Goal: Task Accomplishment & Management: Complete application form

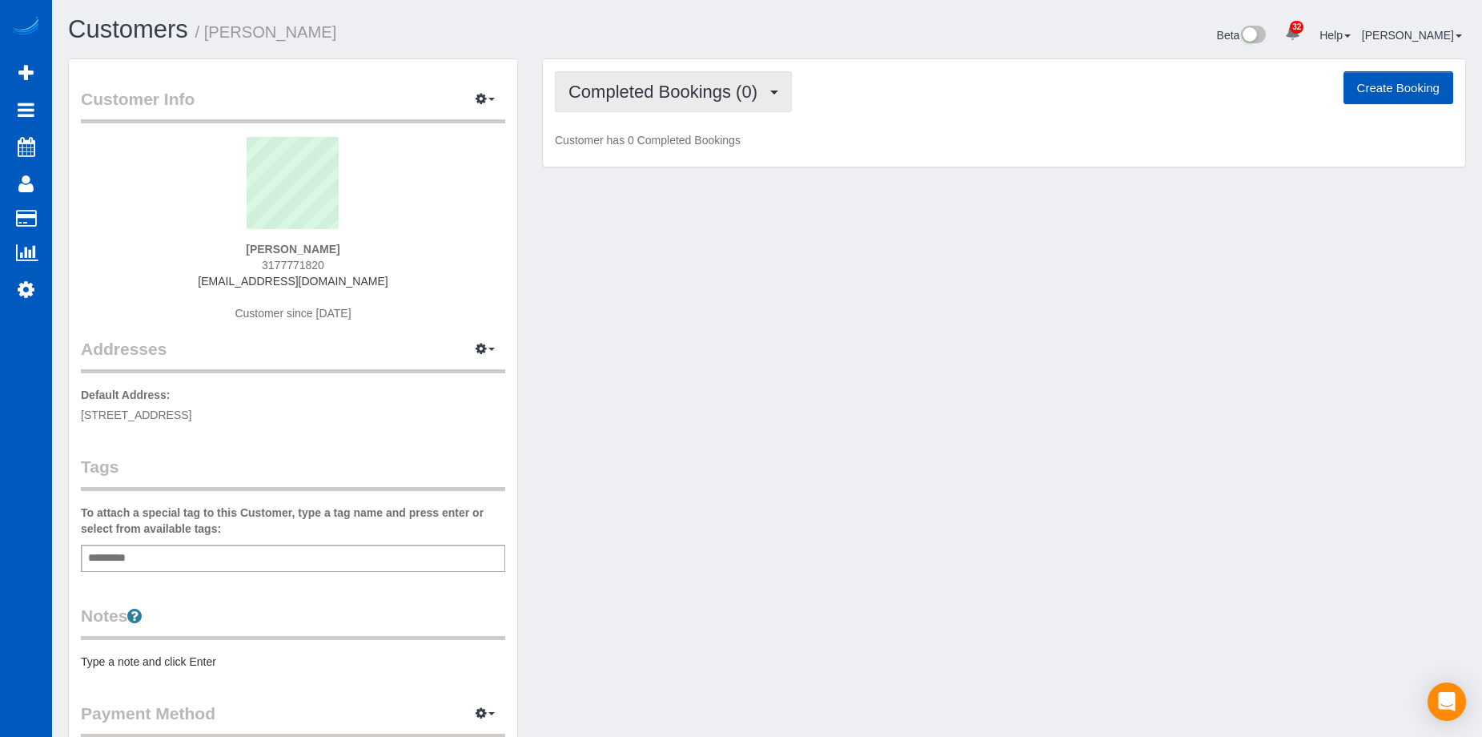
click at [772, 87] on button "Completed Bookings (0)" at bounding box center [673, 91] width 237 height 41
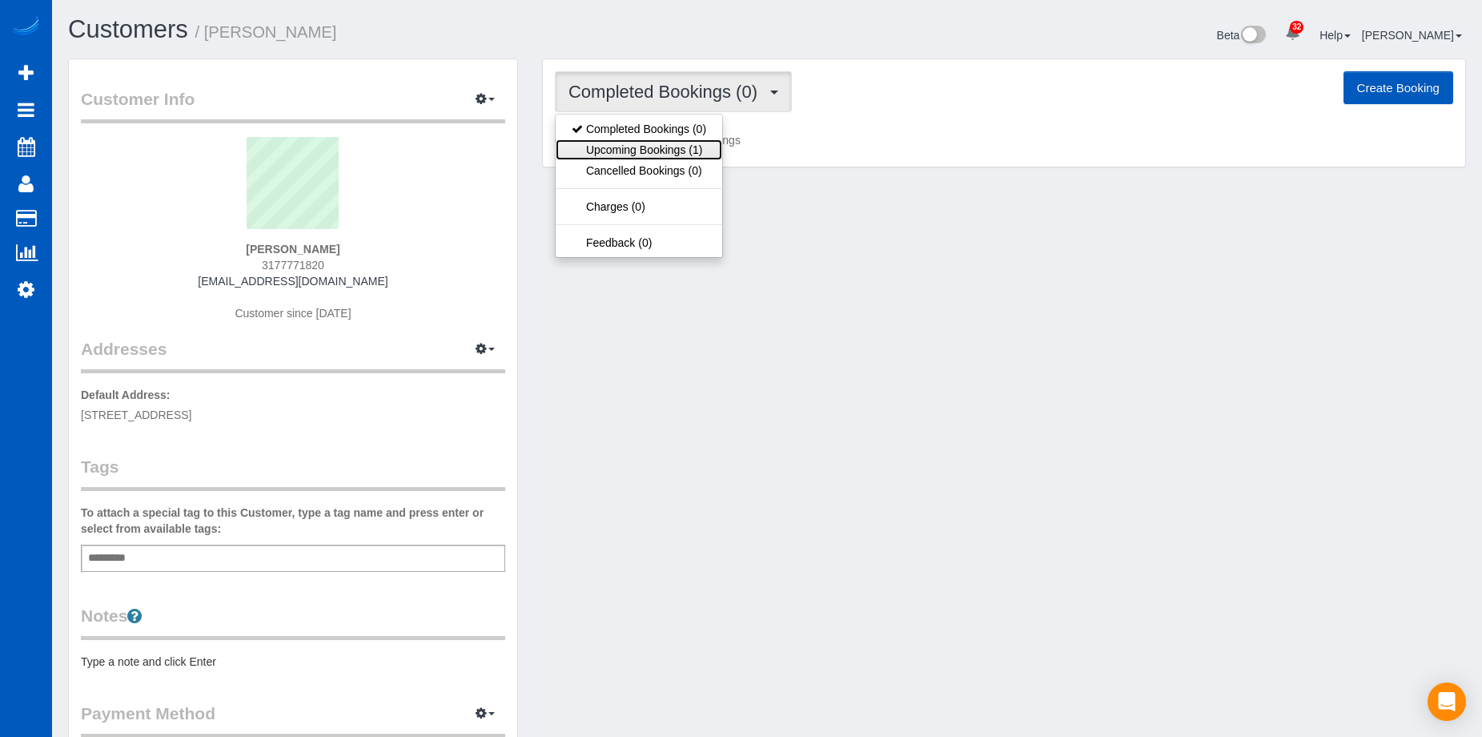
click at [653, 149] on link "Upcoming Bookings (1)" at bounding box center [639, 149] width 167 height 21
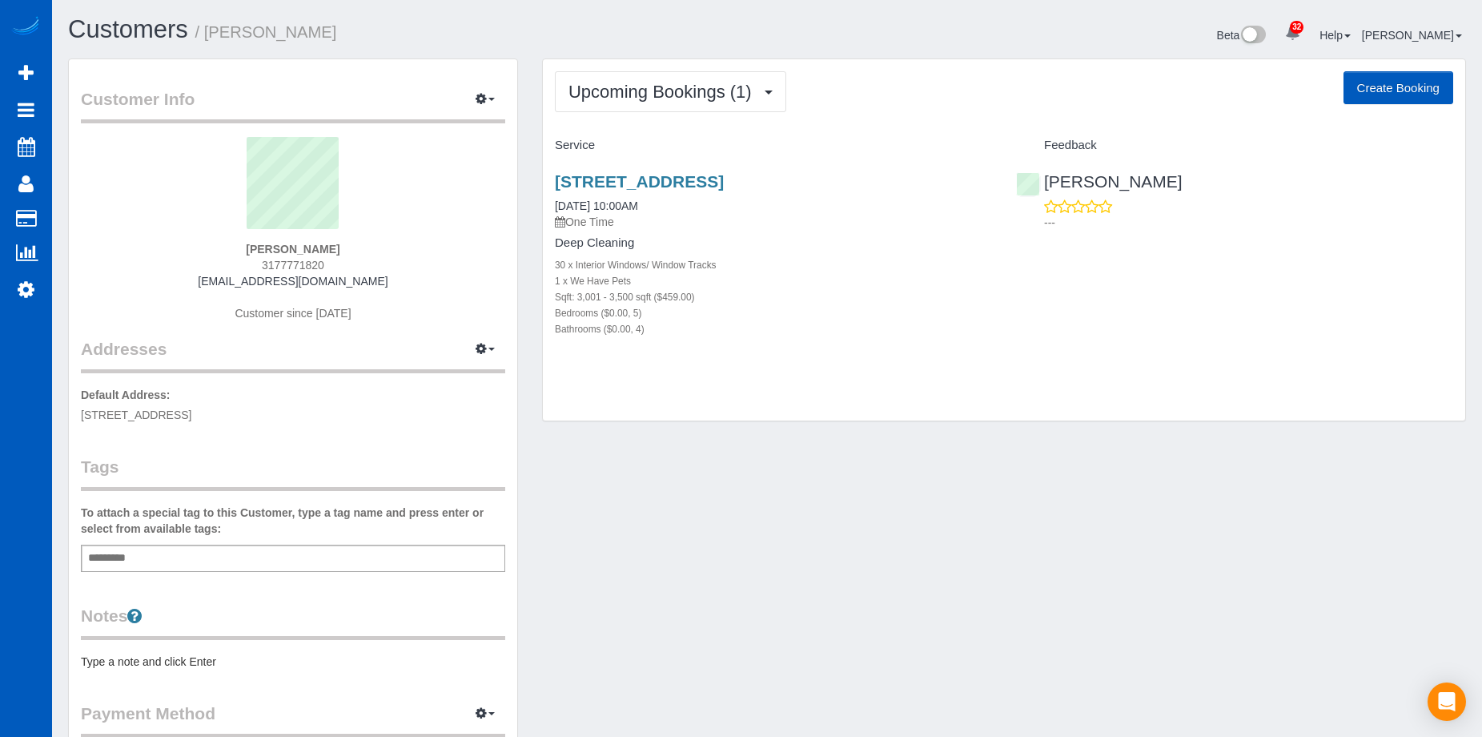
click at [1365, 82] on button "Create Booking" at bounding box center [1399, 88] width 110 height 34
select select "CO"
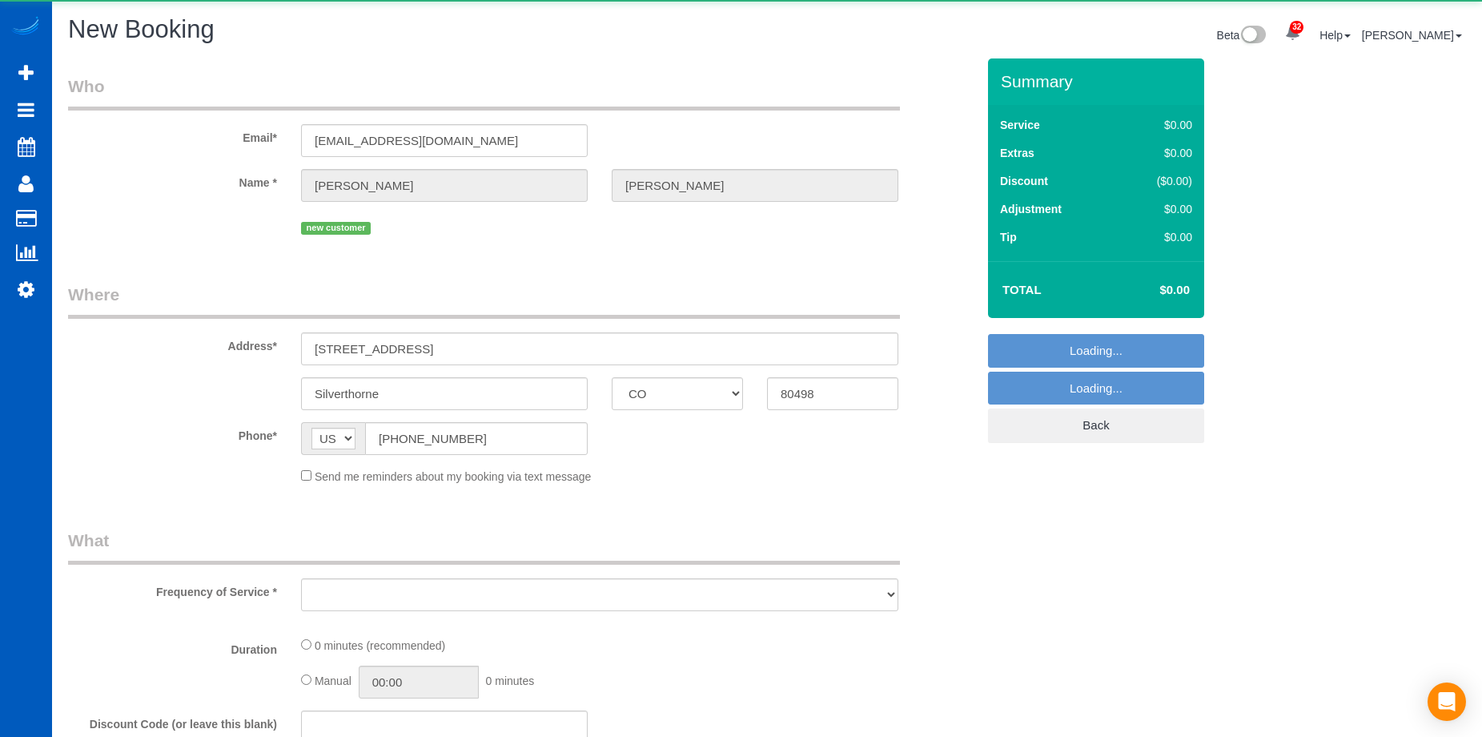
select select "object:8993"
select select "string:fspay-be8578ac-9c7d-48a6-8e81-9aece80d6777"
select select "199"
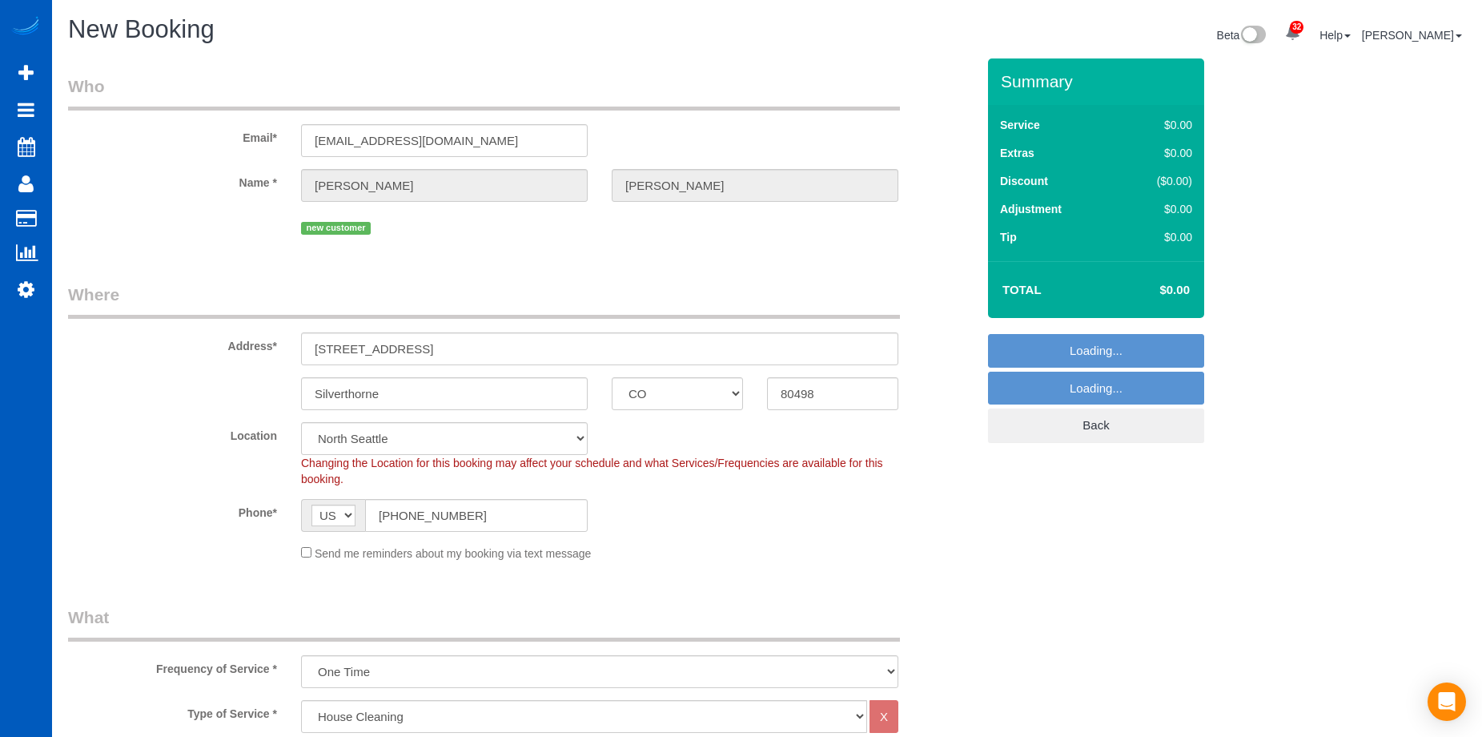
select select "object:9137"
select select "365"
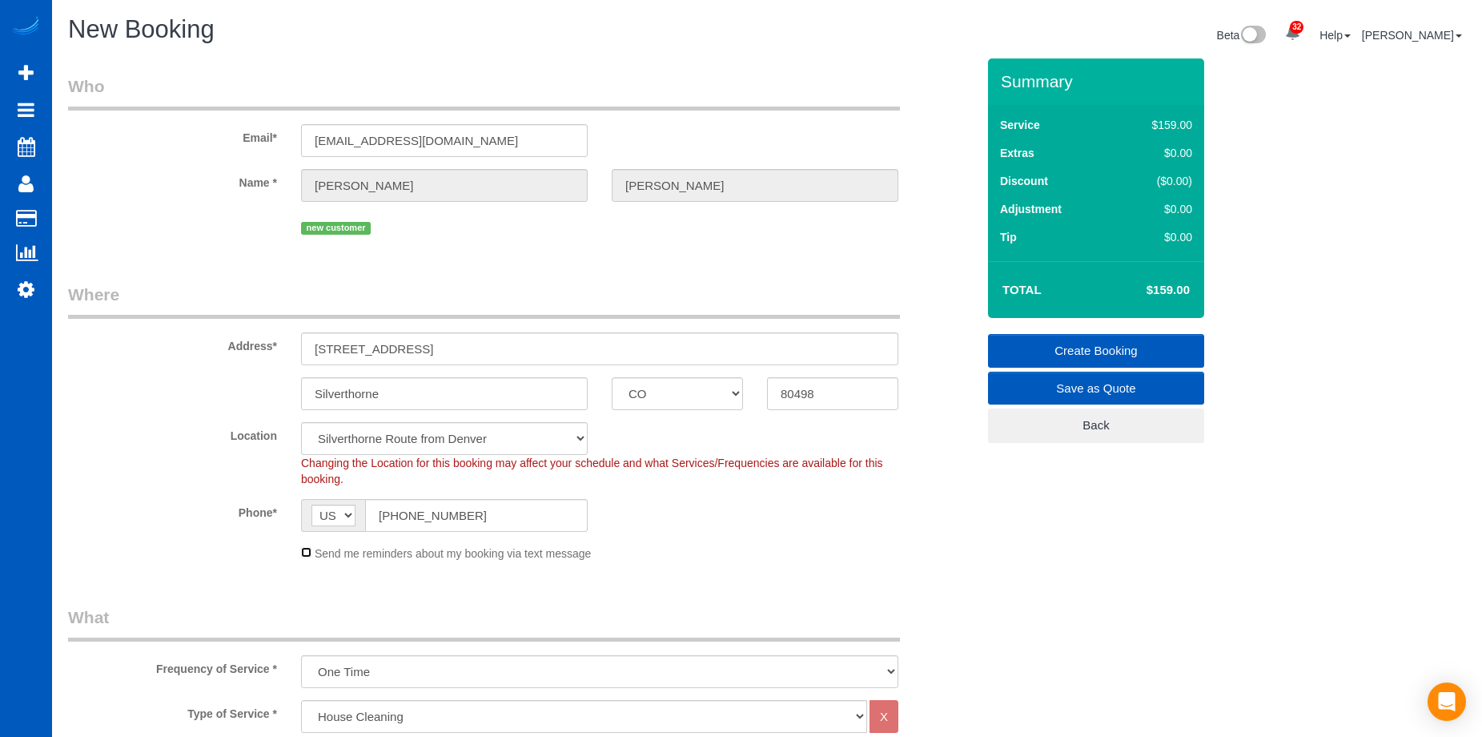
scroll to position [240, 0]
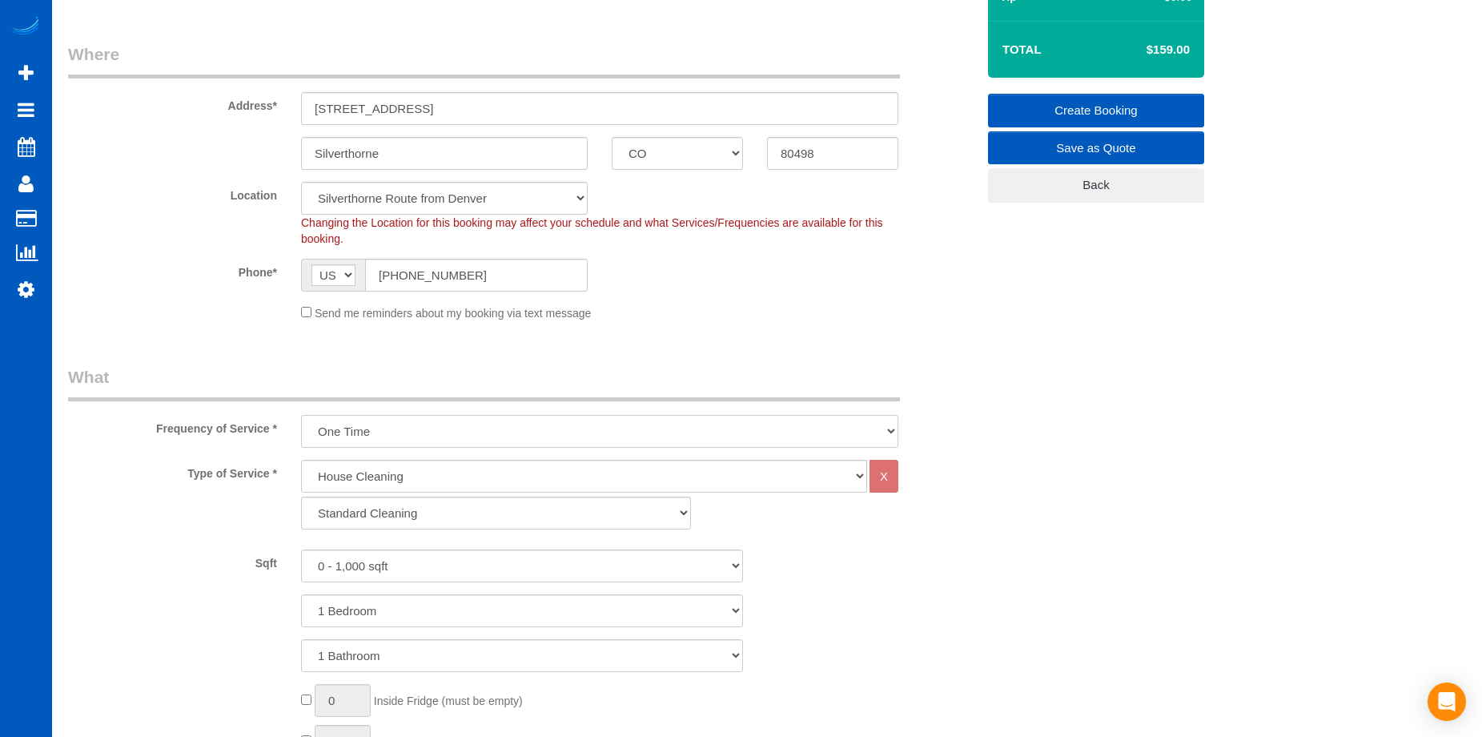
click at [494, 428] on select "One Time Weekly - 15.00% Every 2 Weeks - 10.00% Every 4 Weeks - 5.00% Every 2 M…" at bounding box center [599, 431] width 597 height 33
select select "object:9229"
click at [301, 415] on select "One Time Weekly - 15.00% Every 2 Weeks - 10.00% Every 4 Weeks - 5.00% Every 2 M…" at bounding box center [599, 431] width 597 height 33
click at [464, 553] on select "0 - 1,000 sqft 1,001 - 1,500 sqft 1,501 - 2,000 sqft 2,001 - 2,500 sqft 2,501 -…" at bounding box center [522, 565] width 442 height 33
select select "3001"
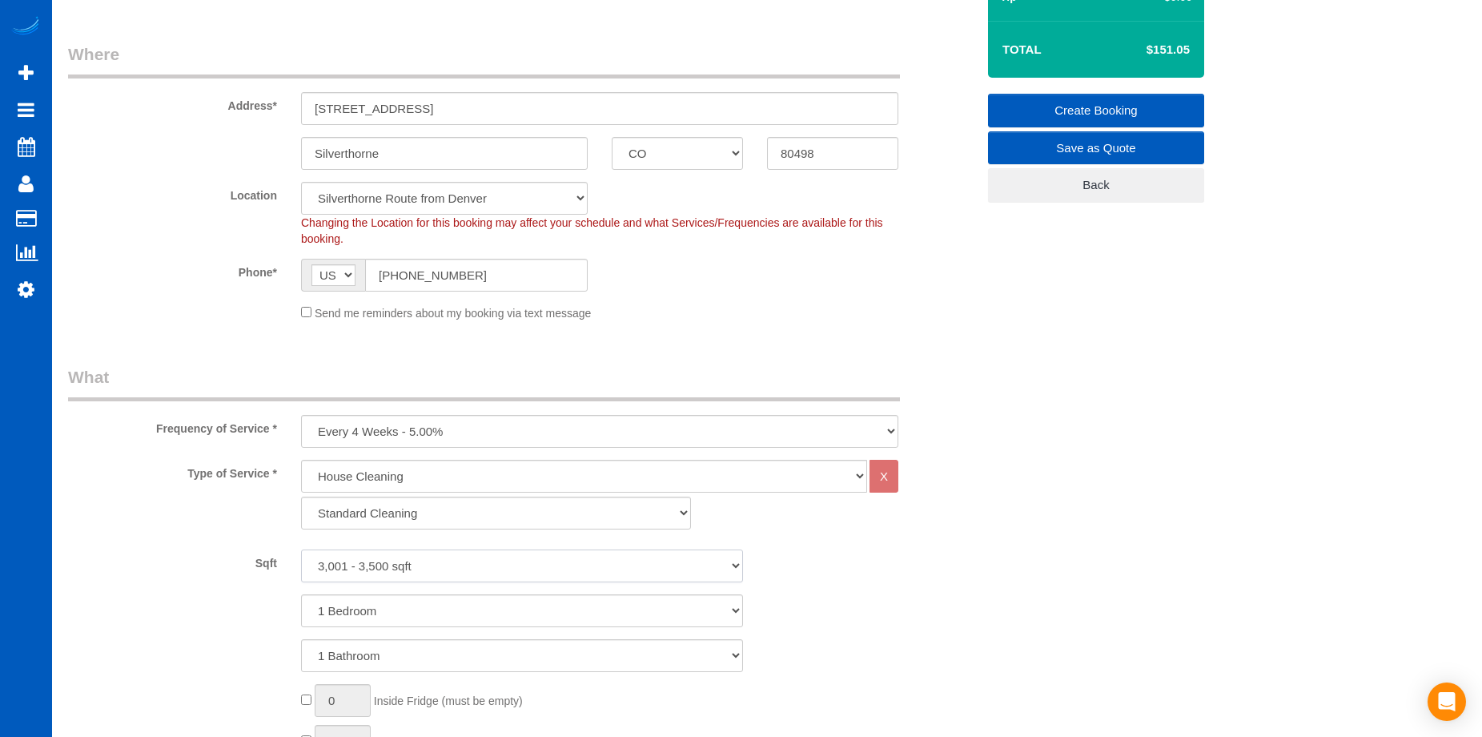
click at [301, 549] on select "0 - 1,000 sqft 1,001 - 1,500 sqft 1,501 - 2,000 sqft 2,001 - 2,500 sqft 2,501 -…" at bounding box center [522, 565] width 442 height 33
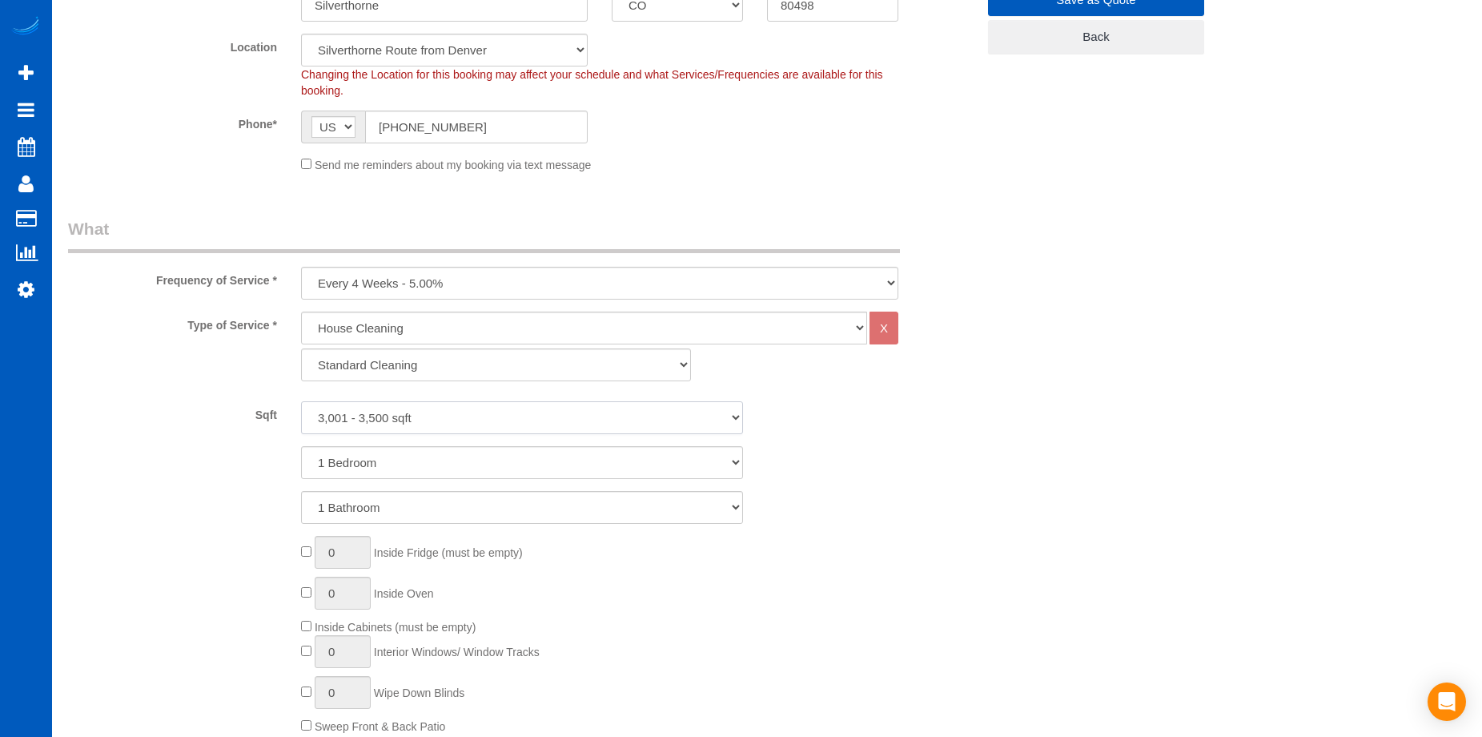
scroll to position [400, 0]
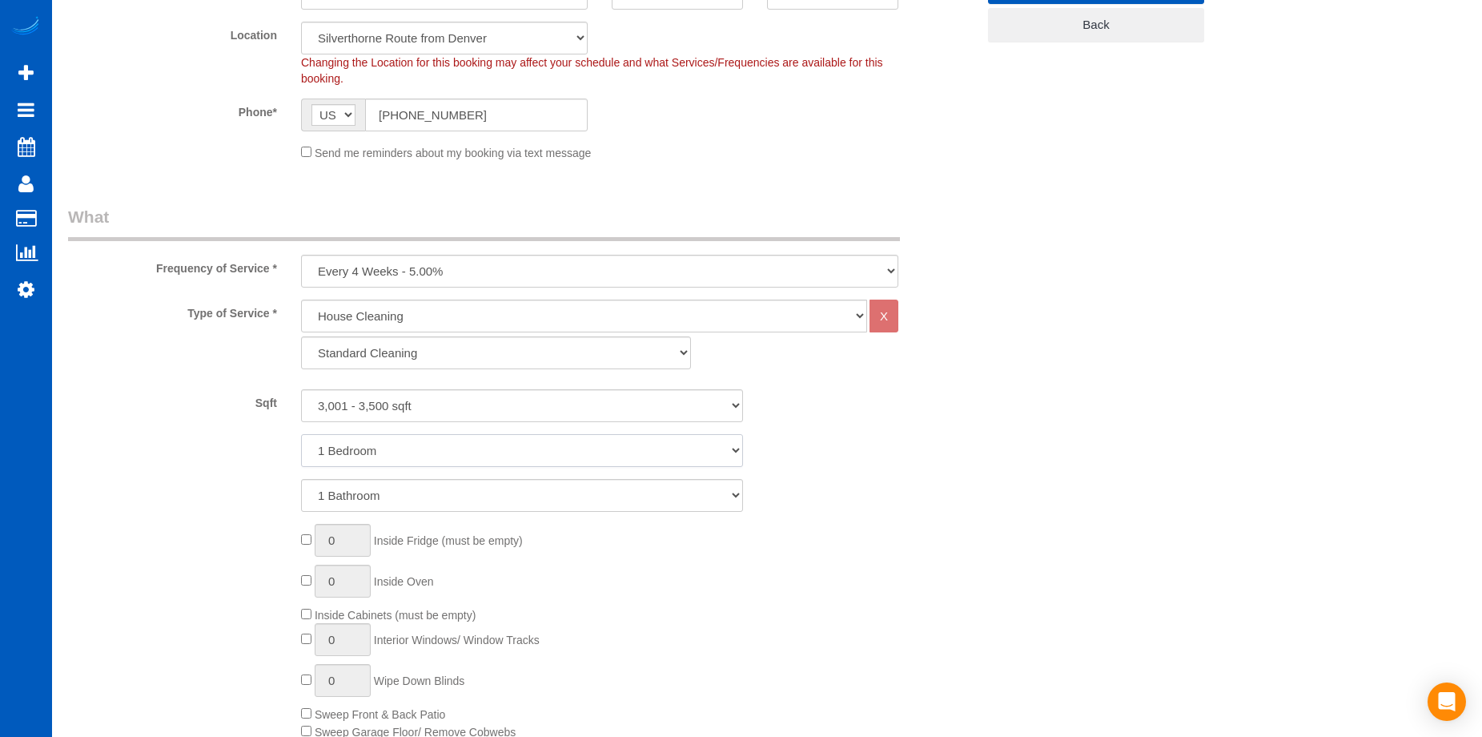
click at [485, 449] on select "1 Bedroom 2 Bedrooms 3 Bedrooms 4 Bedrooms 5 Bedrooms 6 Bedrooms 7 Bedrooms" at bounding box center [522, 450] width 442 height 33
click at [301, 434] on select "1 Bedroom 2 Bedrooms 3 Bedrooms 4 Bedrooms 5 Bedrooms 6 Bedrooms 7 Bedrooms" at bounding box center [522, 450] width 442 height 33
click at [490, 450] on select "1 Bedroom 2 Bedrooms 3 Bedrooms 4 Bedrooms 5 Bedrooms 6 Bedrooms 7 Bedrooms" at bounding box center [522, 450] width 442 height 33
select select "5"
click at [301, 434] on select "1 Bedroom 2 Bedrooms 3 Bedrooms 4 Bedrooms 5 Bedrooms 6 Bedrooms 7 Bedrooms" at bounding box center [522, 450] width 442 height 33
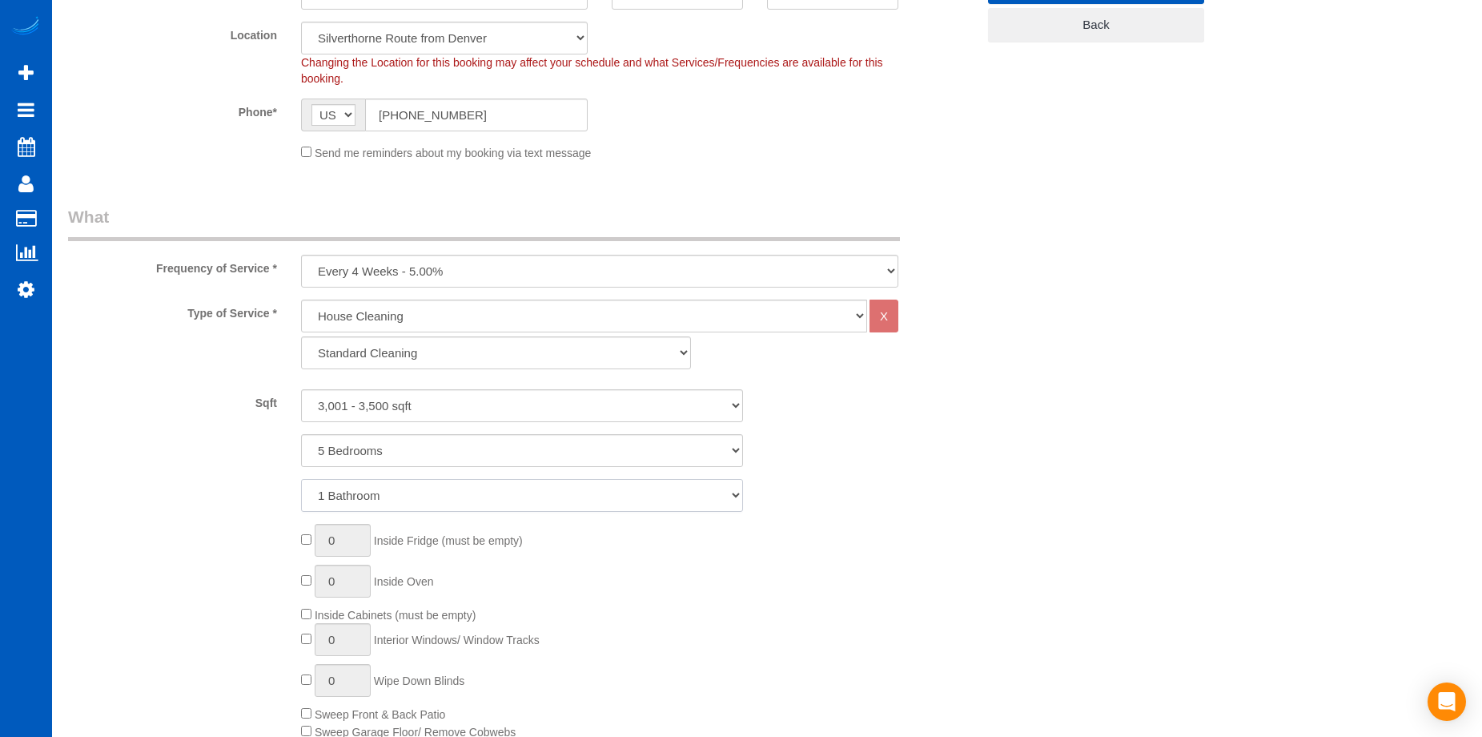
click at [474, 493] on select "1 Bathroom 2 Bathrooms 3 Bathrooms 4 Bathrooms 5 Bathrooms 6 Bathrooms 7 Bathro…" at bounding box center [522, 495] width 442 height 33
select select "4"
click at [301, 479] on select "1 Bathroom 2 Bathrooms 3 Bathrooms 4 Bathrooms 5 Bathrooms 6 Bathrooms 7 Bathro…" at bounding box center [522, 495] width 442 height 33
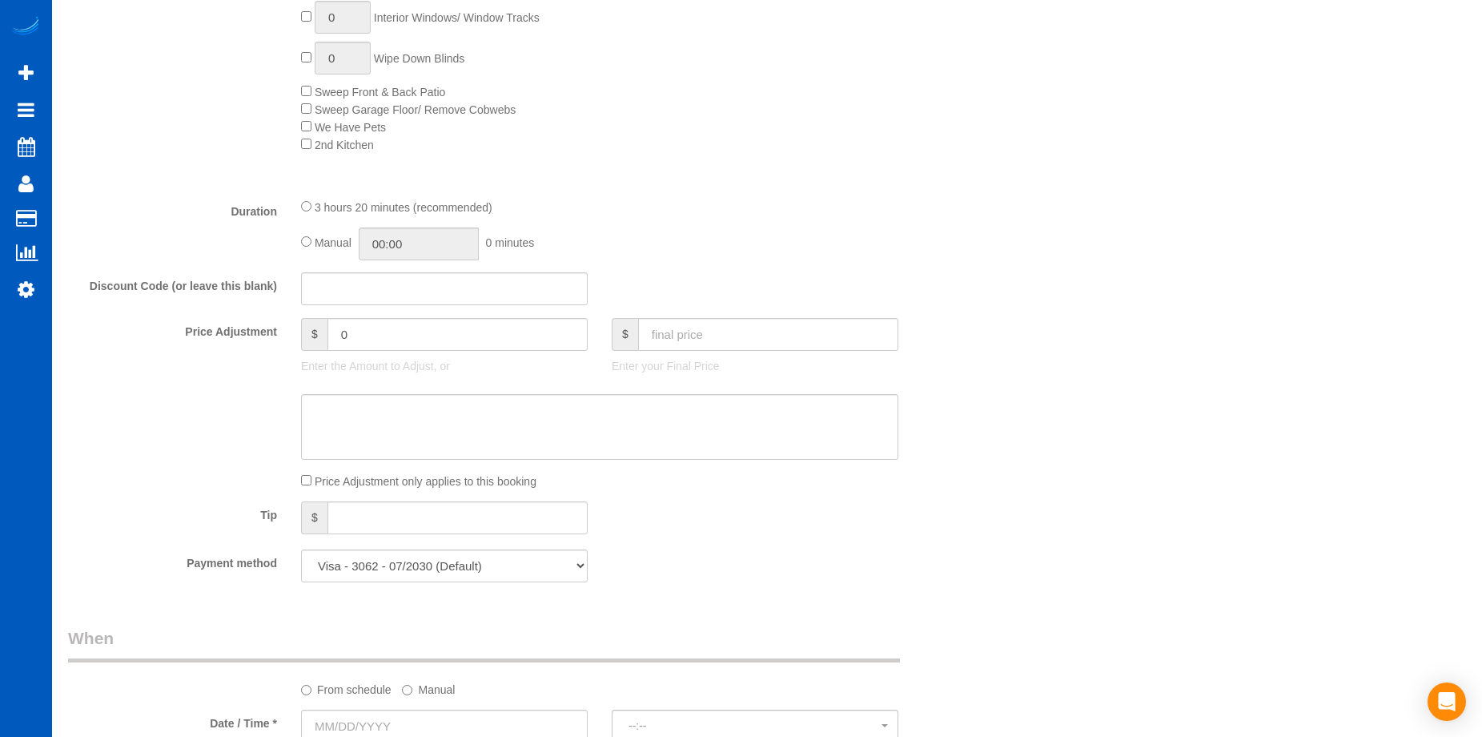
scroll to position [1201, 0]
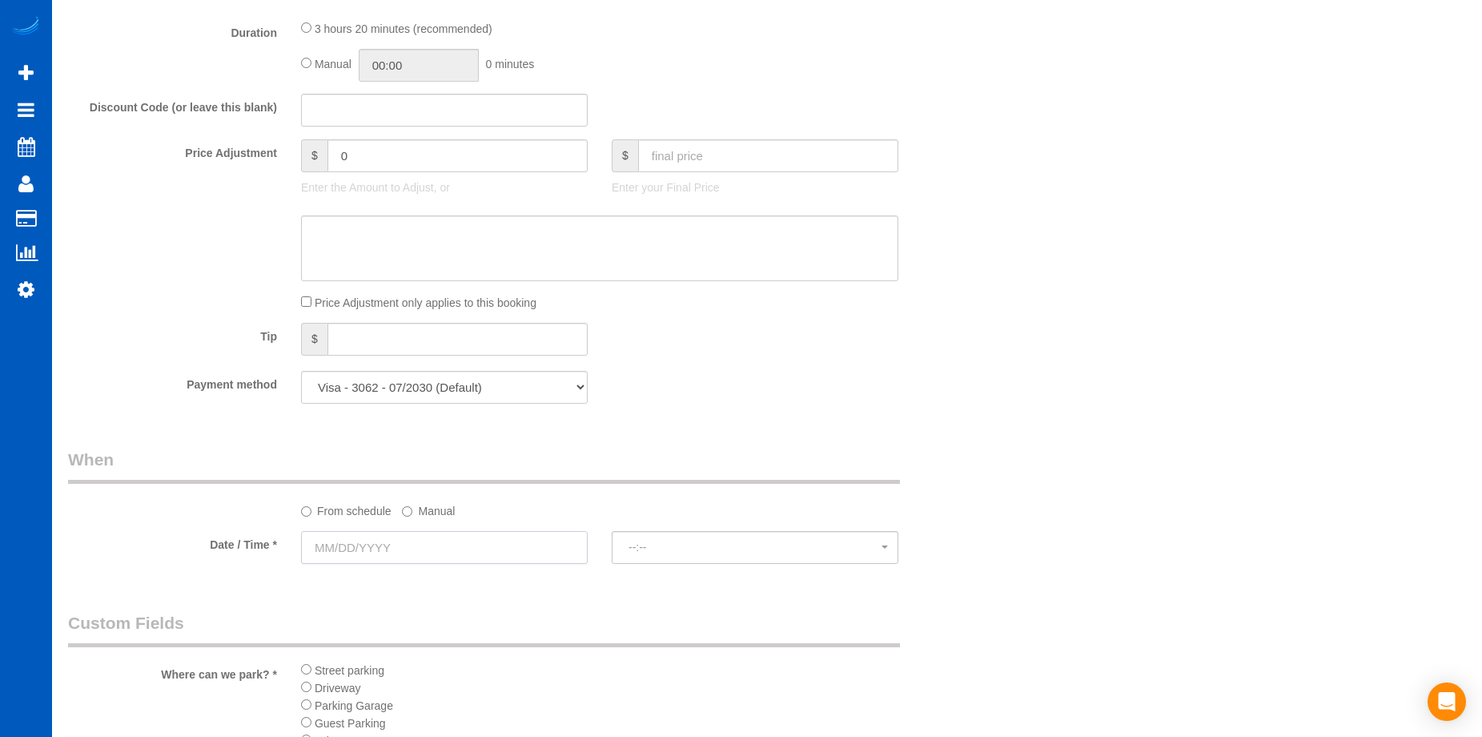
click at [463, 549] on input "text" at bounding box center [444, 547] width 287 height 33
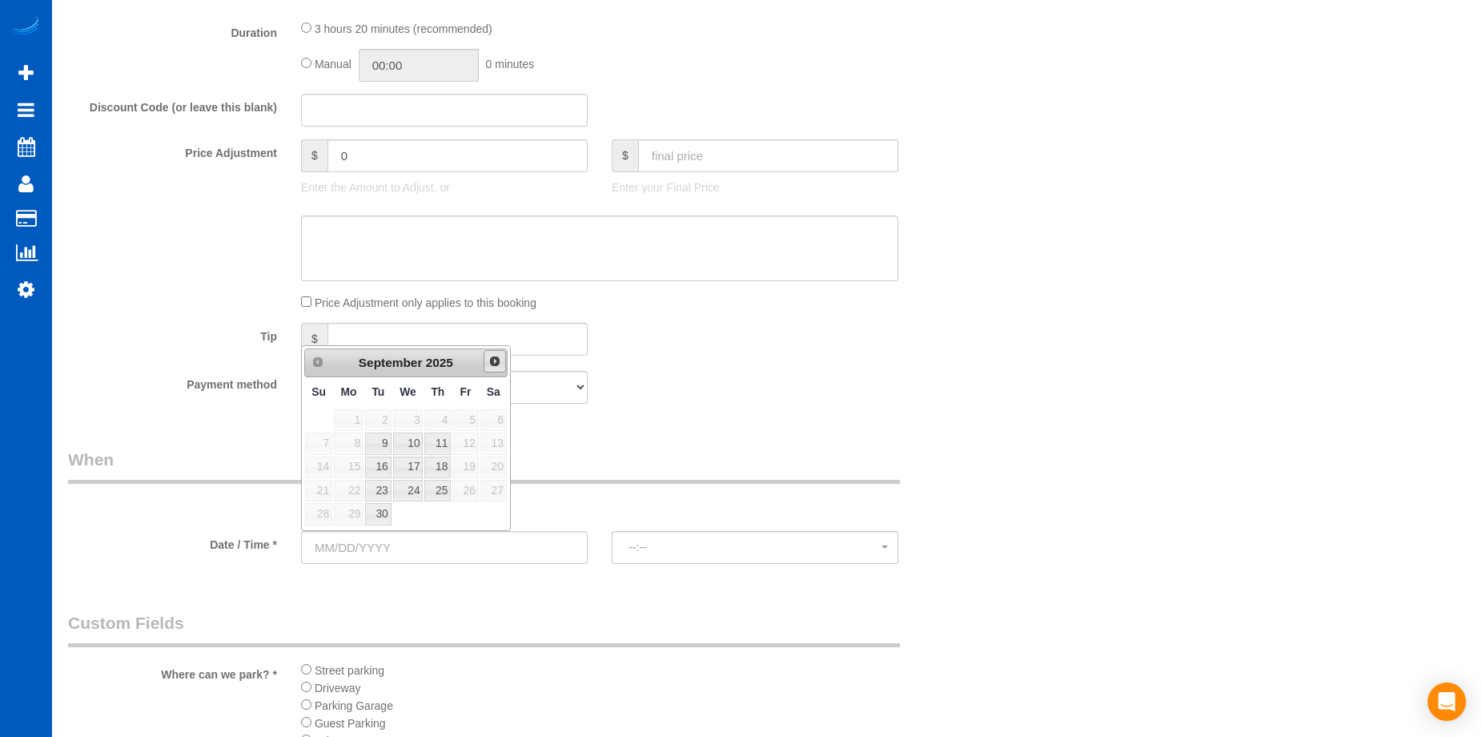
click at [495, 361] on span "Next" at bounding box center [495, 361] width 13 height 13
click at [460, 420] on span "3" at bounding box center [465, 420] width 26 height 22
click at [465, 416] on span "3" at bounding box center [465, 420] width 26 height 22
drag, startPoint x: 637, startPoint y: 428, endPoint x: 625, endPoint y: 436, distance: 14.7
click at [638, 428] on div "Who Email* tommilleriu@gmail.com Name * Tom Miller new customer Where Address* …" at bounding box center [522, 144] width 932 height 2575
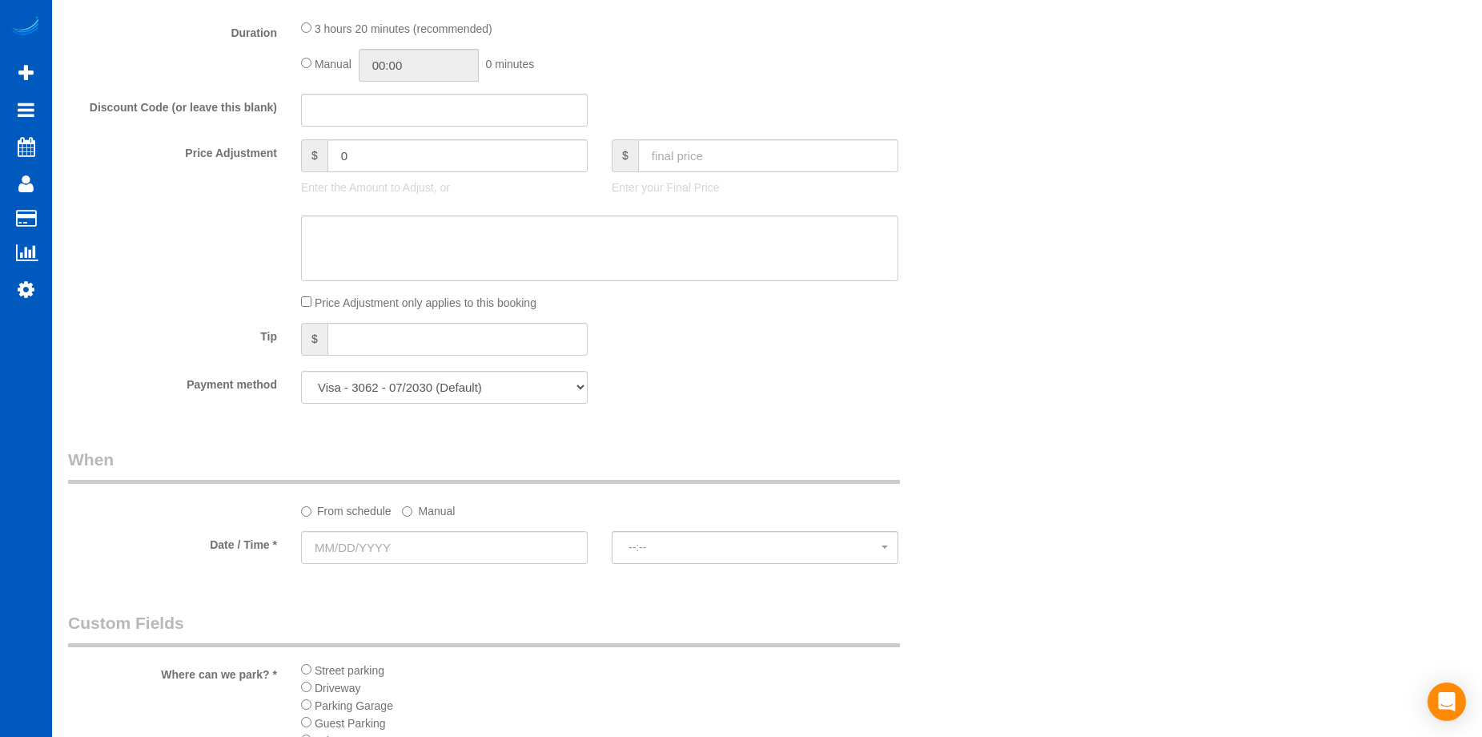
click at [413, 505] on label "Manual" at bounding box center [428, 508] width 53 height 22
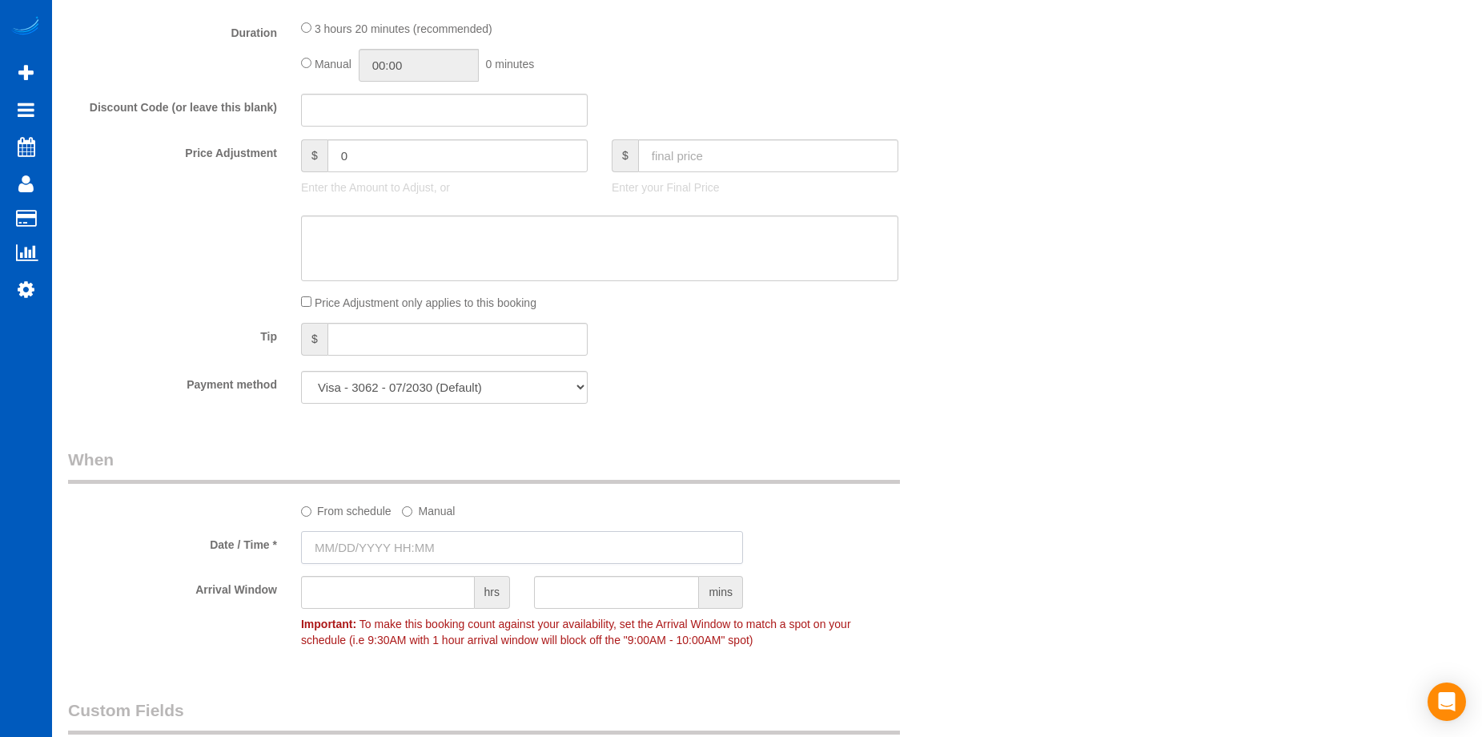
click at [427, 544] on input "text" at bounding box center [522, 547] width 442 height 33
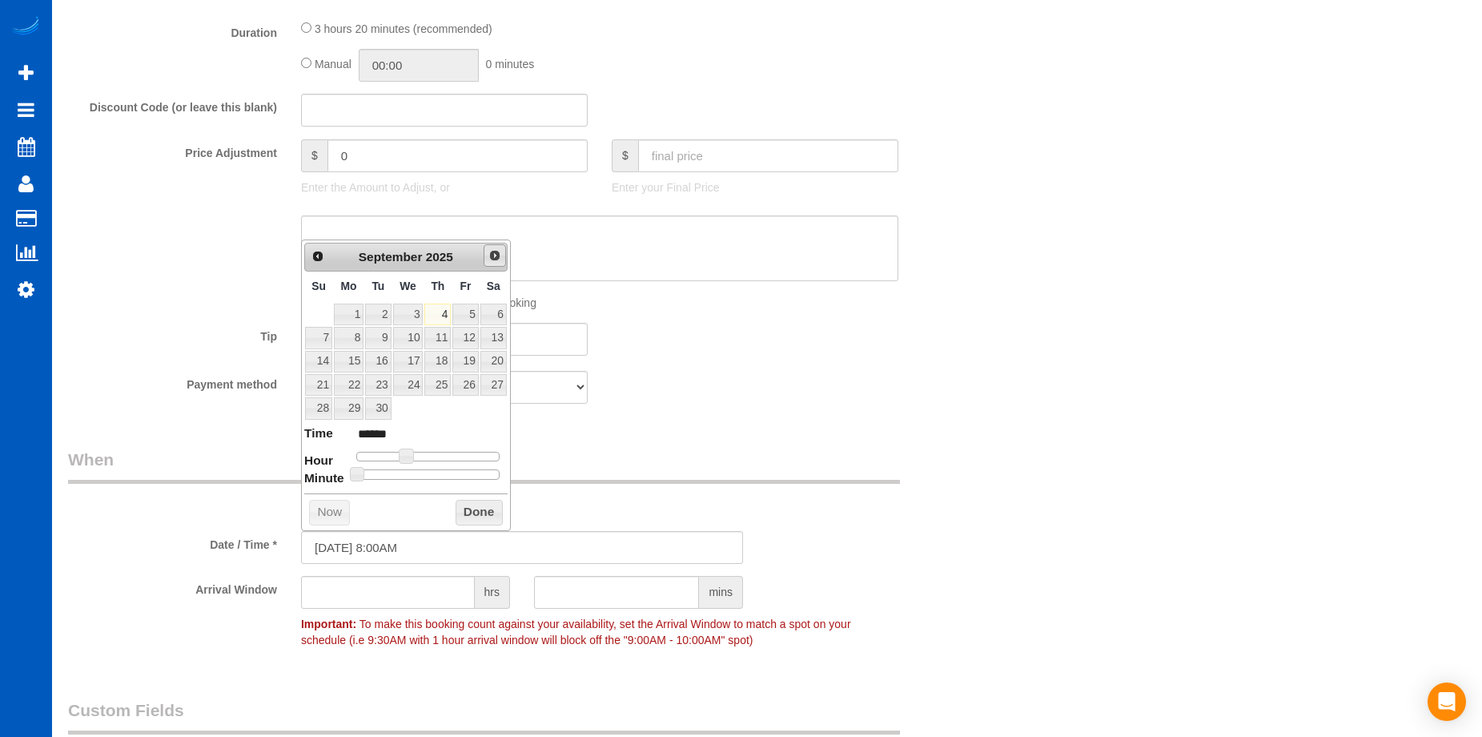
click at [497, 256] on span "Next" at bounding box center [495, 255] width 13 height 13
click at [464, 309] on link "3" at bounding box center [465, 315] width 26 height 22
type input "10/03/2025 9:00AM"
type input "******"
type input "10/03/2025 10:00AM"
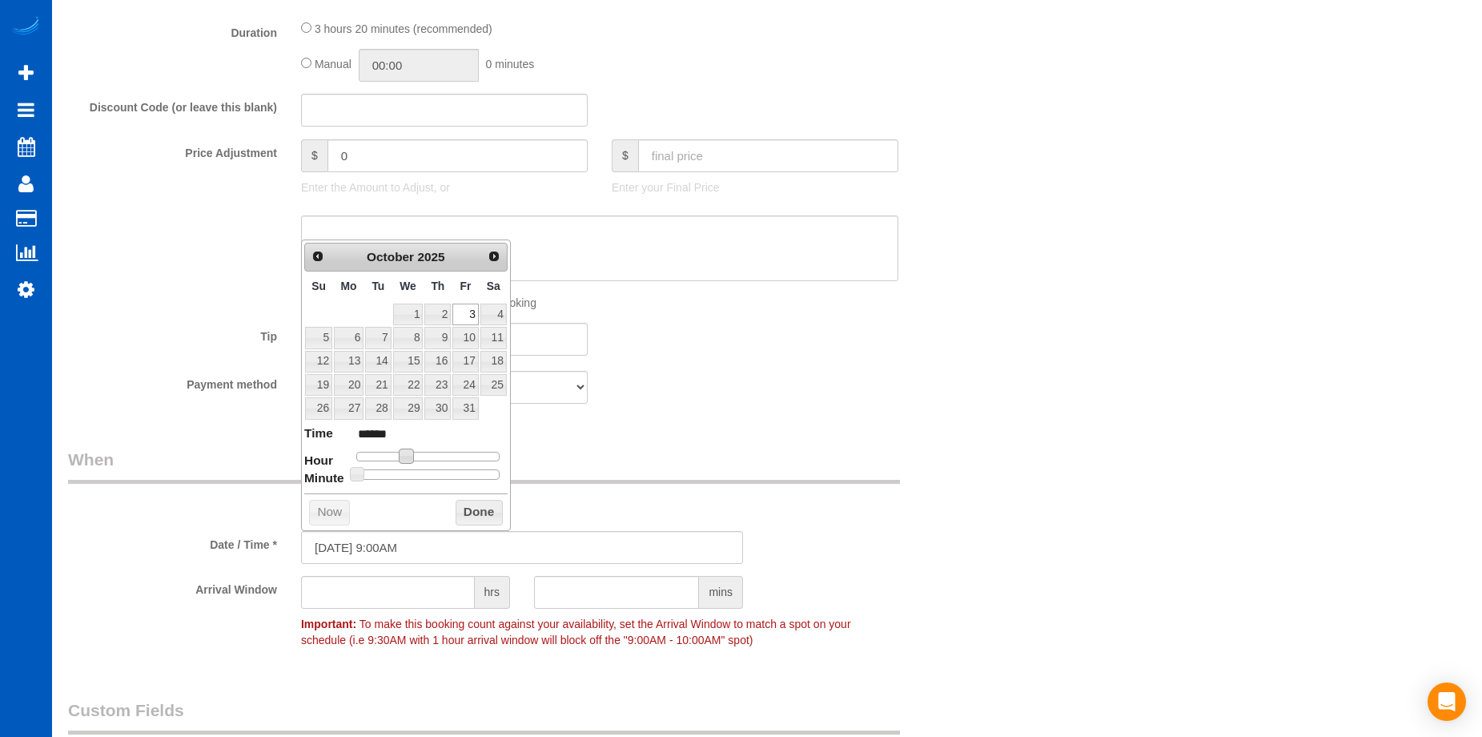
type input "*******"
drag, startPoint x: 411, startPoint y: 453, endPoint x: 424, endPoint y: 455, distance: 13.7
click at [424, 455] on span at bounding box center [419, 455] width 14 height 14
click at [468, 508] on button "Done" at bounding box center [479, 513] width 47 height 26
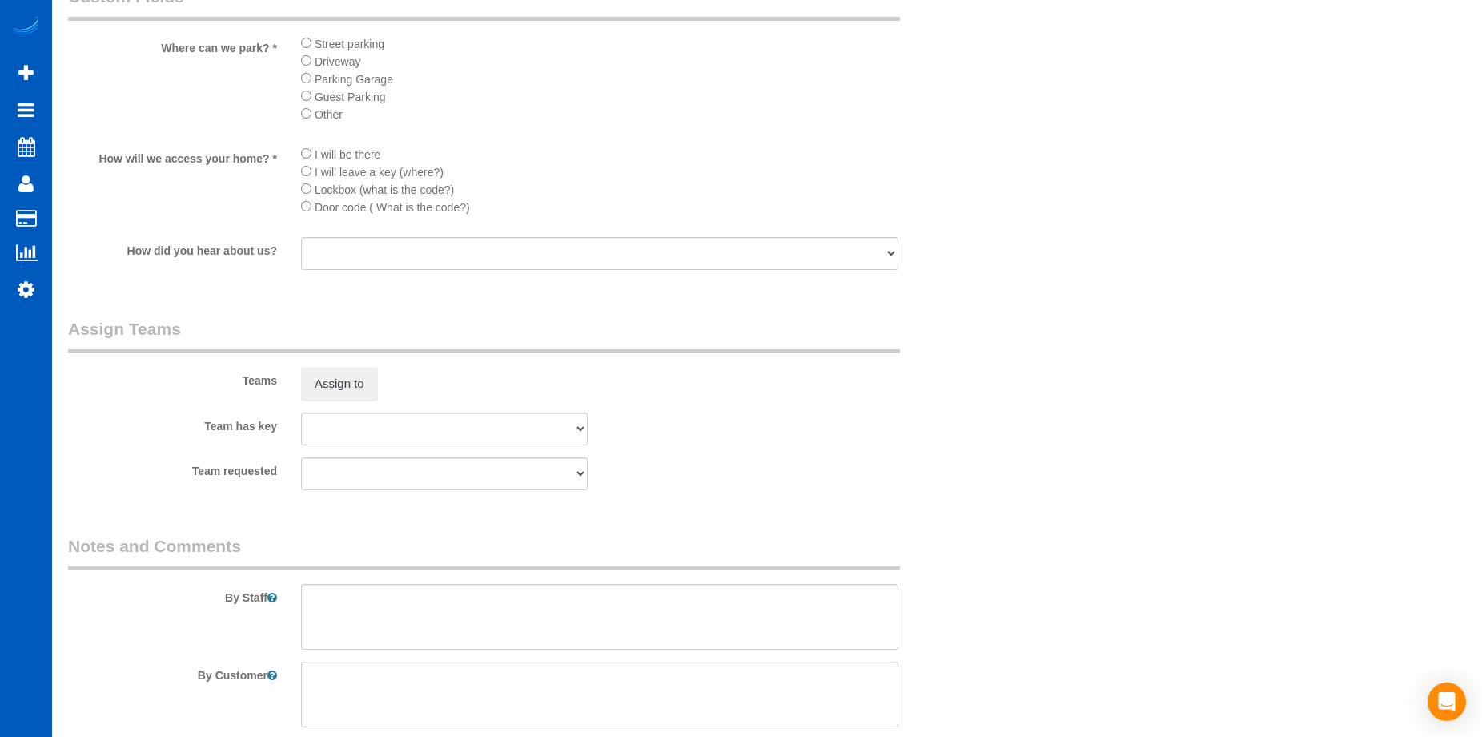
scroll to position [1922, 0]
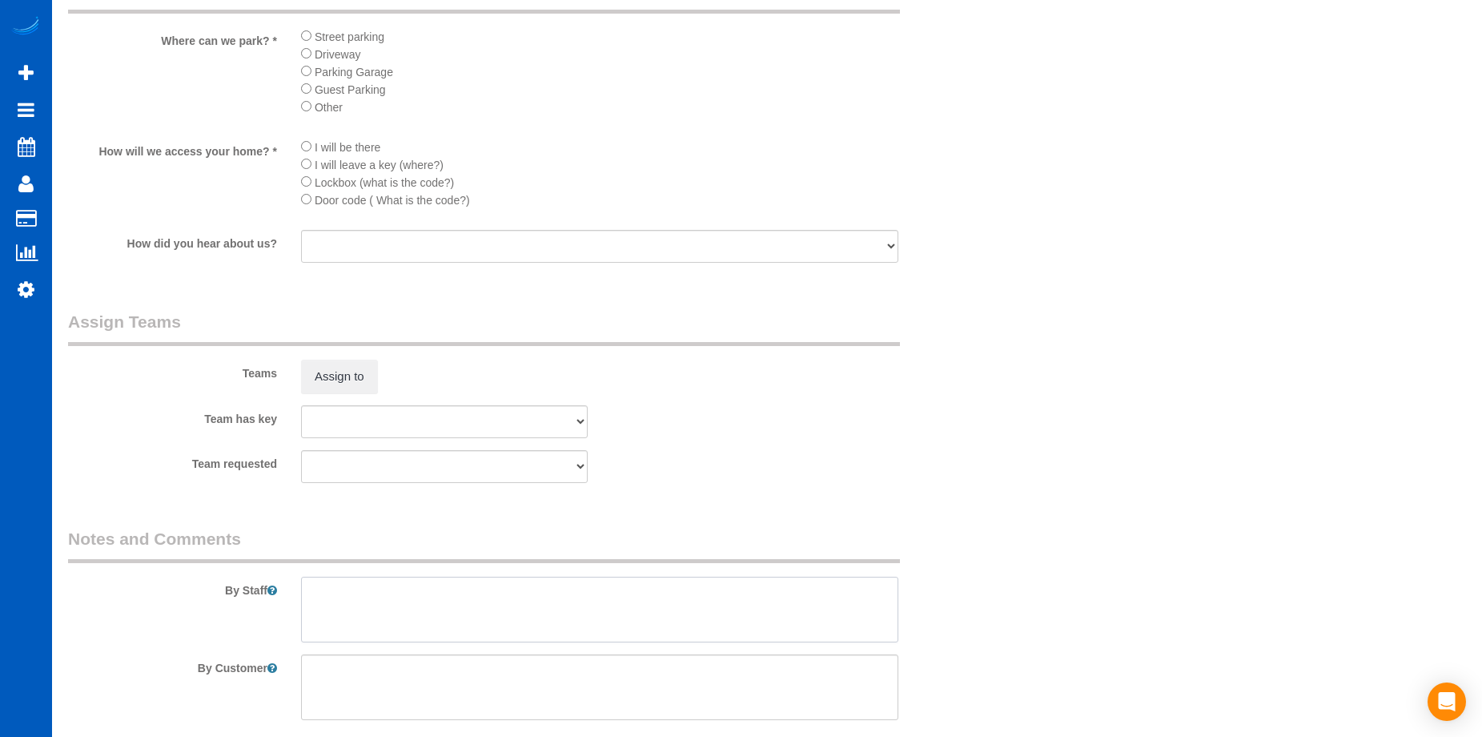
click at [353, 577] on textarea at bounding box center [599, 610] width 597 height 66
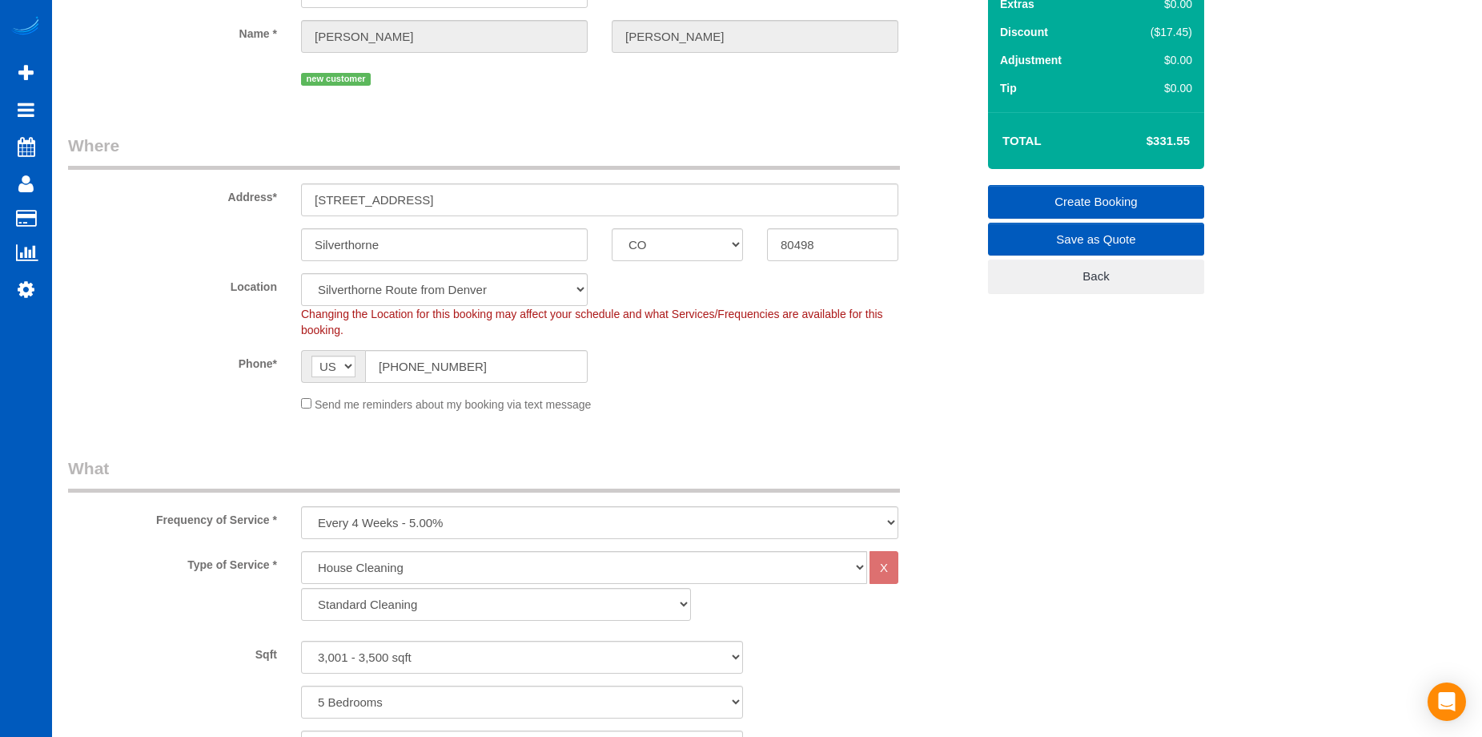
scroll to position [0, 0]
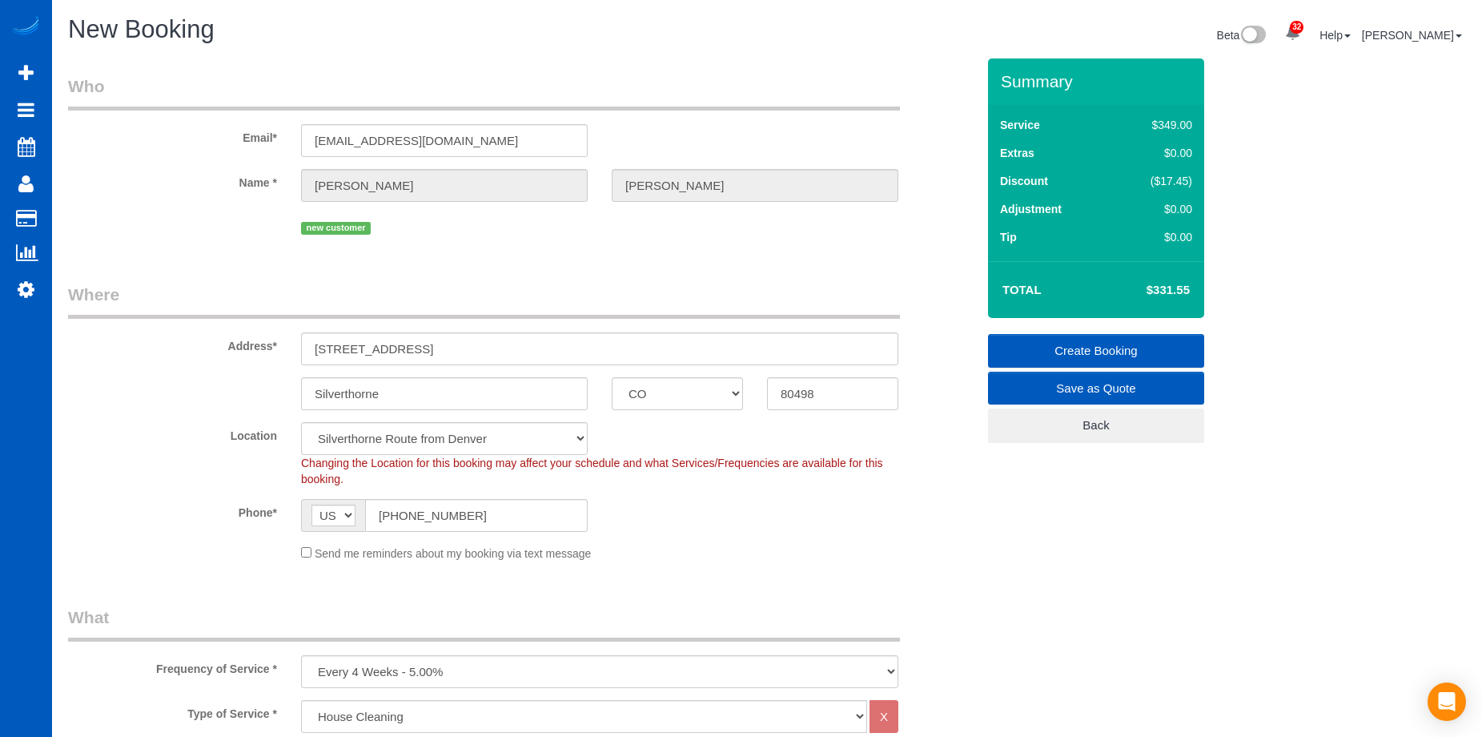
type textarea "Booked by Aaron."
click at [1095, 344] on link "Create Booking" at bounding box center [1096, 351] width 216 height 34
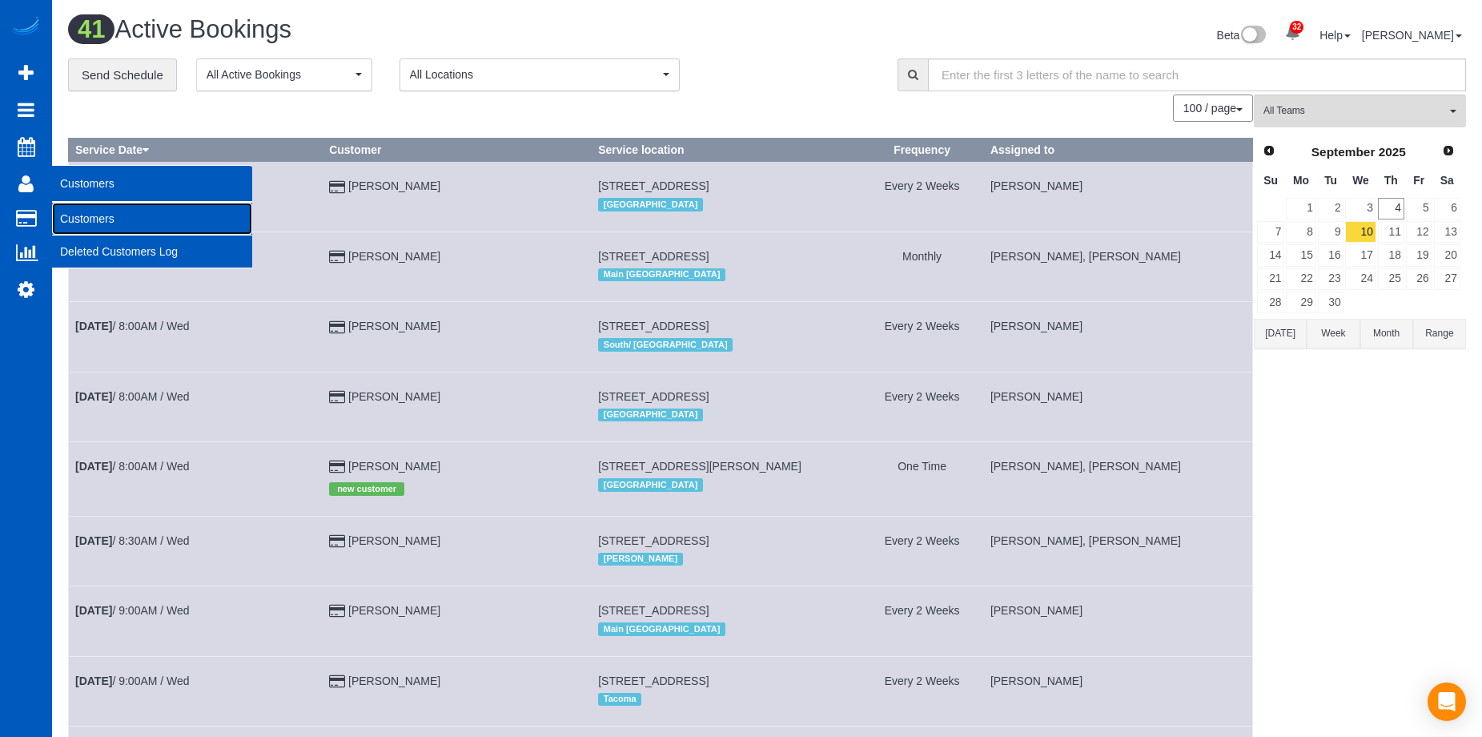
click at [82, 209] on link "Customers" at bounding box center [152, 219] width 200 height 32
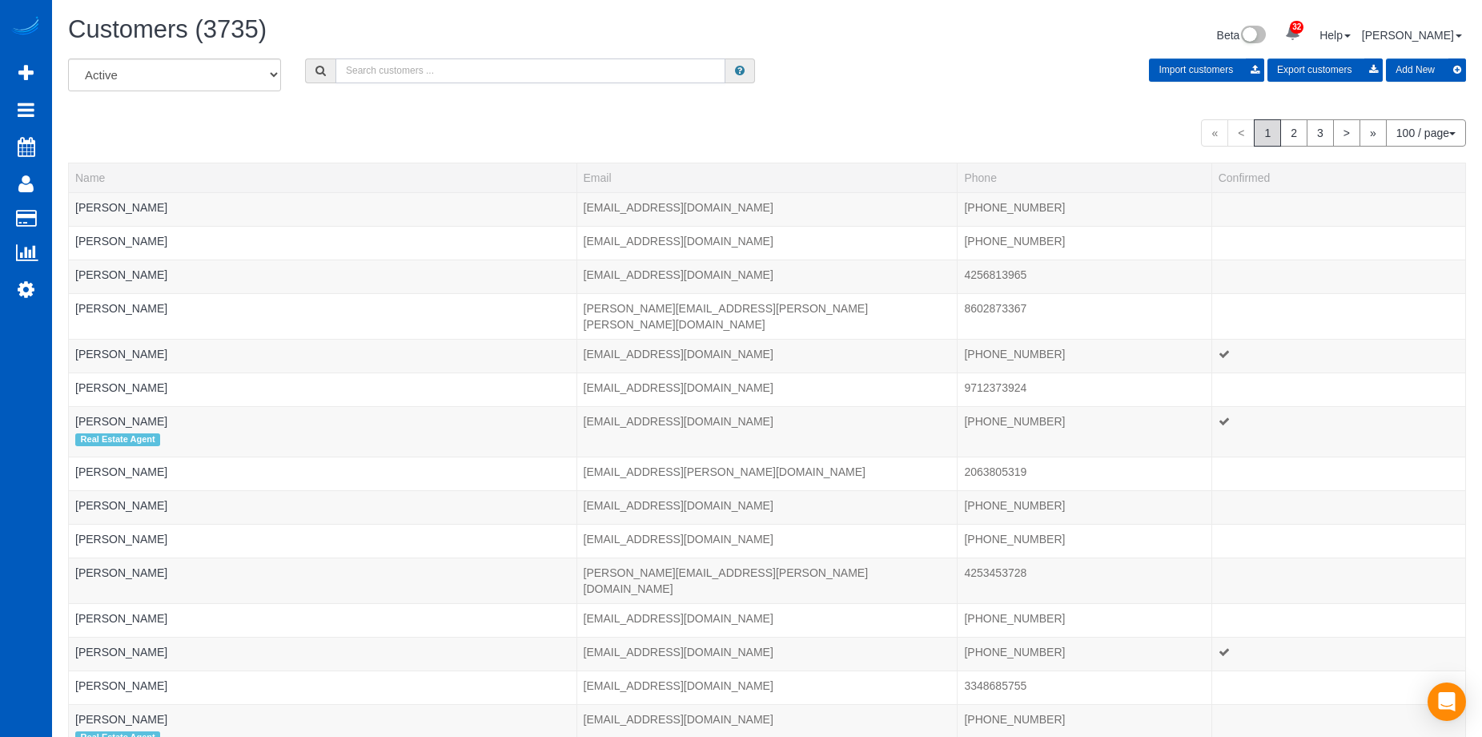
click at [460, 75] on input "text" at bounding box center [531, 70] width 390 height 25
paste input "ssafdie526@gmail.com"
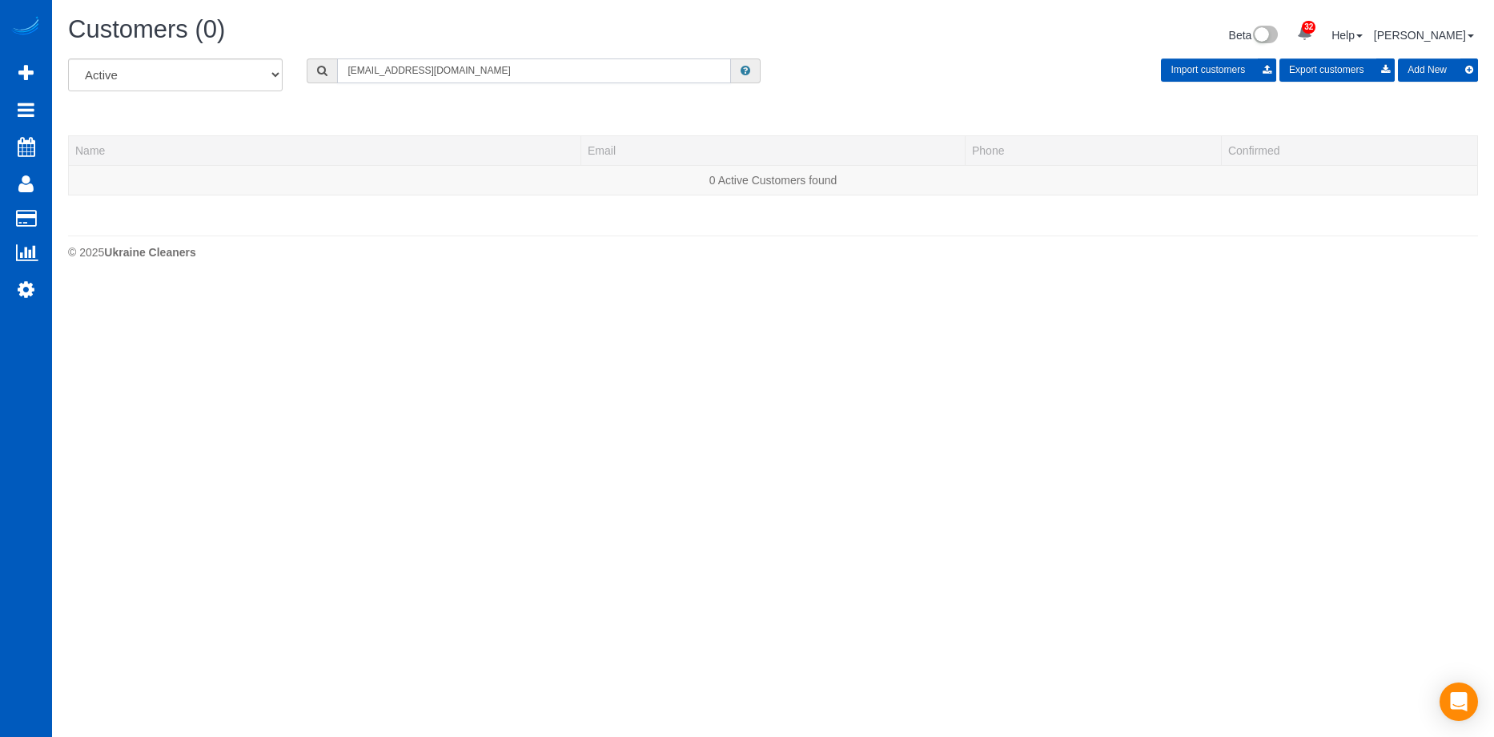
type input "ssafdie526@gmail.com"
click at [1443, 72] on button "Add New" at bounding box center [1438, 69] width 80 height 23
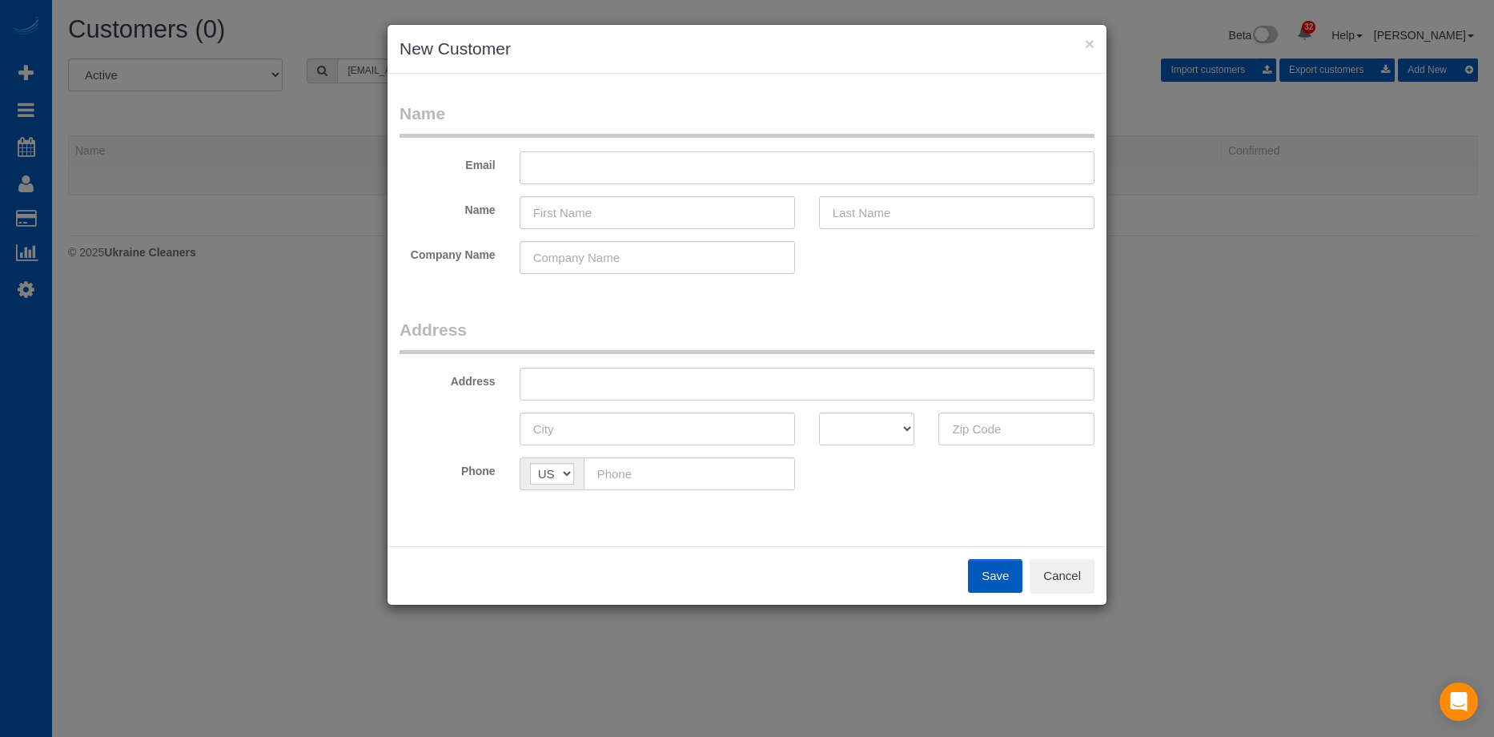
click at [810, 163] on input "text" at bounding box center [807, 167] width 575 height 33
paste input "ssafdie526@gmail.com"
type input "ssafdie526@gmail.com"
click at [712, 219] on input "text" at bounding box center [657, 212] width 275 height 33
paste input "[PERSON_NAME]"
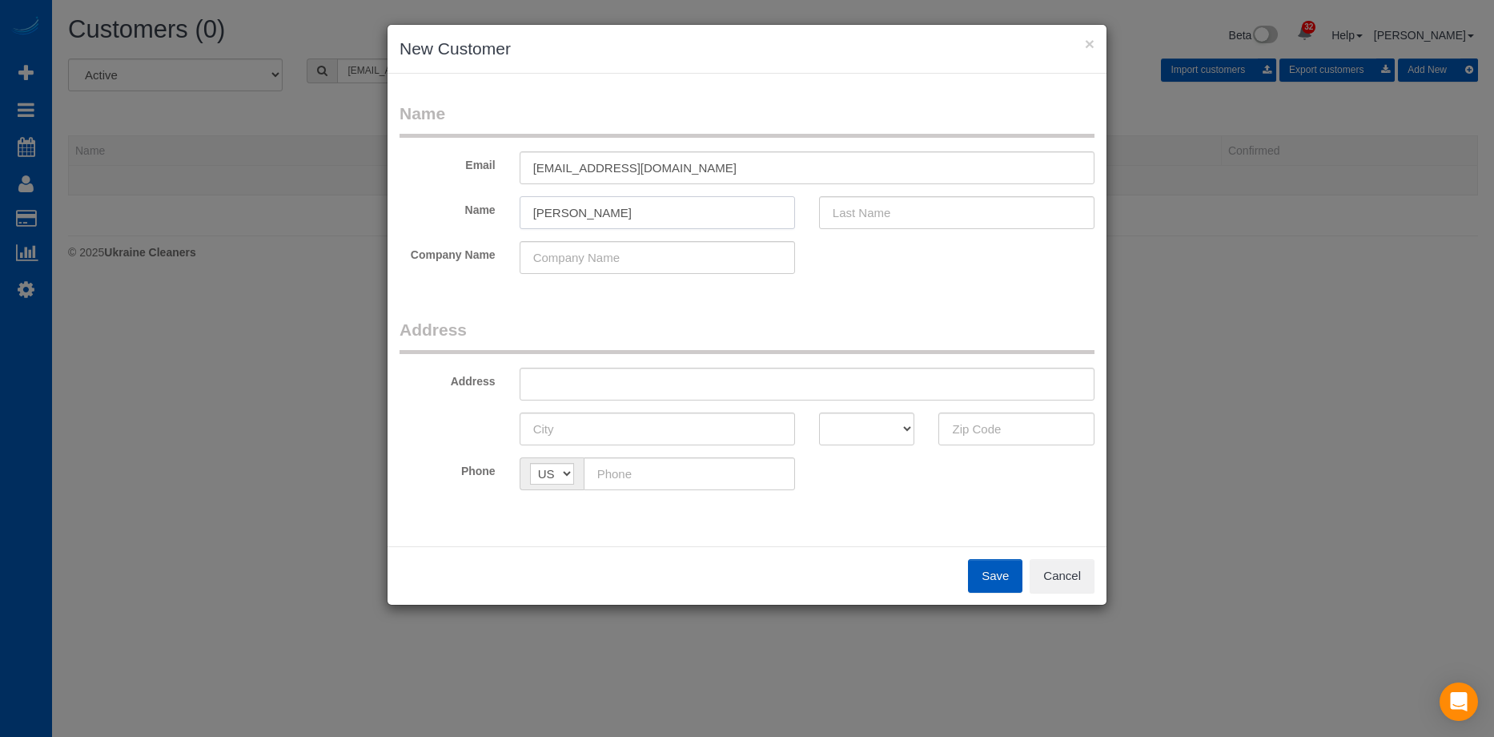
drag, startPoint x: 563, startPoint y: 210, endPoint x: 663, endPoint y: 216, distance: 100.3
click at [656, 216] on input "[PERSON_NAME]" at bounding box center [657, 212] width 275 height 33
type input "Sara"
click at [927, 215] on input "text" at bounding box center [956, 212] width 275 height 33
paste input "Safdie"
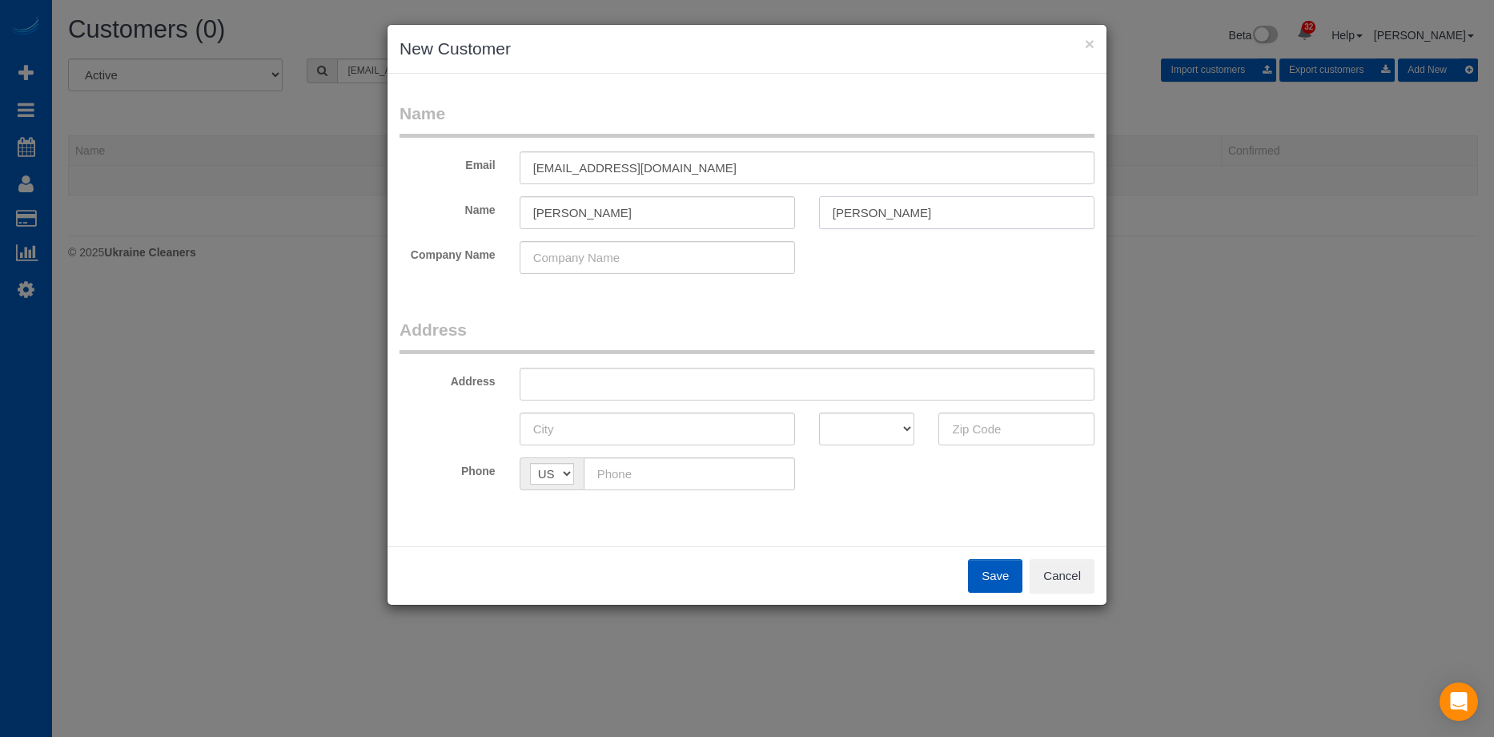
type input "Safdie"
click at [672, 209] on input "Sara" at bounding box center [657, 212] width 275 height 33
type input "Sara"
click at [727, 375] on input "text" at bounding box center [807, 384] width 575 height 33
paste input "3903 SW Marigold StPortland, OR 97219"
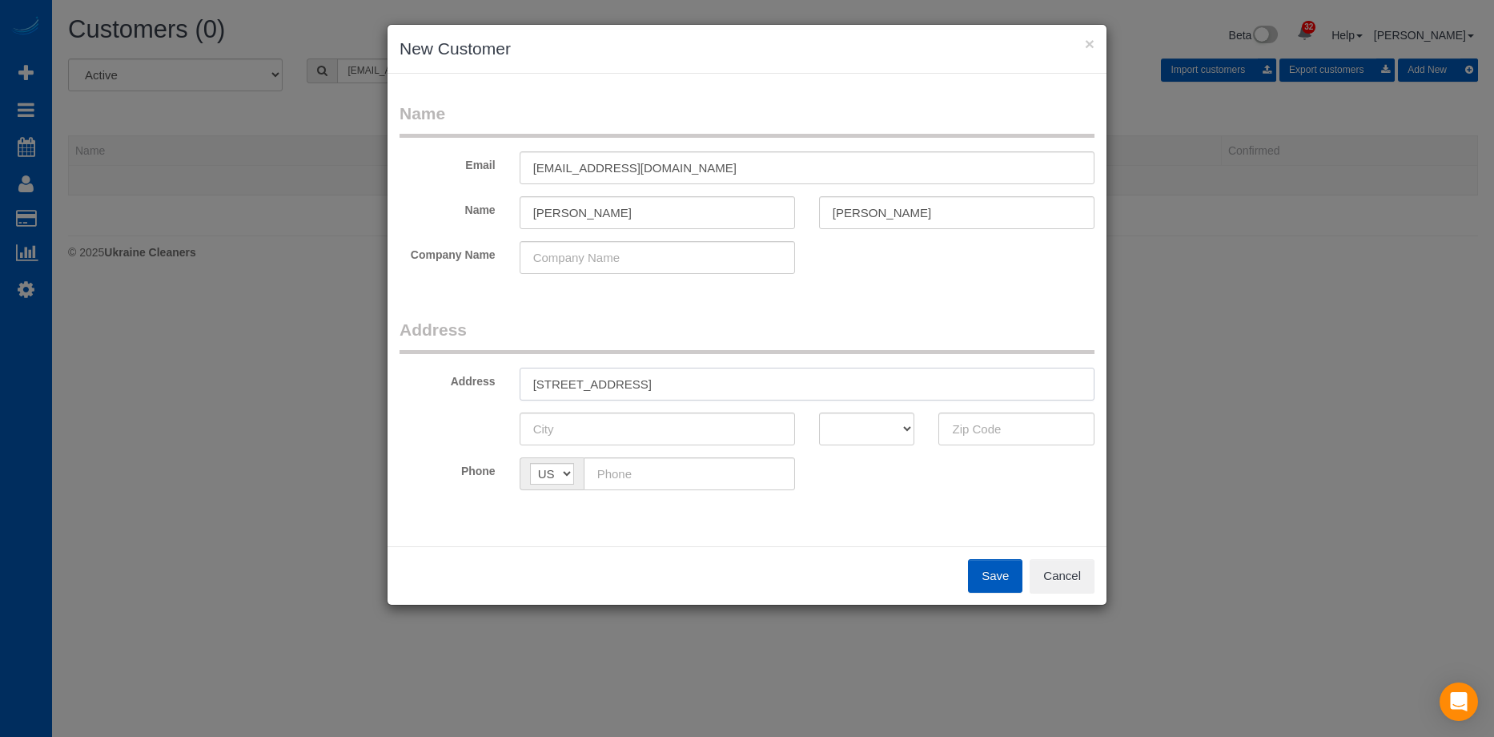
drag, startPoint x: 721, startPoint y: 379, endPoint x: 1032, endPoint y: 425, distance: 315.0
click at [971, 372] on input "3903 SW Marigold StPortland, OR 97219" at bounding box center [807, 384] width 575 height 33
type input "3903 SW Marigold StPortland, OR"
drag, startPoint x: 1023, startPoint y: 433, endPoint x: 995, endPoint y: 439, distance: 27.8
click at [1023, 433] on input "text" at bounding box center [1017, 428] width 156 height 33
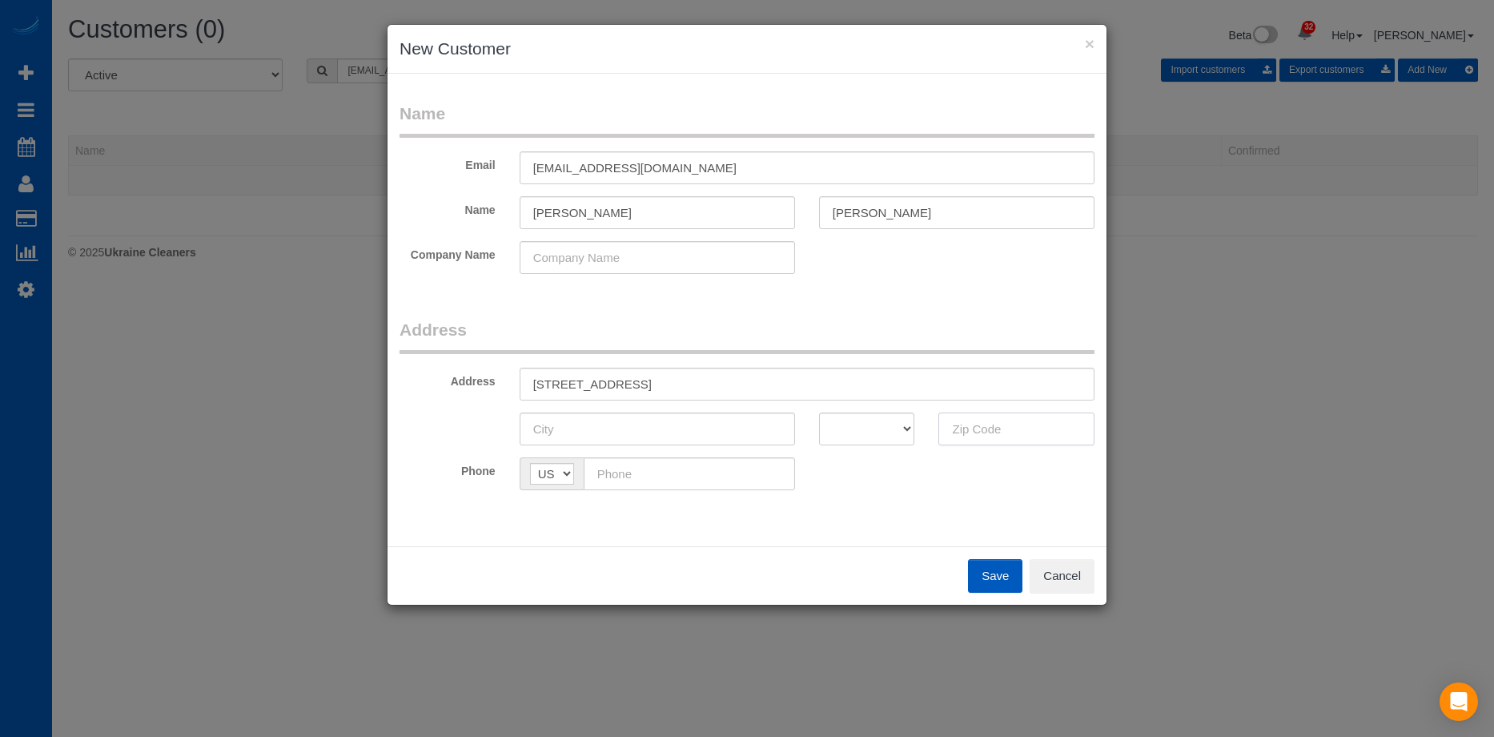
paste input "97219"
type input "97219"
click at [847, 438] on select "AK AL AR AZ CA CO CT DC DE FL GA HI IA ID IL IN KS KY LA MA MD ME MI MN MO MS M…" at bounding box center [867, 428] width 96 height 33
select select "OR"
click at [819, 412] on select "AK AL AR AZ CA CO CT DC DE FL GA HI IA ID IL IN KS KY LA MA MD ME MI MN MO MS M…" at bounding box center [867, 428] width 96 height 33
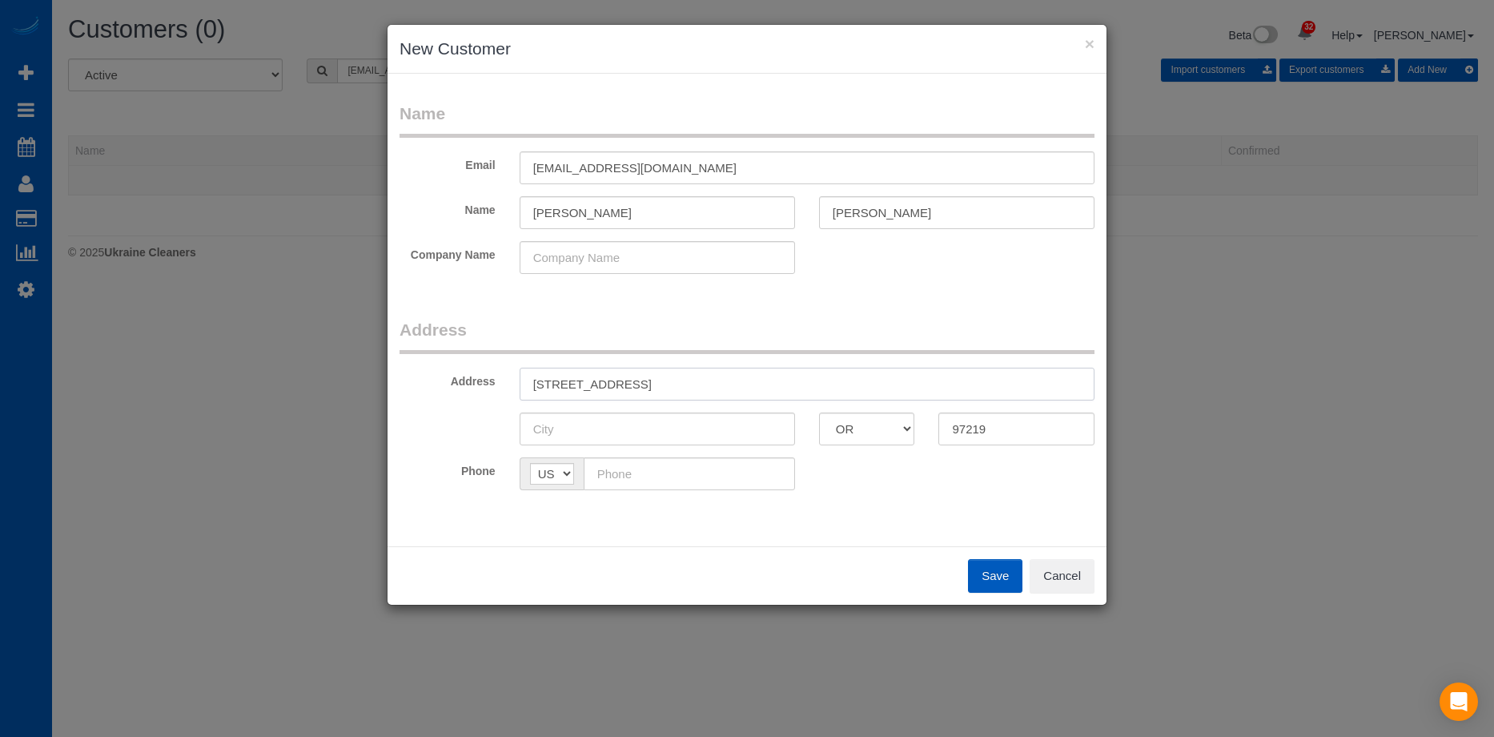
drag, startPoint x: 649, startPoint y: 382, endPoint x: 689, endPoint y: 386, distance: 40.2
click at [689, 386] on input "3903 SW Marigold StPortland, OR" at bounding box center [807, 384] width 575 height 33
type input "3903 SW Marigold St, OR"
click at [648, 426] on input "text" at bounding box center [657, 428] width 275 height 33
paste input "[GEOGRAPHIC_DATA]"
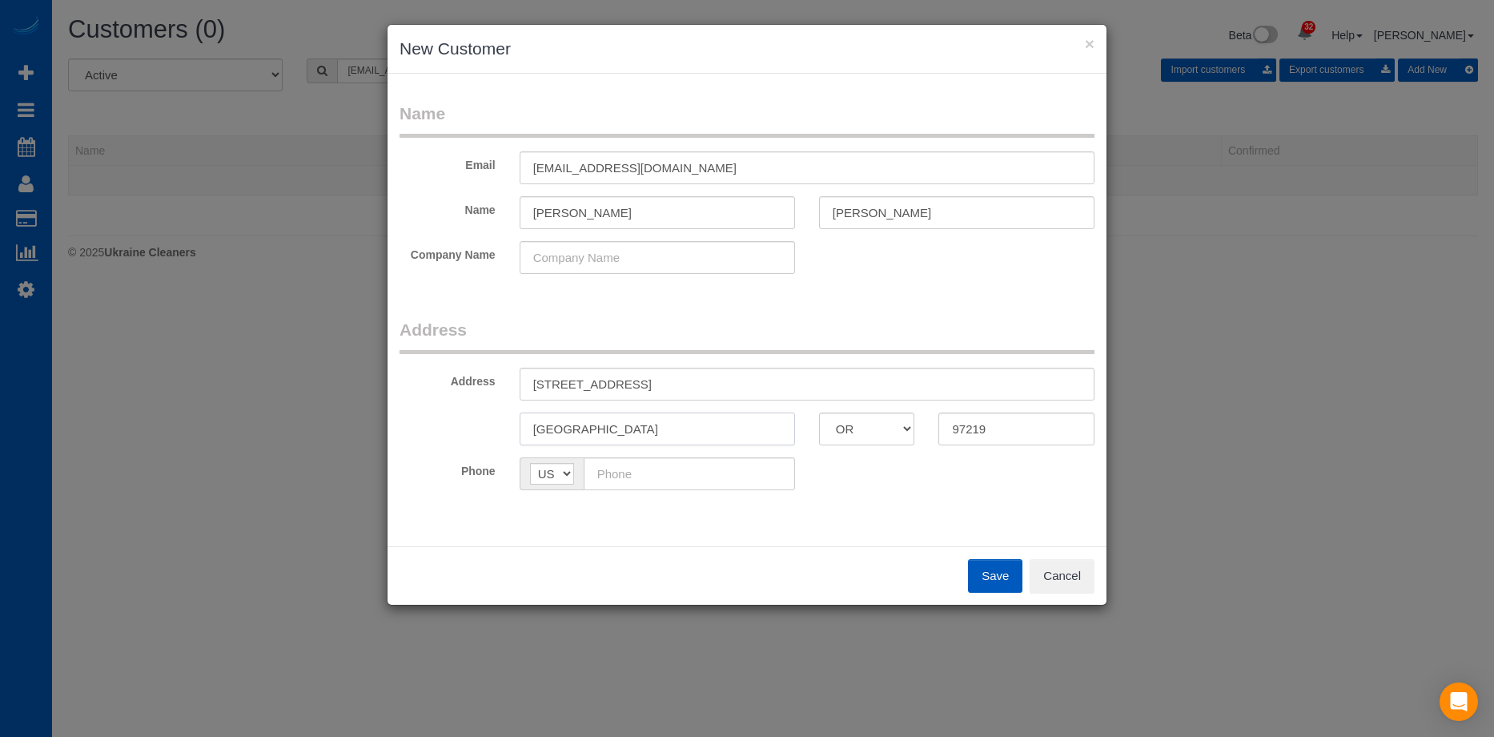
type input "[GEOGRAPHIC_DATA]"
drag, startPoint x: 647, startPoint y: 382, endPoint x: 769, endPoint y: 377, distance: 121.8
click at [769, 377] on input "3903 SW Marigold St, OR" at bounding box center [807, 384] width 575 height 33
type input "3903 SW Marigold St"
click at [664, 473] on input "text" at bounding box center [689, 473] width 211 height 33
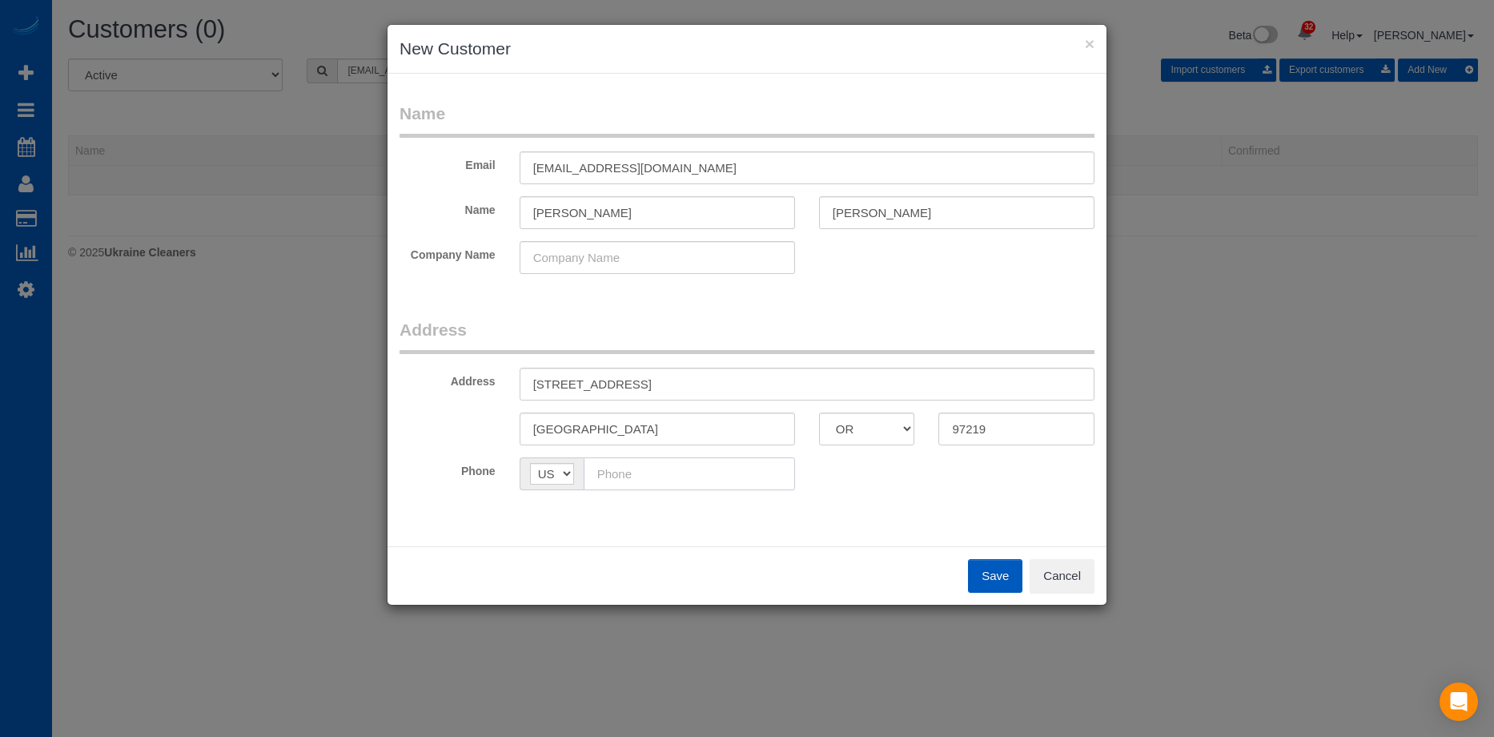
paste input "(858) 405-2526"
type input "(858) 405-2526"
drag, startPoint x: 677, startPoint y: 376, endPoint x: 423, endPoint y: 356, distance: 254.7
click at [429, 373] on div "Address 3903 SW Marigold St" at bounding box center [747, 384] width 719 height 33
click at [989, 579] on button "Save" at bounding box center [995, 576] width 54 height 34
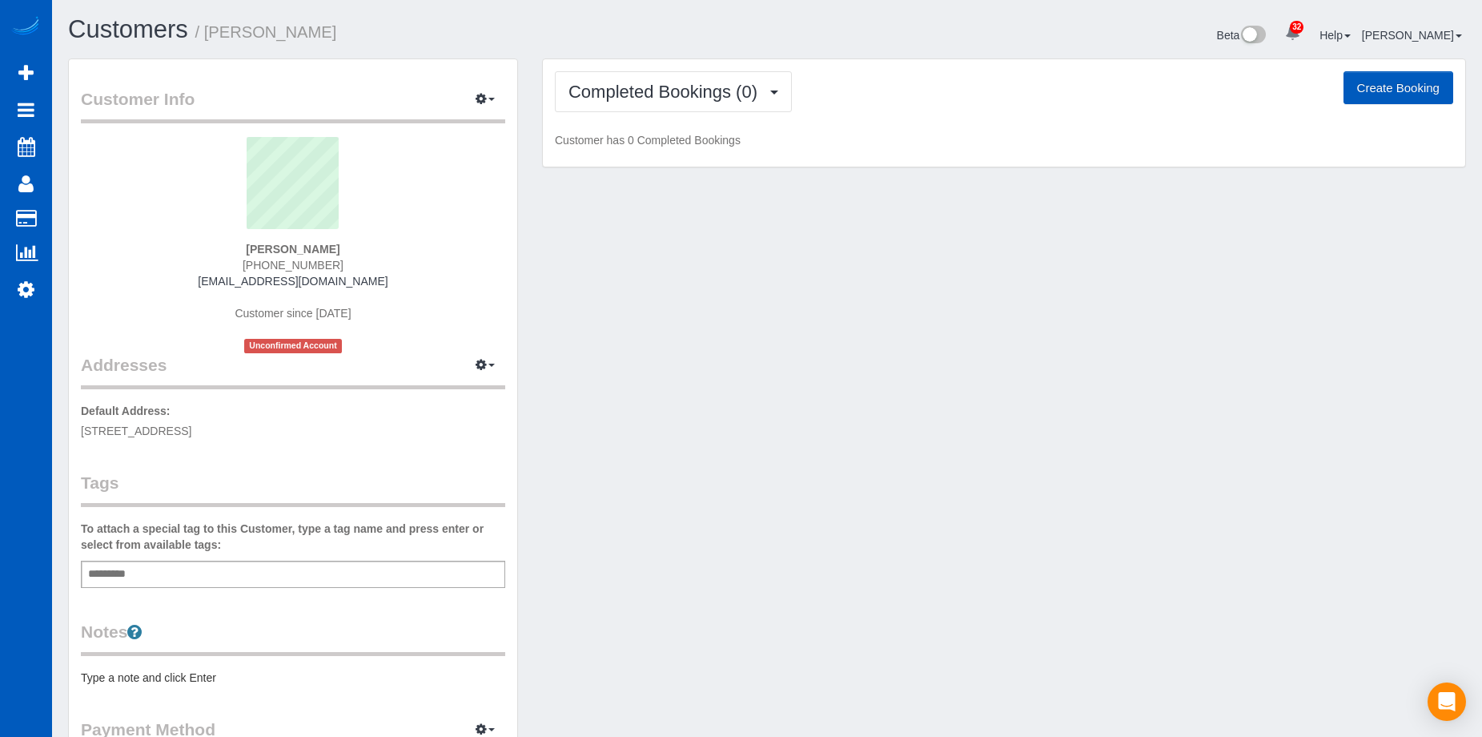
click at [1361, 79] on button "Create Booking" at bounding box center [1399, 88] width 110 height 34
select select "OR"
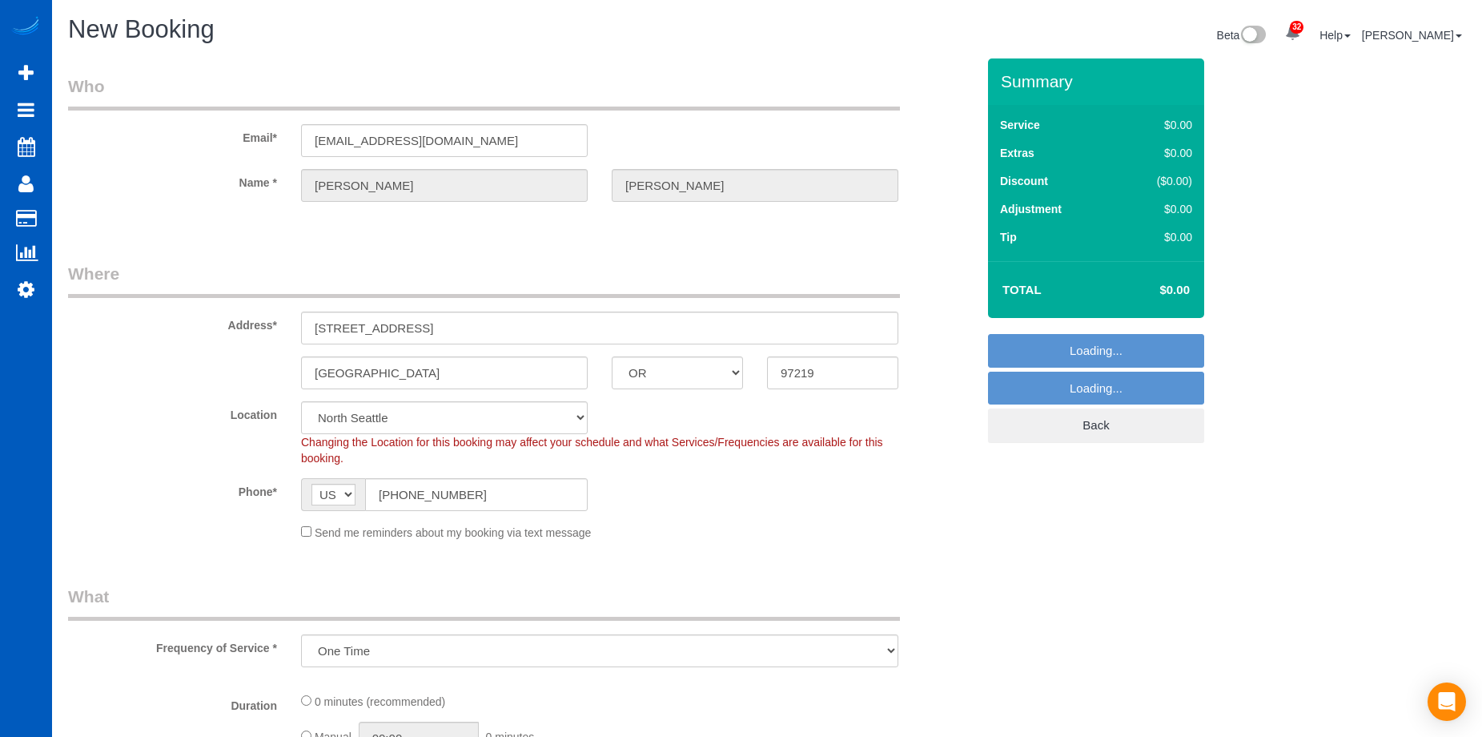
select select "object:11208"
select select "199"
select select "34"
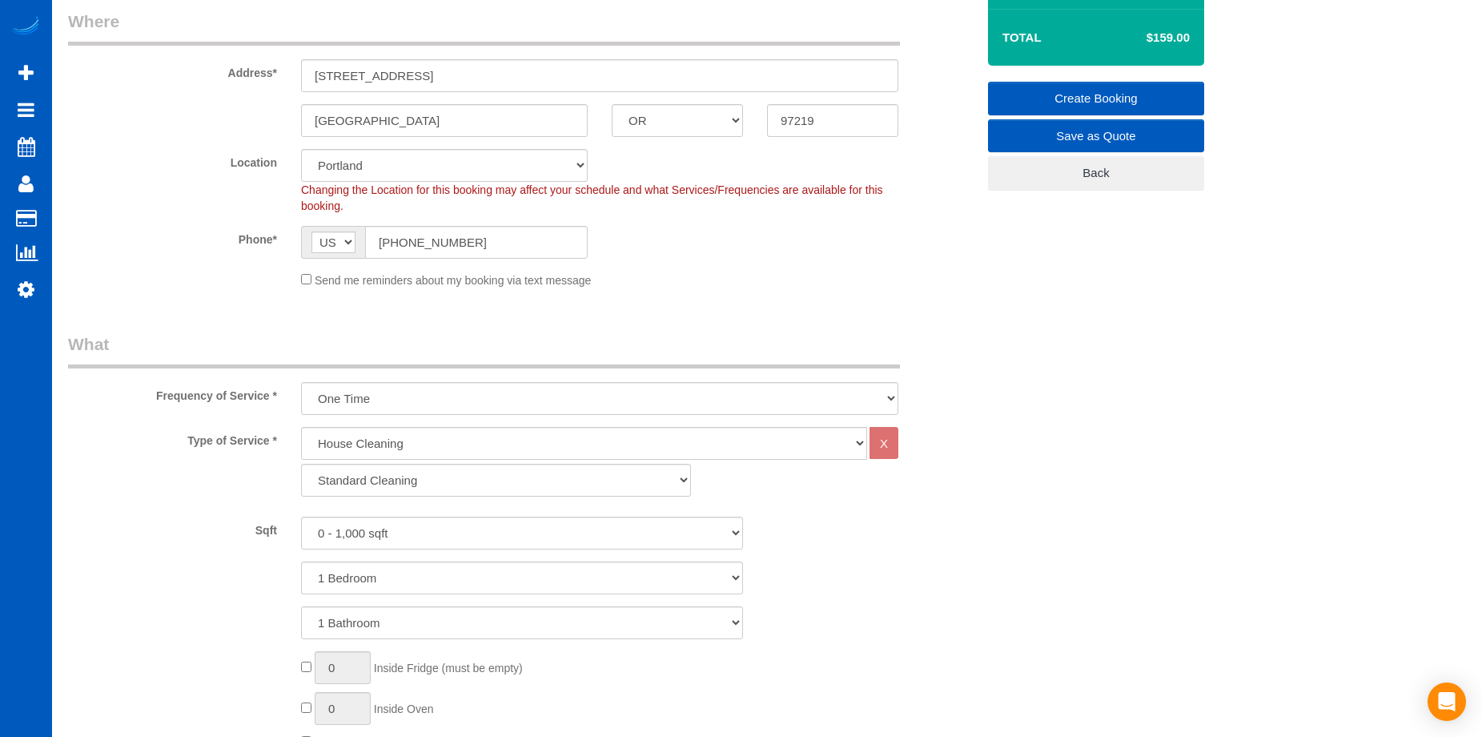
scroll to position [240, 0]
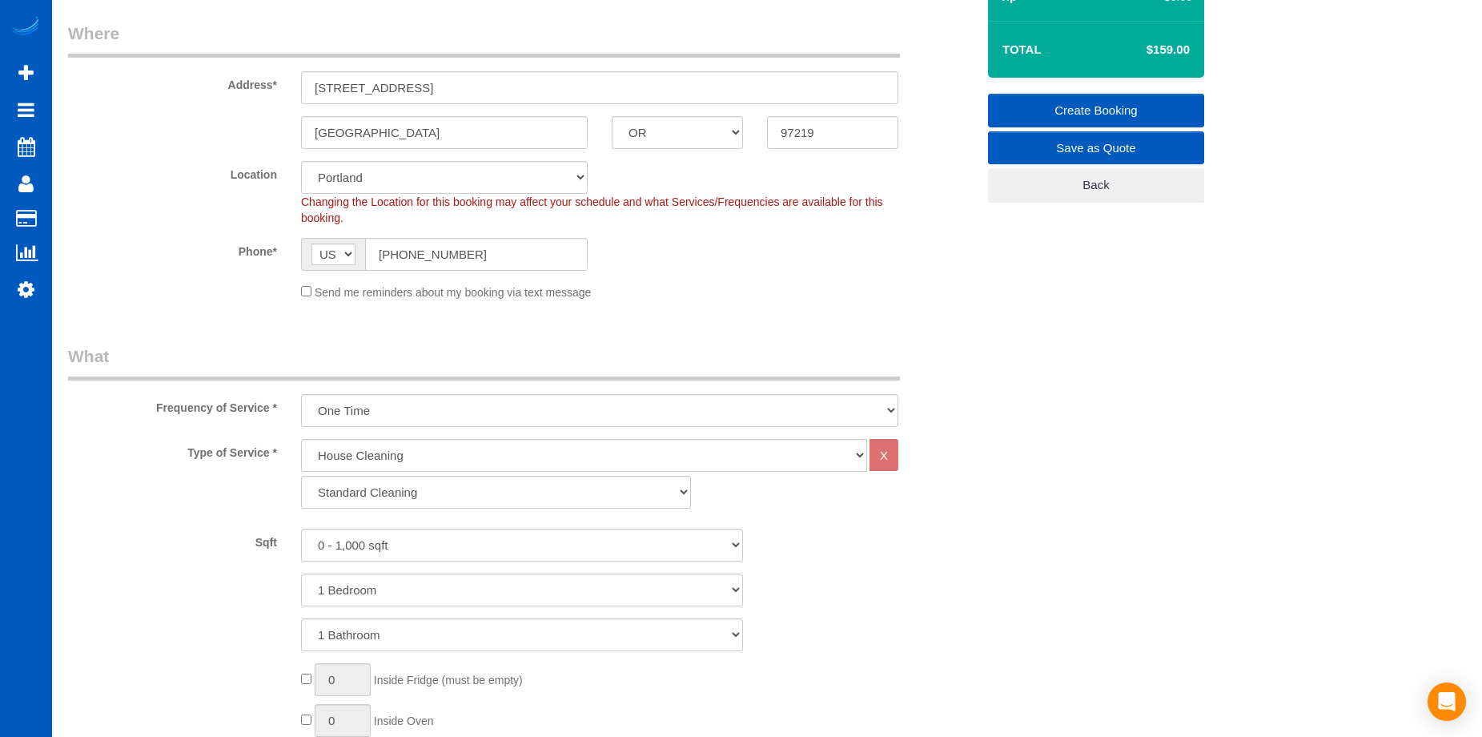
click at [355, 299] on div "Send me reminders about my booking via text message" at bounding box center [599, 292] width 621 height 18
click at [568, 407] on select "One Time Weekly - 15.00% Every 2 Weeks - 10.00% Every 4 Weeks - 5.00% Every 2 M…" at bounding box center [599, 410] width 597 height 33
select select "object:11554"
click at [301, 394] on select "One Time Weekly - 15.00% Every 2 Weeks - 10.00% Every 4 Weeks - 5.00% Every 2 M…" at bounding box center [599, 410] width 597 height 33
click at [547, 542] on select "0 - 1,000 sqft 1,001 - 1,500 sqft 1,501 - 2,000 sqft 2,001 - 2,500 sqft 2,501 -…" at bounding box center [522, 545] width 442 height 33
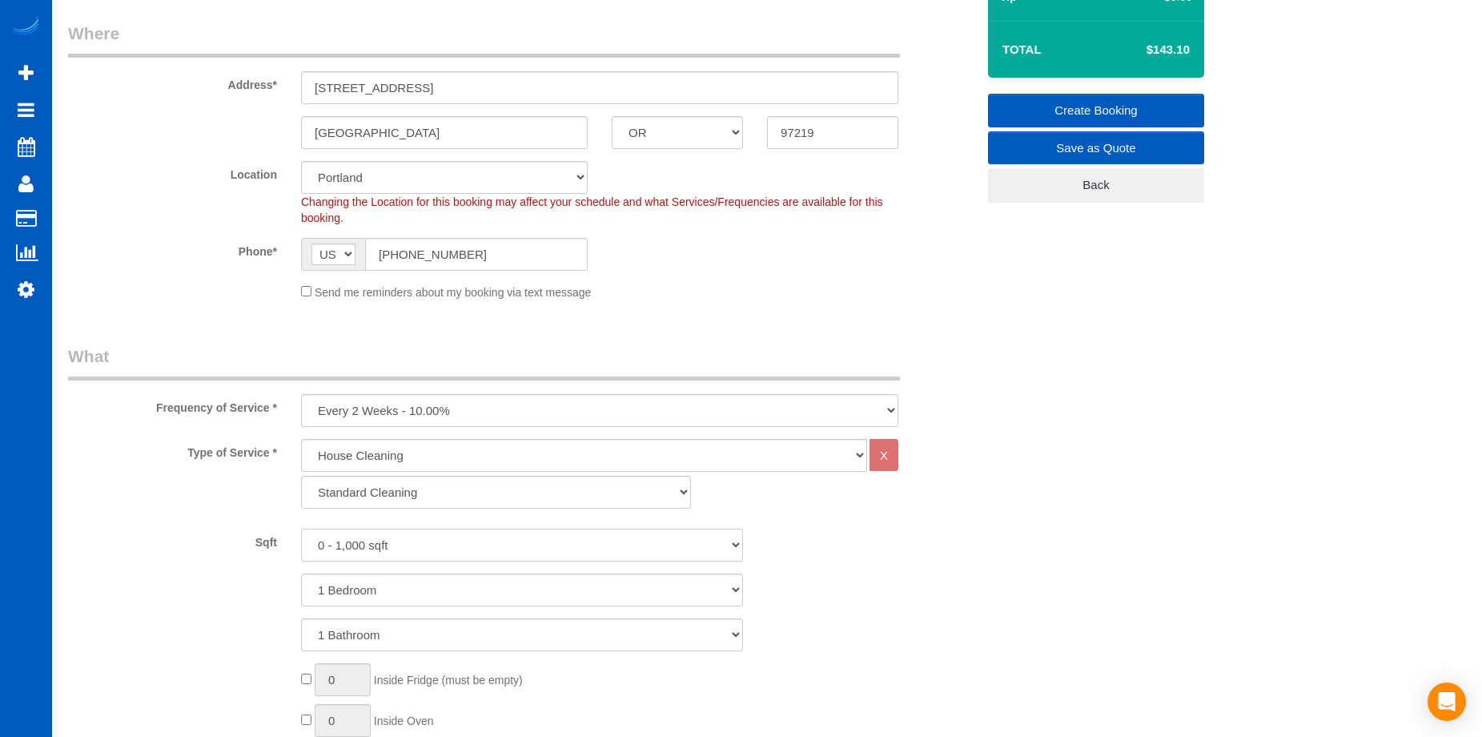
select select "3001"
click at [301, 529] on select "0 - 1,000 sqft 1,001 - 1,500 sqft 1,501 - 2,000 sqft 2,001 - 2,500 sqft 2,501 -…" at bounding box center [522, 545] width 442 height 33
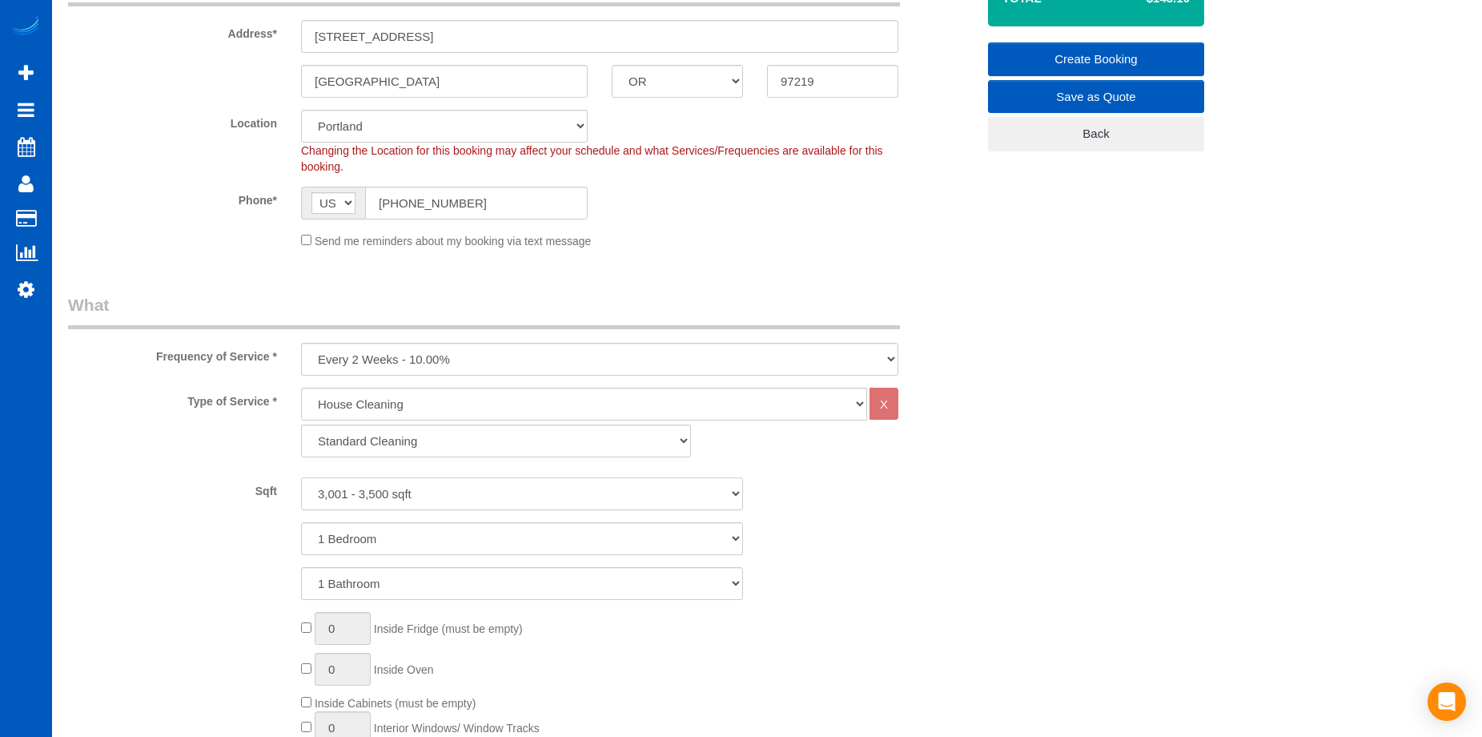
scroll to position [320, 0]
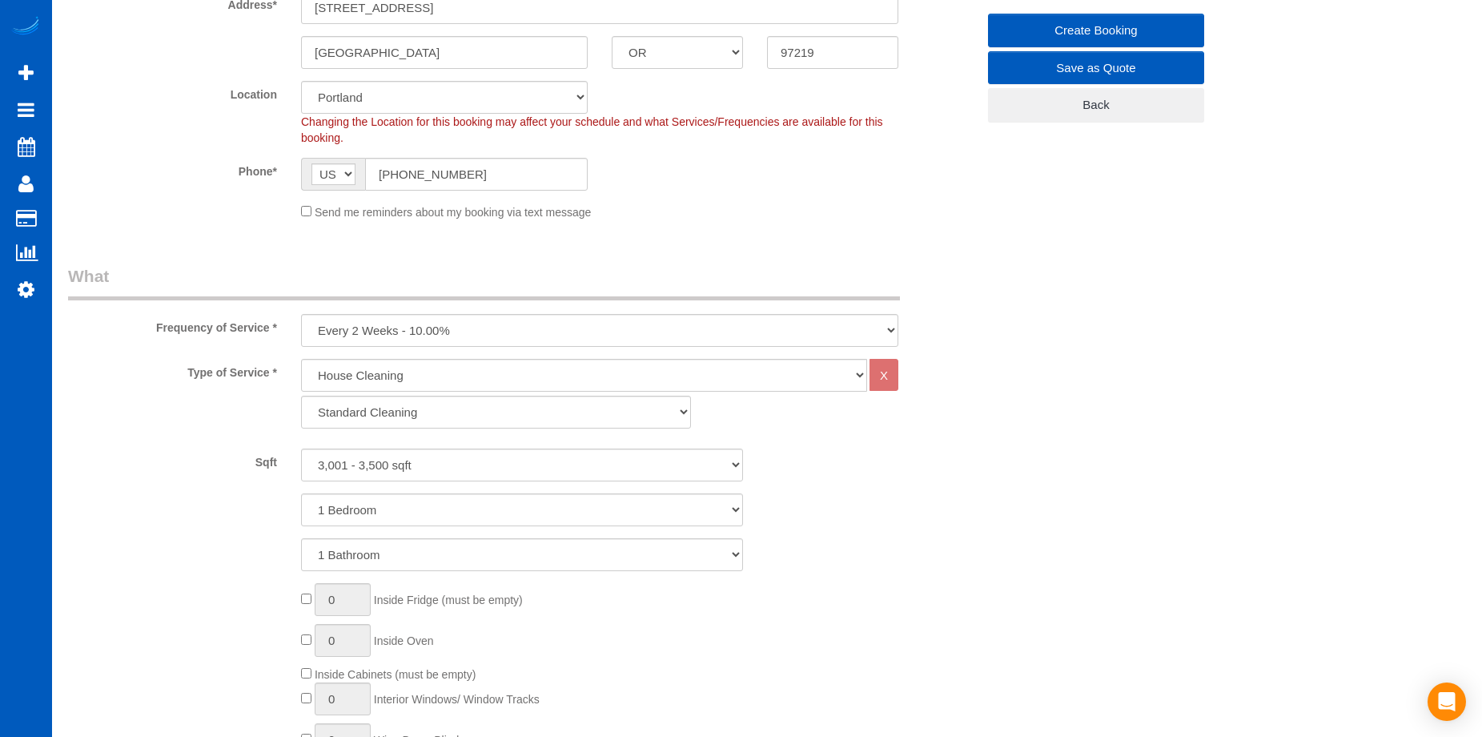
click at [478, 486] on div "Sqft 0 - 1,000 sqft 1,001 - 1,500 sqft 1,501 - 2,000 sqft 2,001 - 2,500 sqft 2,…" at bounding box center [522, 509] width 908 height 123
click at [475, 502] on select "1 Bedroom 2 Bedrooms 3 Bedrooms 4 Bedrooms 5 Bedrooms 6 Bedrooms 7 Bedrooms" at bounding box center [522, 509] width 442 height 33
select select "3"
click at [301, 493] on select "1 Bedroom 2 Bedrooms 3 Bedrooms 4 Bedrooms 5 Bedrooms 6 Bedrooms 7 Bedrooms" at bounding box center [522, 509] width 442 height 33
click at [472, 557] on select "1 Bathroom 2 Bathrooms 3 Bathrooms 4 Bathrooms 5 Bathrooms 6 Bathrooms 7 Bathro…" at bounding box center [522, 554] width 442 height 33
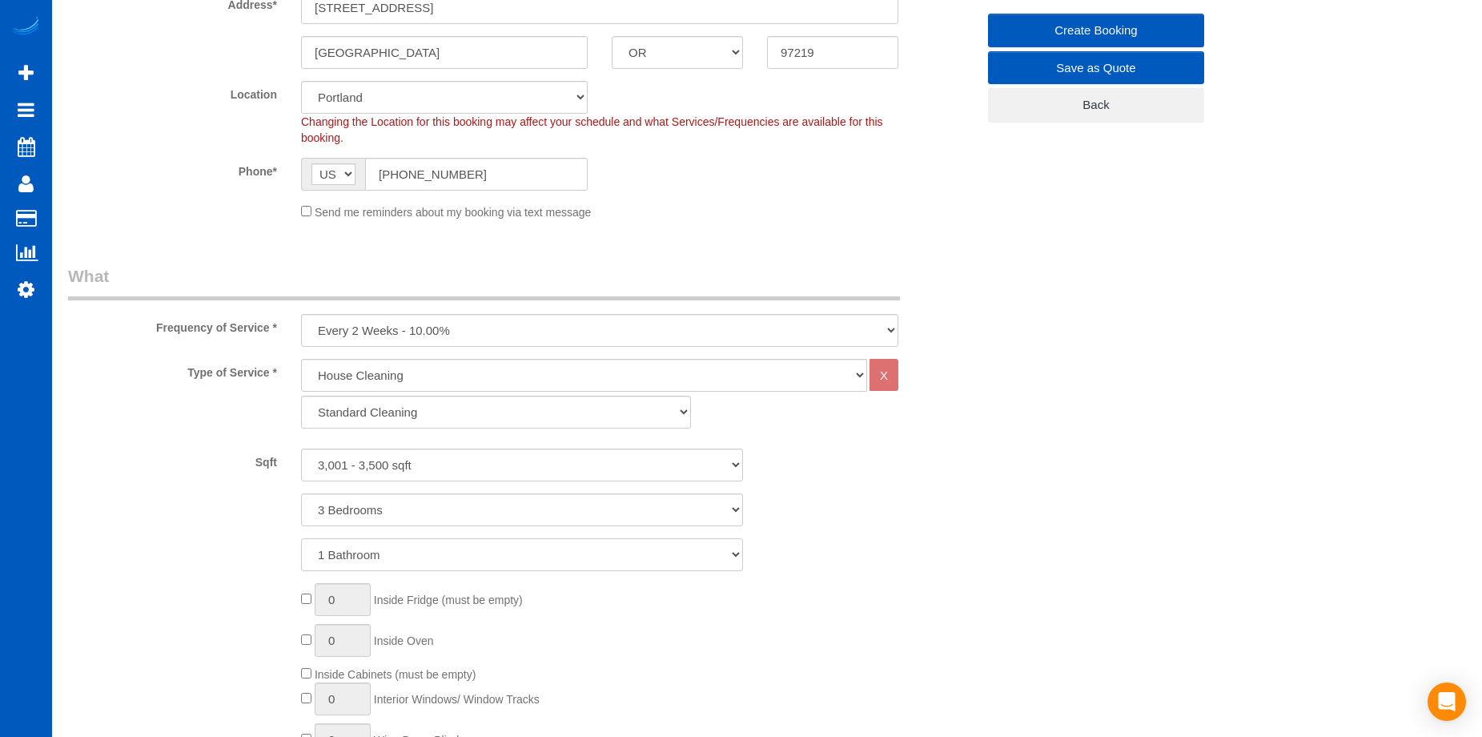
select select "3"
click at [301, 538] on select "1 Bathroom 2 Bathrooms 3 Bathrooms 4 Bathrooms 5 Bathrooms 6 Bathrooms 7 Bathro…" at bounding box center [522, 554] width 442 height 33
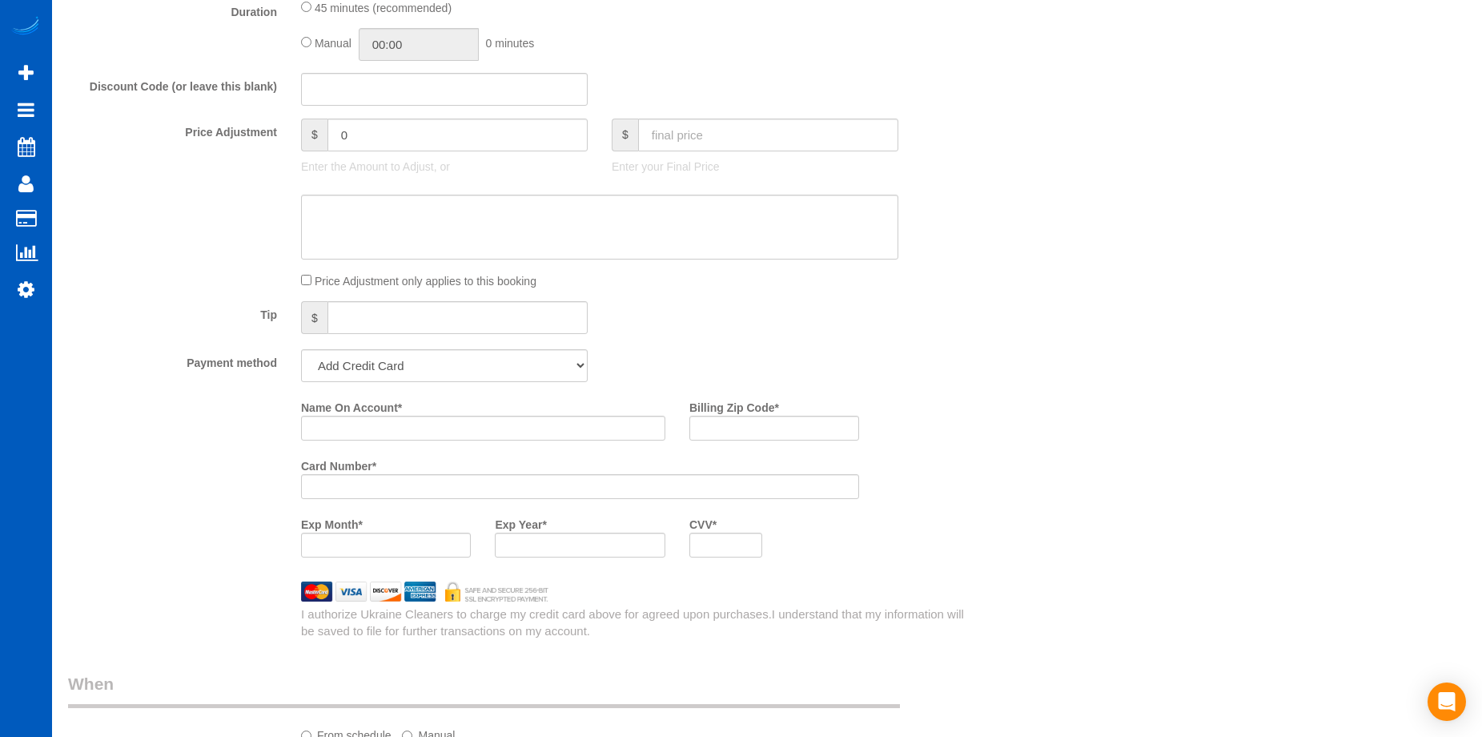
scroll to position [1442, 0]
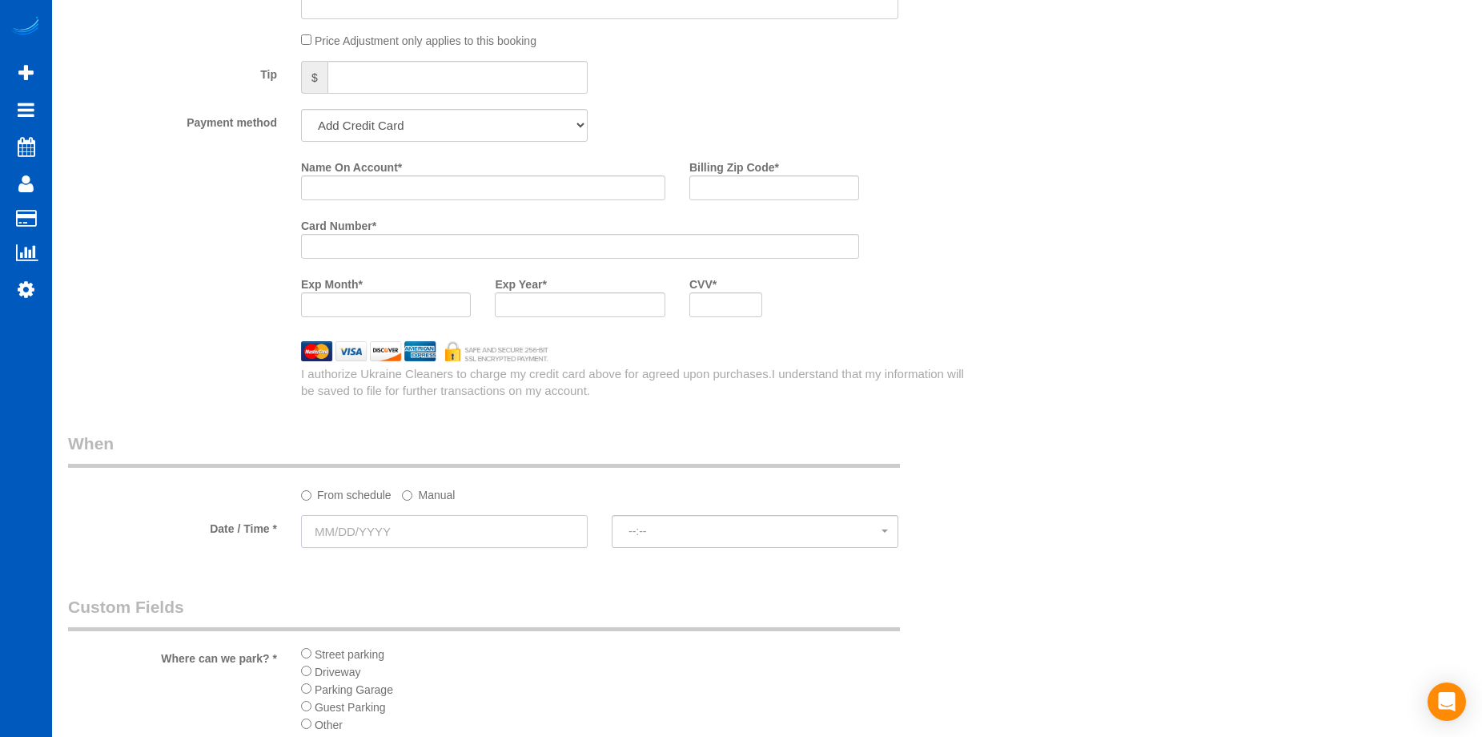
click at [483, 529] on input "text" at bounding box center [444, 531] width 287 height 33
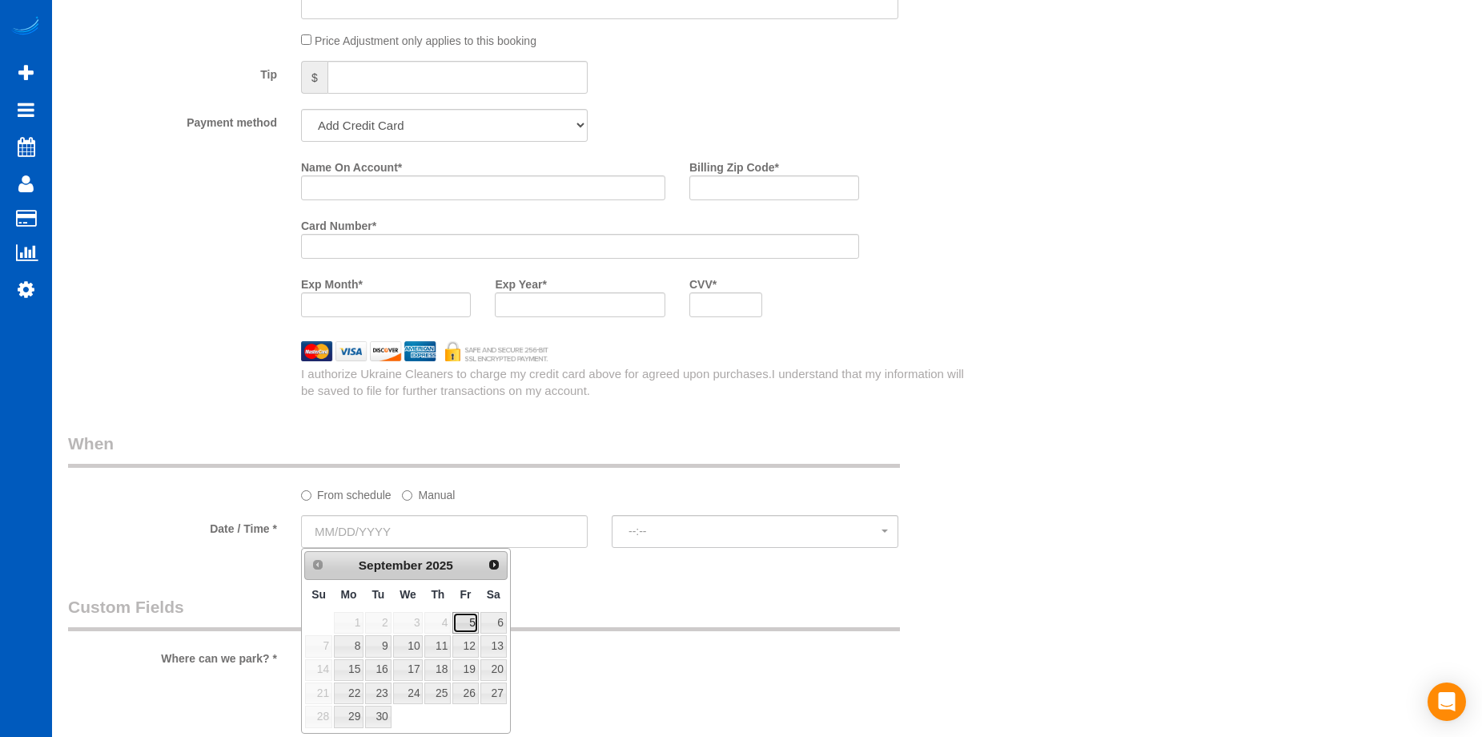
click at [464, 620] on link "5" at bounding box center [465, 623] width 26 height 22
type input "09/05/2025"
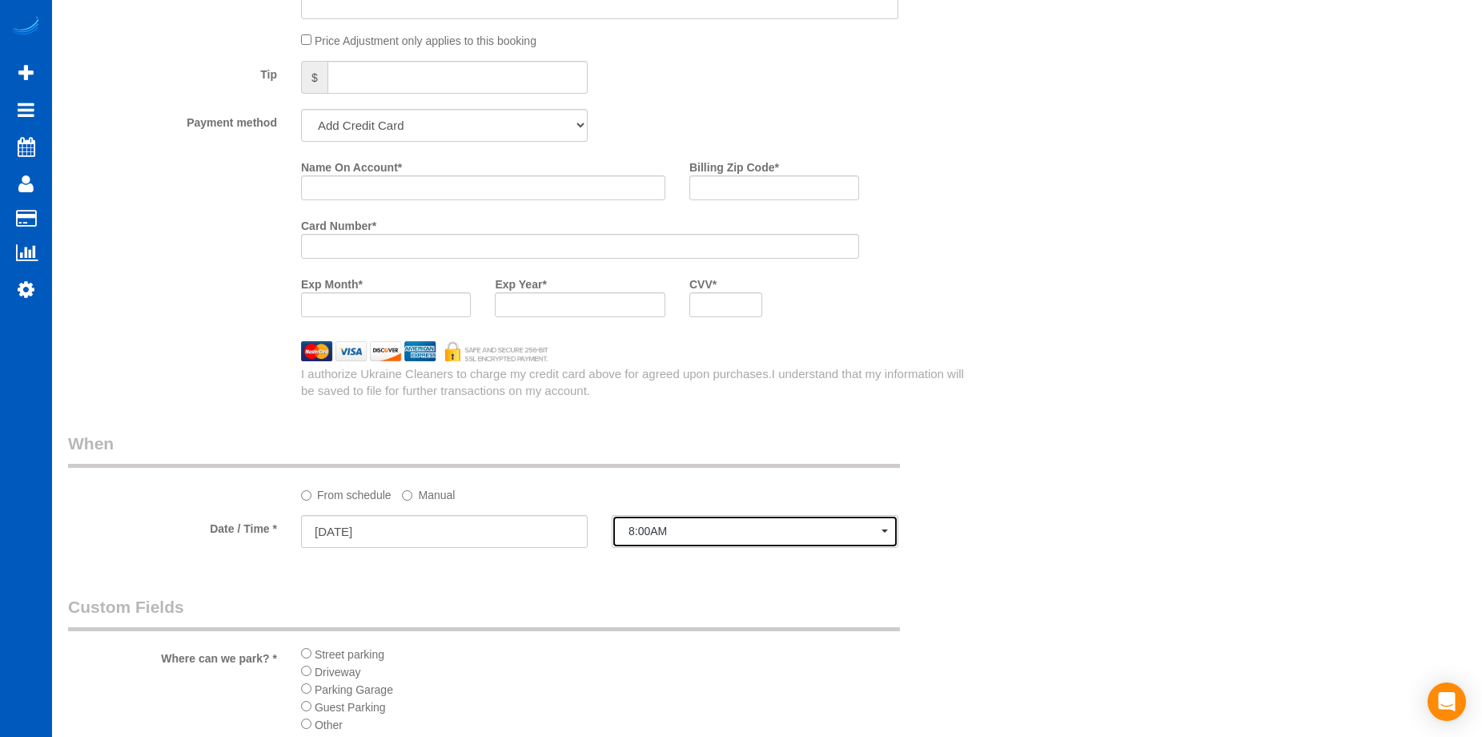
click at [673, 525] on span "8:00AM" at bounding box center [755, 531] width 253 height 13
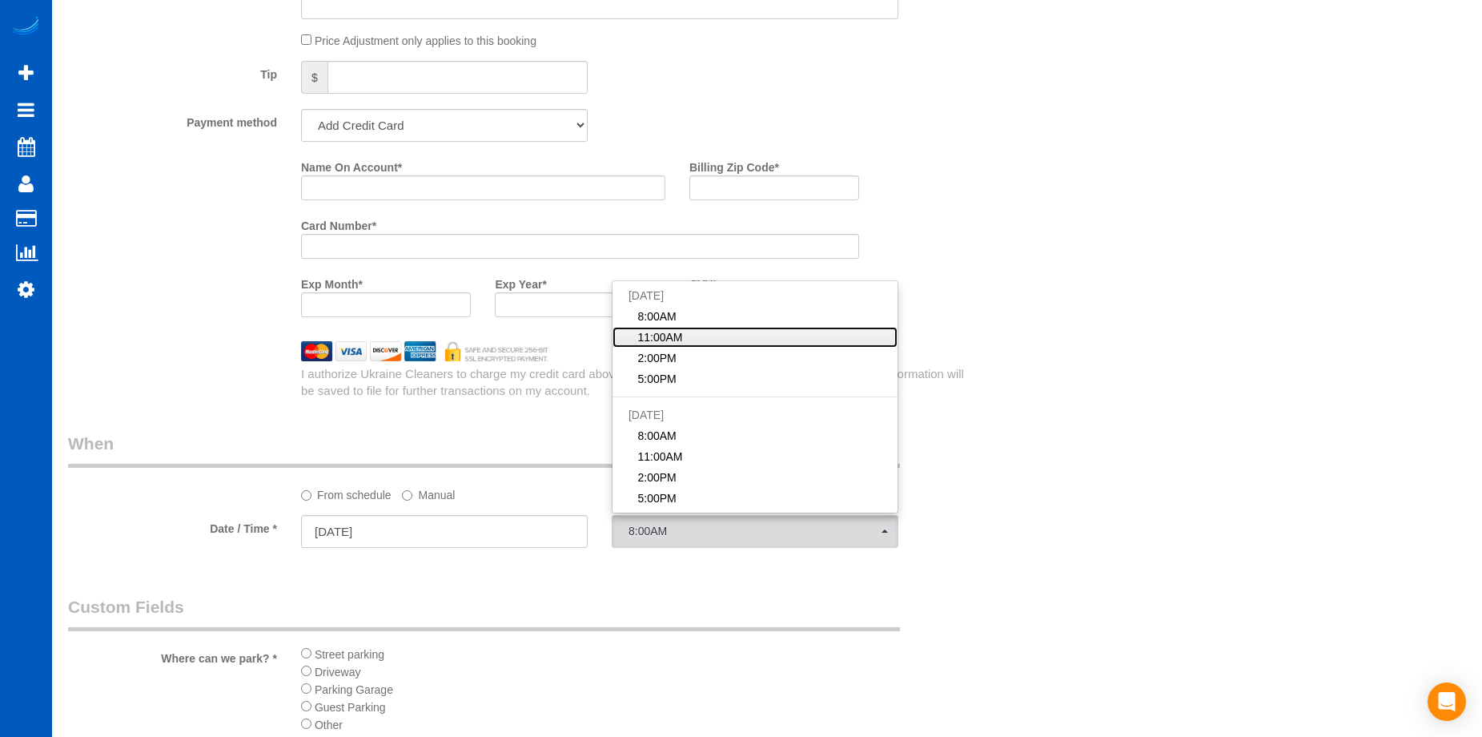
click at [706, 330] on link "11:00AM" at bounding box center [755, 337] width 285 height 21
select select "spot9"
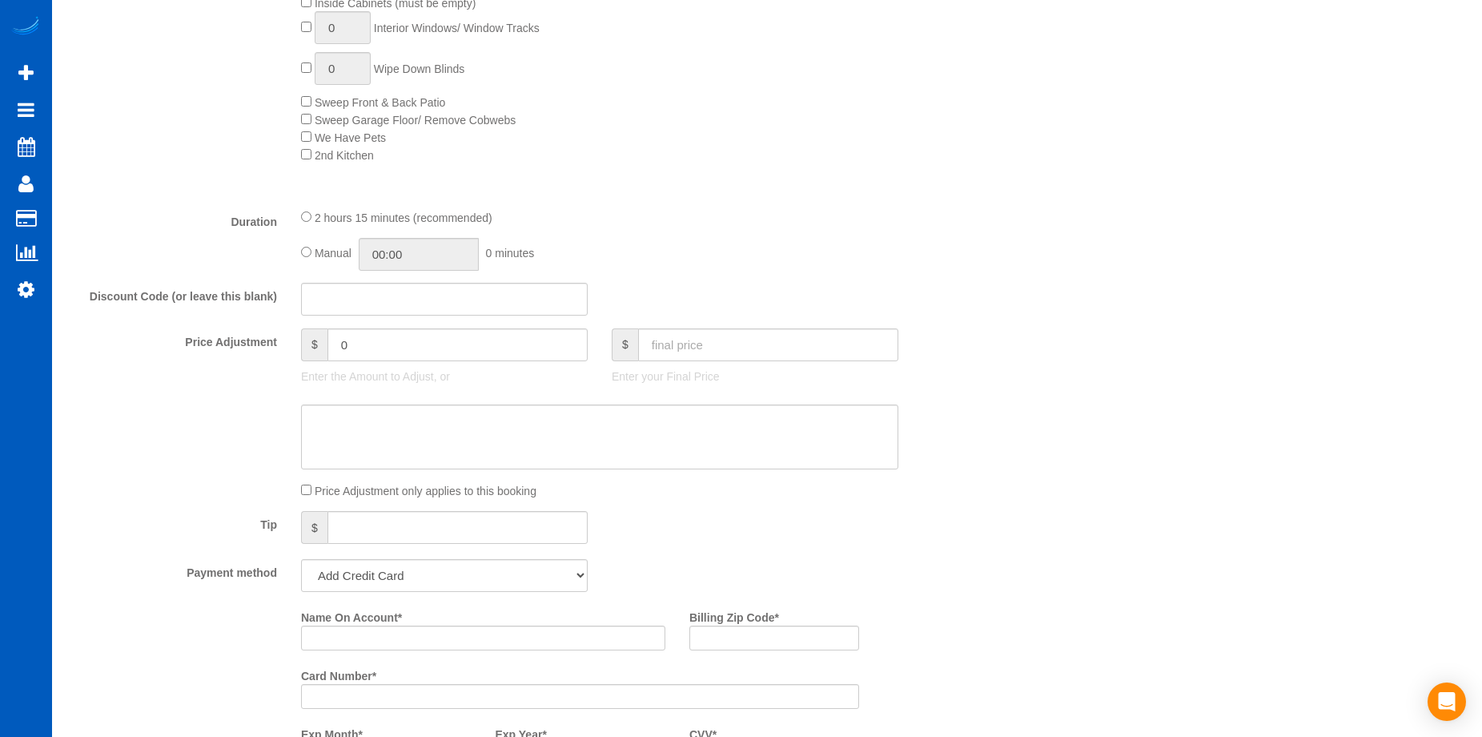
scroll to position [881, 0]
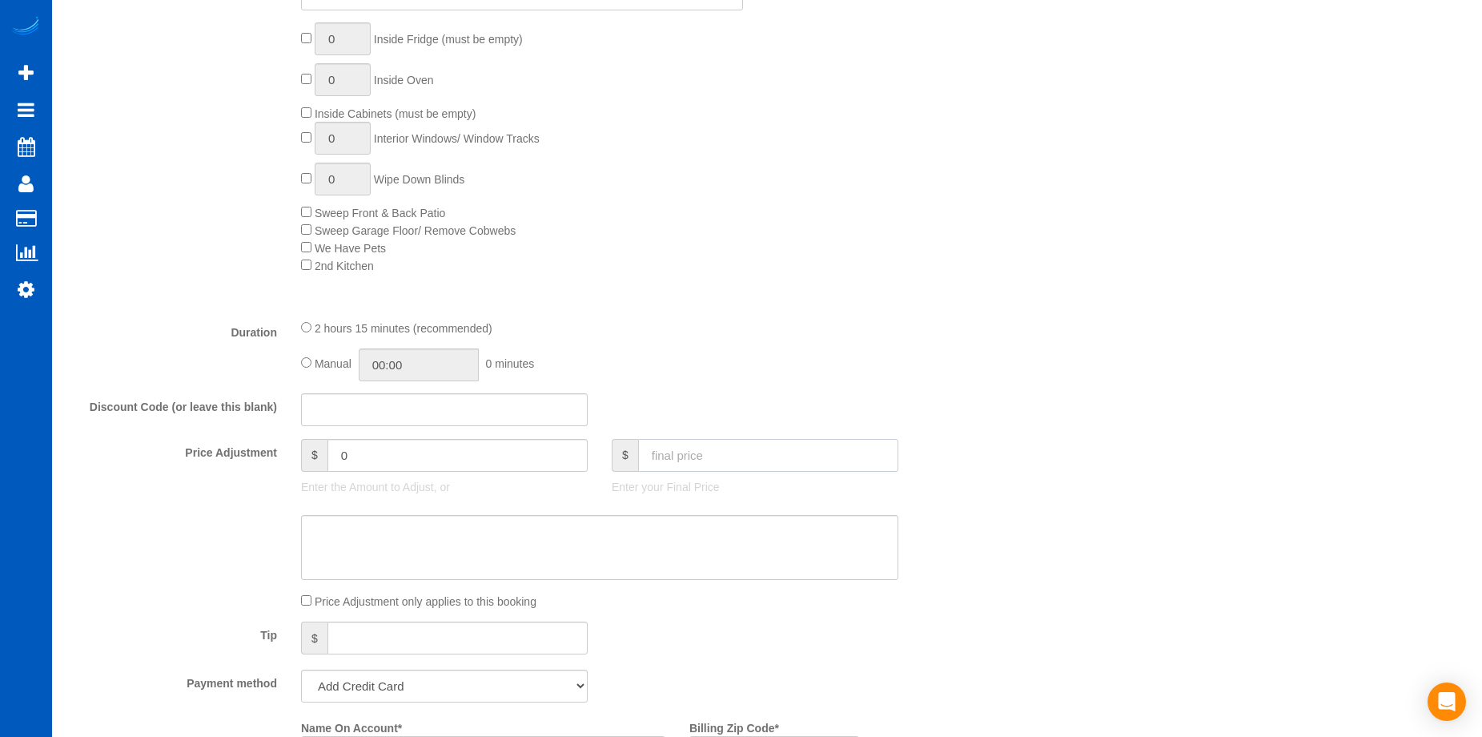
click at [734, 452] on input "text" at bounding box center [768, 455] width 260 height 33
click at [760, 466] on input "text" at bounding box center [768, 455] width 260 height 33
type input "175"
click at [677, 541] on textarea at bounding box center [599, 548] width 597 height 66
type input "-139.1"
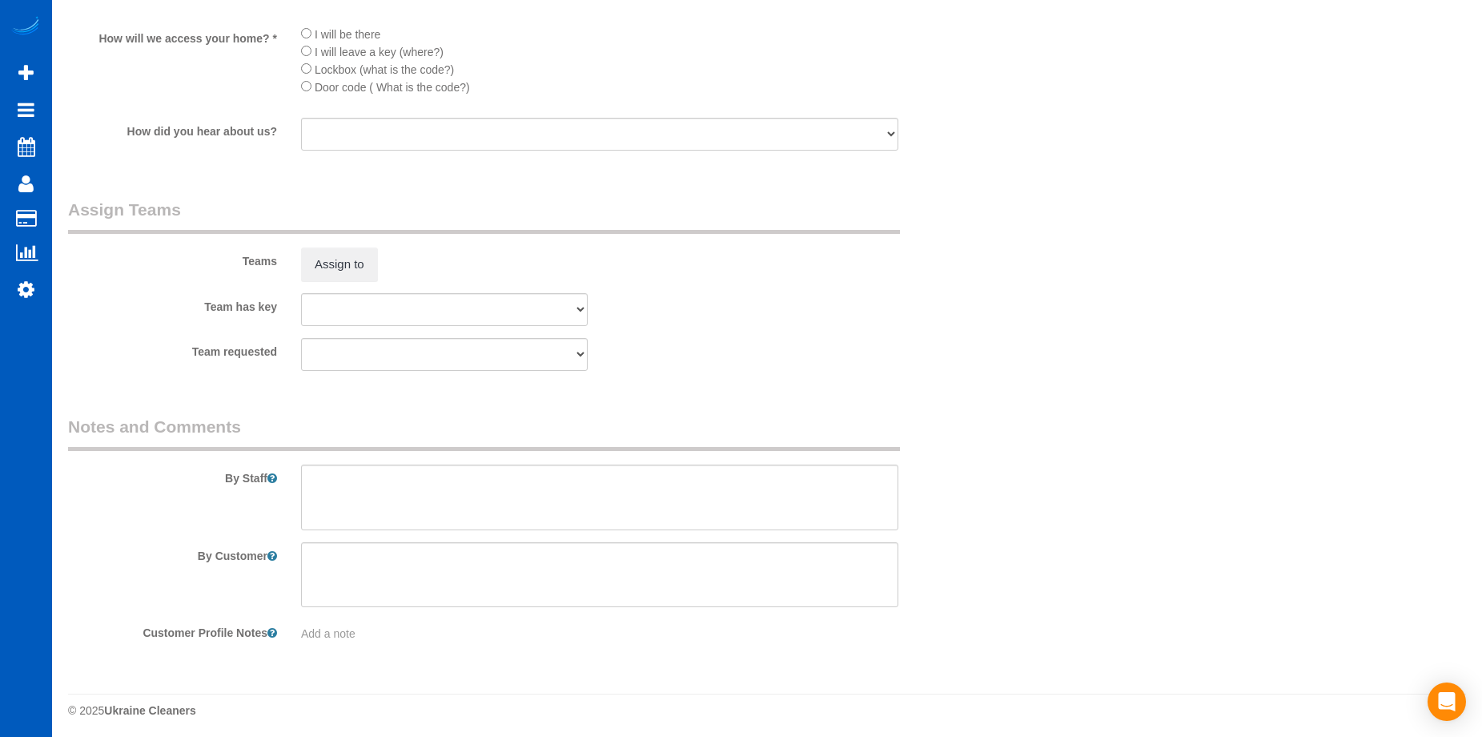
scroll to position [2176, 0]
click at [650, 489] on textarea at bounding box center [599, 493] width 597 height 66
click at [652, 493] on textarea at bounding box center [599, 493] width 597 height 66
click at [534, 481] on textarea at bounding box center [599, 493] width 597 height 66
paste textarea "Older lady on fixed income. Had company coming out that spent one hour for two …"
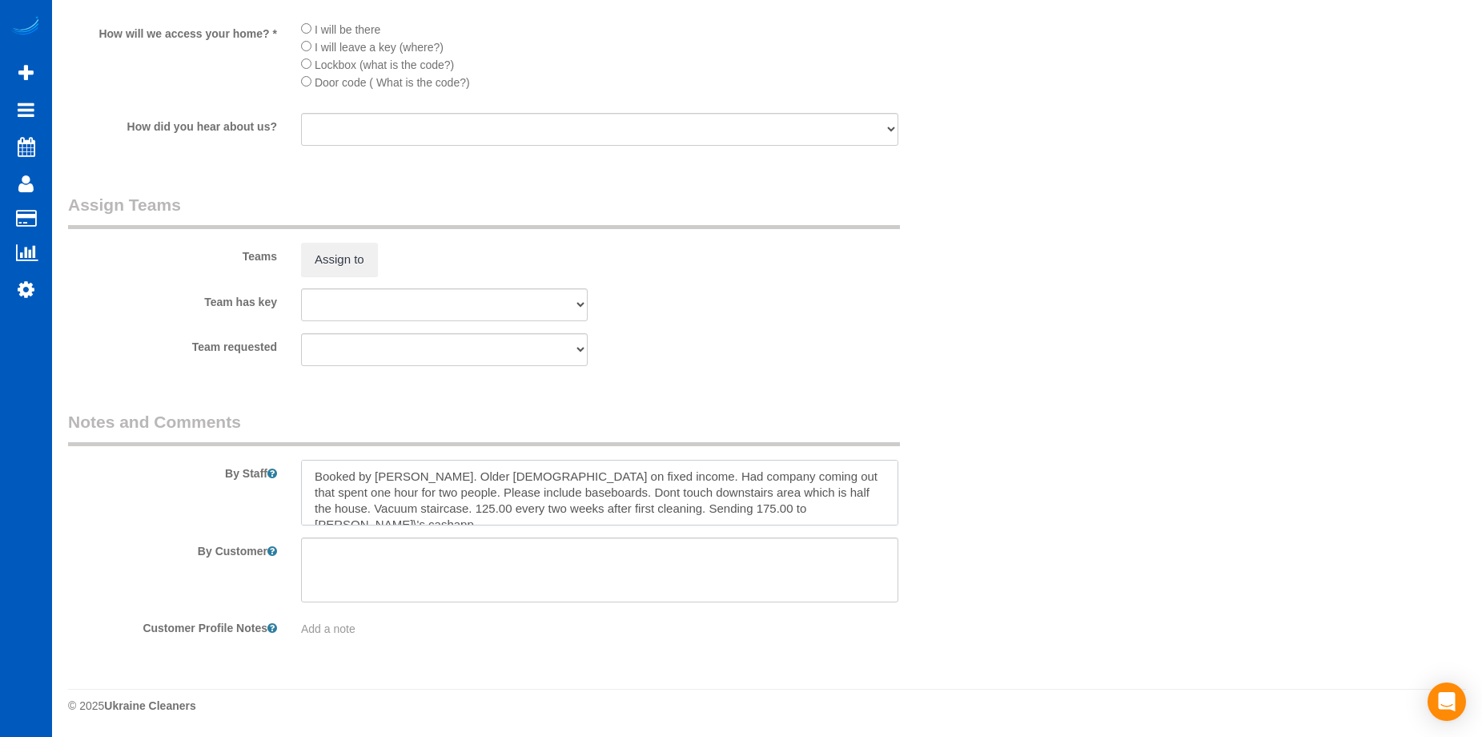
drag, startPoint x: 313, startPoint y: 506, endPoint x: 766, endPoint y: 511, distance: 452.5
click at [766, 511] on textarea at bounding box center [599, 493] width 597 height 66
type textarea "Booked by Aaron. Older lady on fixed income. Had company coming out that spent …"
click at [730, 527] on sui-booking-comments "By Staff By Customer Customer Profile Notes Add a note" at bounding box center [522, 523] width 908 height 227
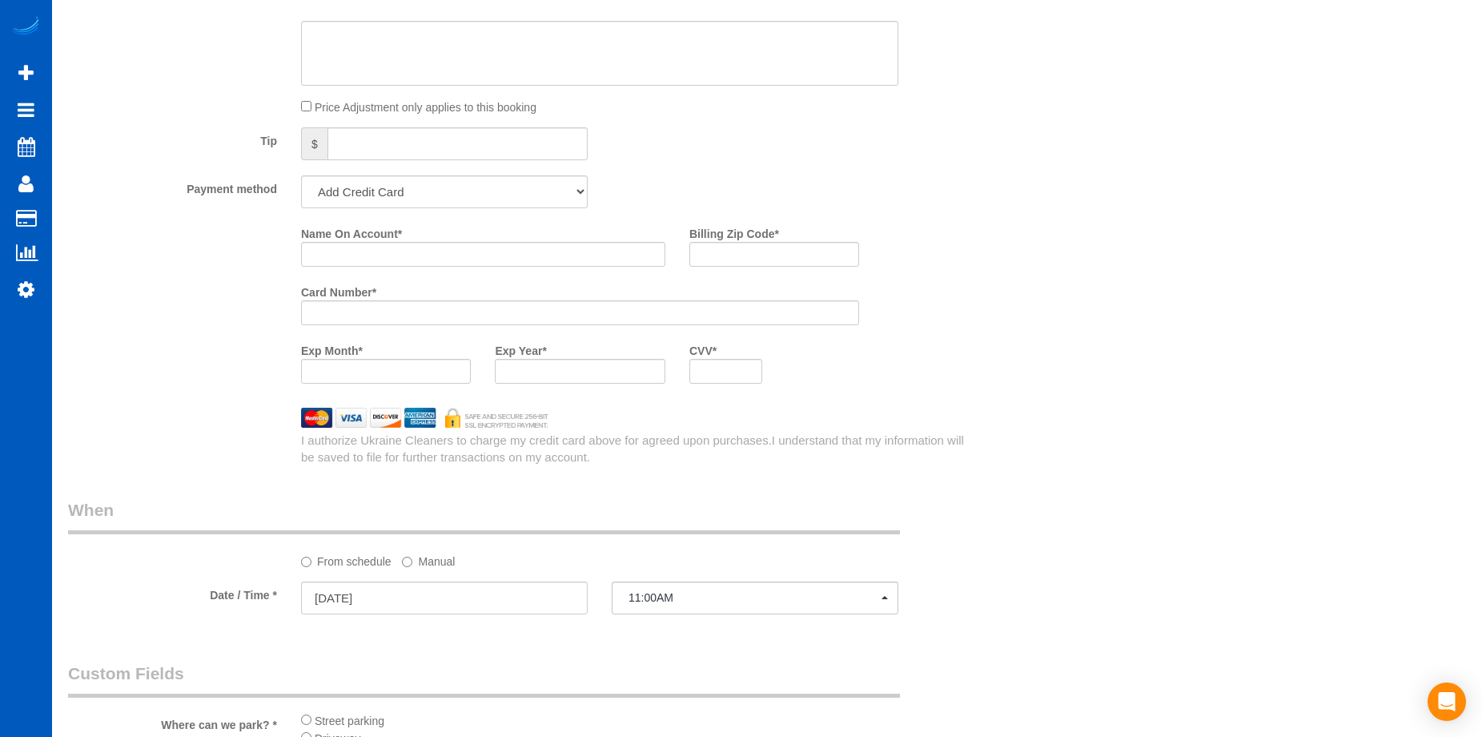
scroll to position [1135, 0]
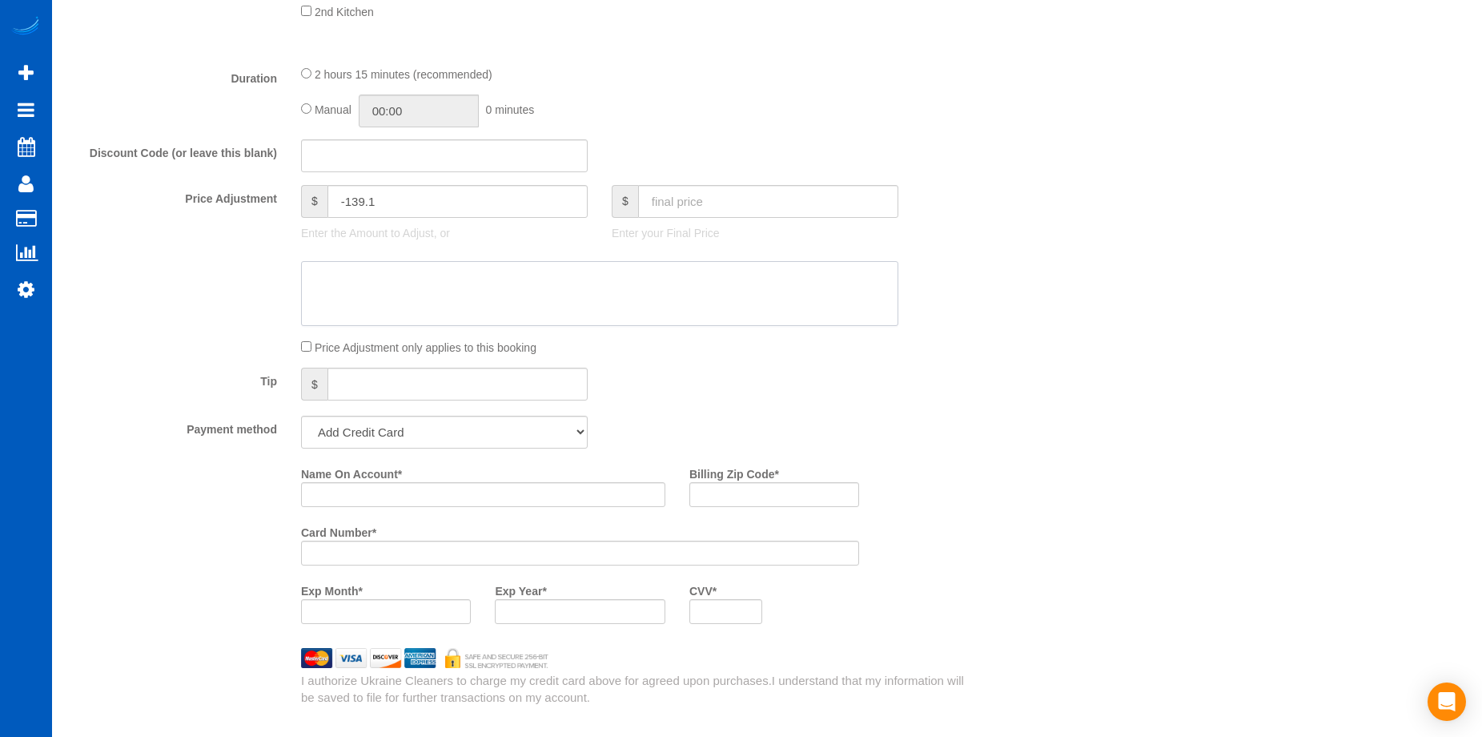
click at [641, 281] on textarea at bounding box center [599, 294] width 597 height 66
paste textarea "125.00 every two weeks after first cleaning. Sending 175.00 to Doug\'s cashapp."
type textarea "125.00 every two weeks after first cleaning. Sending 175.00 to Doug\'s cashapp."
click at [1030, 347] on div "Who Email* ssafdie526@gmail.com Name * Sara Safdie Where Address* 3903 SW Marig…" at bounding box center [767, 323] width 1398 height 2799
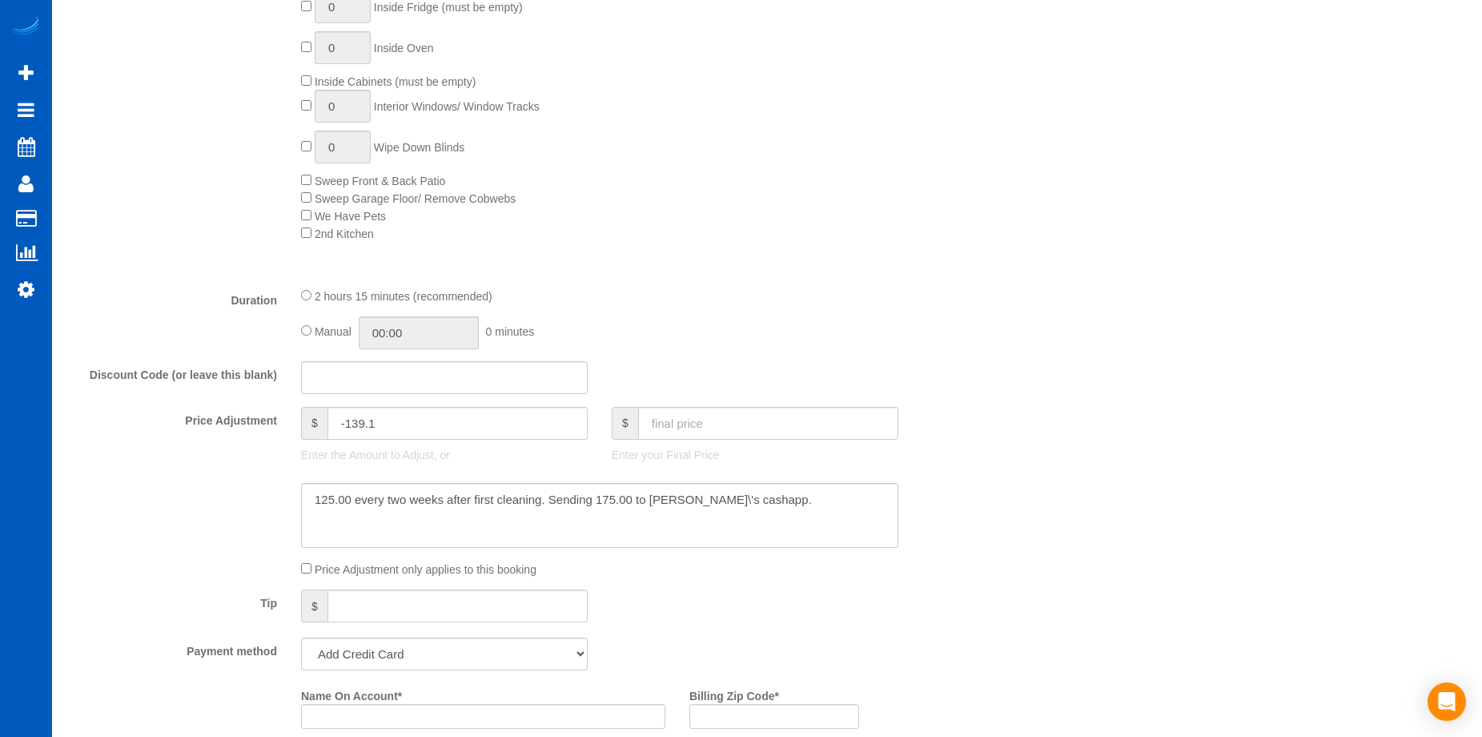
scroll to position [1215, 0]
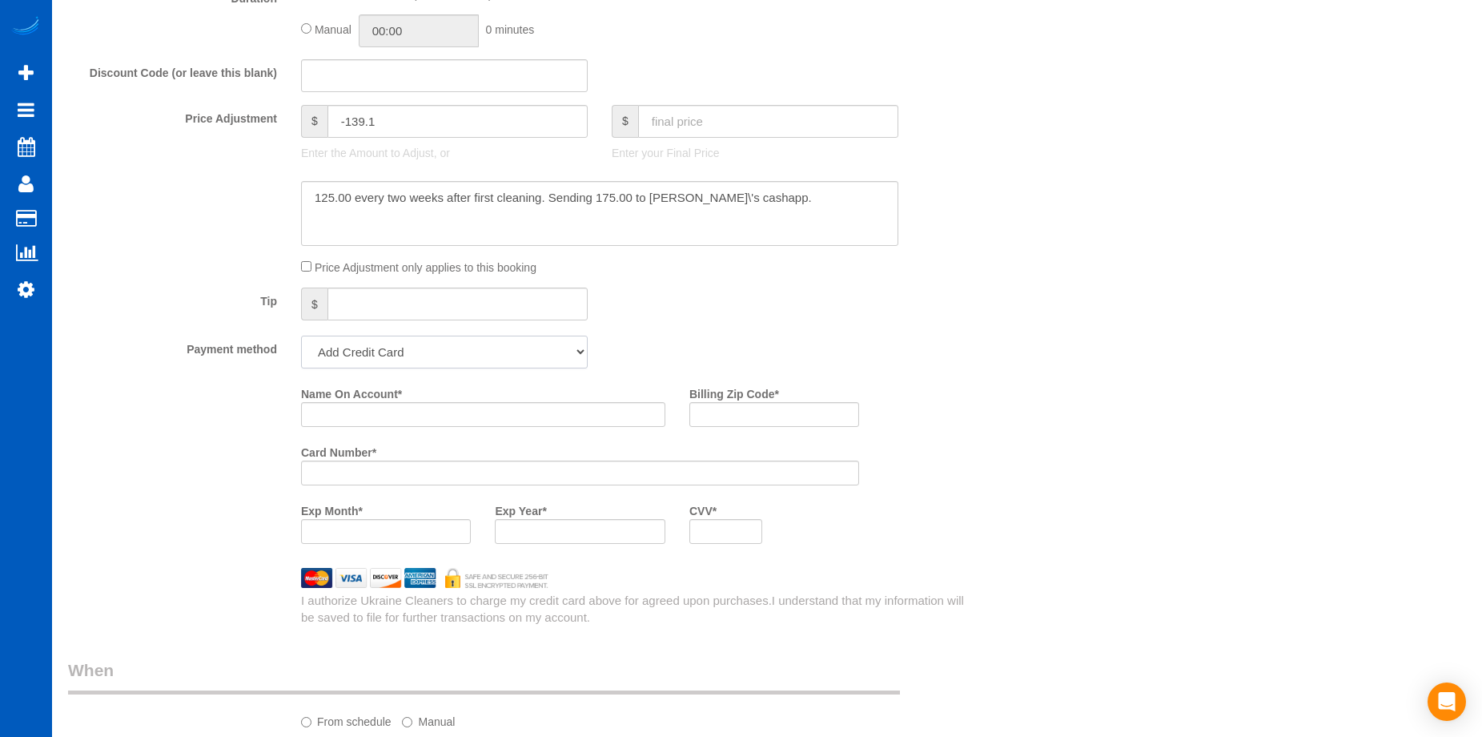
click at [543, 348] on select "Add Credit Card Cash Check Paypal" at bounding box center [444, 352] width 287 height 33
select select "string:cash"
click at [301, 336] on select "Add Credit Card Cash Check Paypal" at bounding box center [444, 352] width 287 height 33
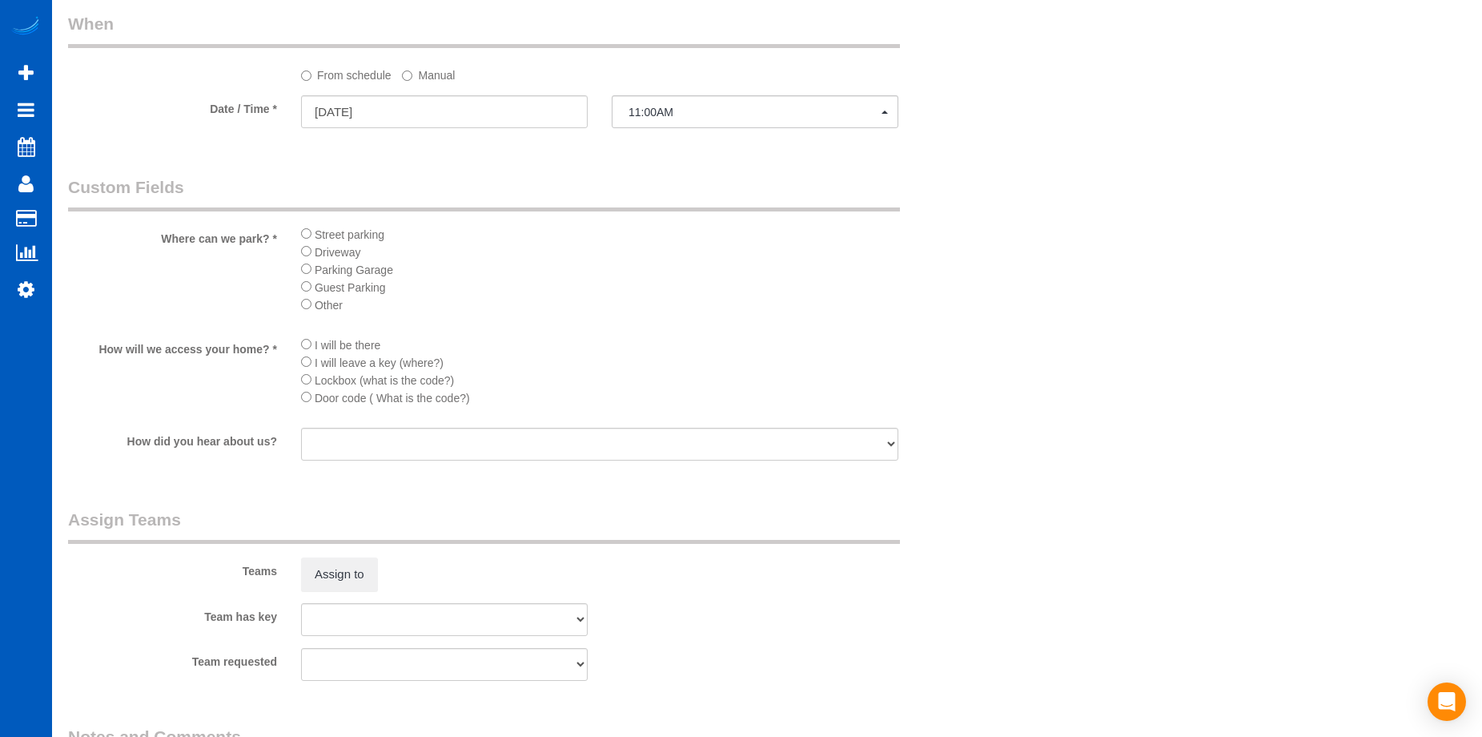
scroll to position [1295, 0]
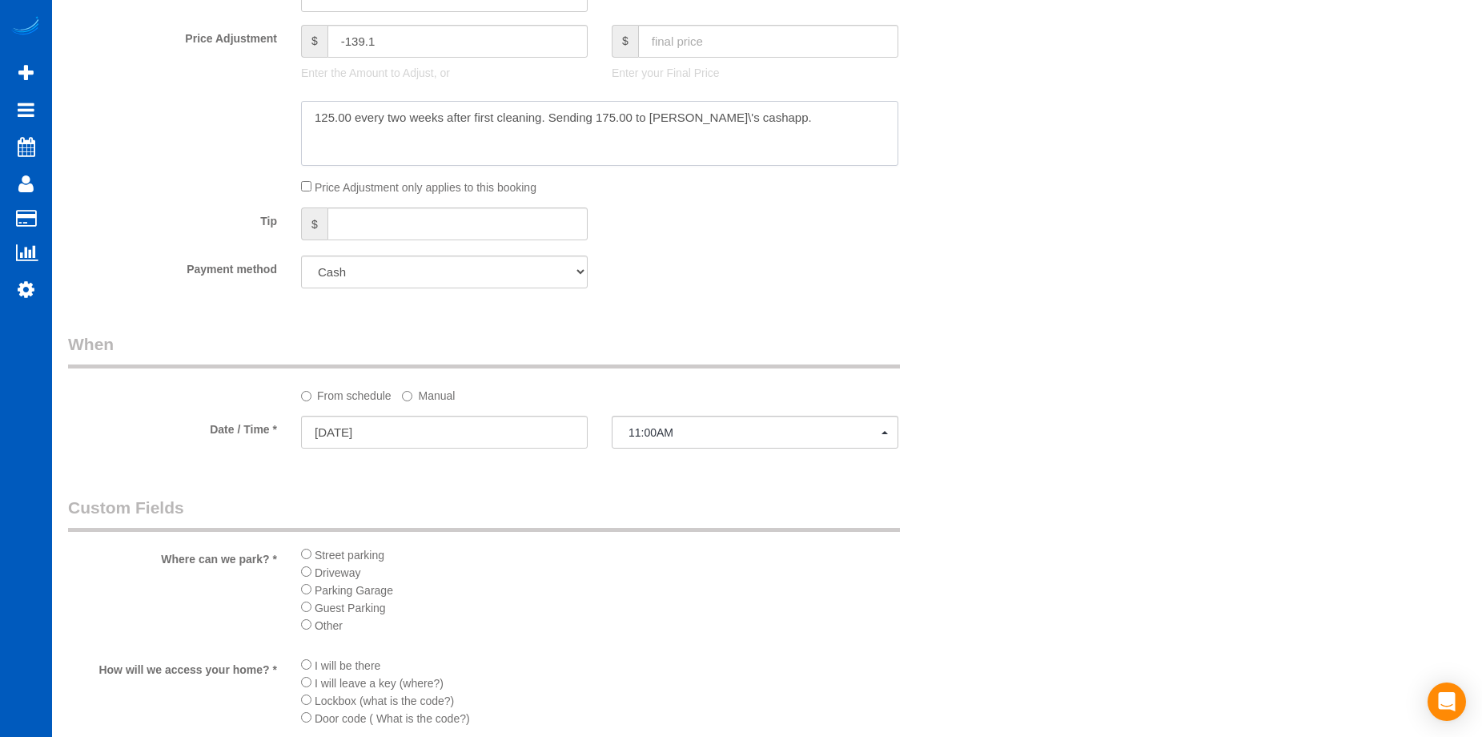
click at [682, 116] on textarea at bounding box center [599, 134] width 597 height 66
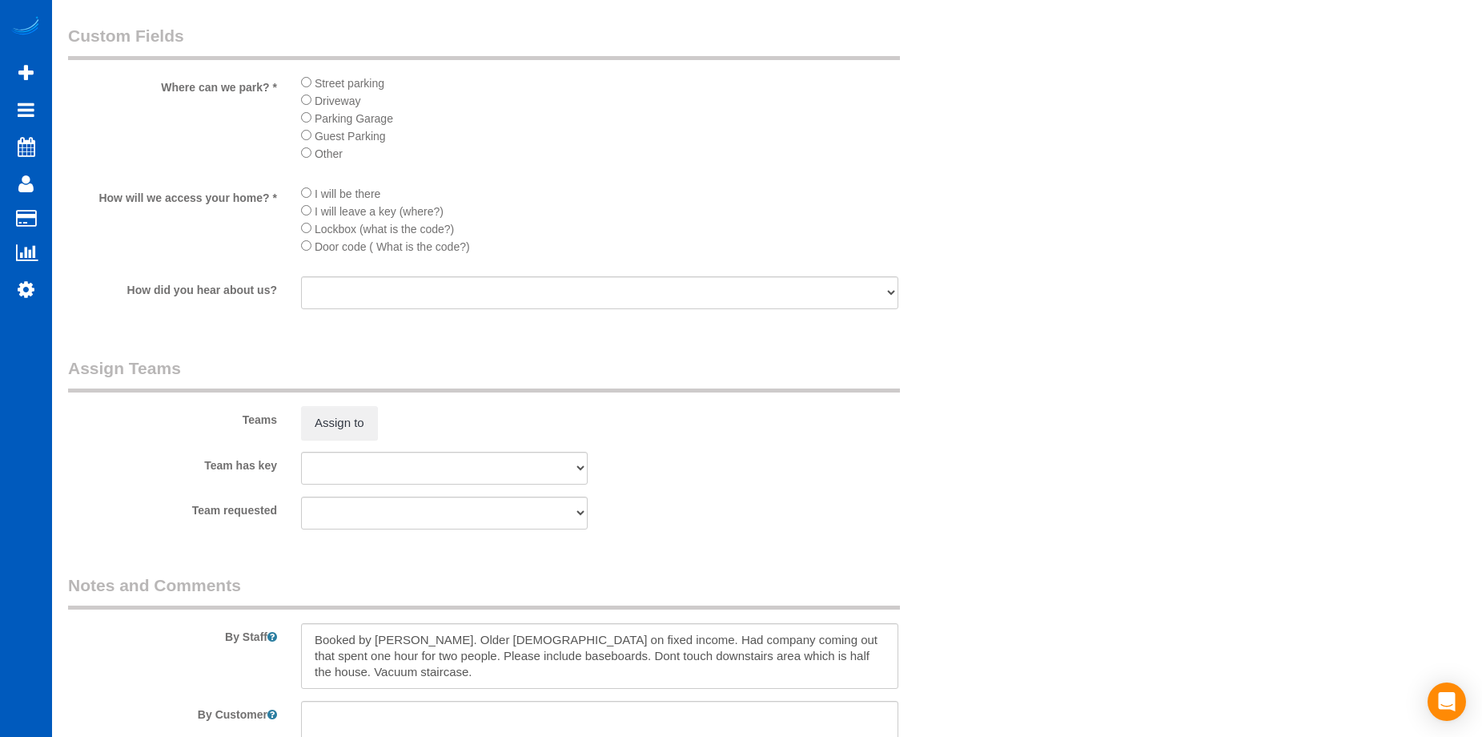
scroll to position [1931, 0]
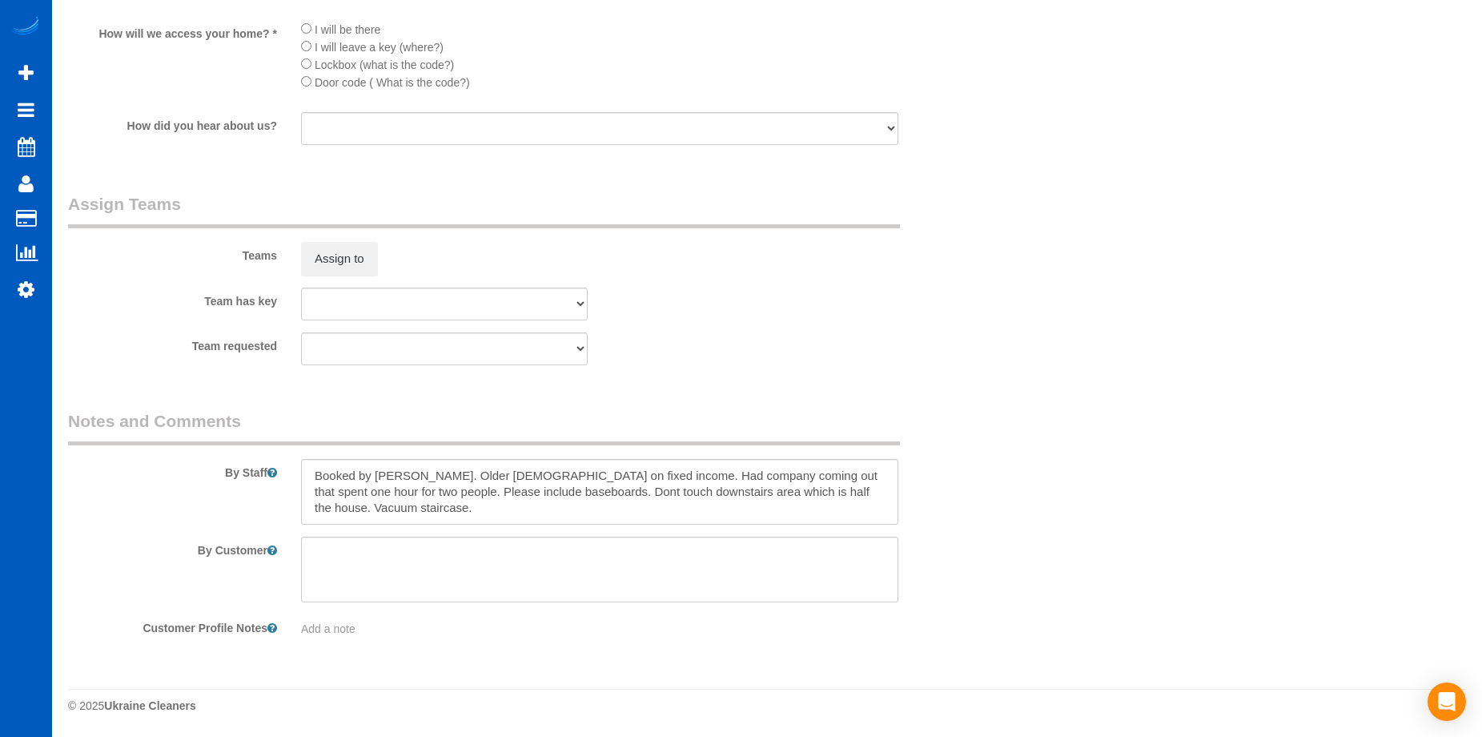
type textarea "125.00 every two weeks after first cleaning. Sending 175.00 to Doug's cashapp."
click at [531, 491] on textarea at bounding box center [599, 492] width 597 height 66
type textarea "Booked by Aaron. Older lady on fixed income. Had company coming out that spent …"
click at [786, 356] on div "Team requested Elena Kremneva Irina Dunaeva Kseniia Trofimova Luiza Maksymova M…" at bounding box center [522, 348] width 932 height 33
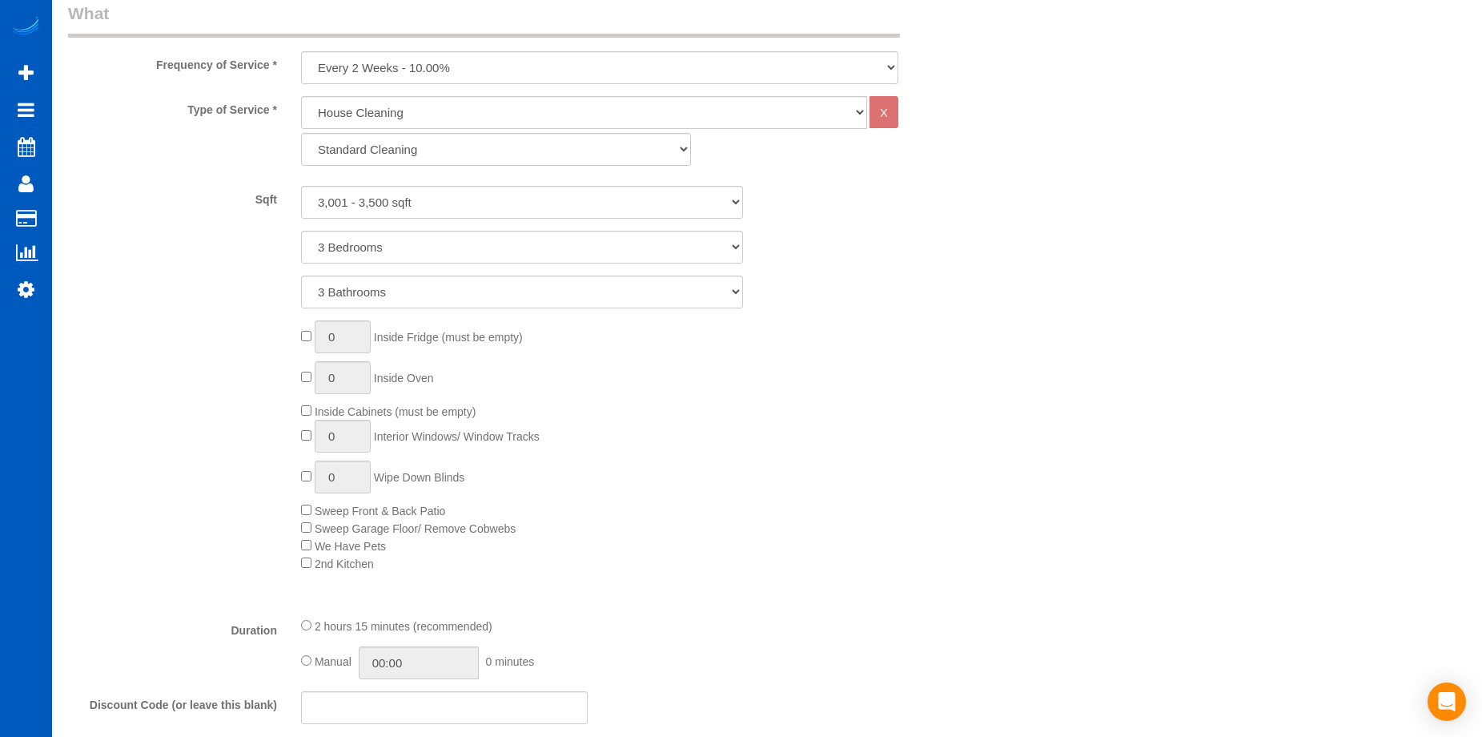
scroll to position [810, 0]
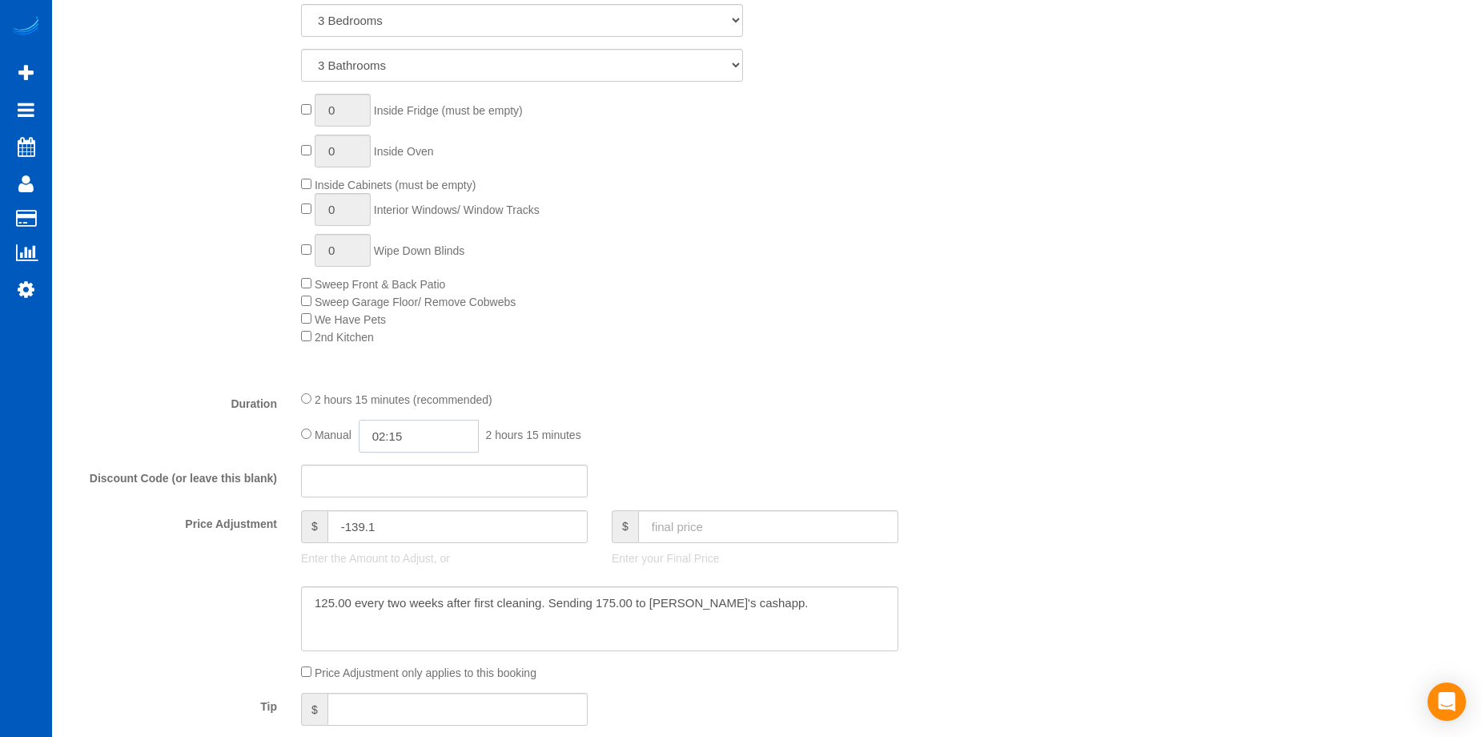
click at [399, 434] on input "02:15" at bounding box center [419, 436] width 120 height 33
type input "03:30"
click at [400, 534] on li "03:30" at bounding box center [400, 529] width 71 height 21
select select "spot26"
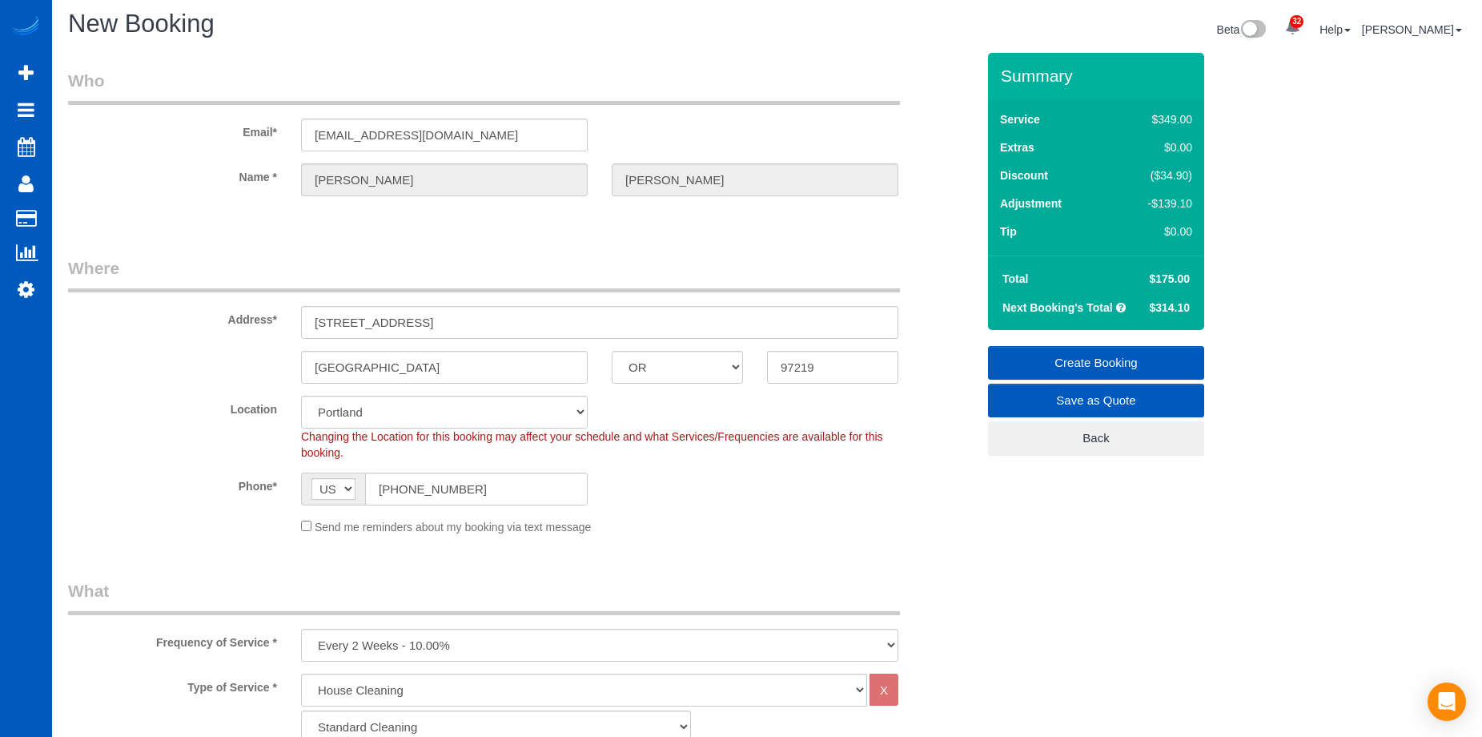
scroll to position [0, 0]
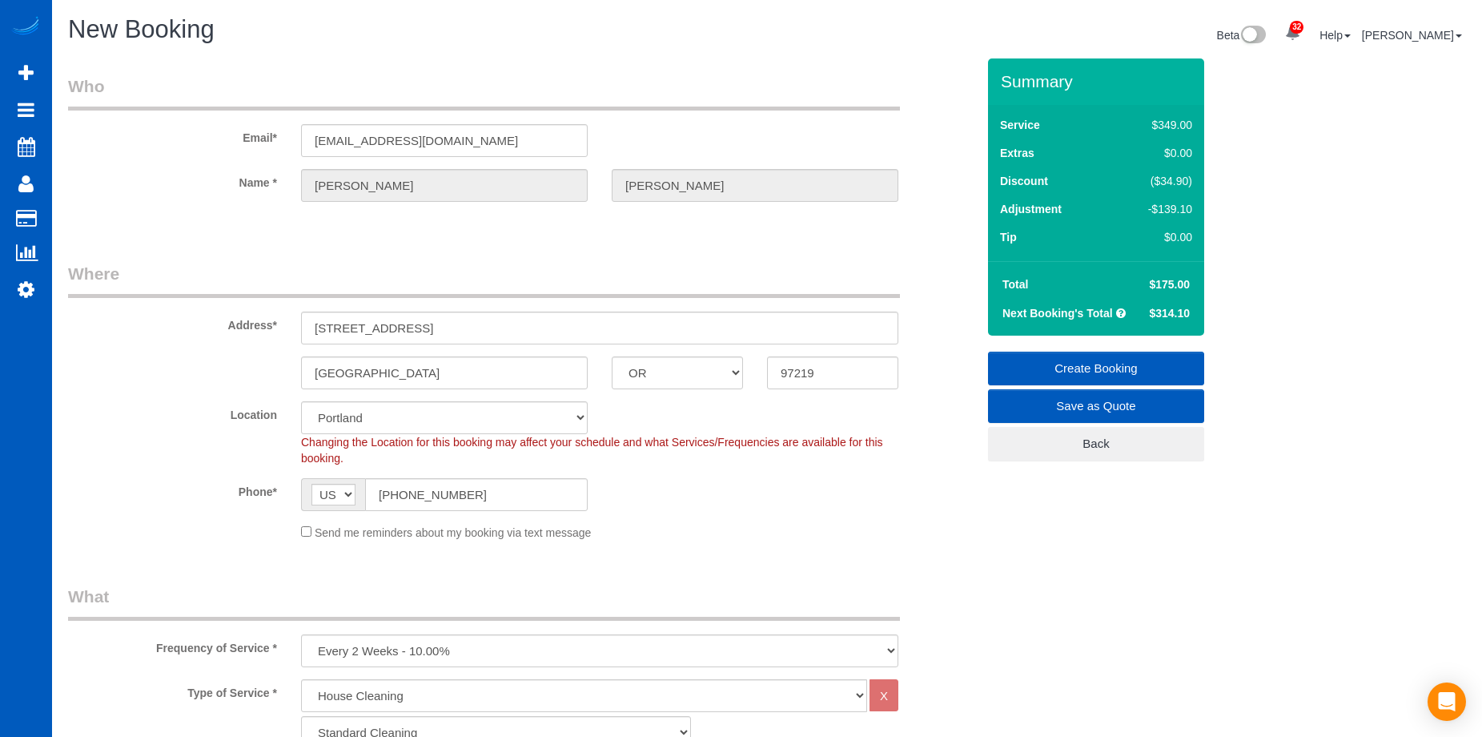
click at [1036, 360] on link "Create Booking" at bounding box center [1096, 369] width 216 height 34
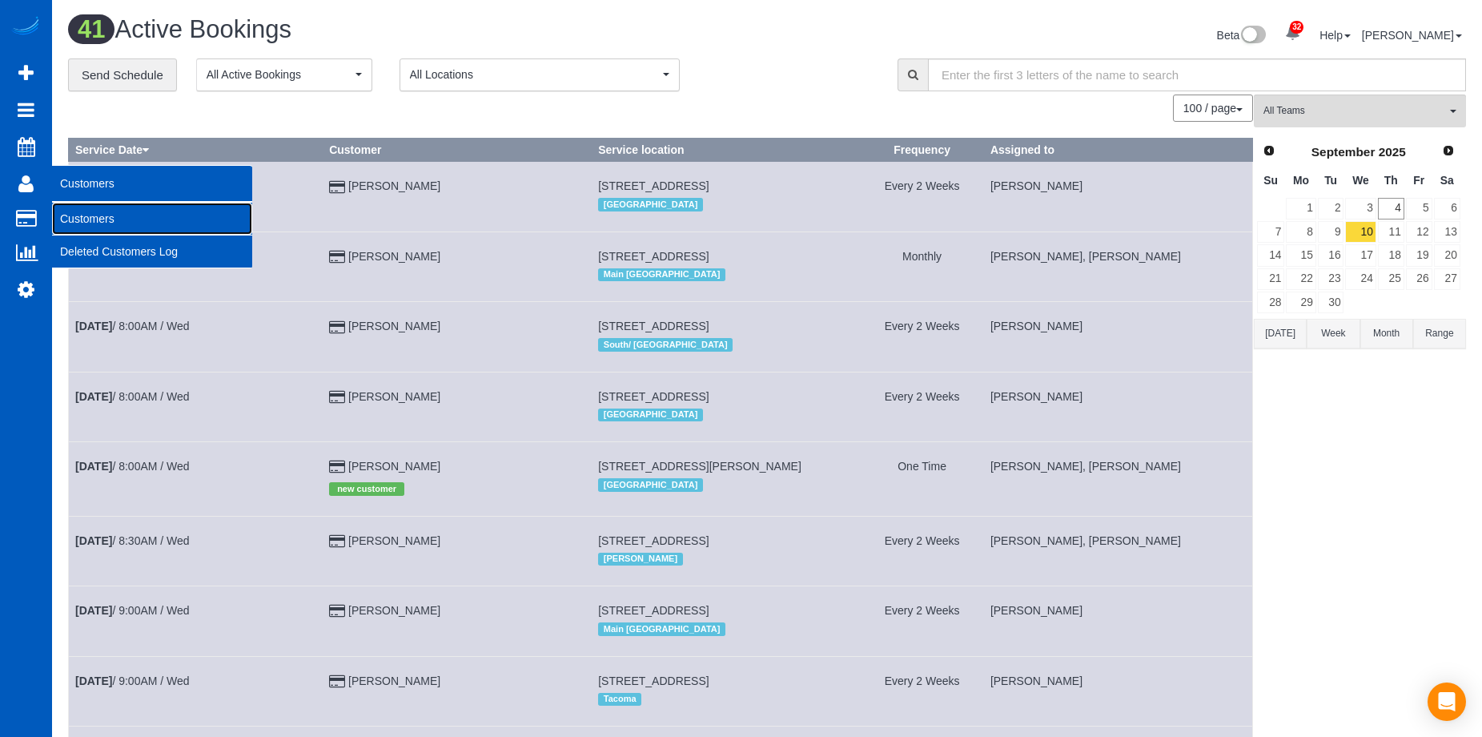
click at [106, 217] on link "Customers" at bounding box center [152, 219] width 200 height 32
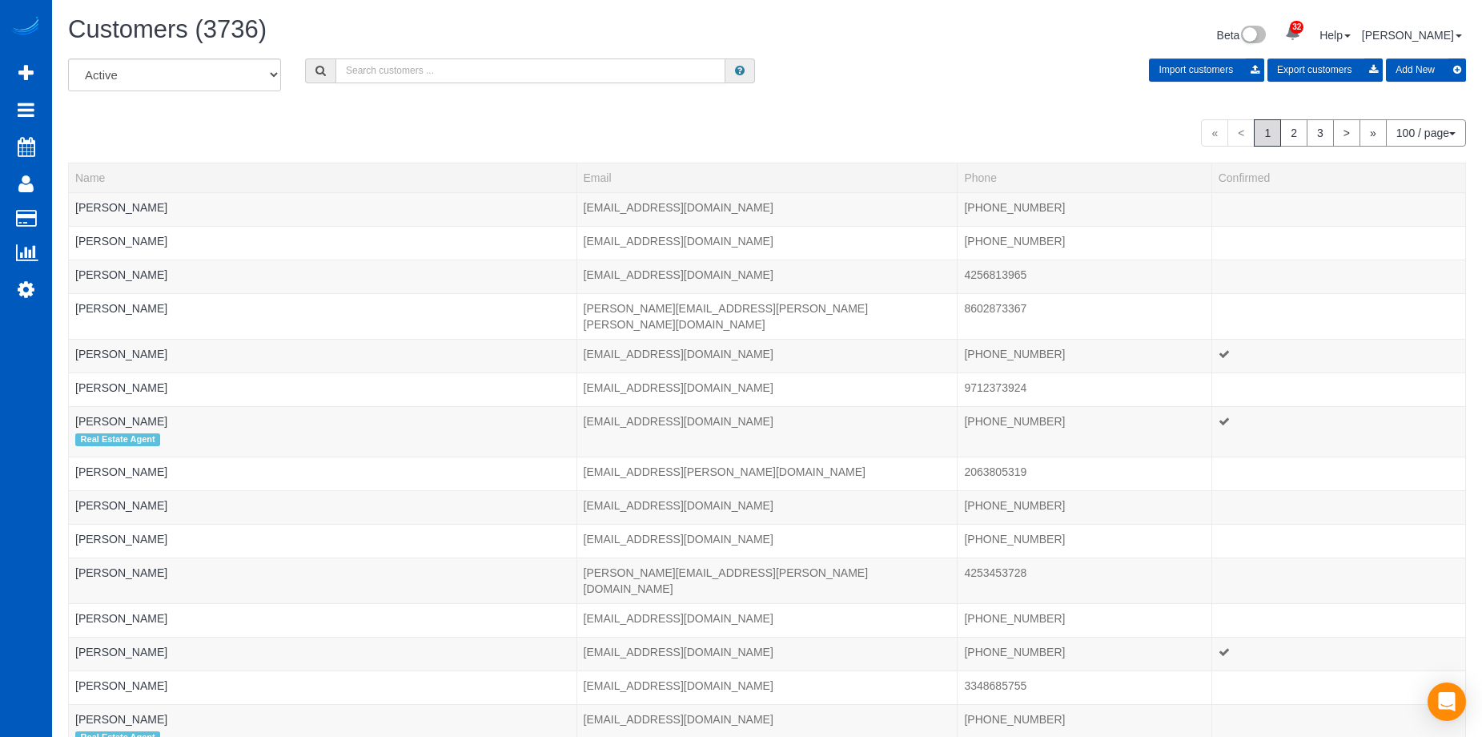
click at [378, 79] on input "text" at bounding box center [531, 70] width 390 height 25
paste input "[PERSON_NAME]"
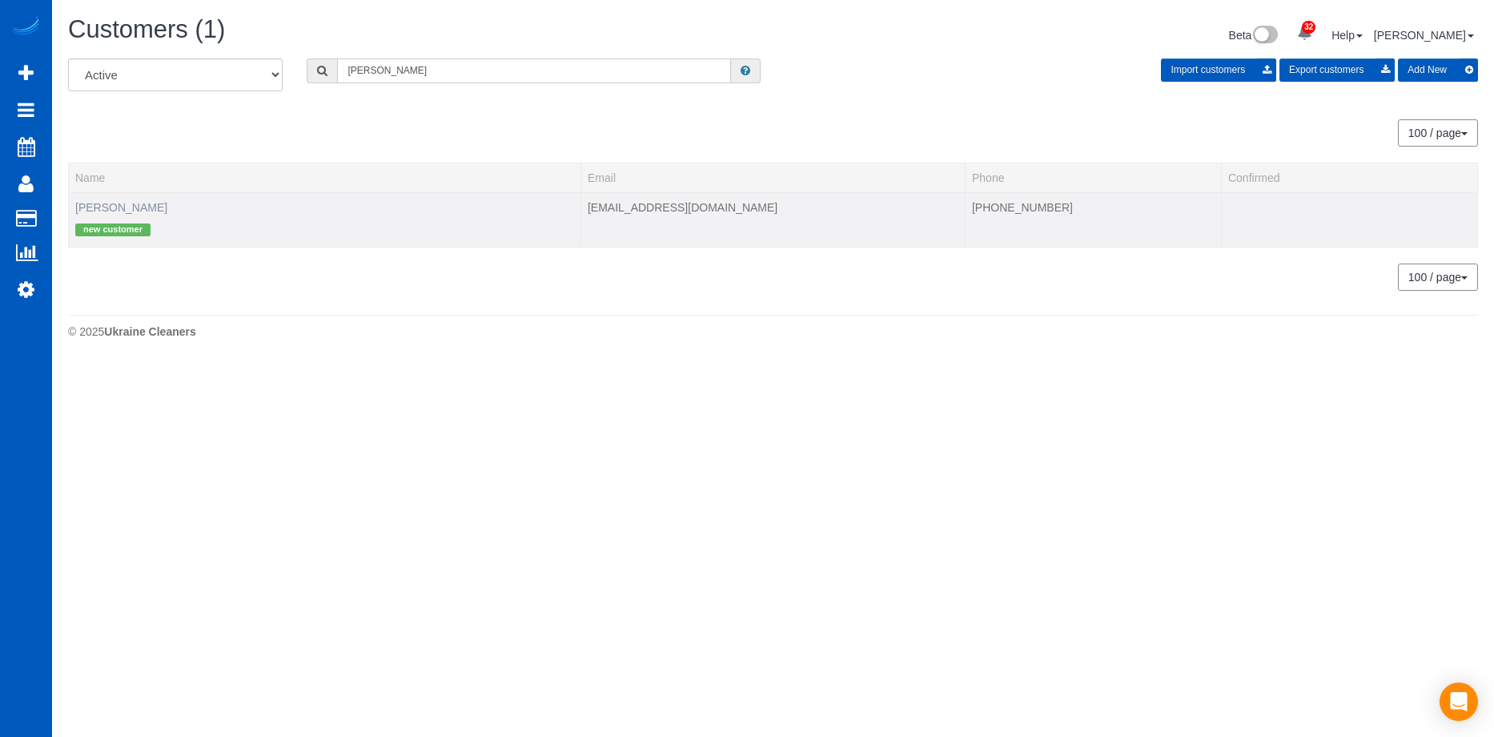
type input "[PERSON_NAME]"
click at [128, 202] on link "[PERSON_NAME]" at bounding box center [121, 207] width 92 height 13
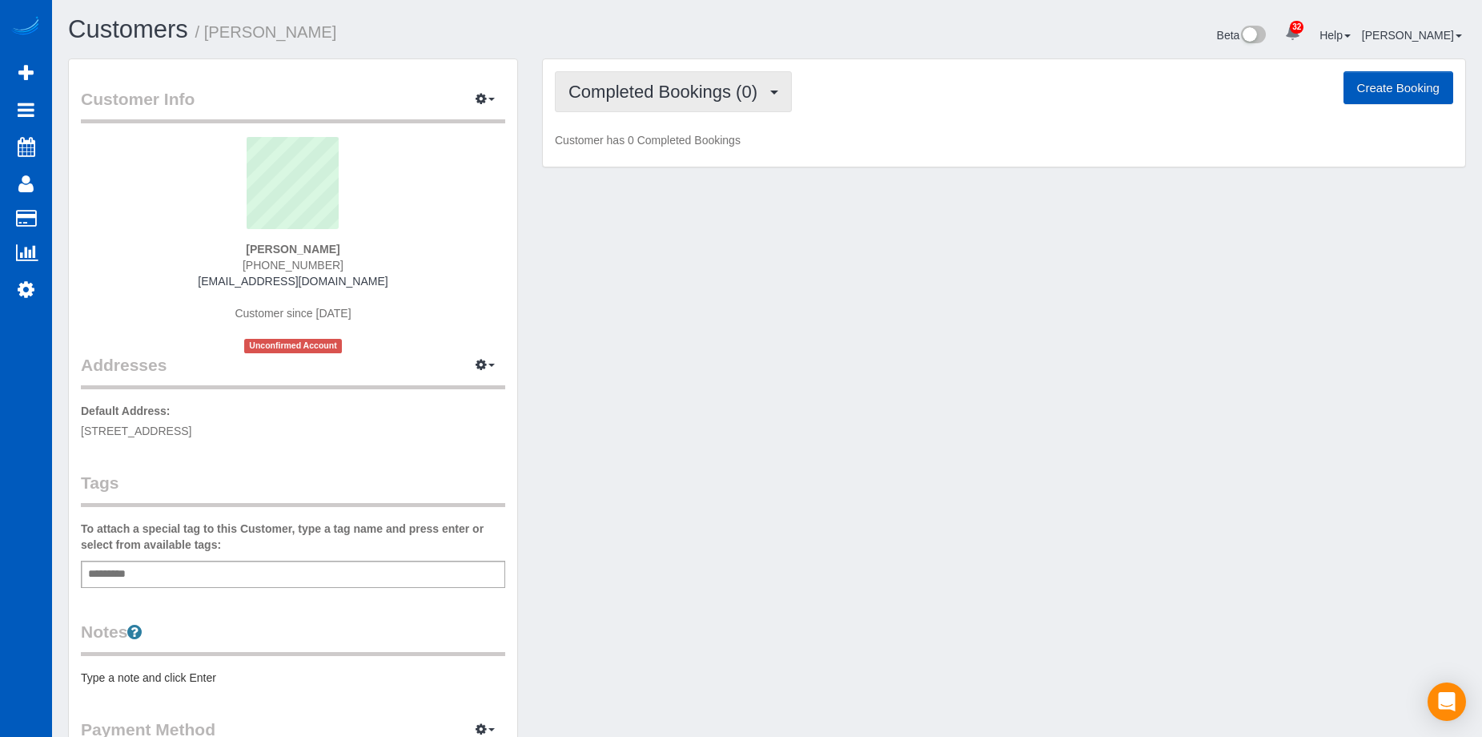
click at [704, 88] on span "Completed Bookings (0)" at bounding box center [667, 92] width 197 height 20
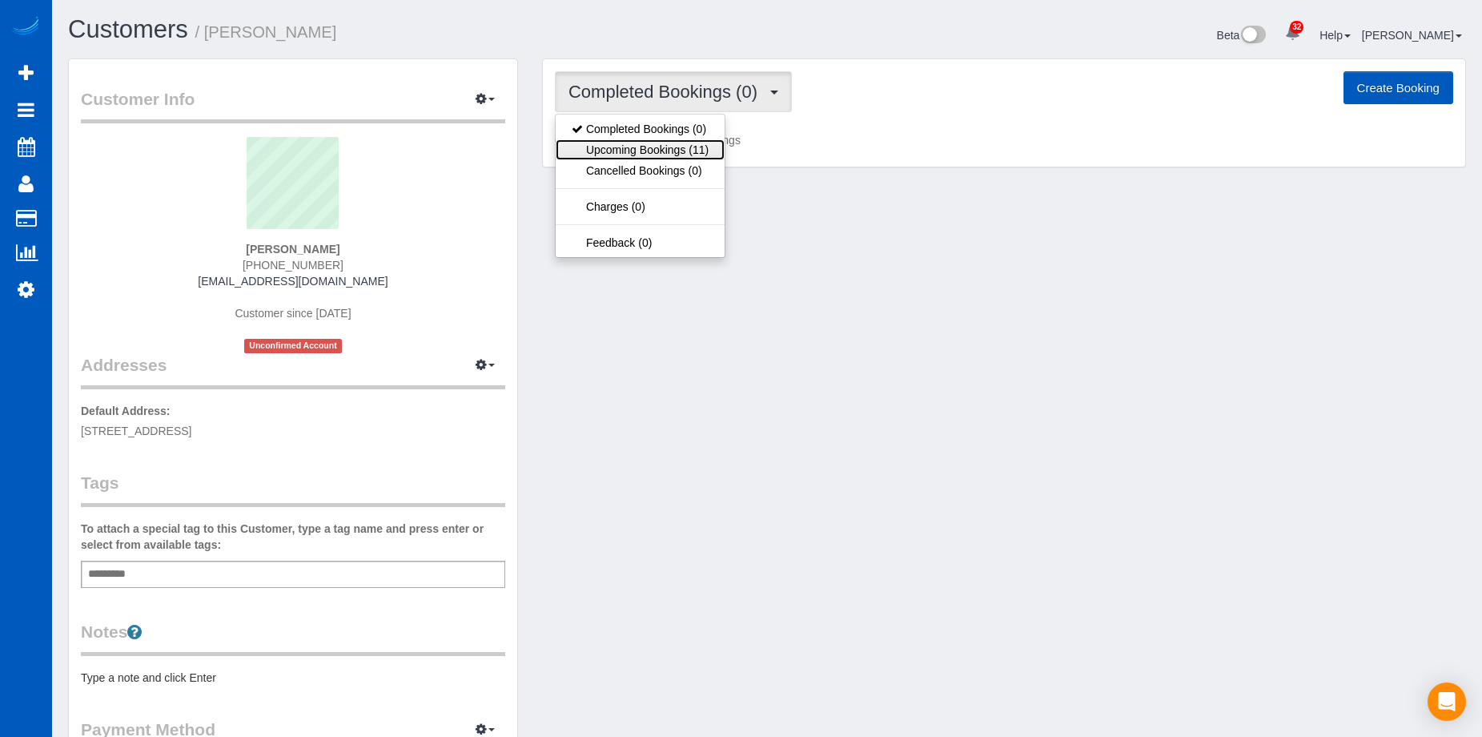
click at [688, 150] on link "Upcoming Bookings (11)" at bounding box center [640, 149] width 169 height 21
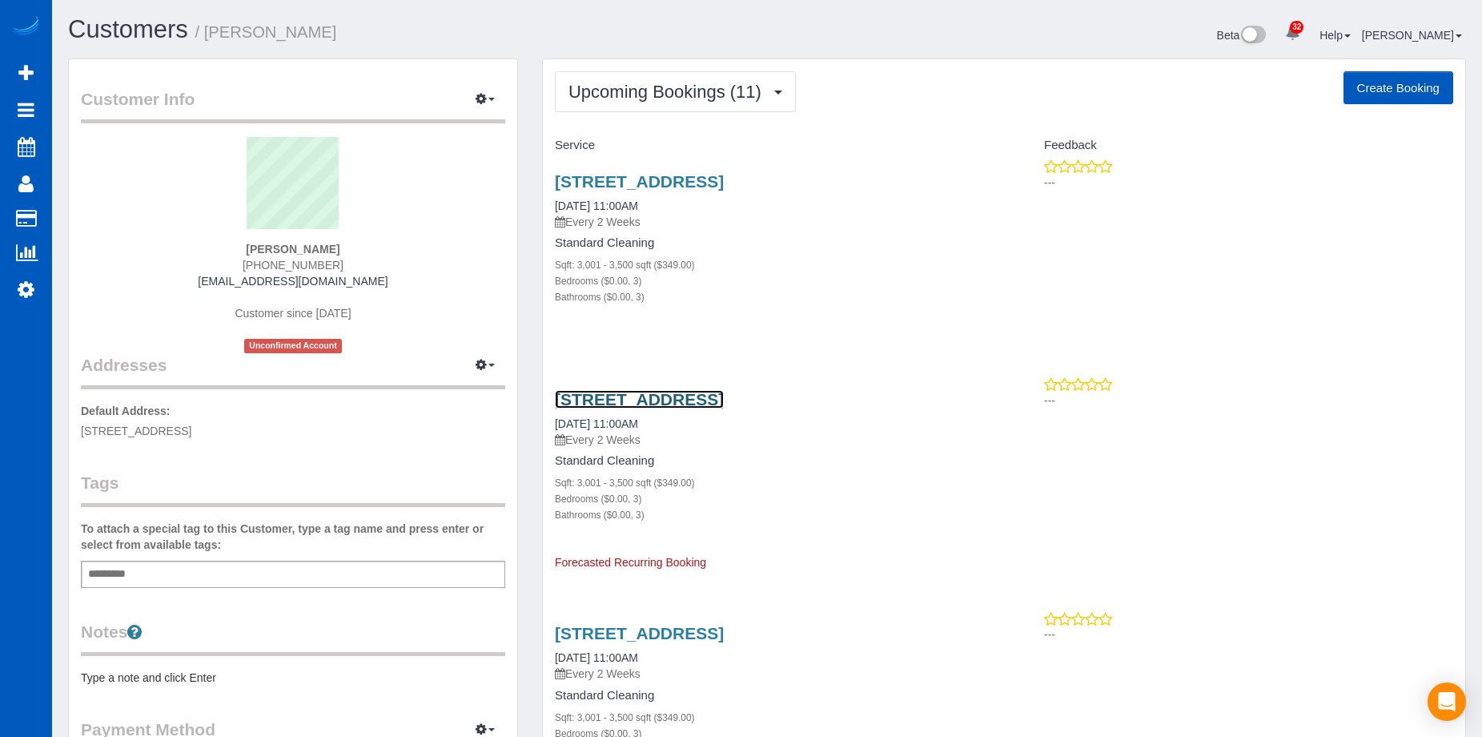
click at [724, 394] on link "[STREET_ADDRESS]" at bounding box center [639, 399] width 169 height 18
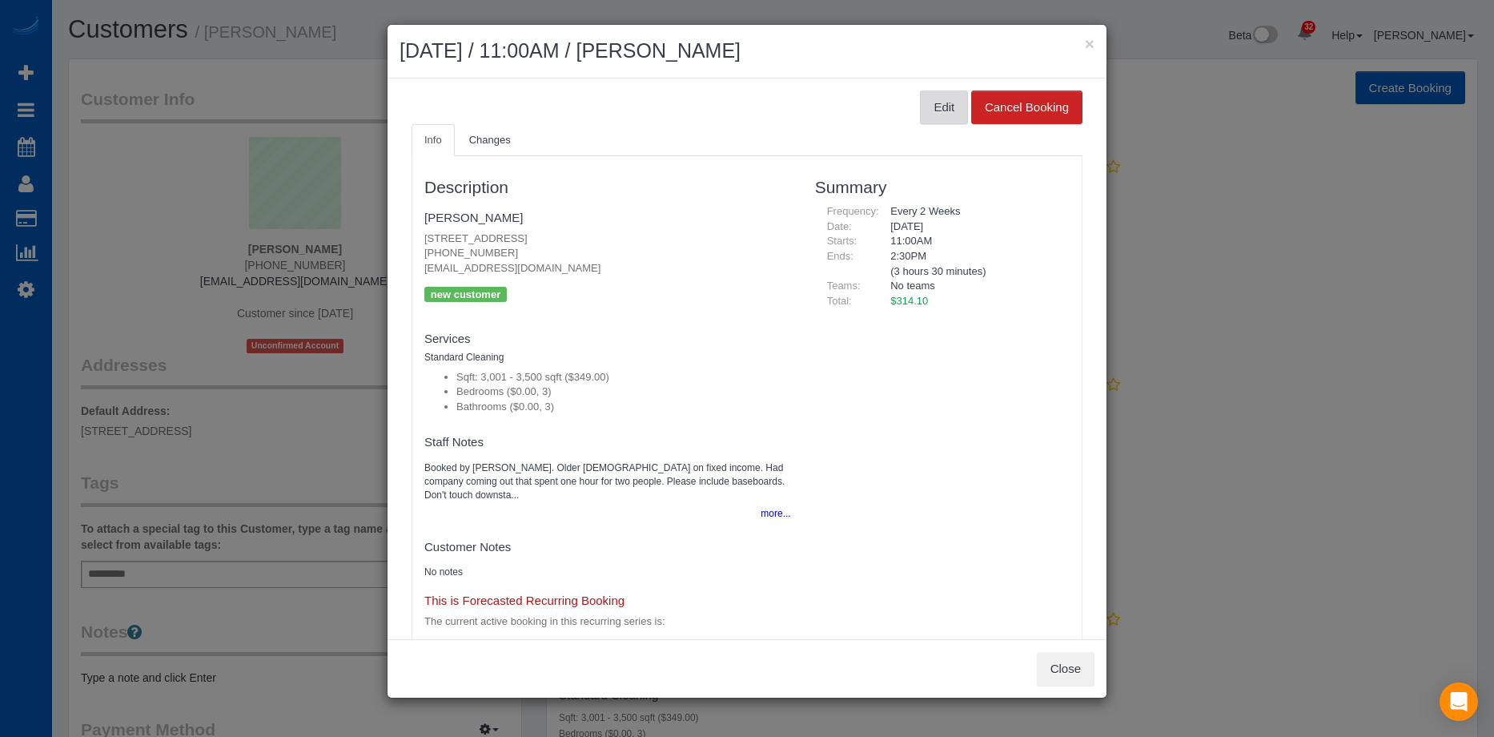
click at [930, 96] on button "Edit" at bounding box center [944, 107] width 48 height 34
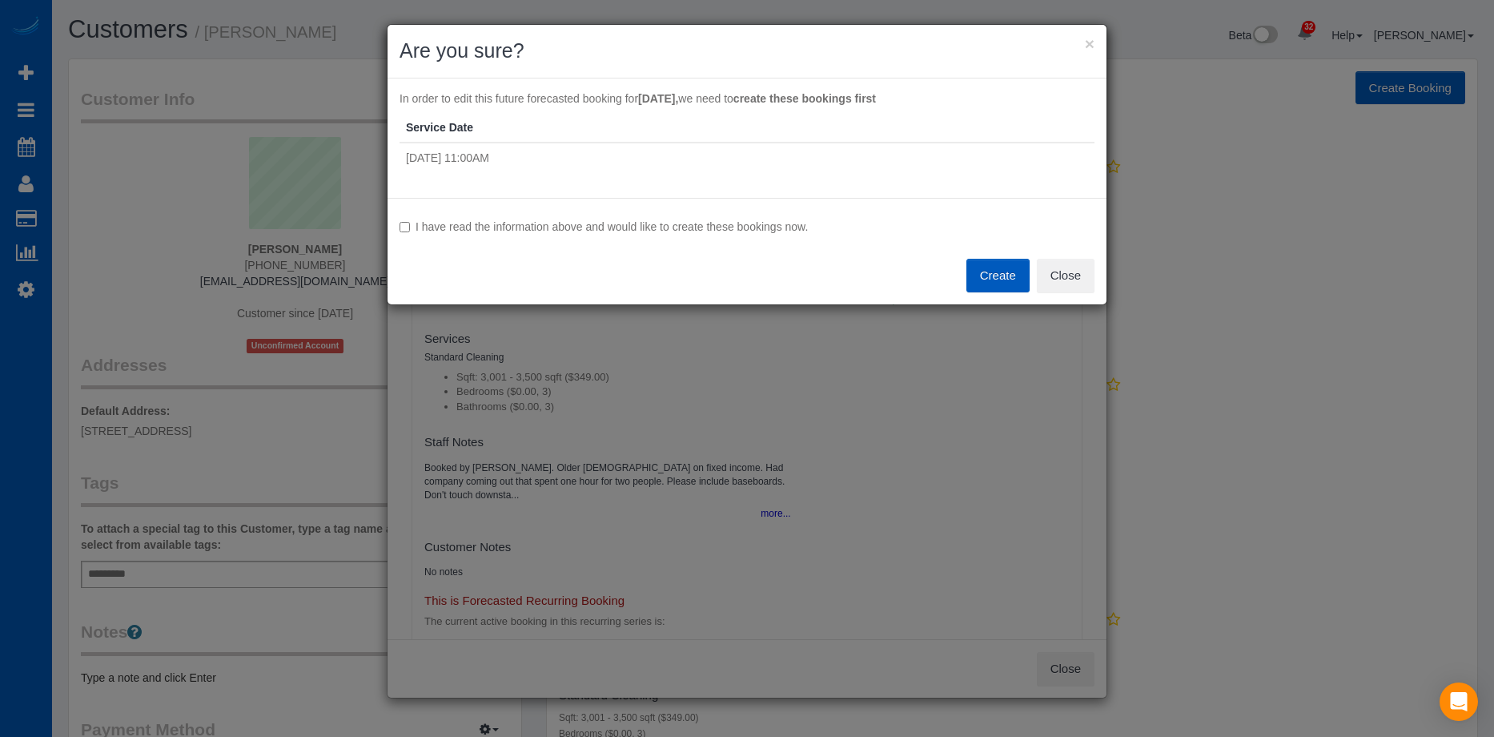
click at [596, 224] on label "I have read the information above and would like to create these bookings now." at bounding box center [747, 227] width 695 height 16
click at [990, 271] on button "Create" at bounding box center [998, 276] width 63 height 34
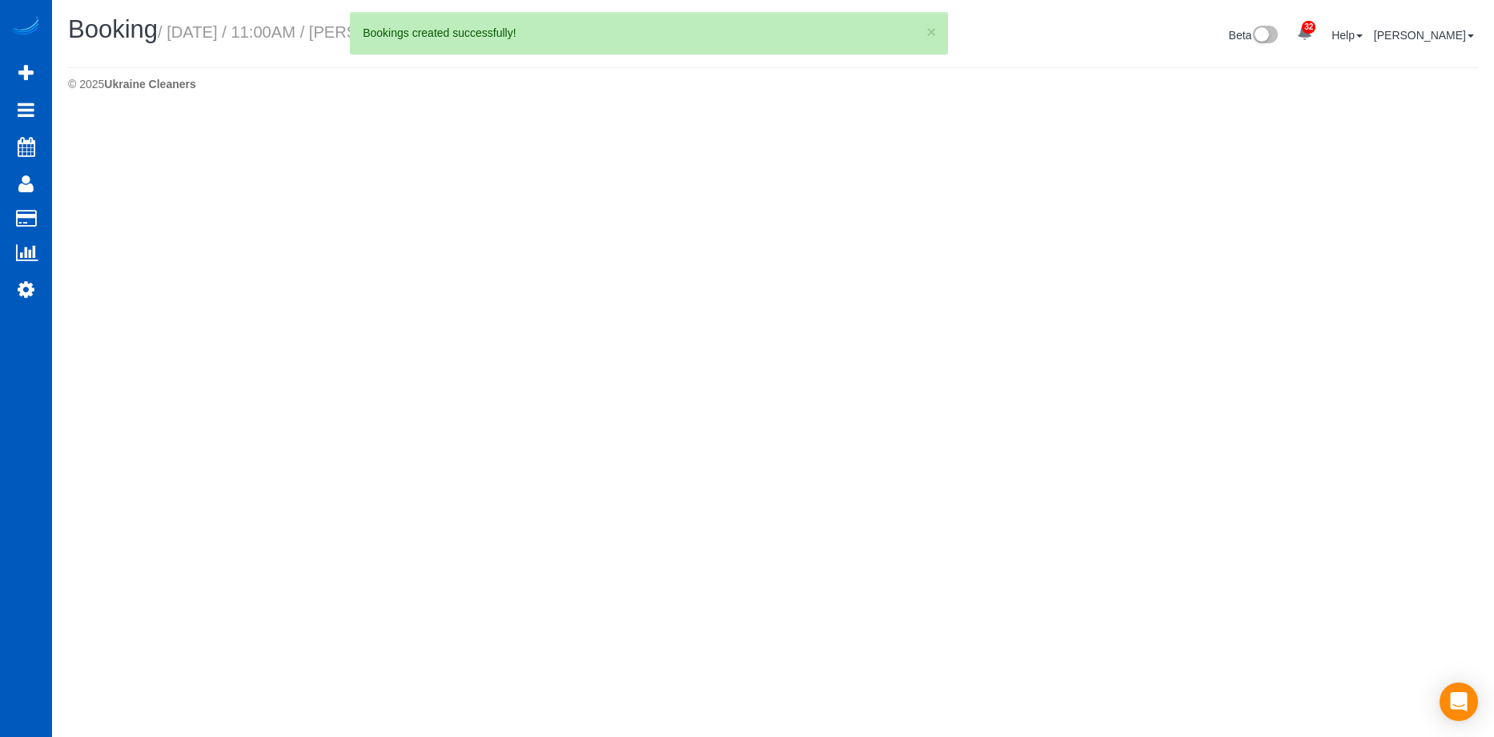
select select "OR"
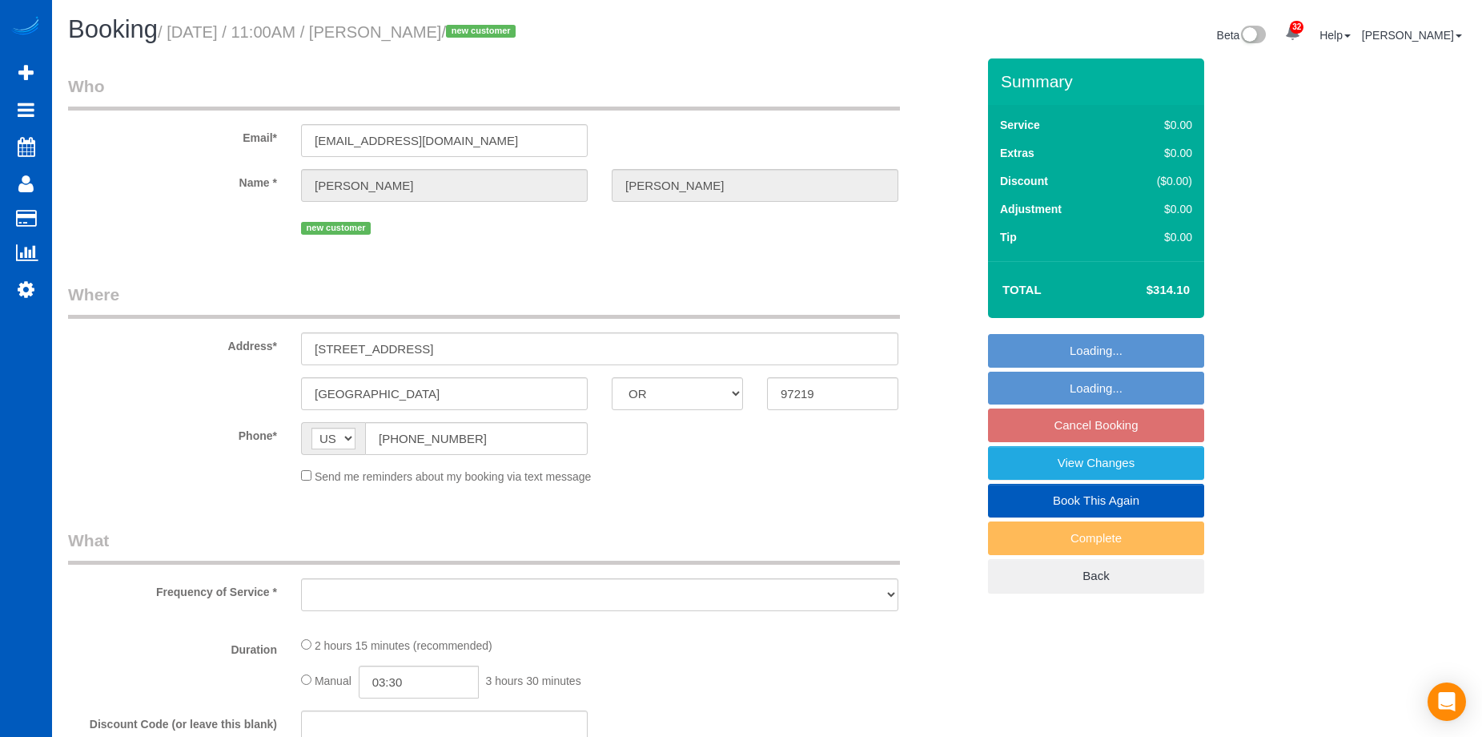
select select "spot43"
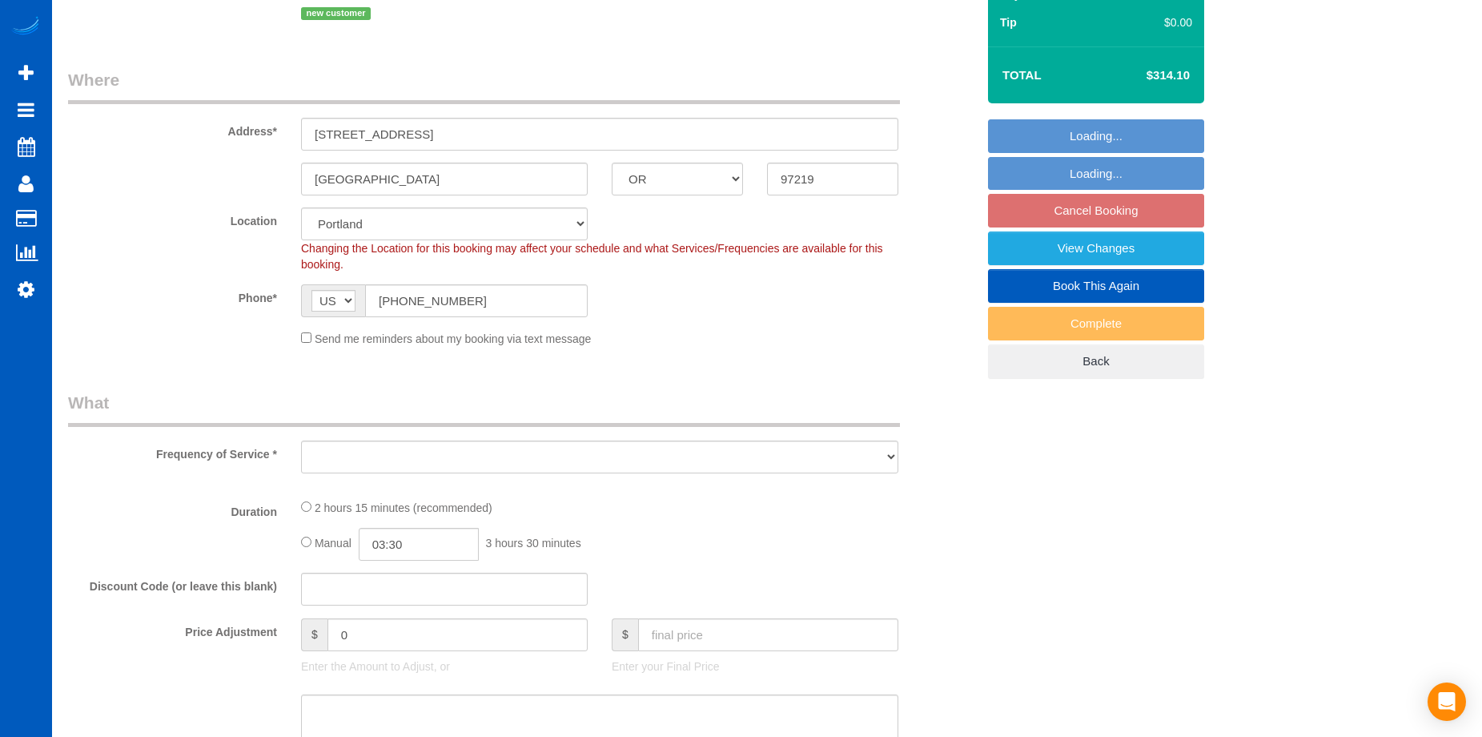
select select "object:14088"
select select "199"
select select "3001"
select select "3"
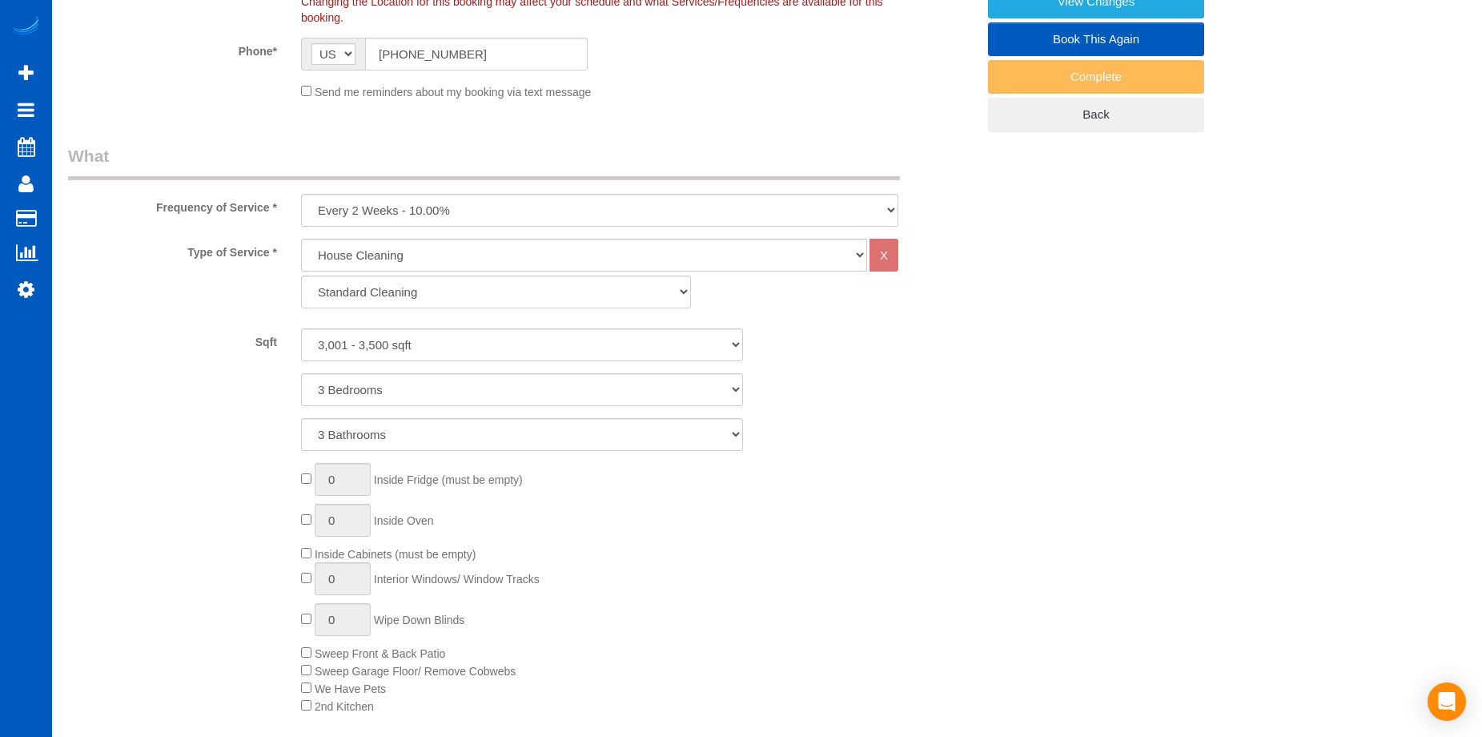
select select "object:14293"
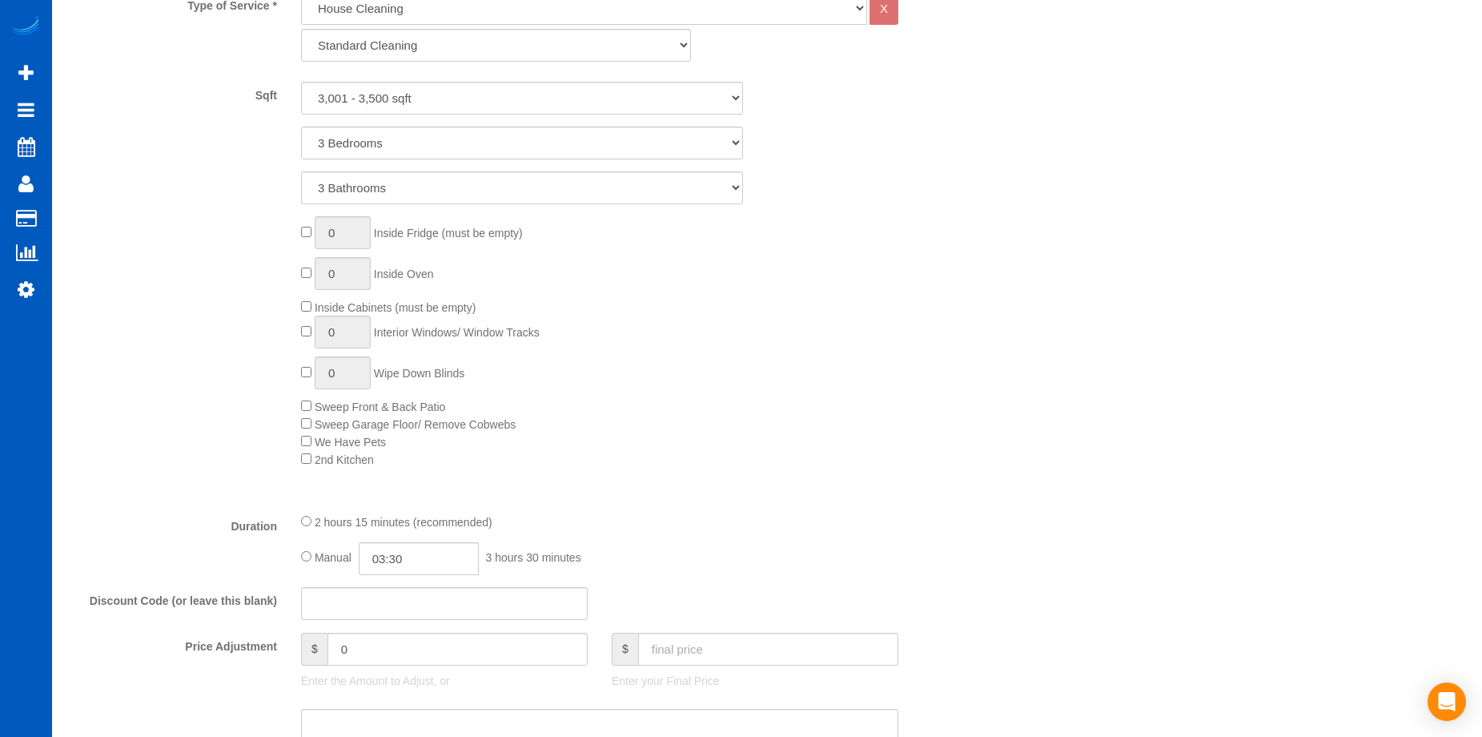
select select "3001"
select select "3"
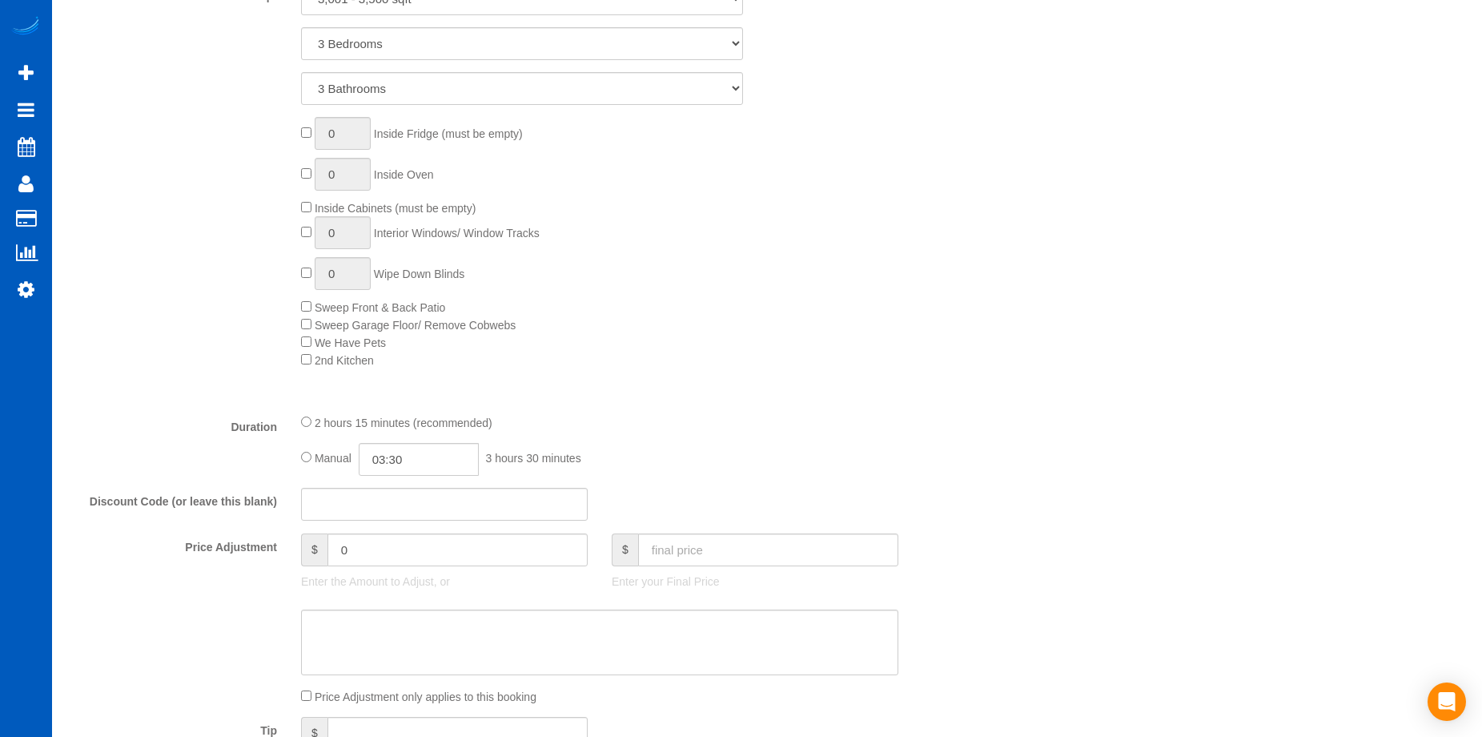
scroll to position [881, 0]
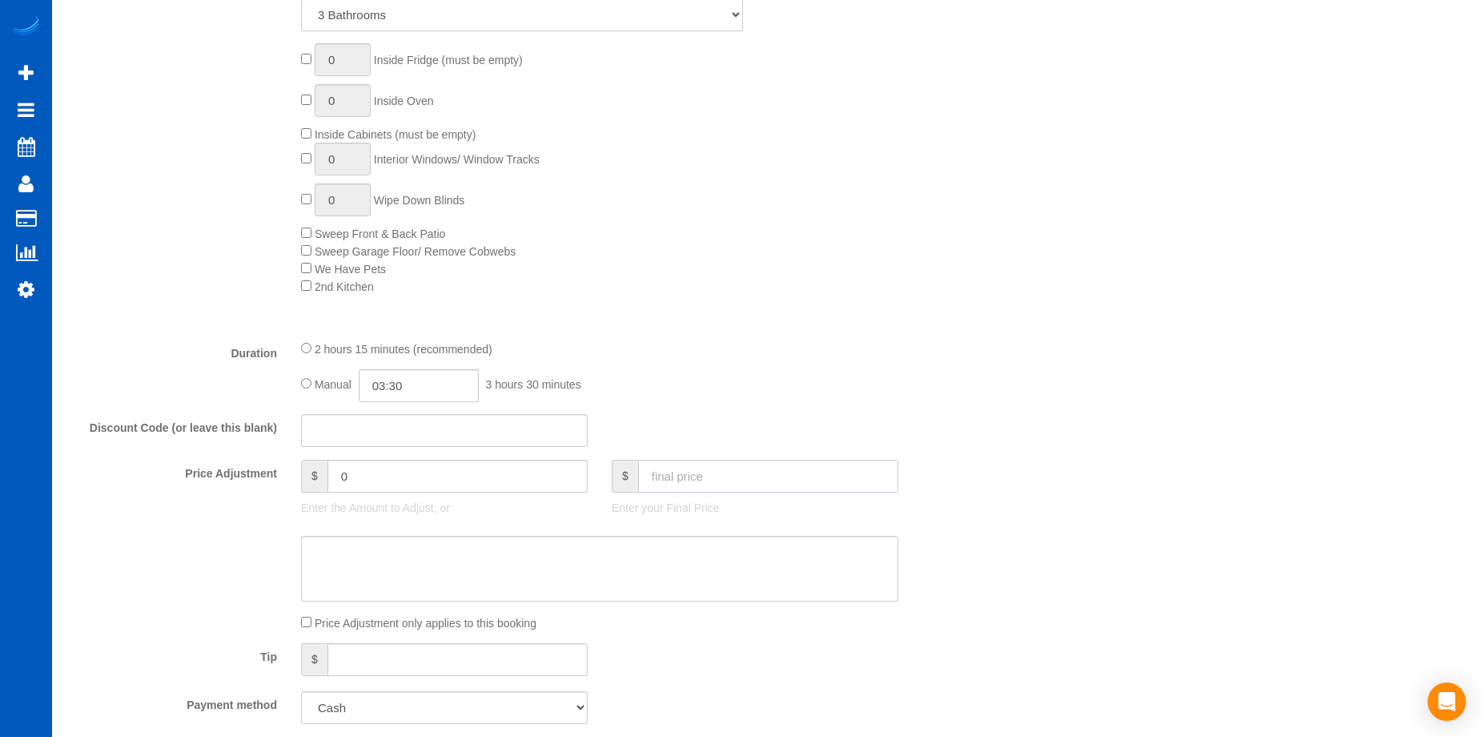
click at [692, 481] on input "text" at bounding box center [768, 476] width 260 height 33
type input "125"
type input "-189.1"
click at [409, 566] on textarea at bounding box center [599, 569] width 597 height 66
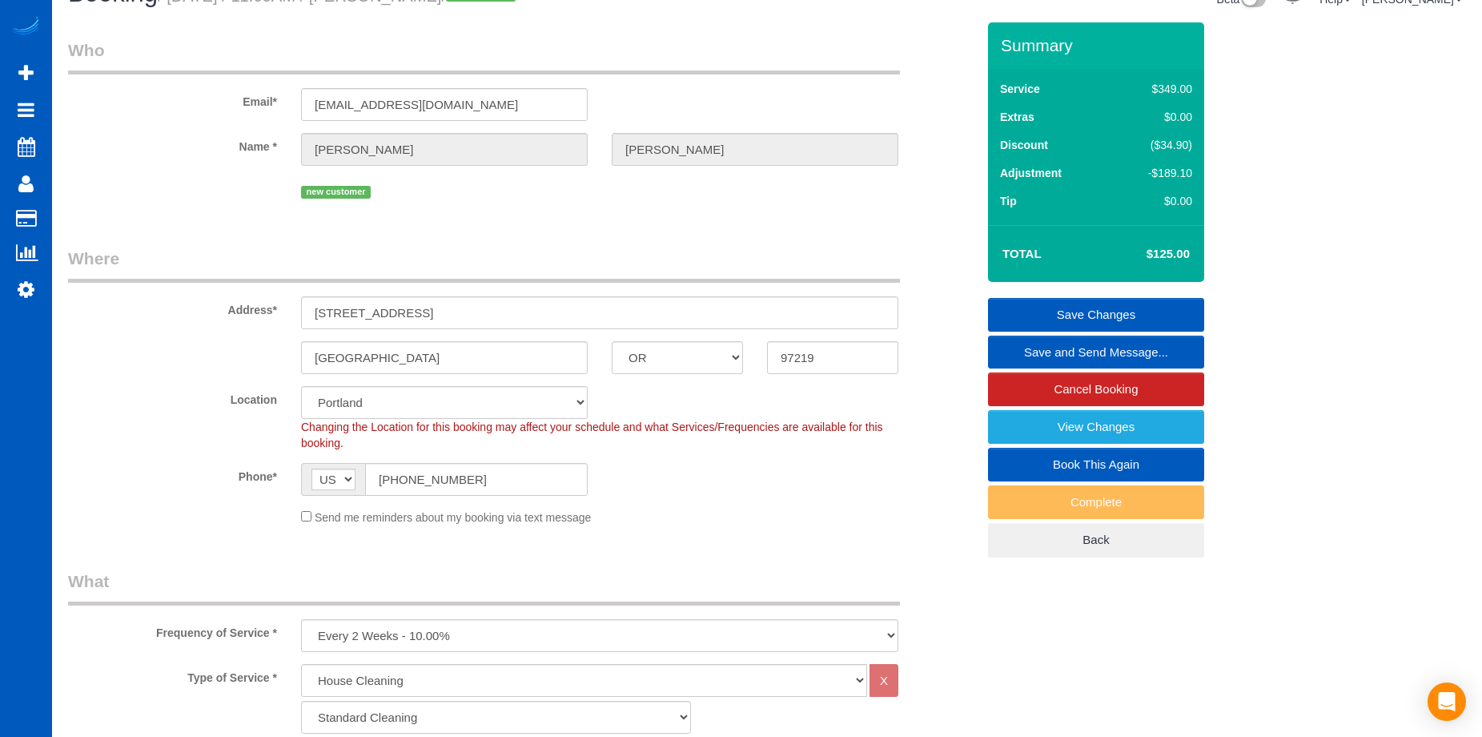
scroll to position [0, 0]
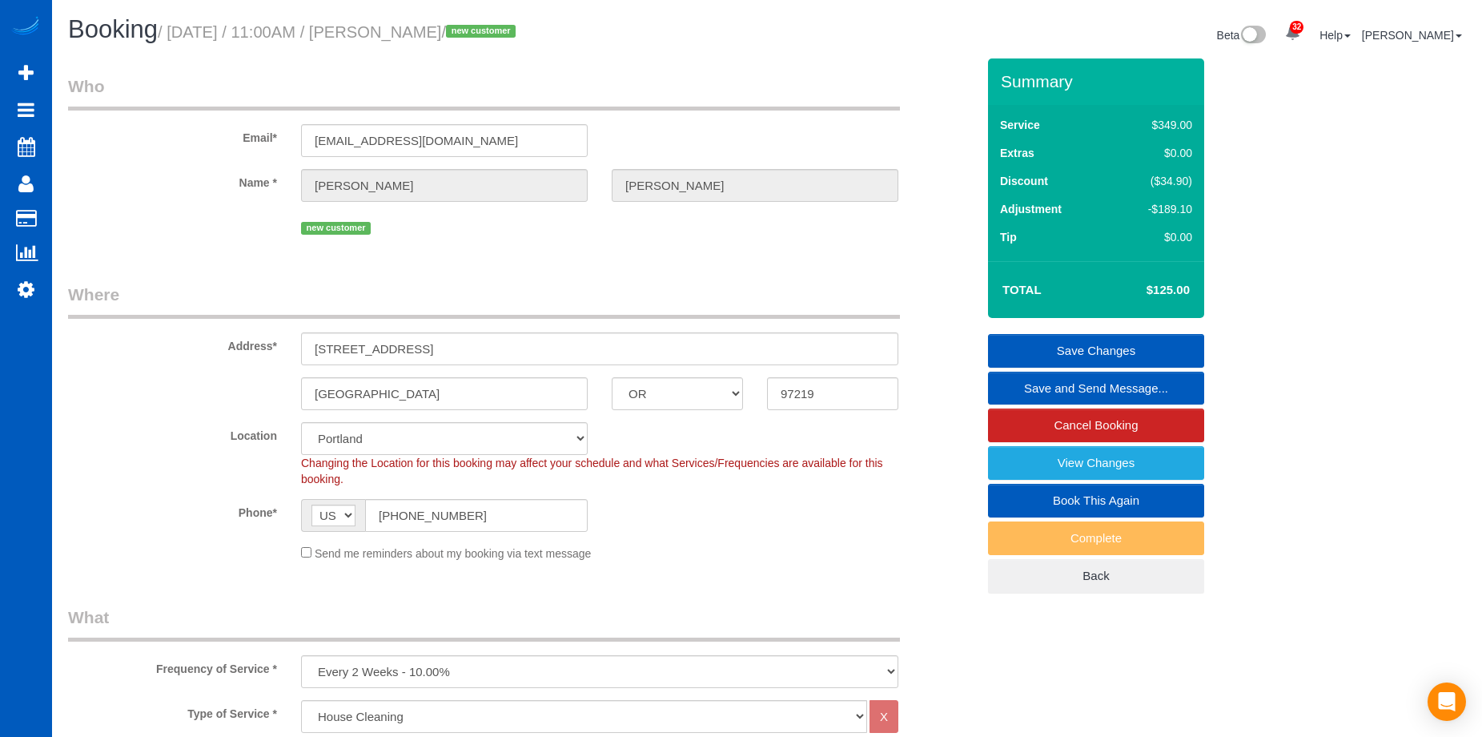
click at [1061, 338] on link "Save Changes" at bounding box center [1096, 351] width 216 height 34
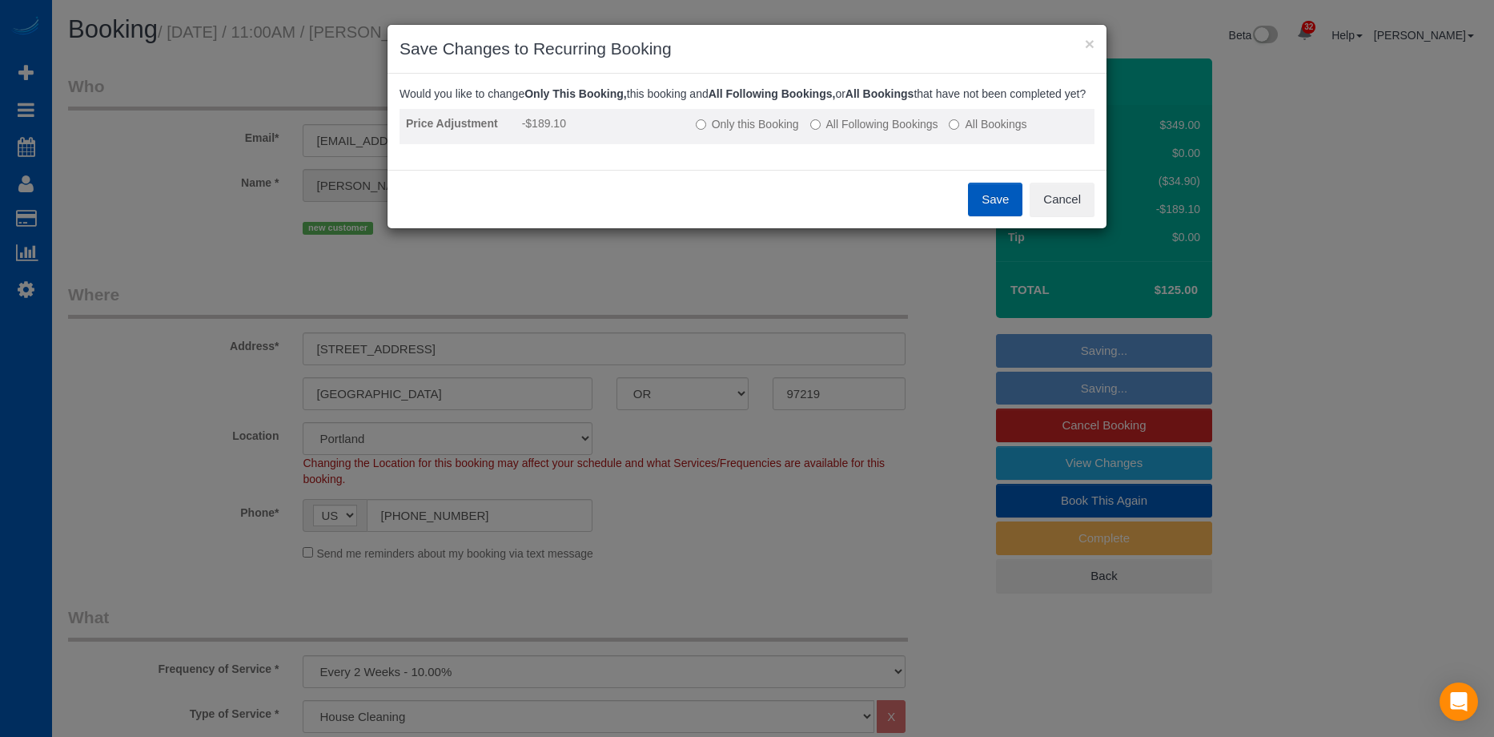
click at [831, 132] on label "All Following Bookings" at bounding box center [874, 124] width 128 height 16
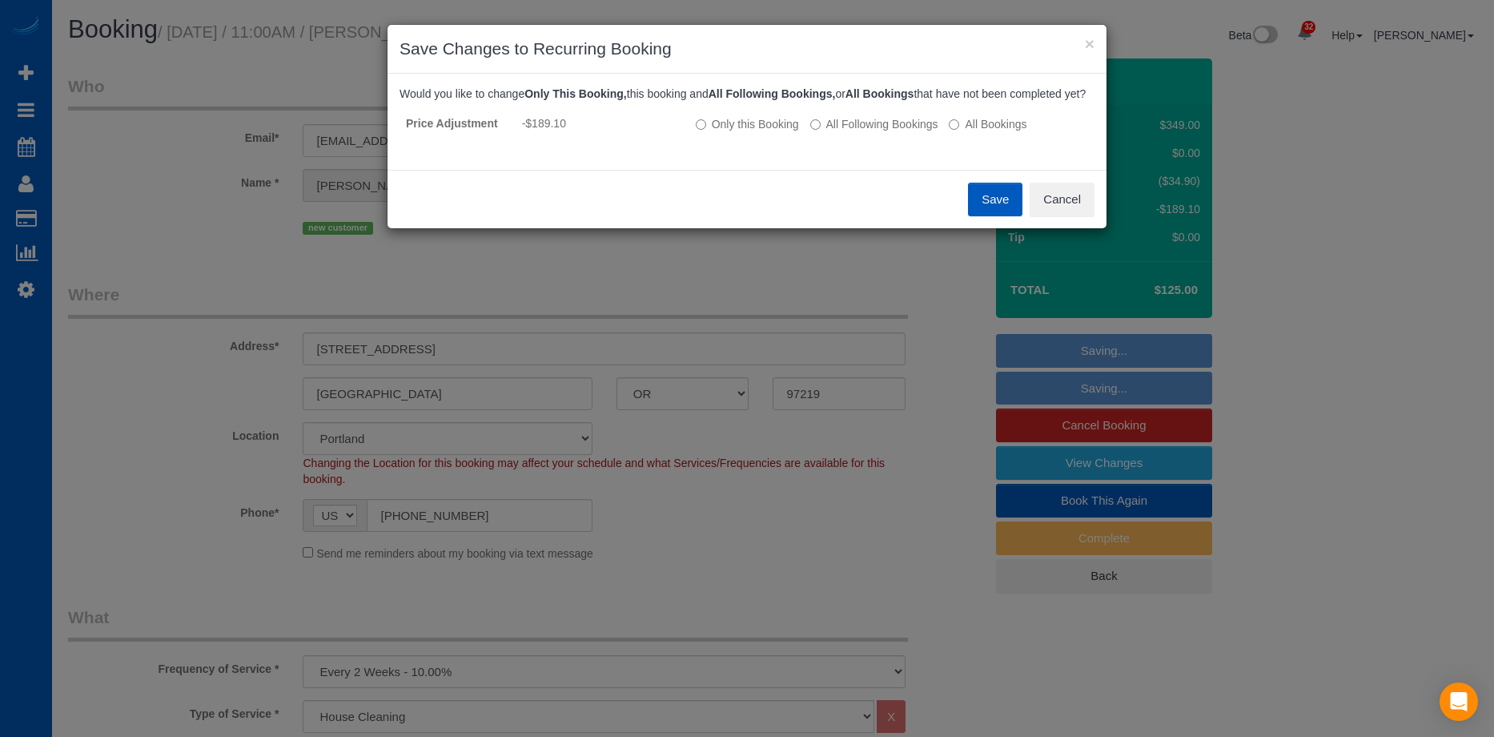
click at [991, 207] on button "Save" at bounding box center [995, 200] width 54 height 34
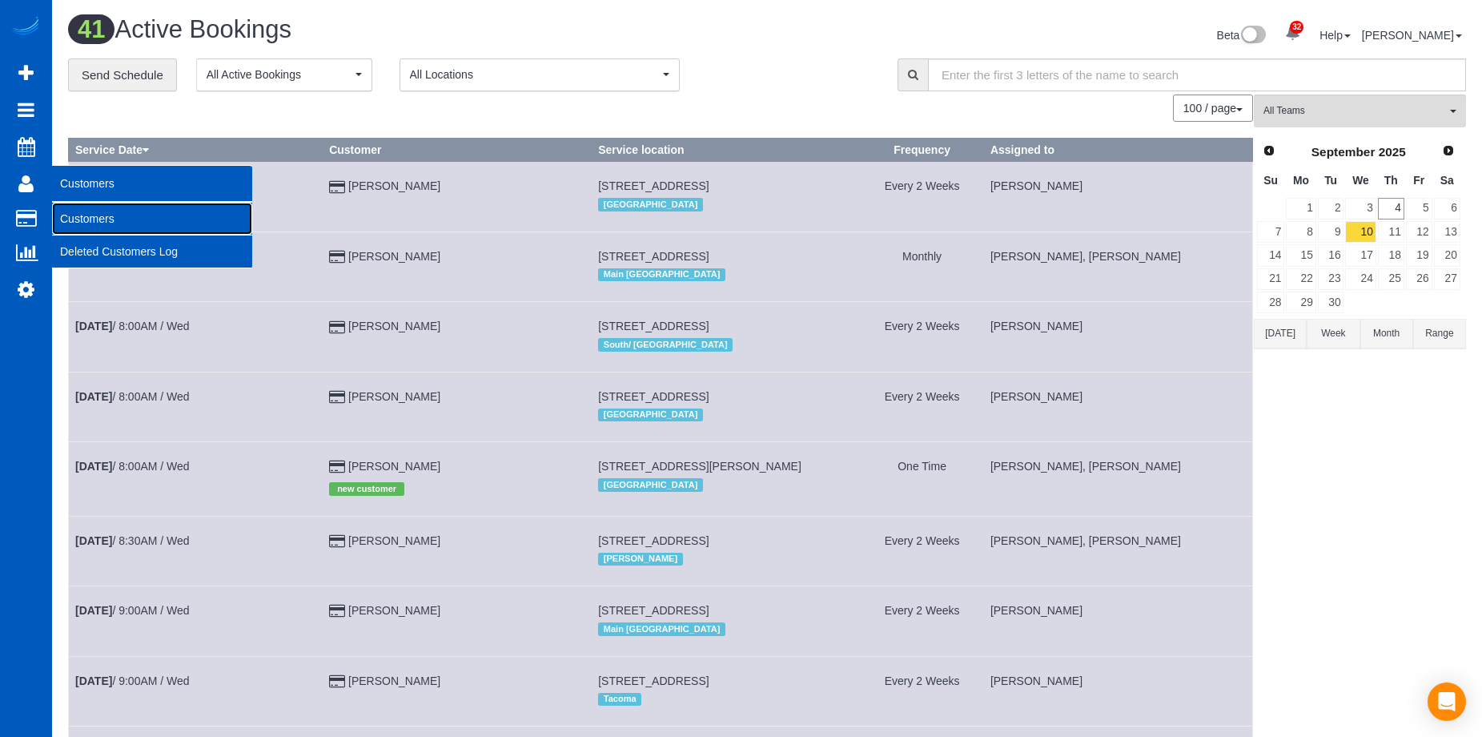
click at [63, 217] on link "Customers" at bounding box center [152, 219] width 200 height 32
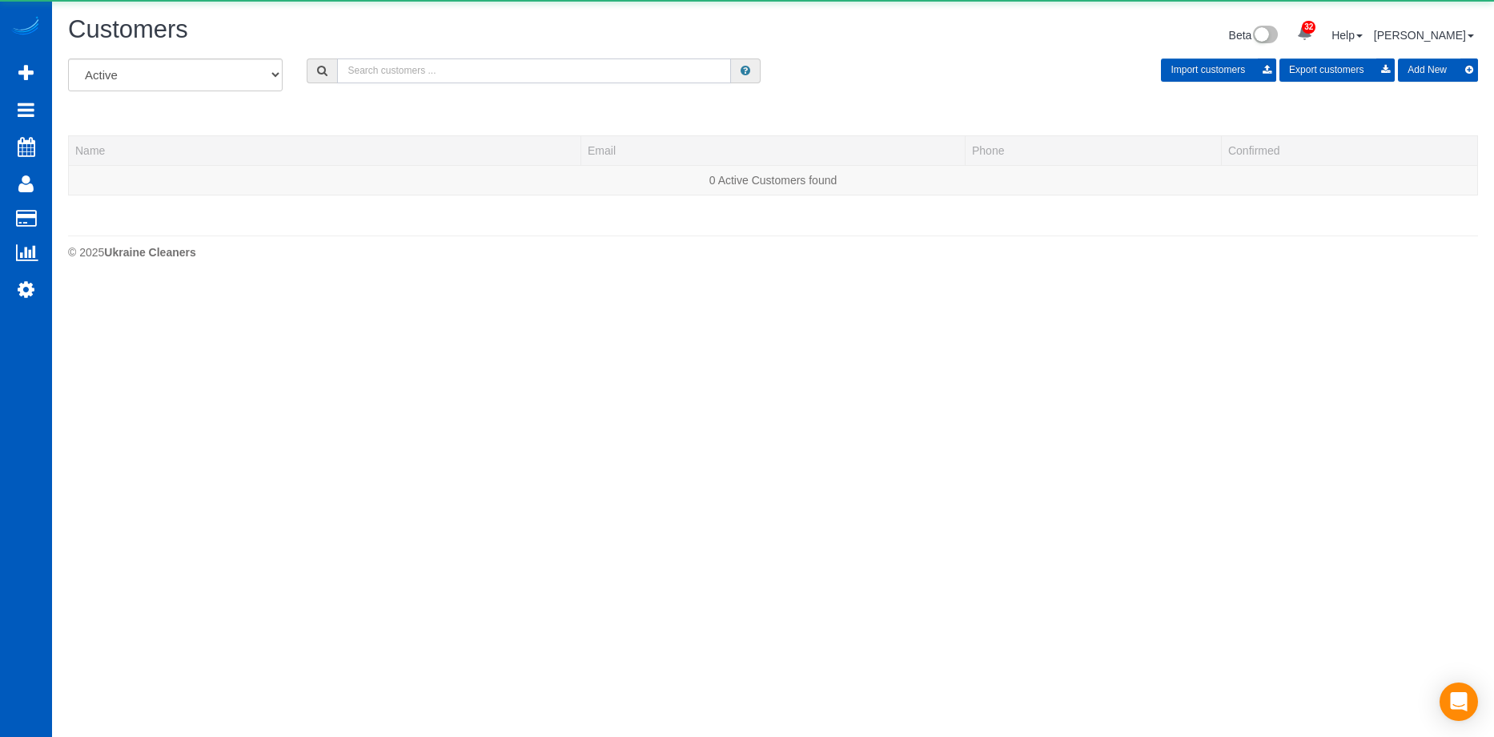
click at [455, 68] on input "text" at bounding box center [534, 70] width 394 height 25
paste input "spartin54@yahoo.com"
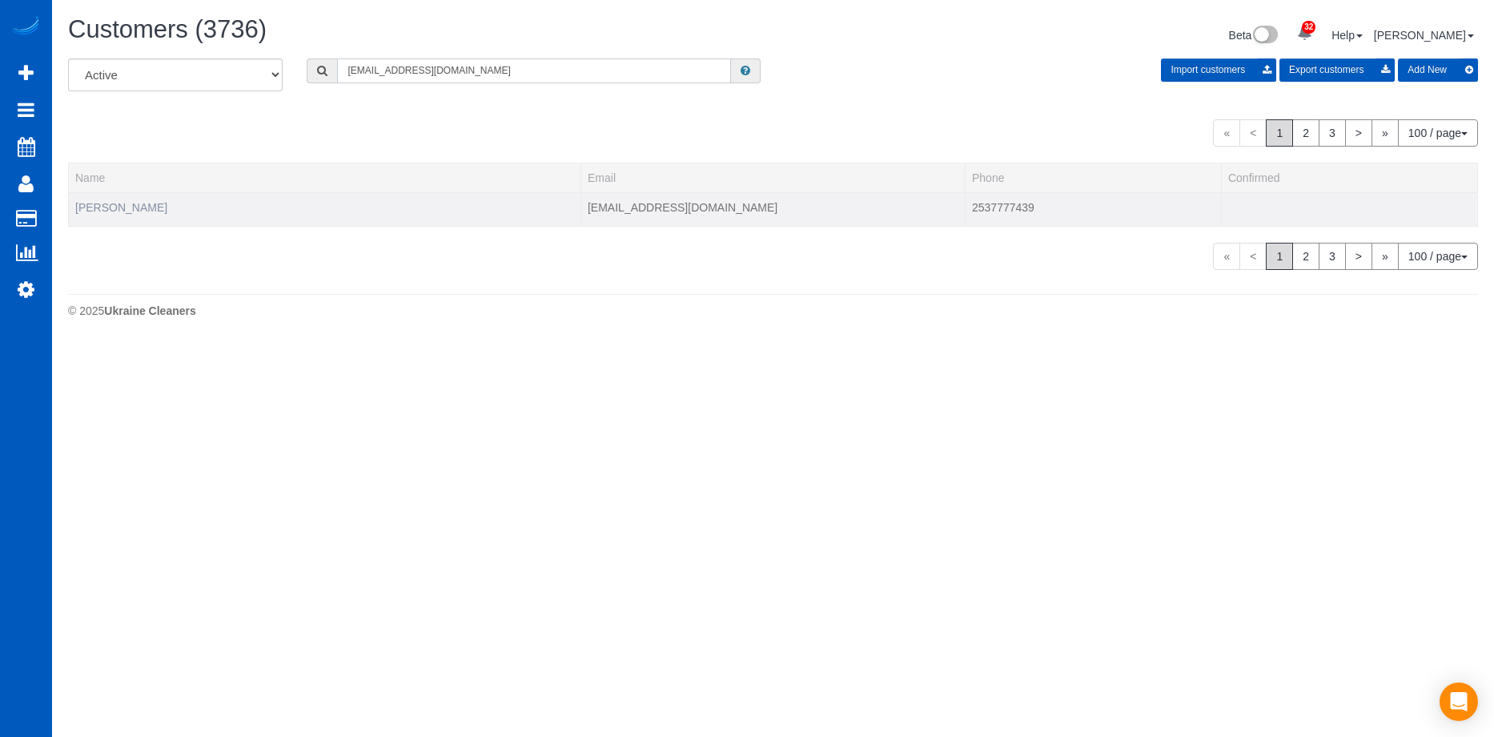
type input "spartin54@yahoo.com"
click at [134, 208] on link "[PERSON_NAME]" at bounding box center [121, 207] width 92 height 13
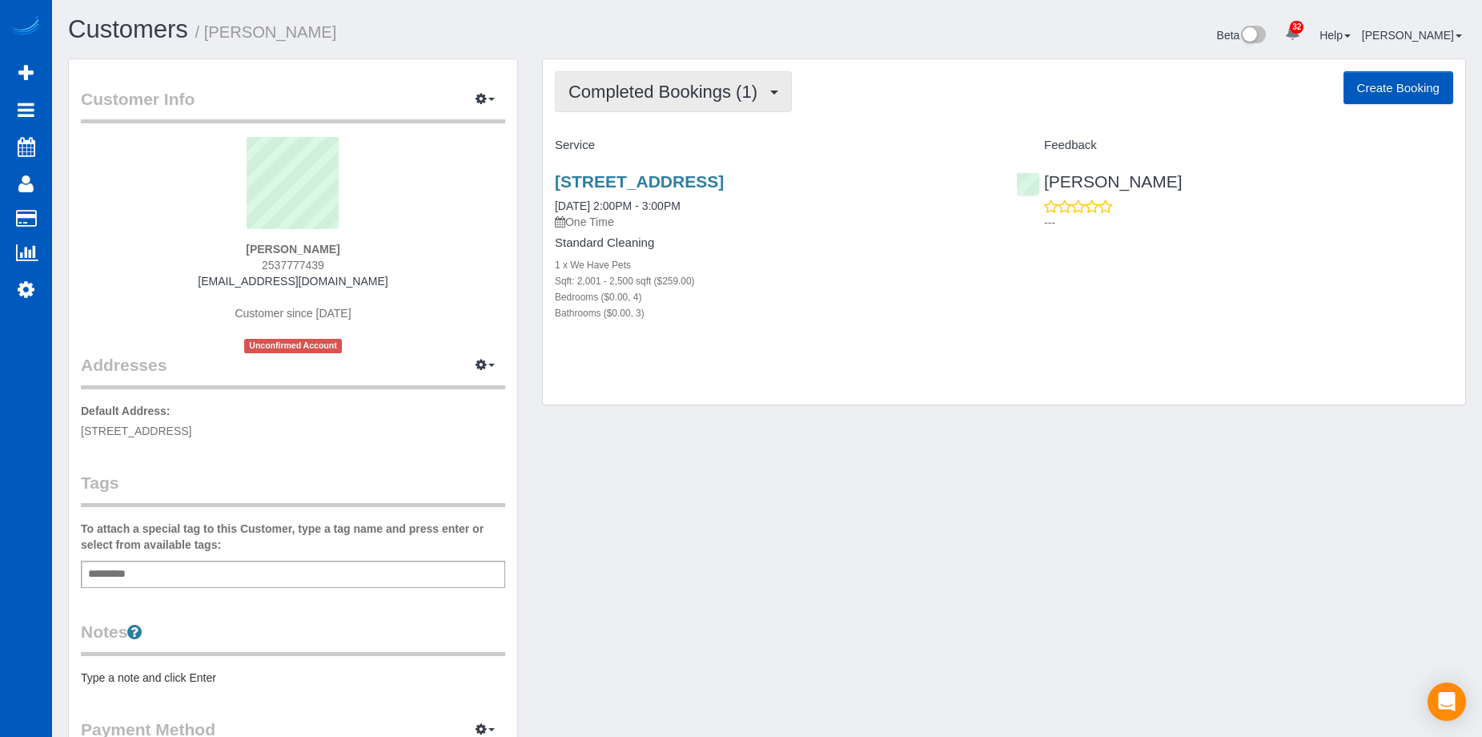
click at [692, 91] on span "Completed Bookings (1)" at bounding box center [667, 92] width 197 height 20
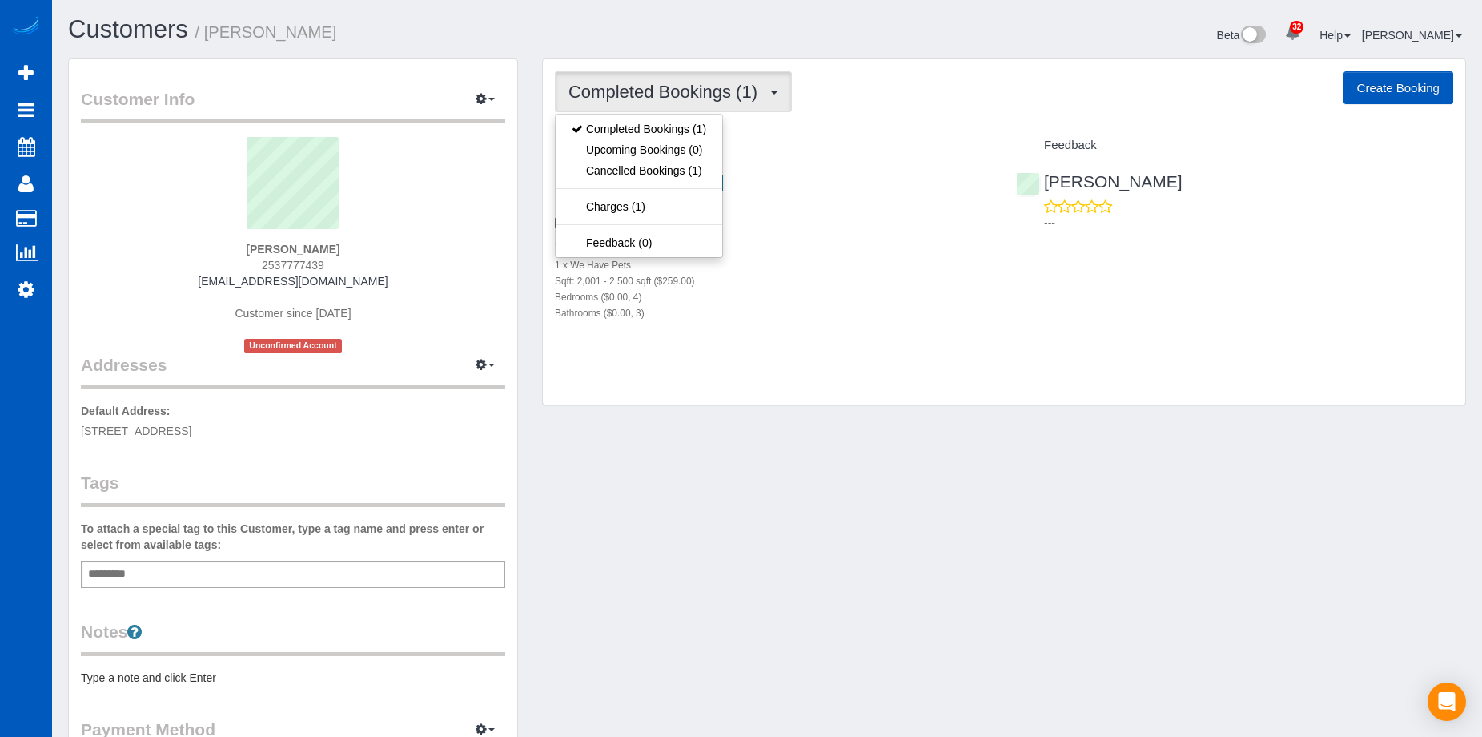
click at [693, 90] on span "Completed Bookings (1)" at bounding box center [667, 92] width 197 height 20
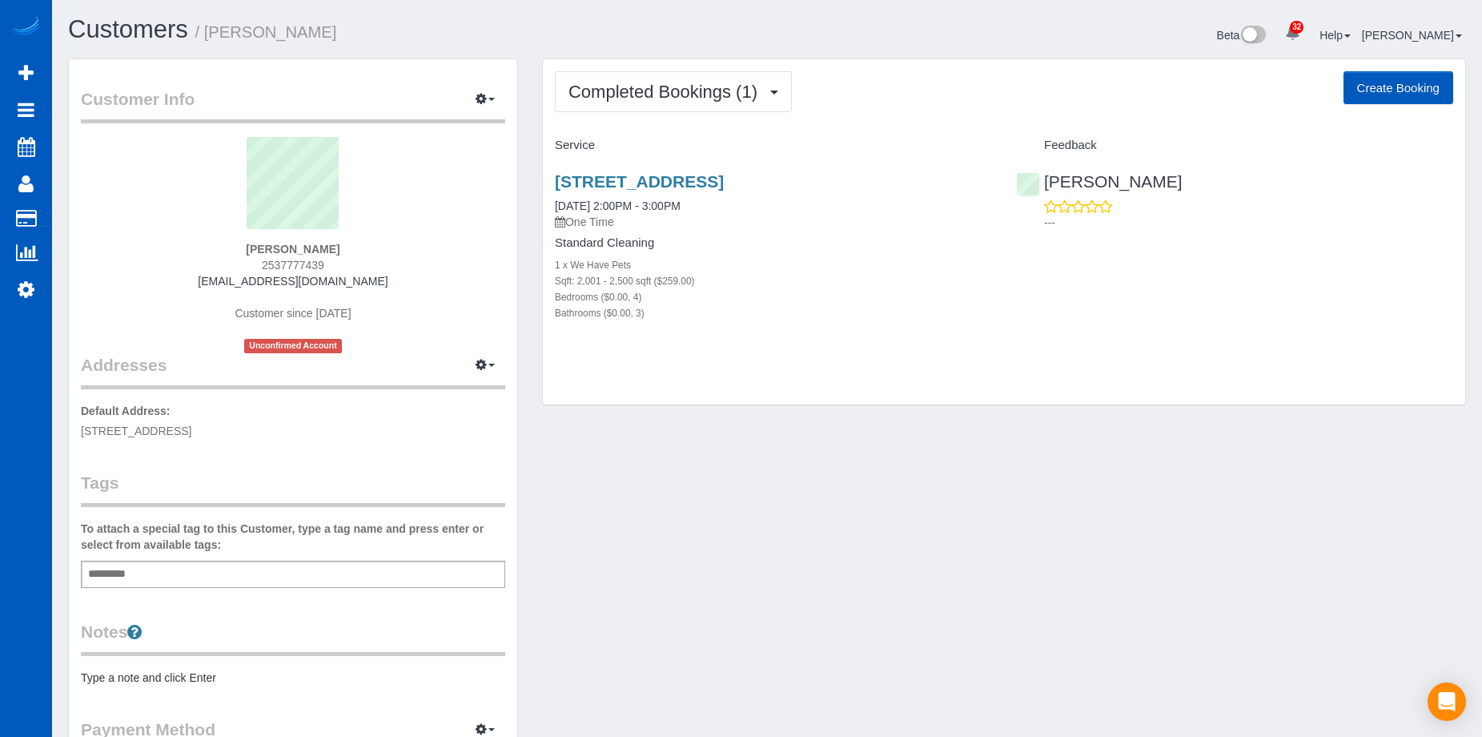
click at [1409, 82] on button "Create Booking" at bounding box center [1399, 88] width 110 height 34
select select "WA"
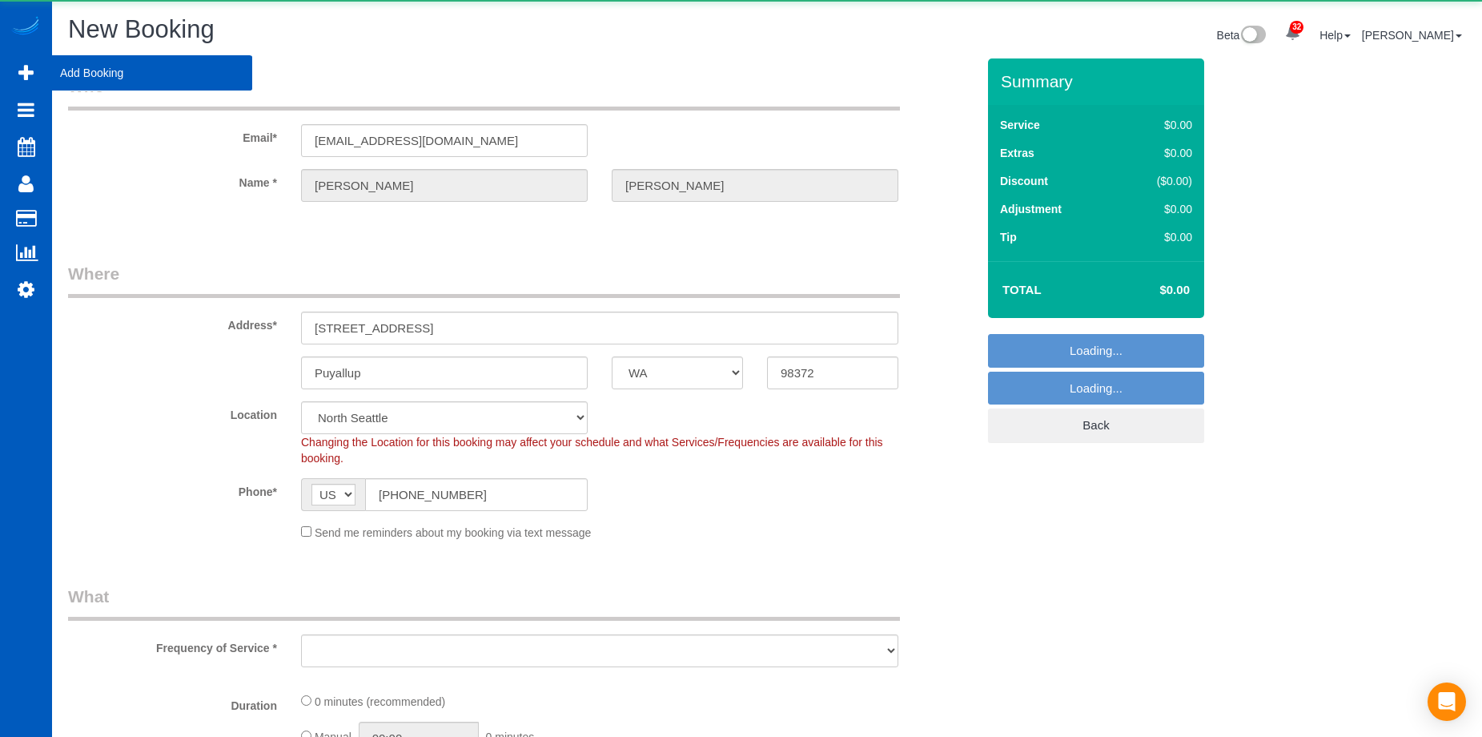
select select "object:16001"
select select "string:fspay-c3f56e8a-03c6-4eb1-b312-ea7e0ef2c45e"
select select "199"
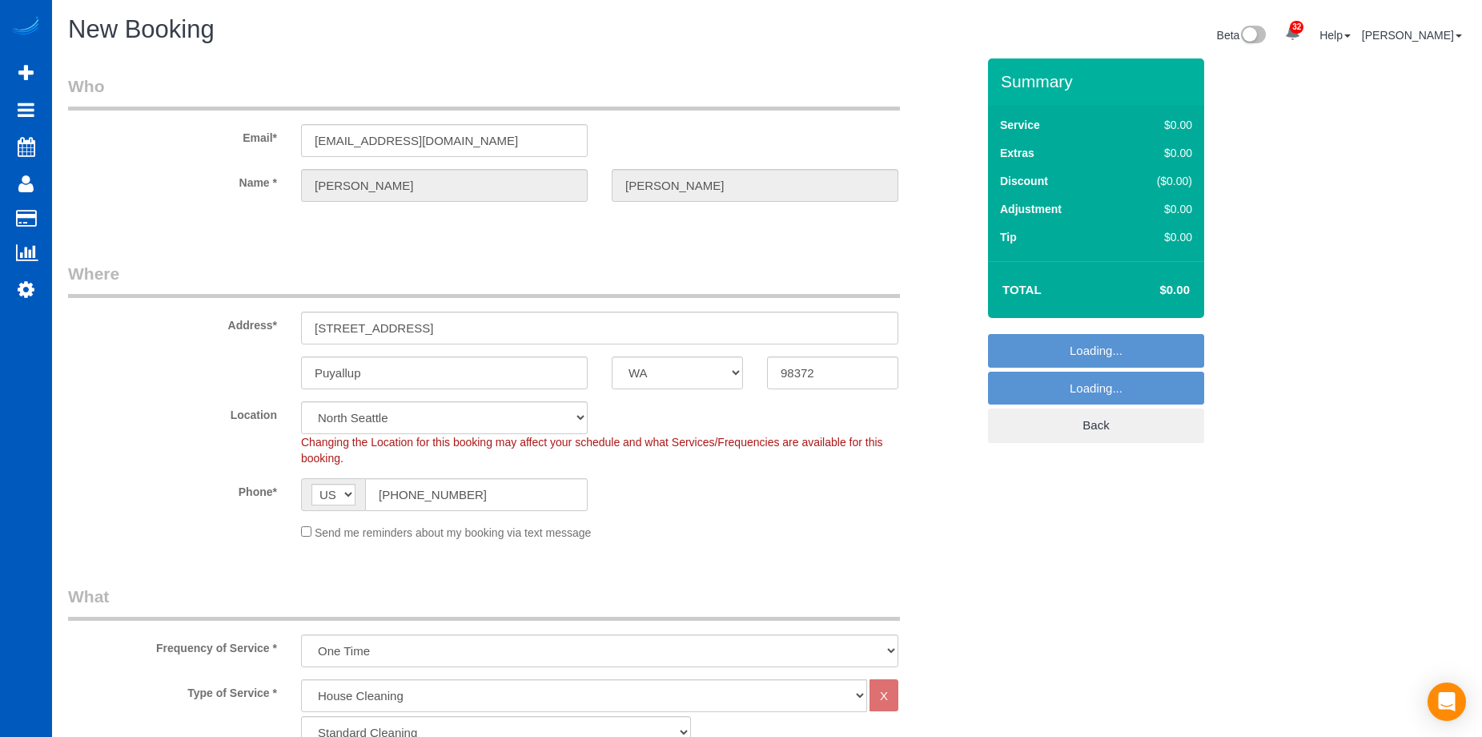
select select "object:16122"
select select "2"
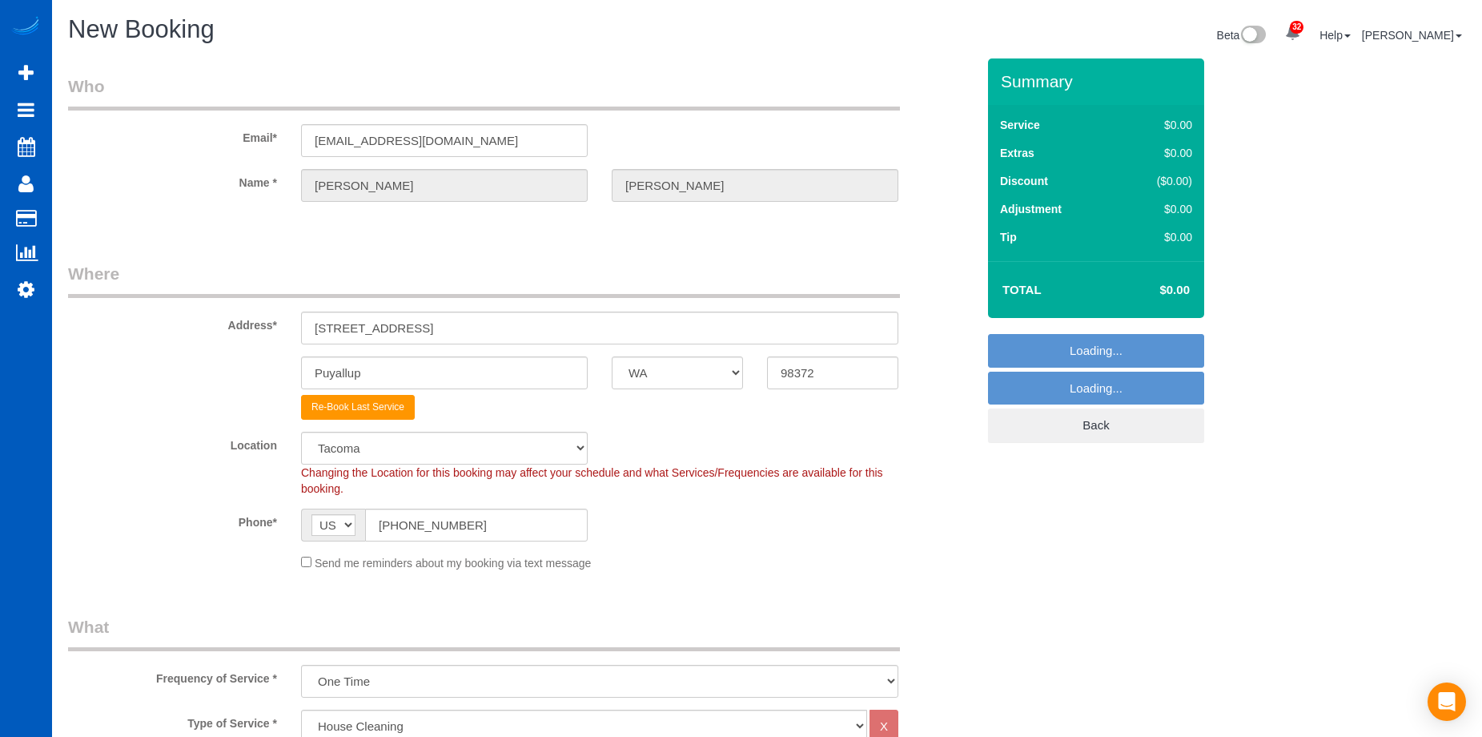
select select "object:16300"
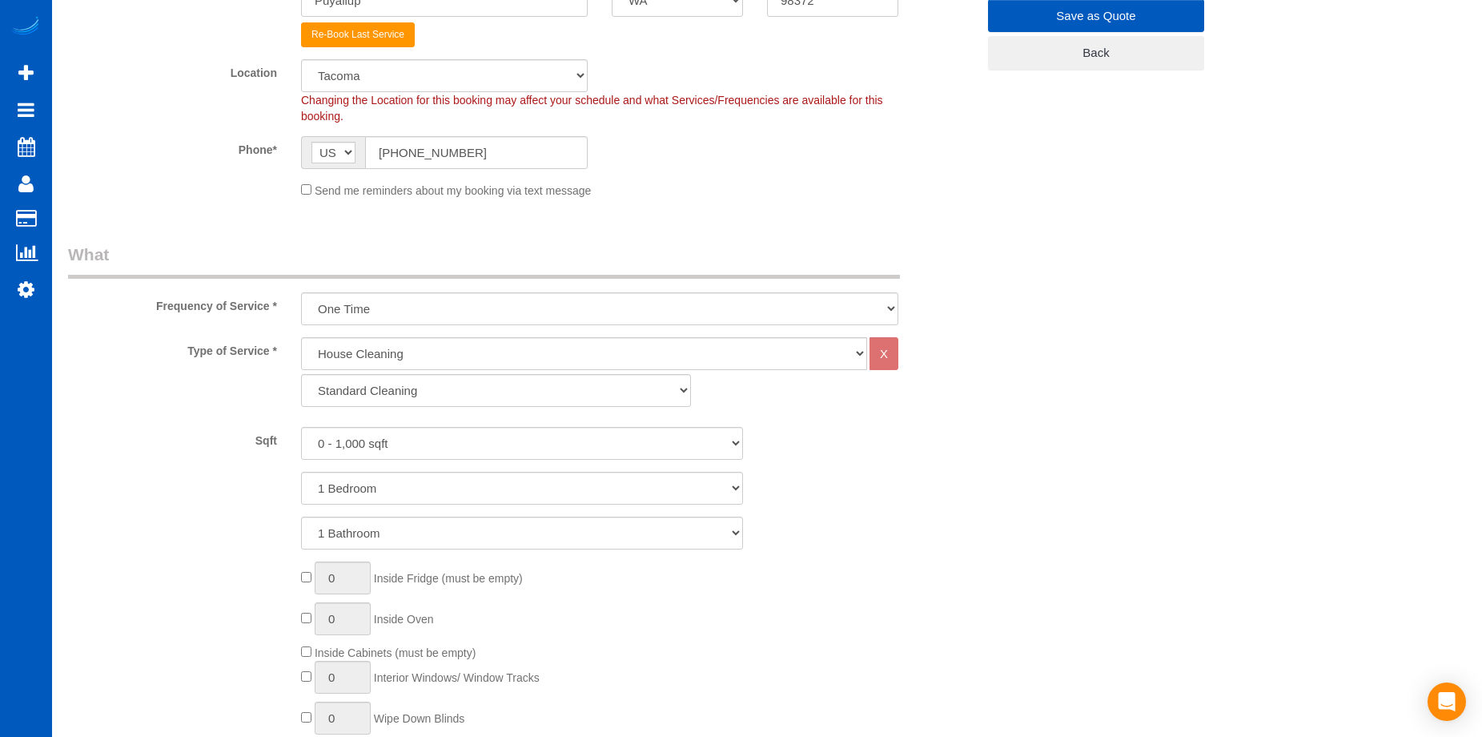
scroll to position [400, 0]
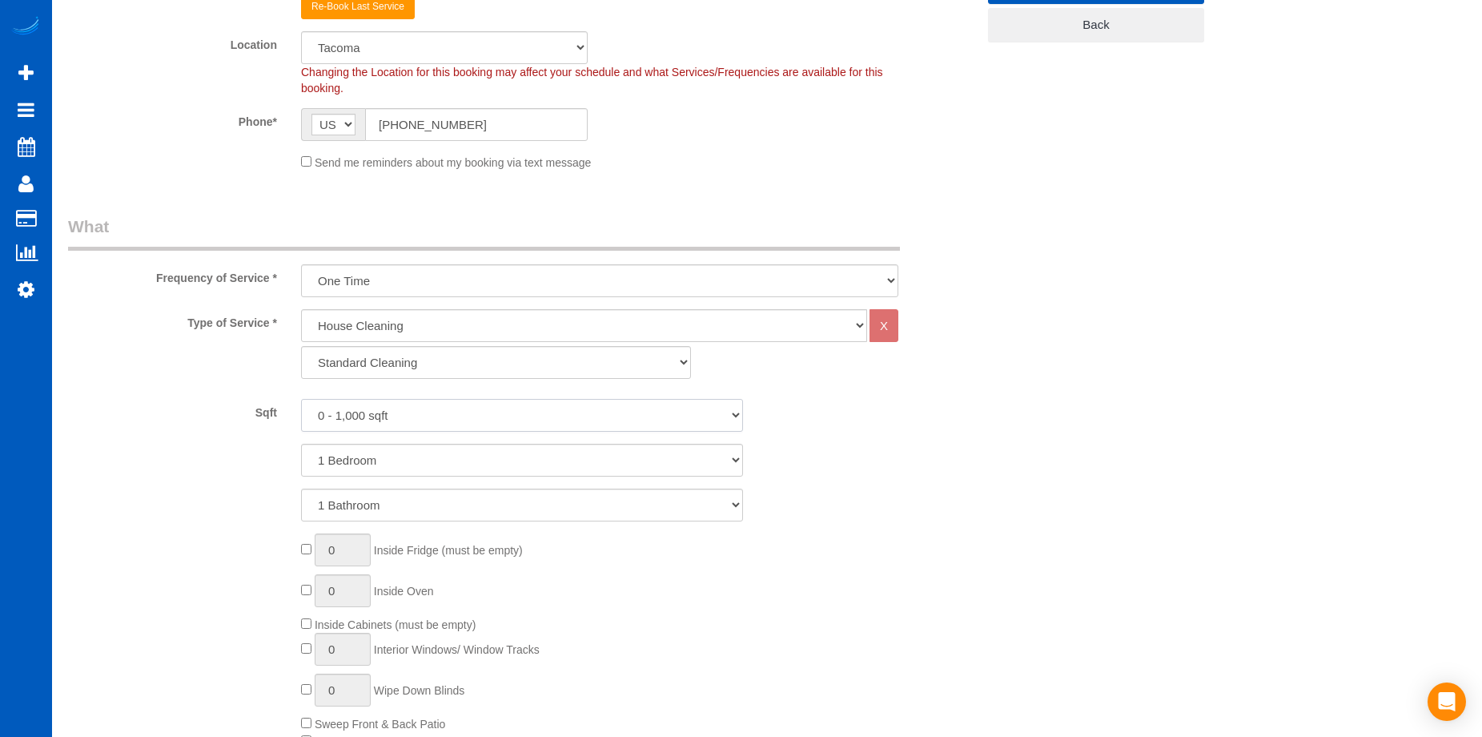
click at [477, 412] on select "0 - 1,000 sqft 1,001 - 1,500 sqft 1,501 - 2,000 sqft 2,001 - 2,500 sqft 2,501 -…" at bounding box center [522, 415] width 442 height 33
select select "2001"
click at [301, 399] on select "0 - 1,000 sqft 1,001 - 1,500 sqft 1,501 - 2,000 sqft 2,001 - 2,500 sqft 2,501 -…" at bounding box center [522, 415] width 442 height 33
click at [470, 461] on select "1 Bedroom 2 Bedrooms 3 Bedrooms 4 Bedrooms 5 Bedrooms 6 Bedrooms 7 Bedrooms" at bounding box center [522, 460] width 442 height 33
select select "4"
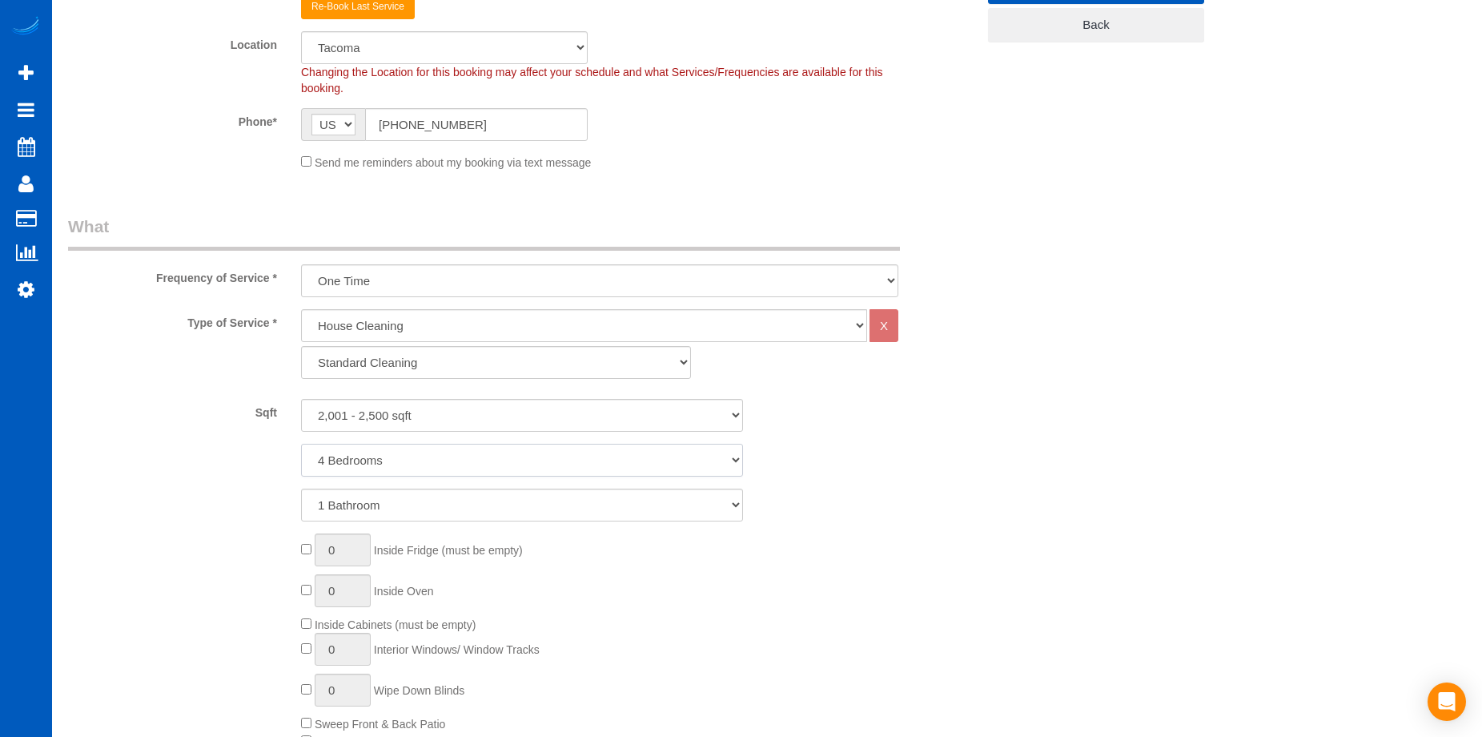
click at [301, 444] on select "1 Bedroom 2 Bedrooms 3 Bedrooms 4 Bedrooms 5 Bedrooms 6 Bedrooms 7 Bedrooms" at bounding box center [522, 460] width 442 height 33
click at [468, 509] on select "1 Bathroom 2 Bathrooms 3 Bathrooms 4 Bathrooms 5 Bathrooms 6 Bathrooms 7 Bathro…" at bounding box center [522, 505] width 442 height 33
select select "3"
click at [301, 489] on select "1 Bathroom 2 Bathrooms 3 Bathrooms 4 Bathrooms 5 Bathrooms 6 Bathrooms 7 Bathro…" at bounding box center [522, 505] width 442 height 33
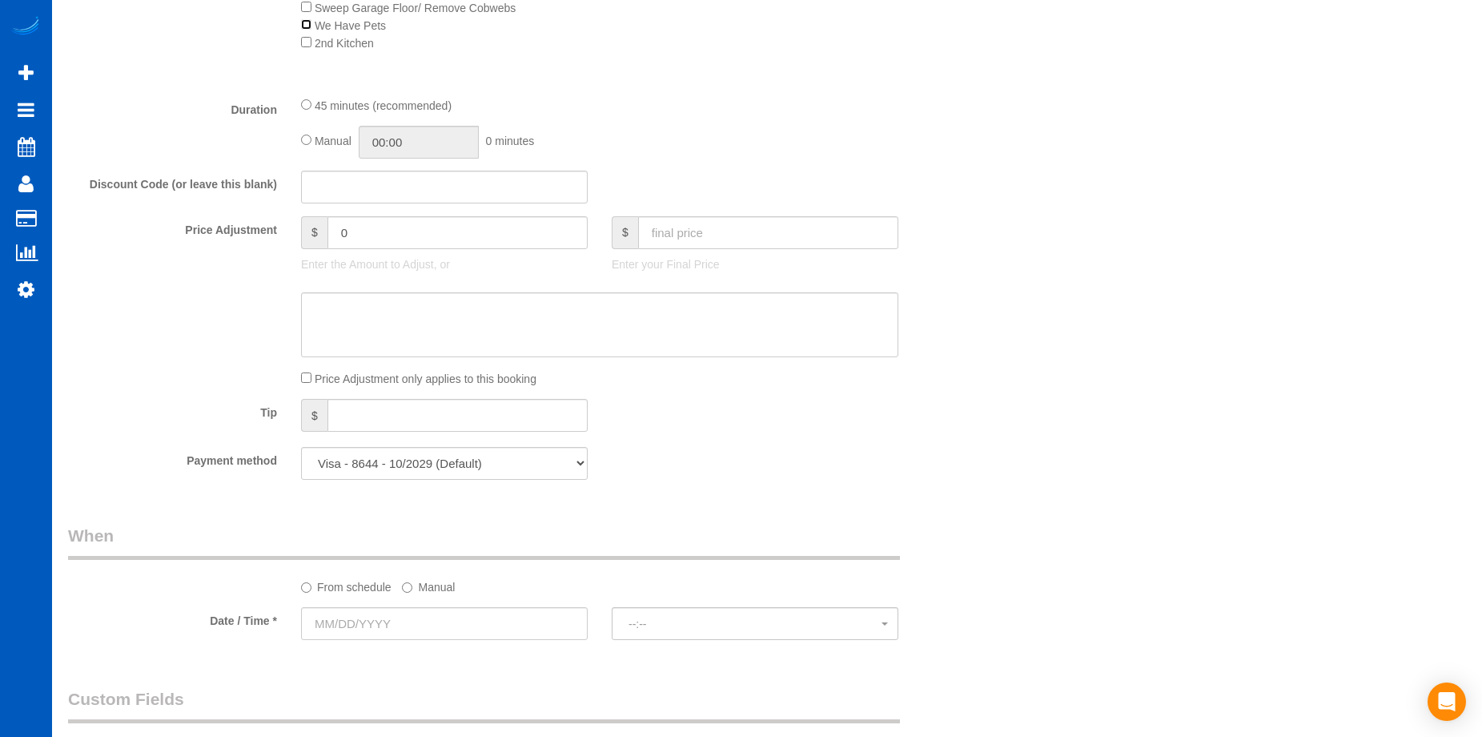
scroll to position [1281, 0]
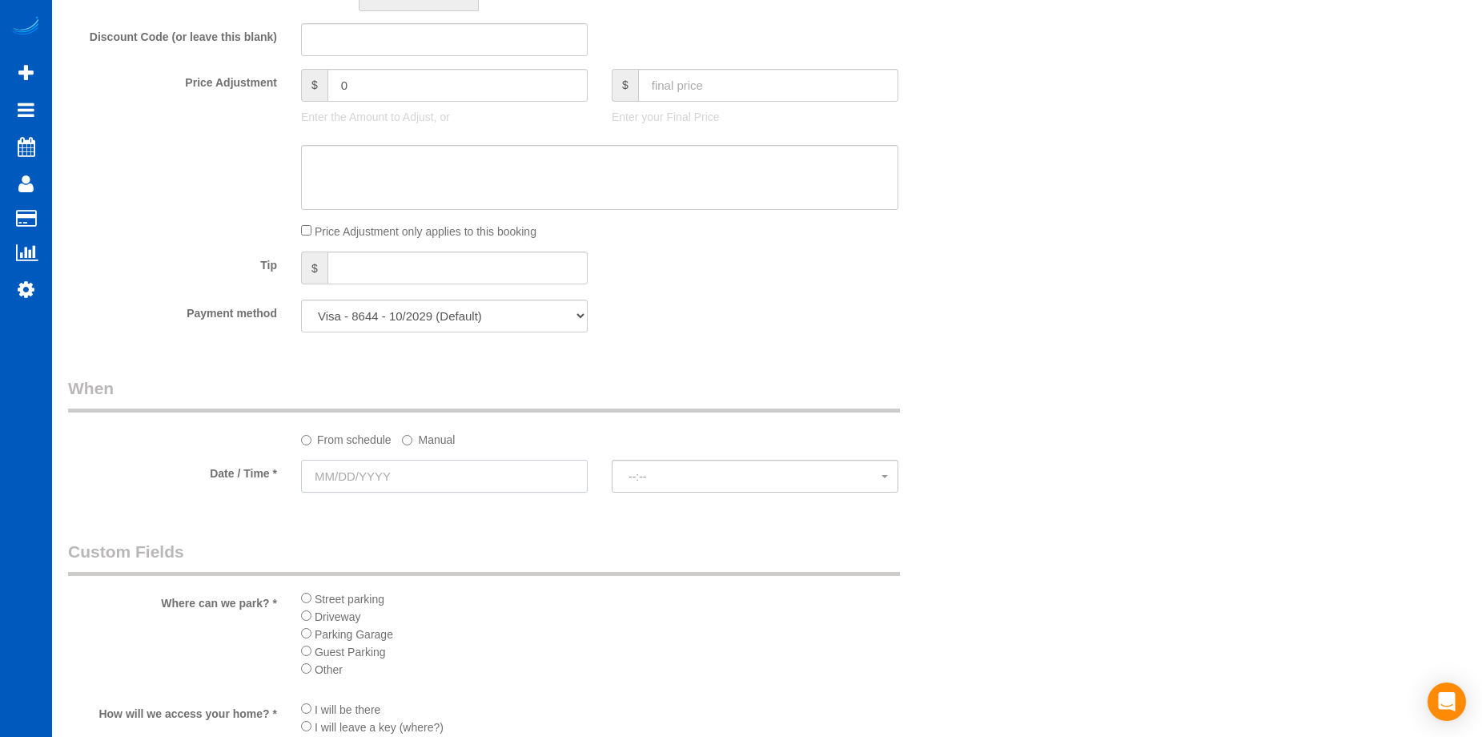
click at [509, 471] on input "text" at bounding box center [444, 476] width 287 height 33
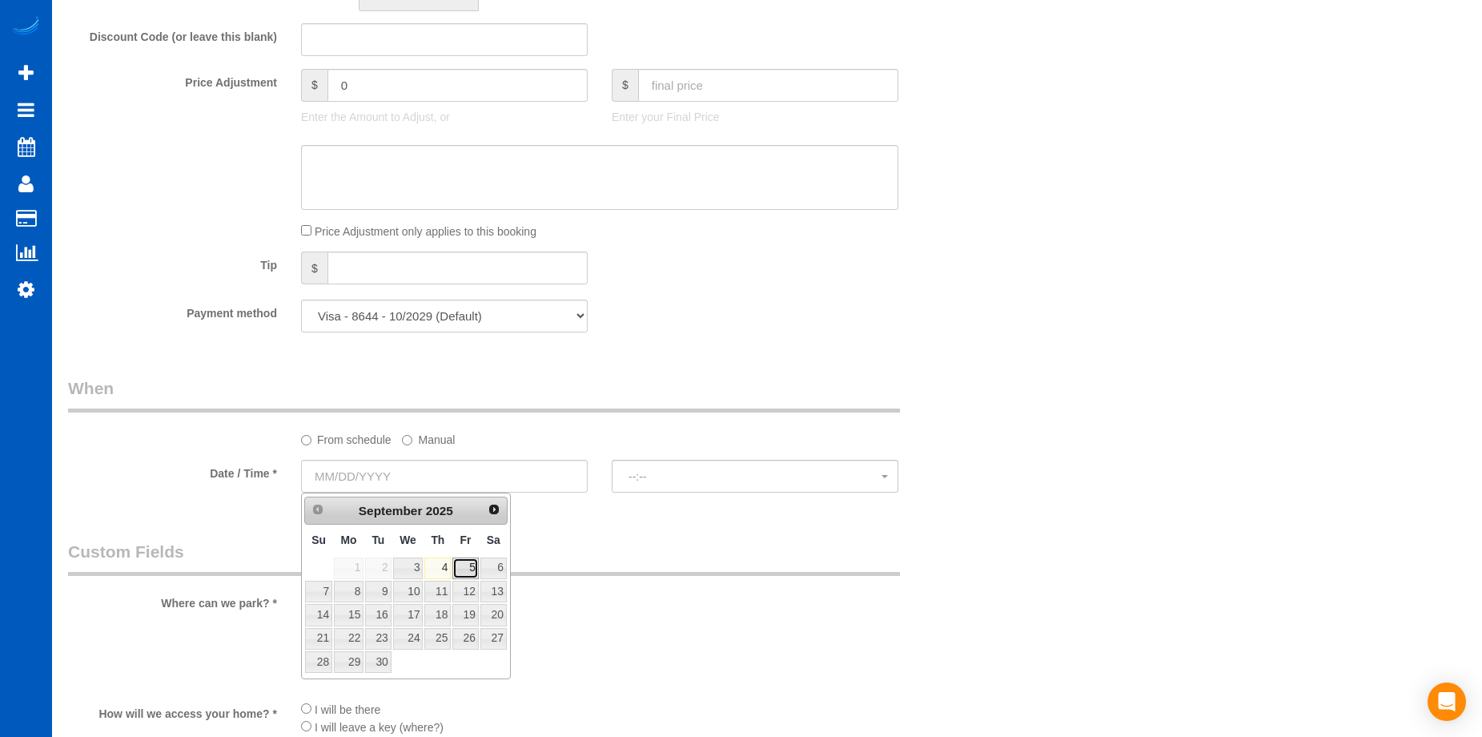
click at [470, 566] on link "5" at bounding box center [465, 568] width 26 height 22
type input "09/05/2025"
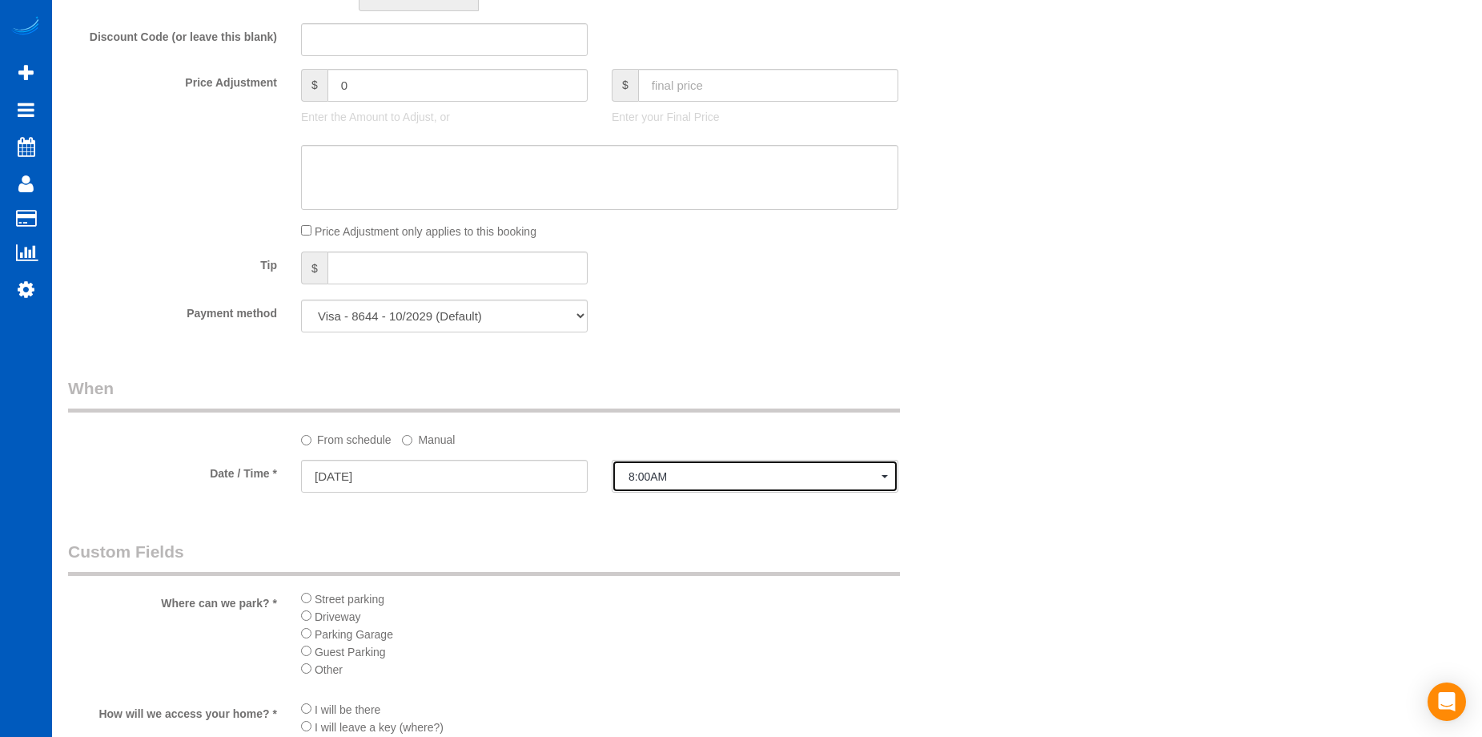
click at [664, 474] on span "8:00AM" at bounding box center [755, 476] width 253 height 13
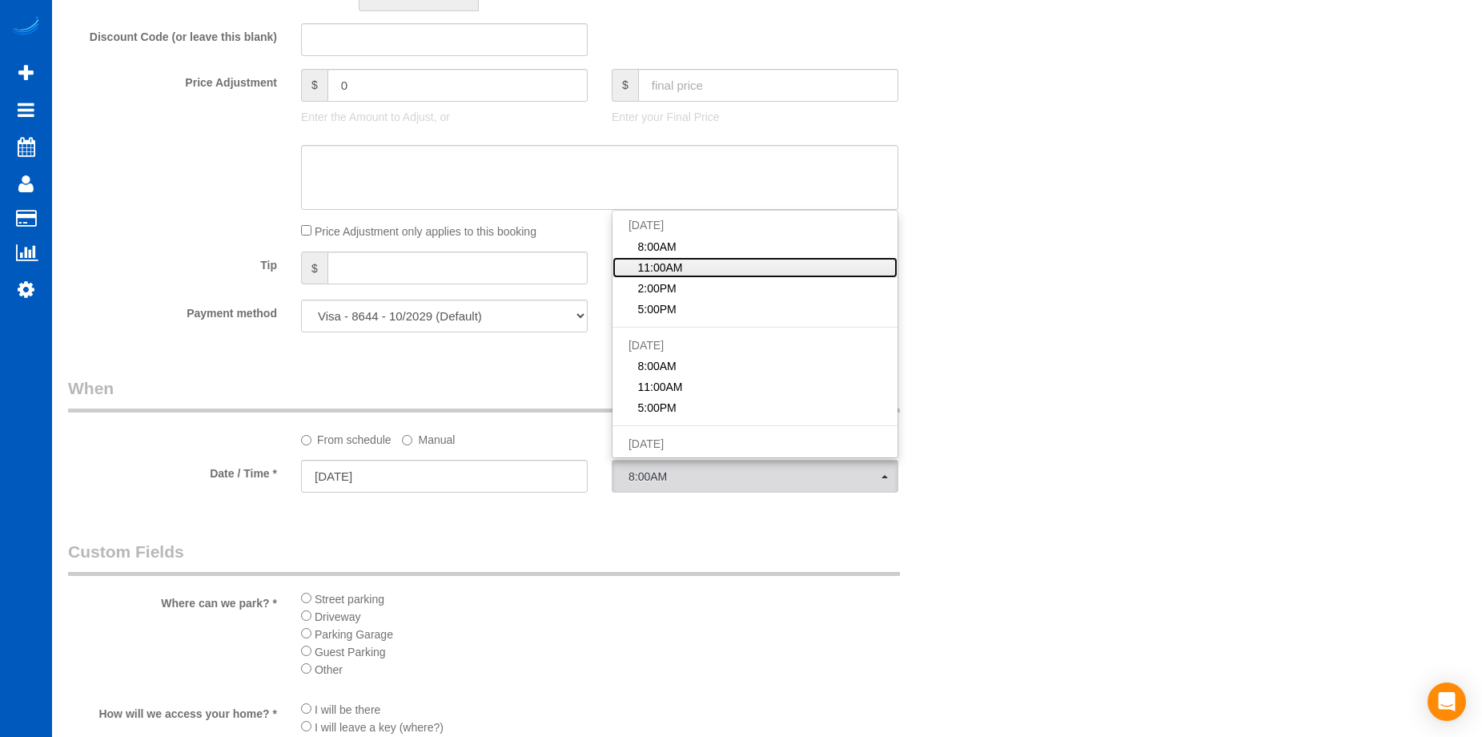
click at [722, 271] on link "11:00AM" at bounding box center [755, 267] width 285 height 21
select select "spot60"
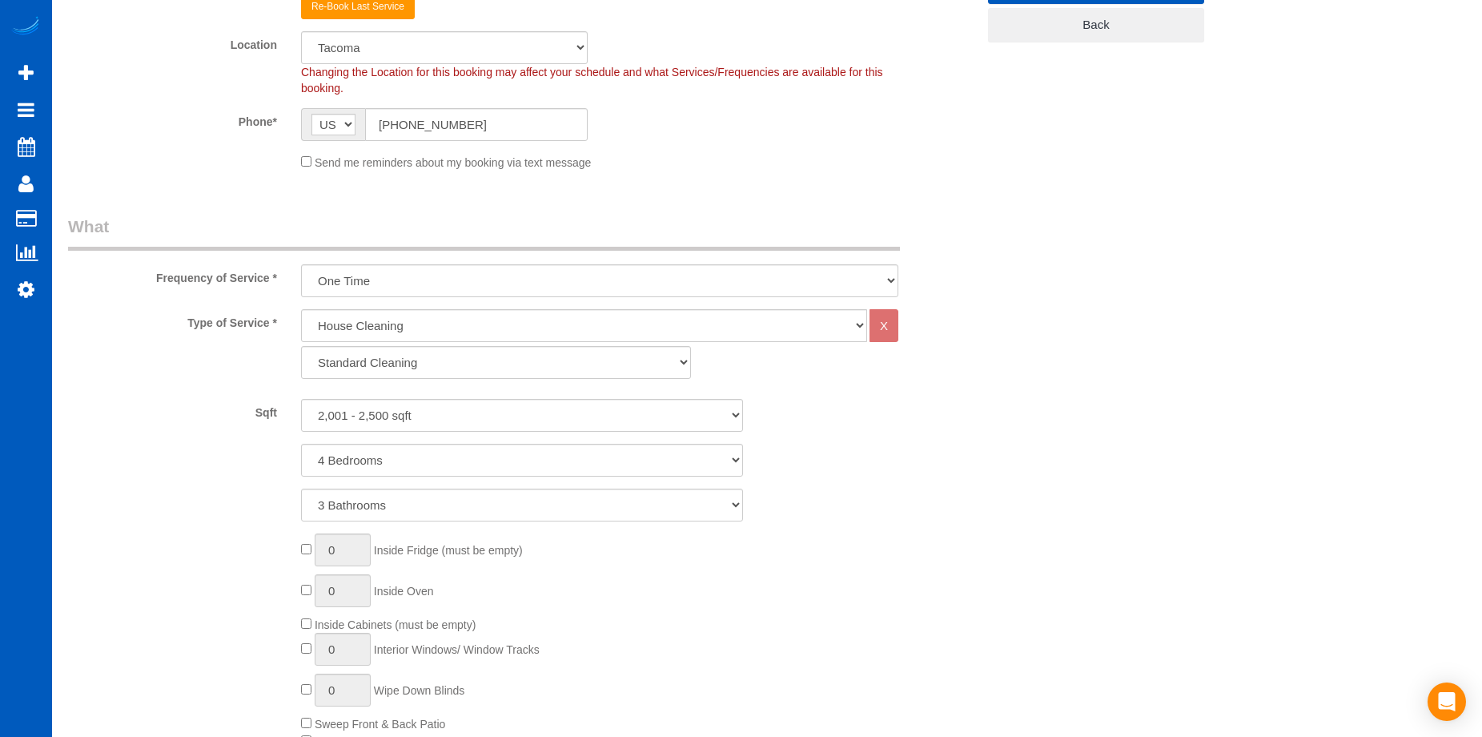
scroll to position [801, 0]
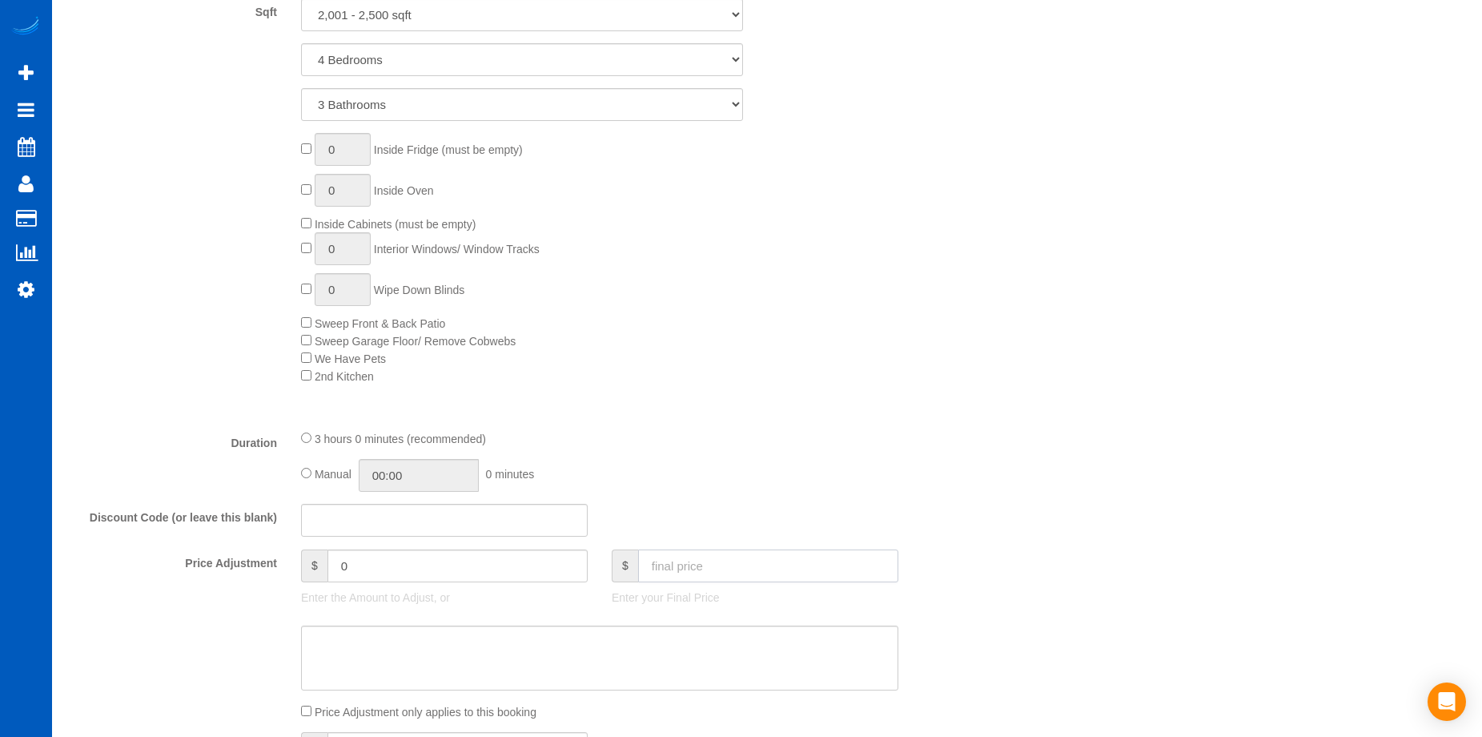
click at [718, 572] on input "text" at bounding box center [768, 565] width 260 height 33
type input "250"
click at [666, 654] on textarea at bounding box center [599, 658] width 597 height 66
type input "-49"
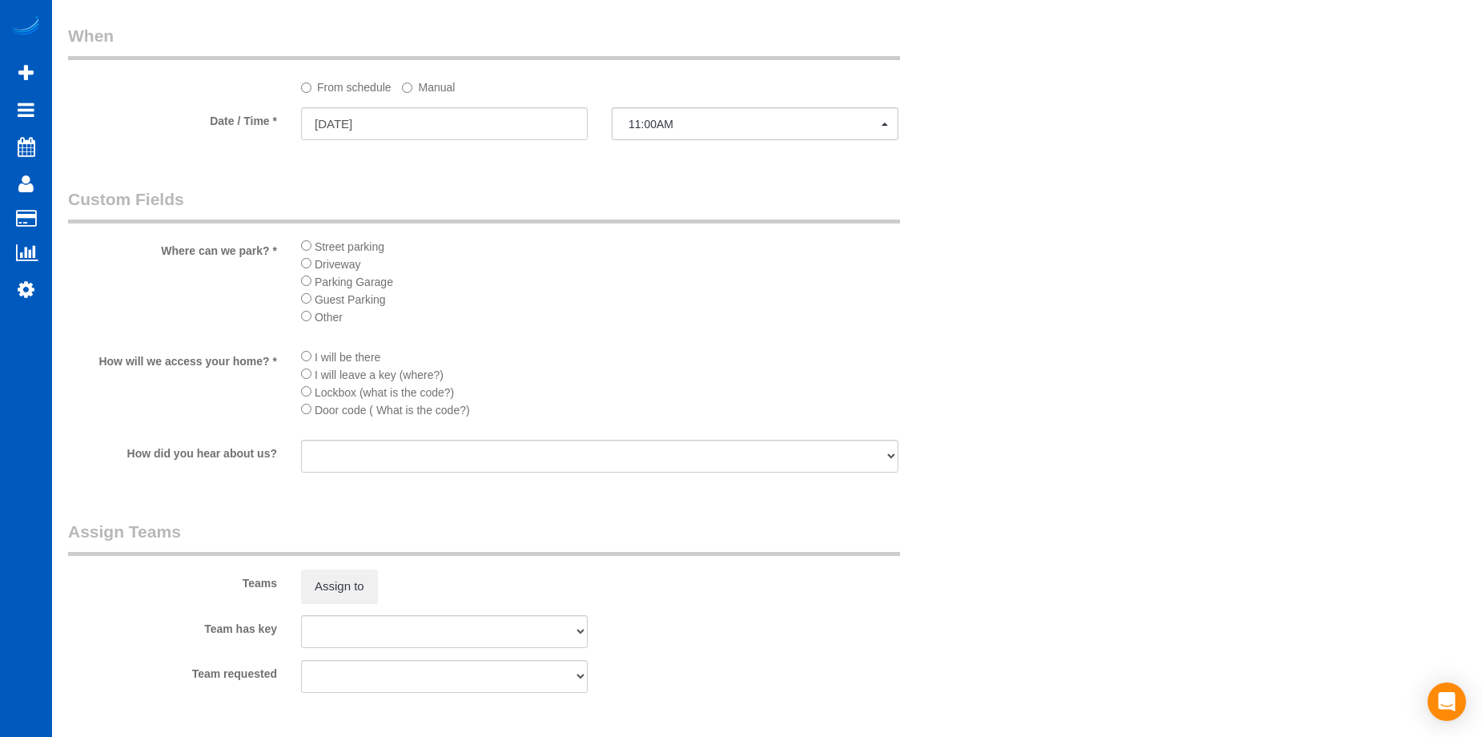
scroll to position [1922, 0]
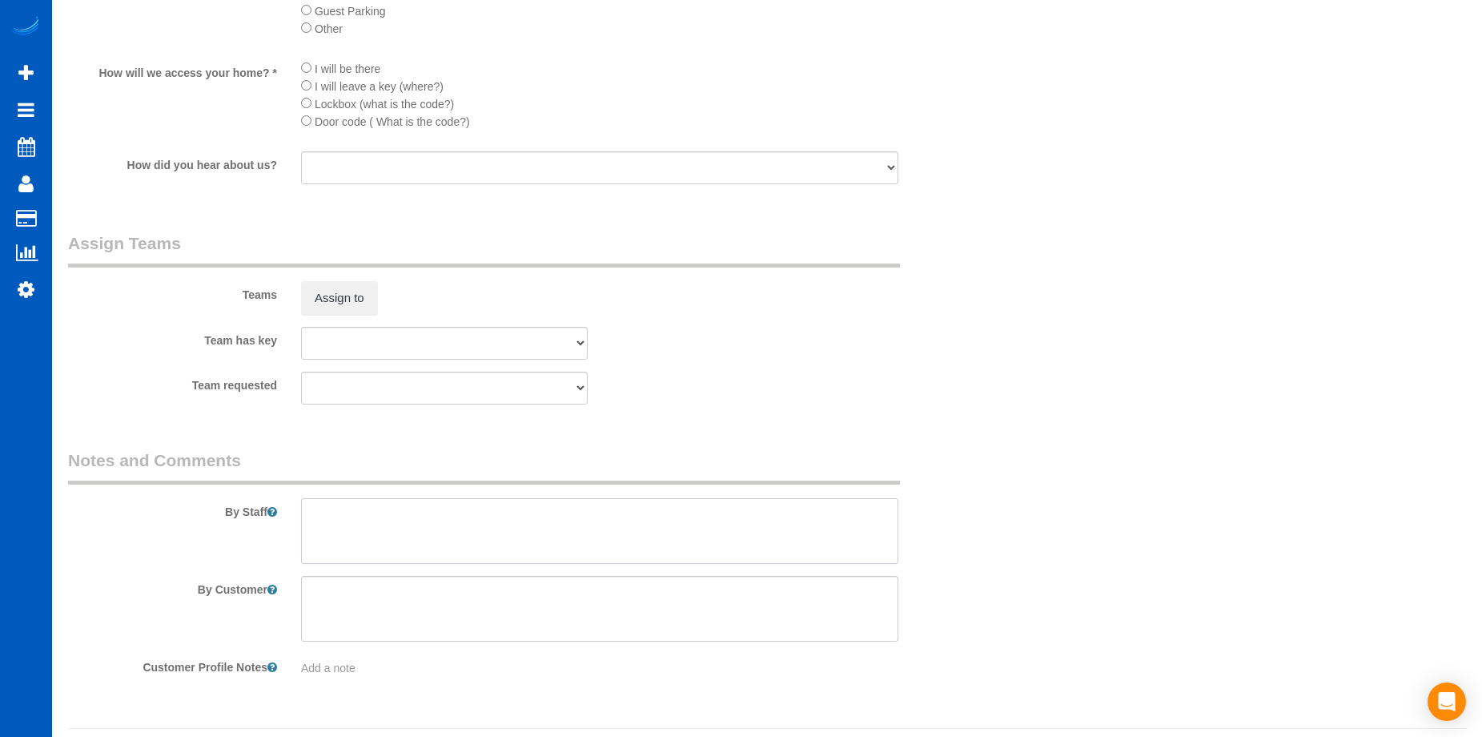
click at [637, 524] on textarea at bounding box center [599, 531] width 597 height 66
paste textarea "Standard cleaning + deep cleaning of master bathroom Skipping both upstairs bed…"
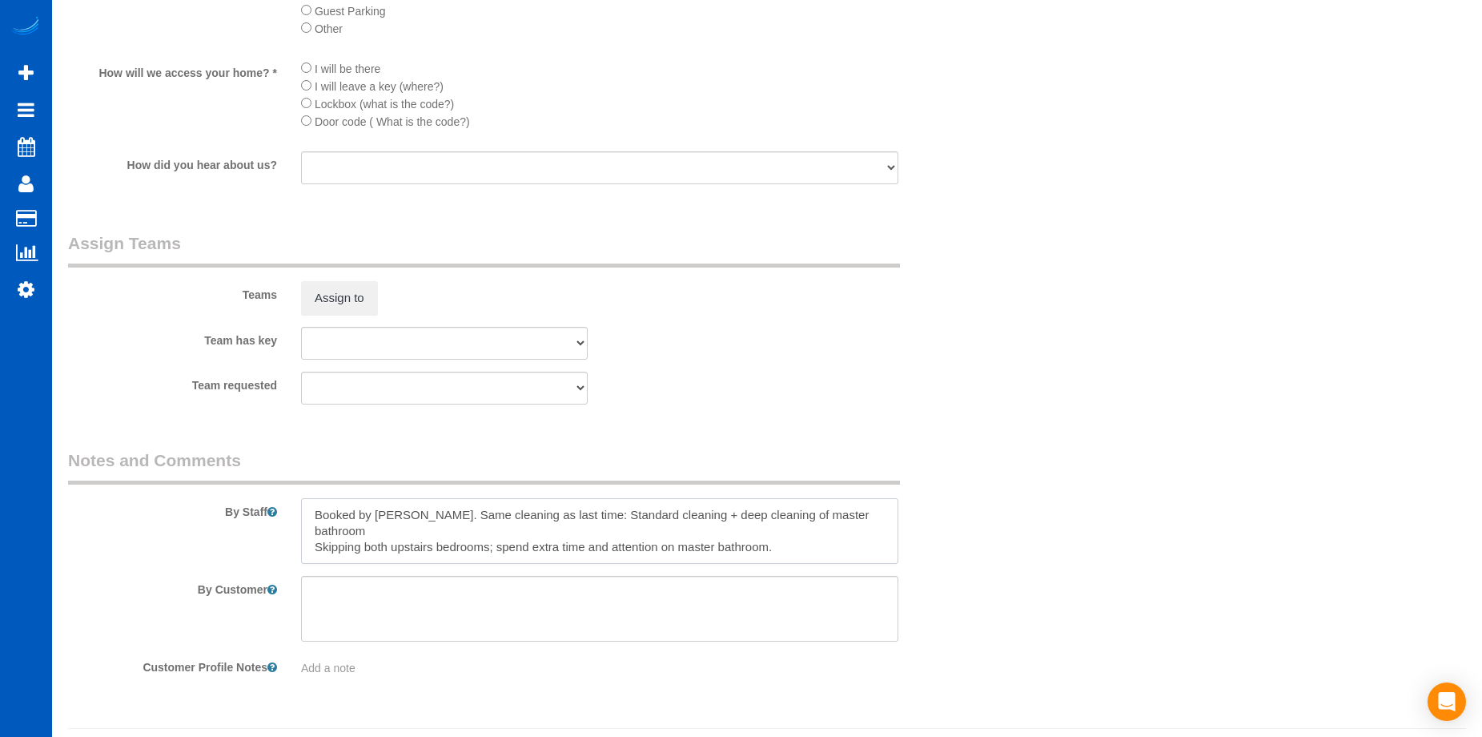
scroll to position [7, 0]
click at [360, 547] on textarea at bounding box center [599, 531] width 597 height 66
click at [365, 557] on textarea at bounding box center [599, 531] width 597 height 66
paste textarea "He may want to change the payment method; check with Jade before finalizing the…"
type textarea "Booked by Jade. Same cleaning as last time: Standard cleaning + deep cleaning o…"
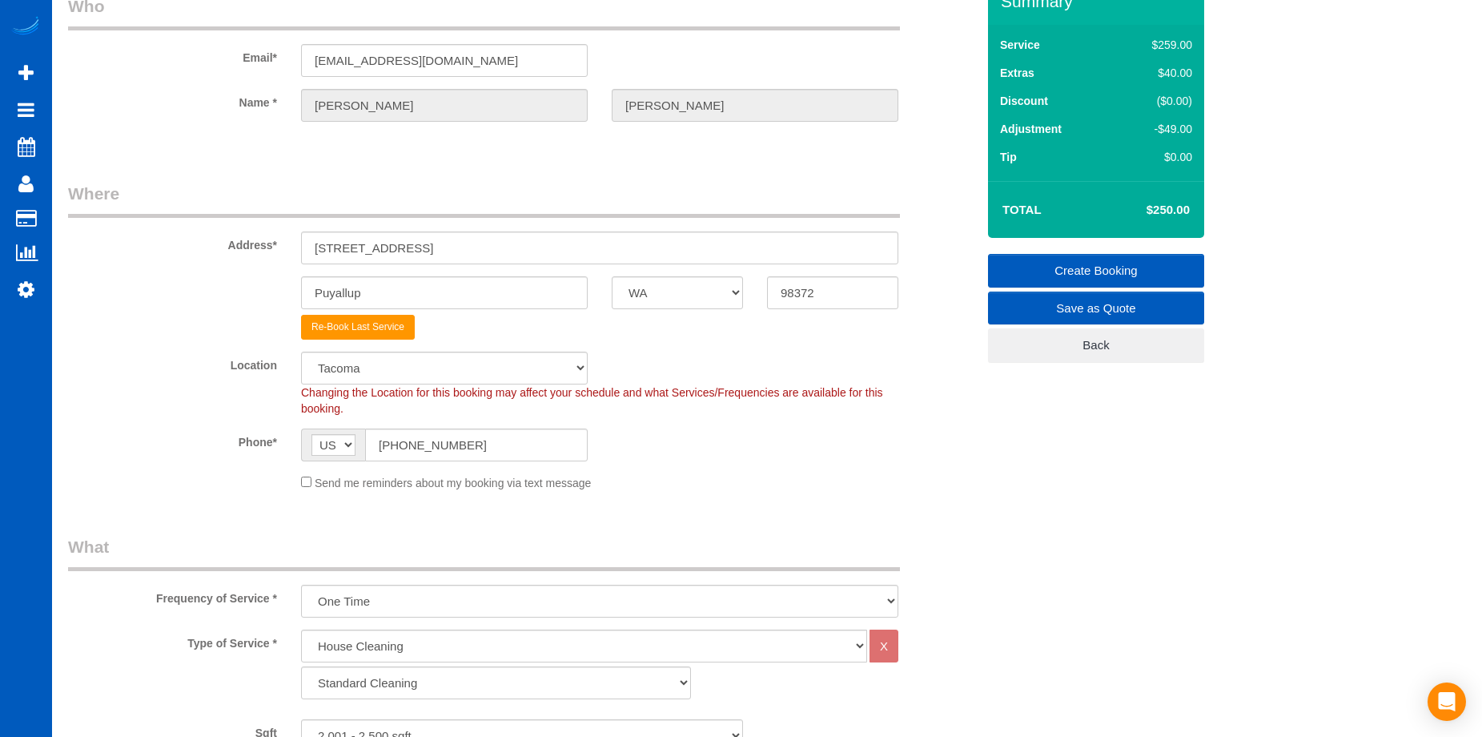
scroll to position [0, 0]
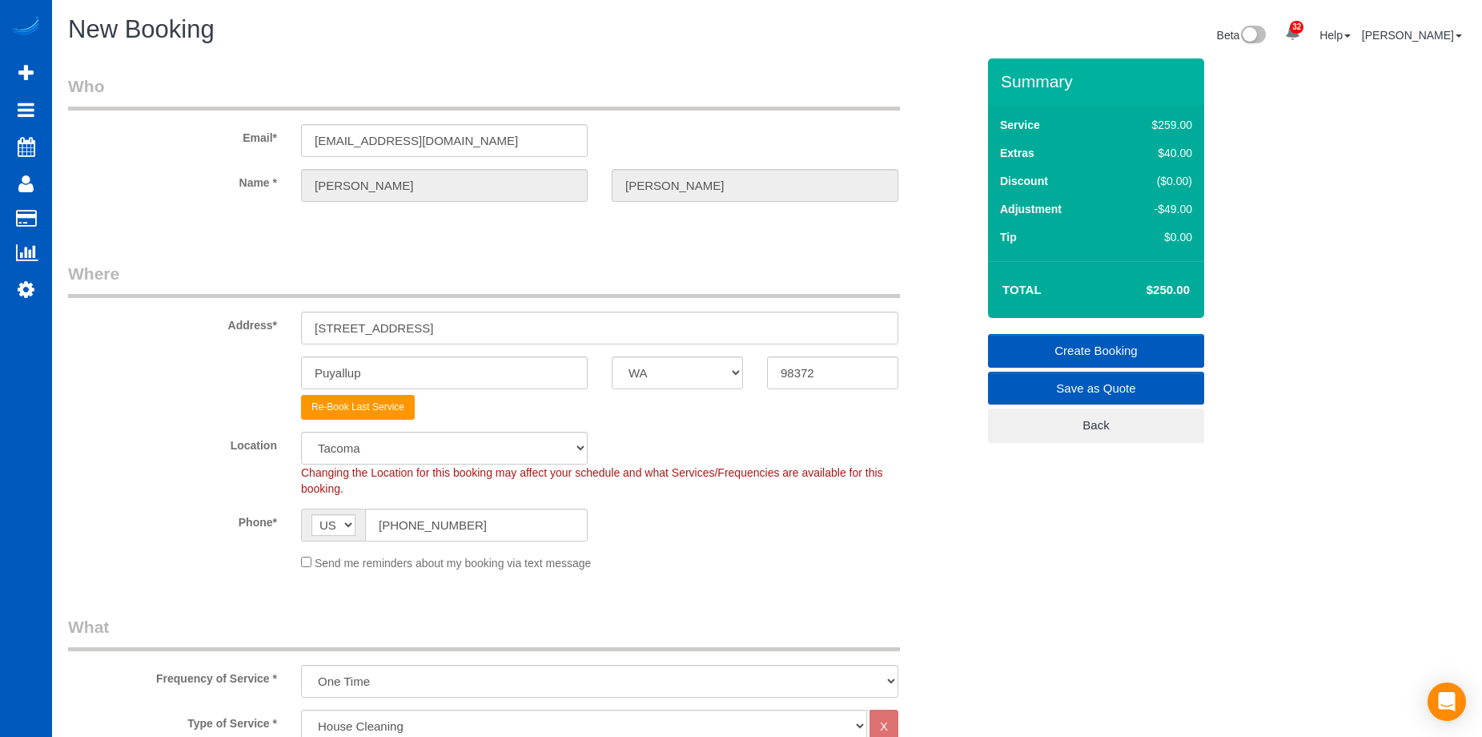
click at [1059, 340] on link "Create Booking" at bounding box center [1096, 351] width 216 height 34
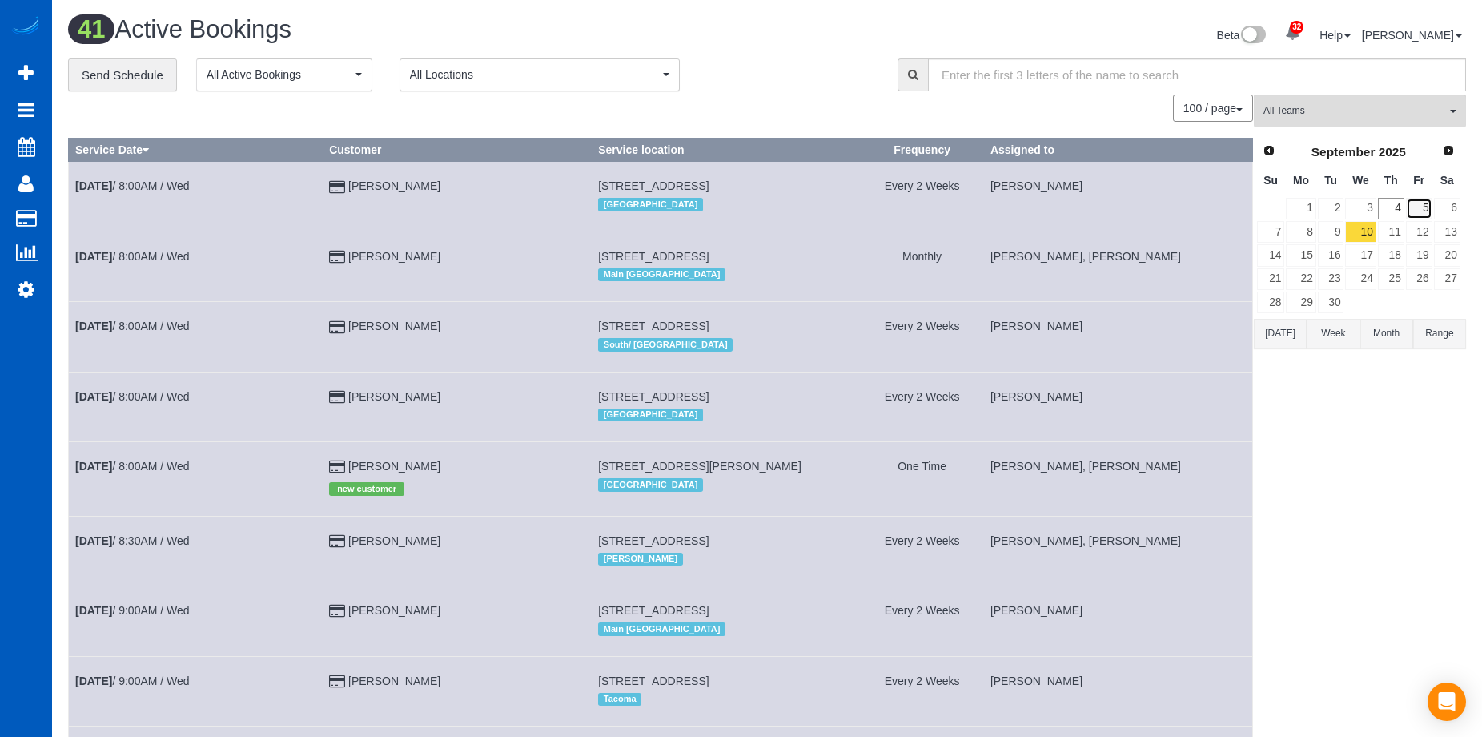
click at [1432, 205] on link "5" at bounding box center [1419, 209] width 26 height 22
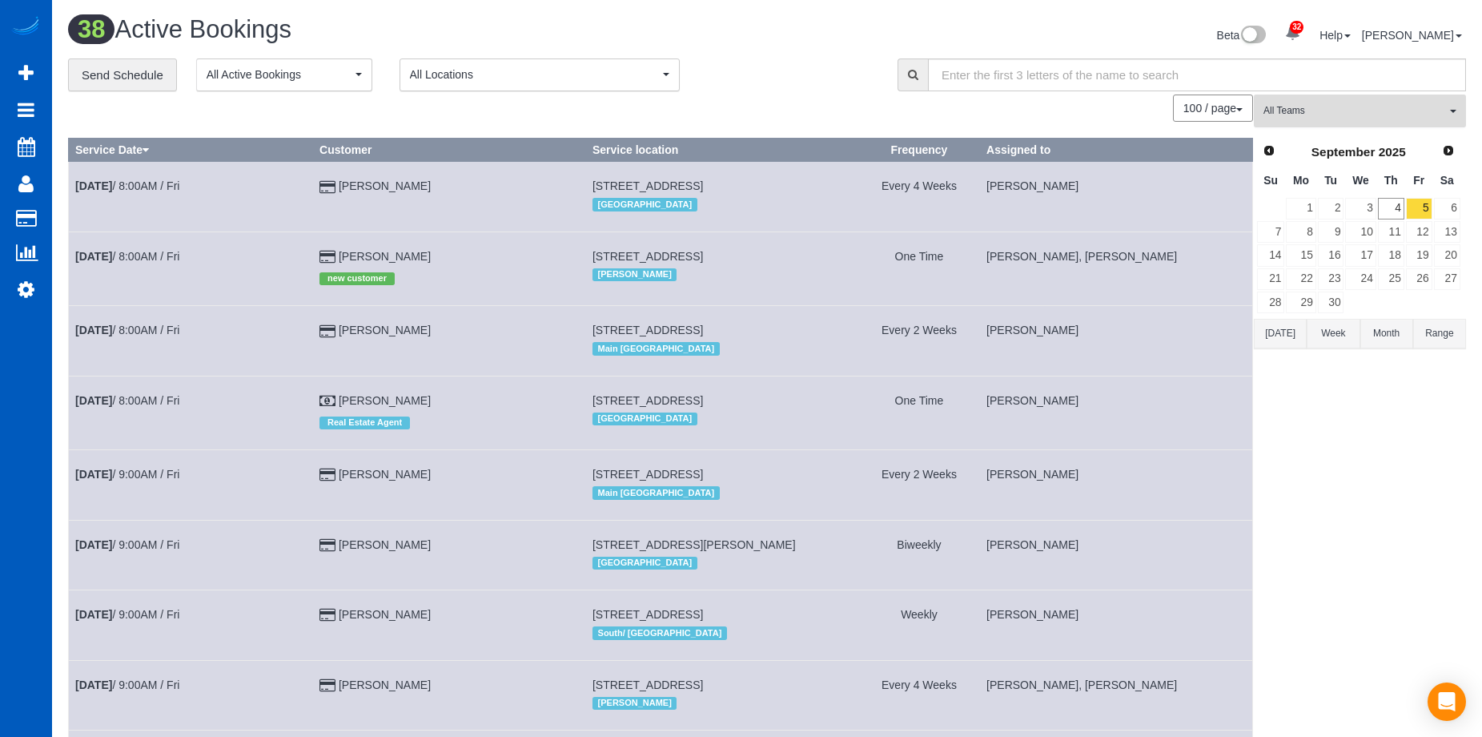
click at [1365, 103] on button "All Teams" at bounding box center [1360, 110] width 212 height 33
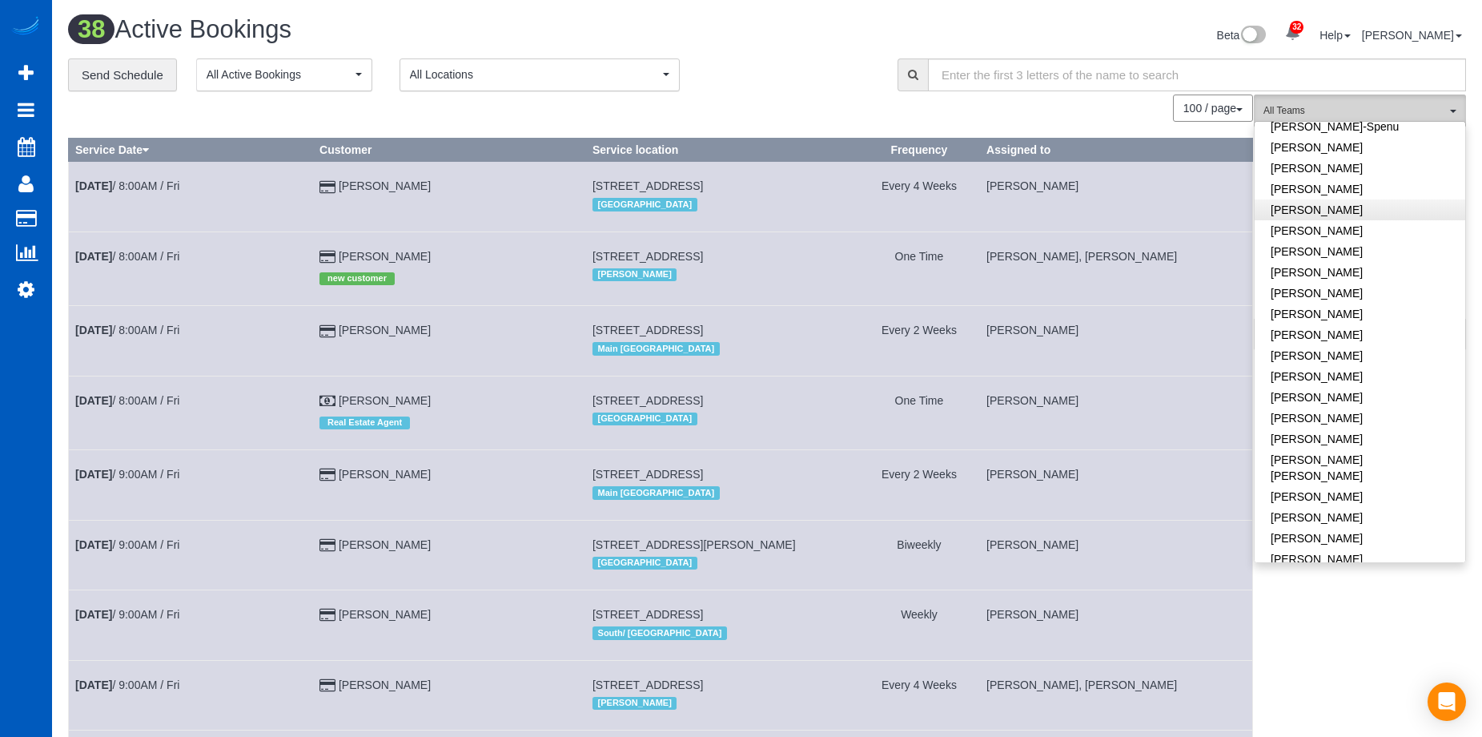
scroll to position [641, 0]
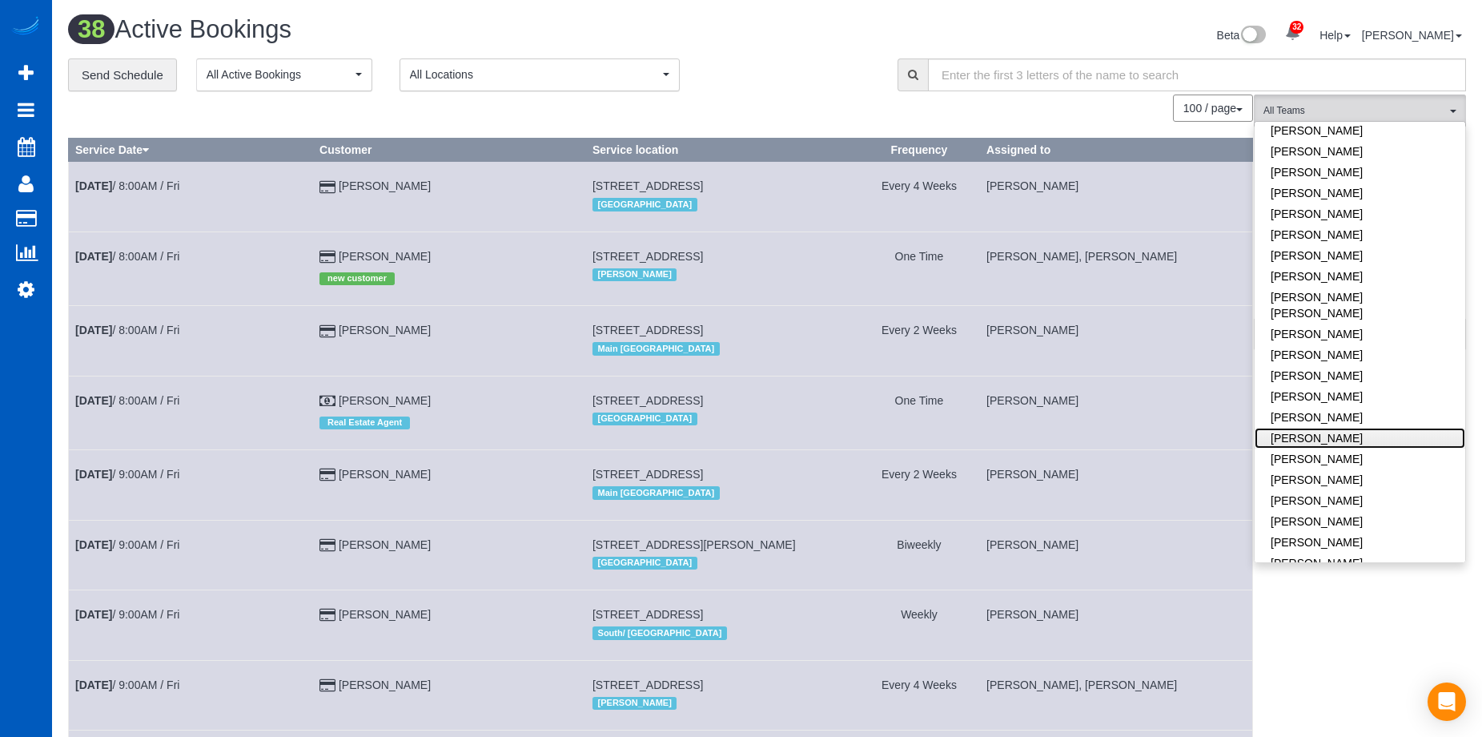
click at [1363, 428] on link "[PERSON_NAME]" at bounding box center [1360, 438] width 211 height 21
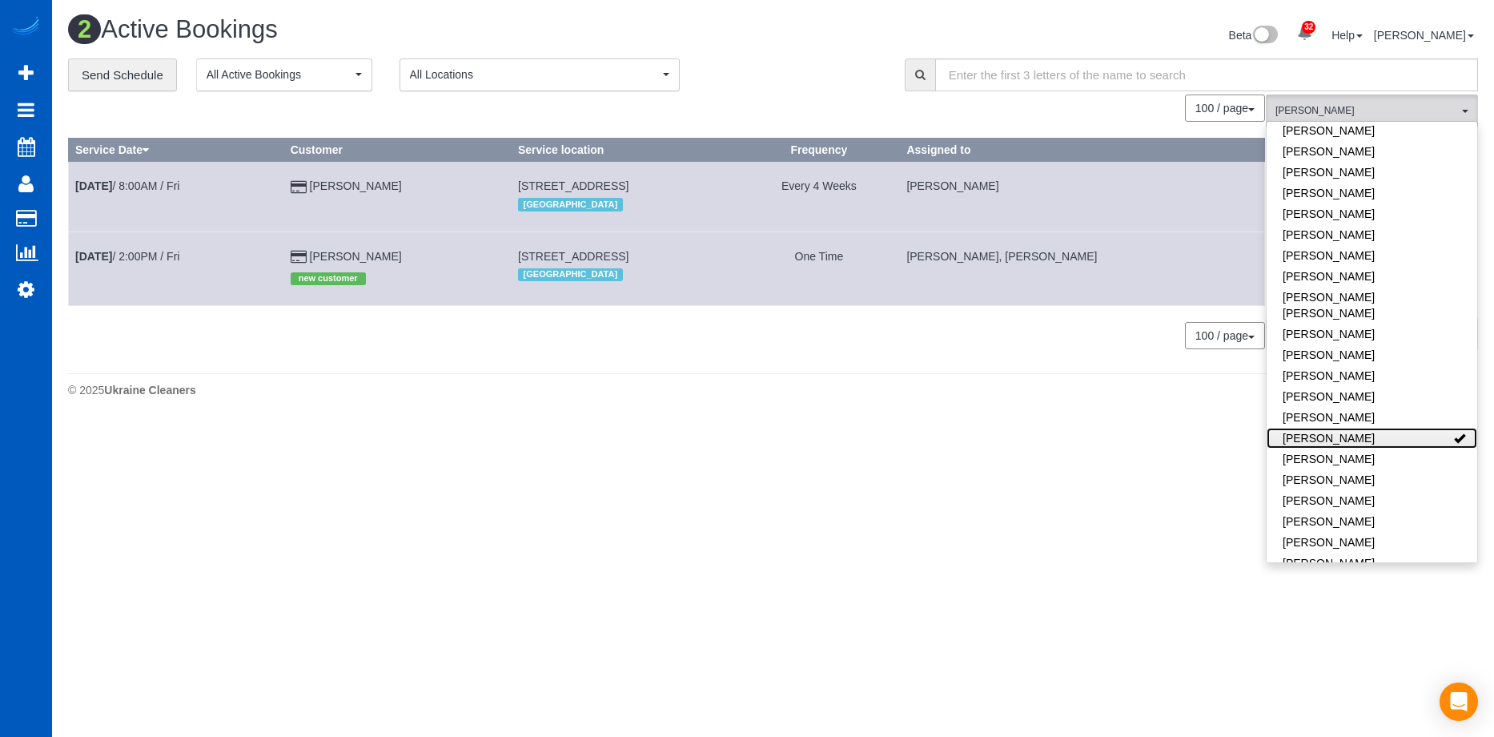
click at [1405, 428] on link "[PERSON_NAME]" at bounding box center [1372, 438] width 211 height 21
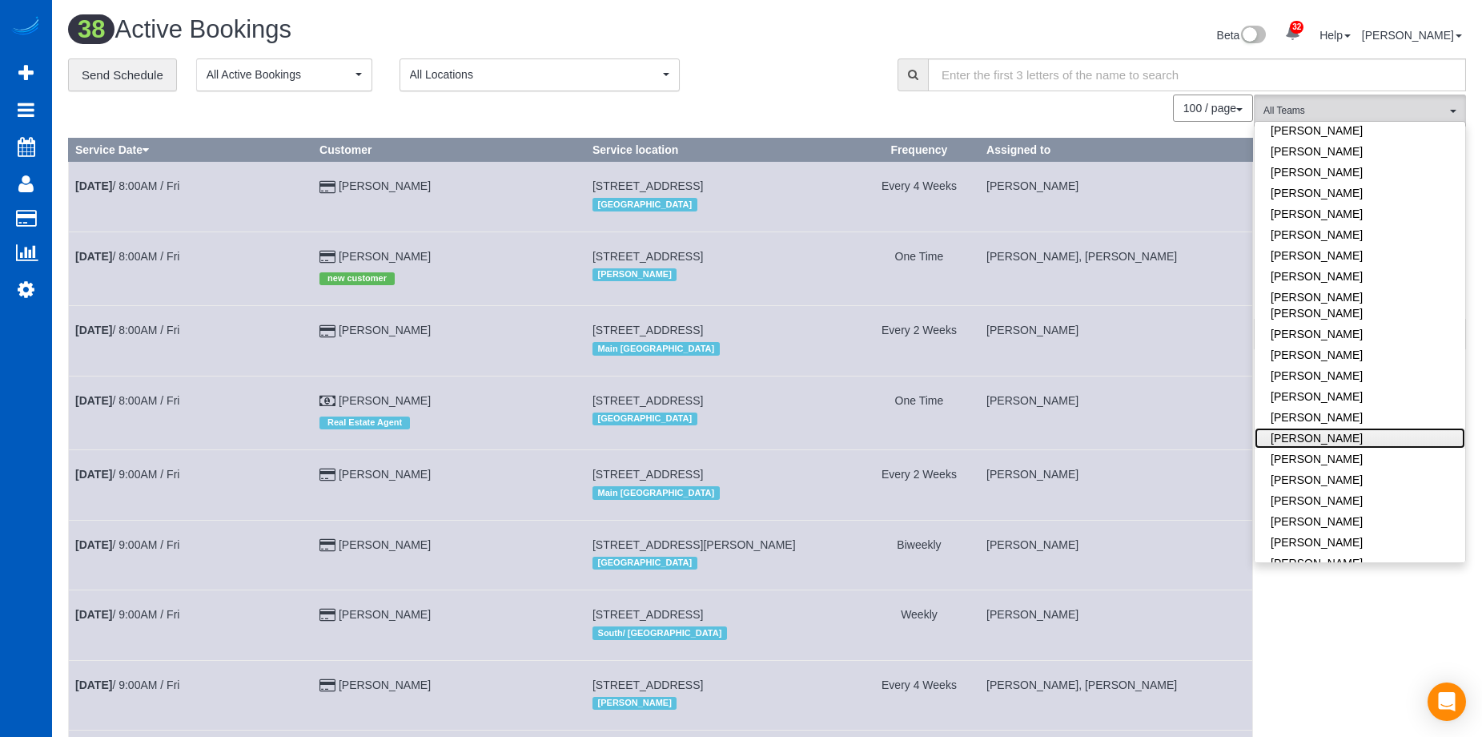
click at [1375, 428] on link "[PERSON_NAME]" at bounding box center [1360, 438] width 211 height 21
click at [787, 78] on div "**********" at bounding box center [471, 75] width 806 height 34
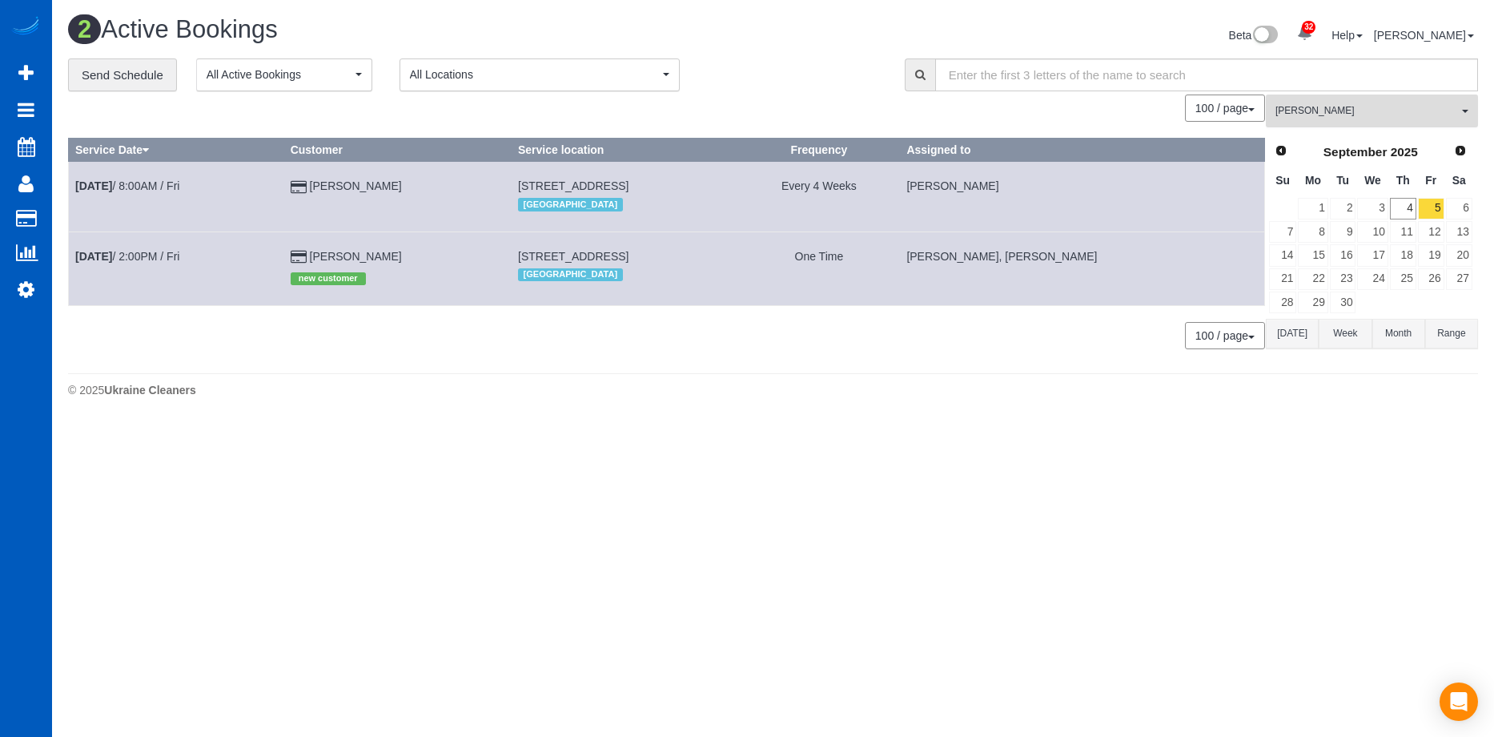
click at [1381, 116] on span "[PERSON_NAME]" at bounding box center [1367, 111] width 183 height 14
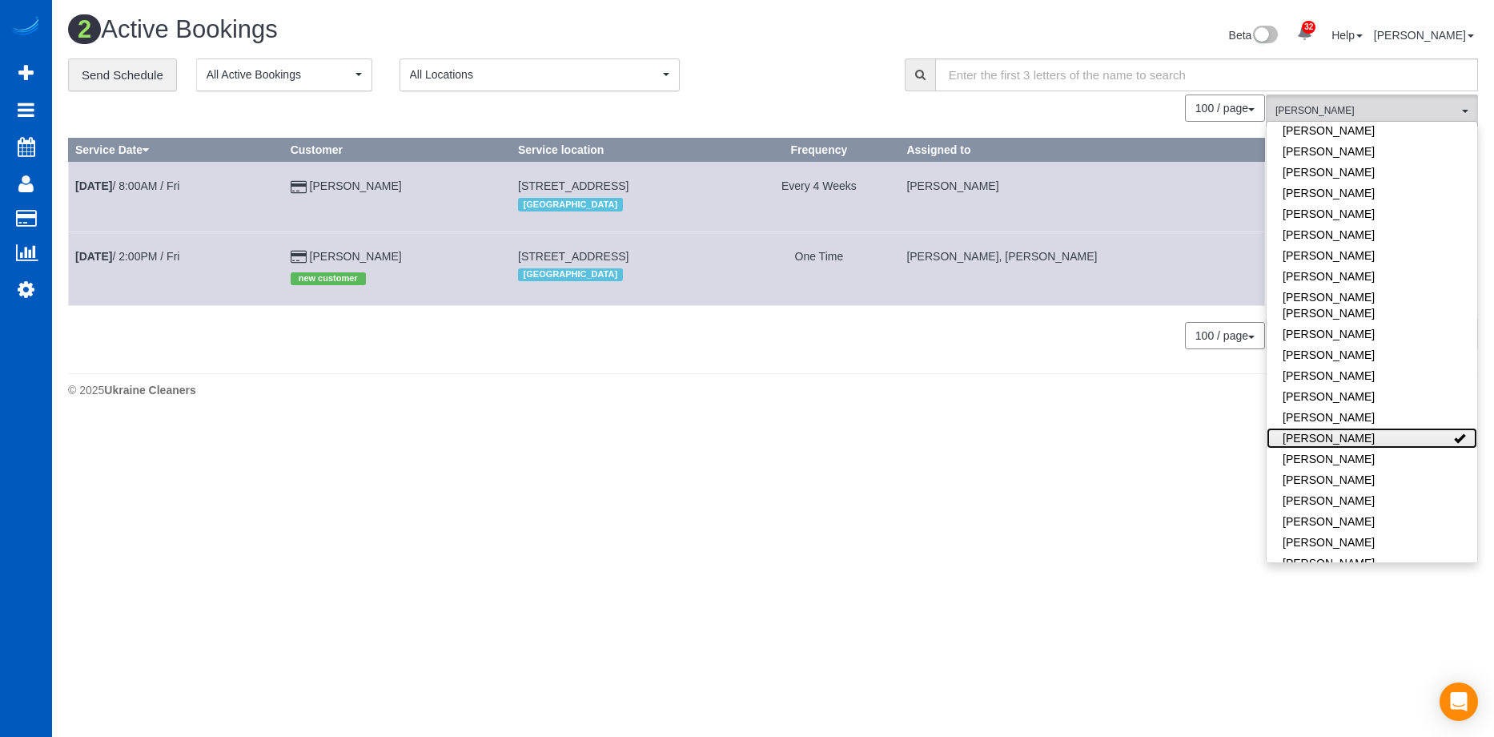
click at [1405, 428] on link "[PERSON_NAME]" at bounding box center [1372, 438] width 211 height 21
click at [840, 69] on div "**********" at bounding box center [474, 75] width 813 height 34
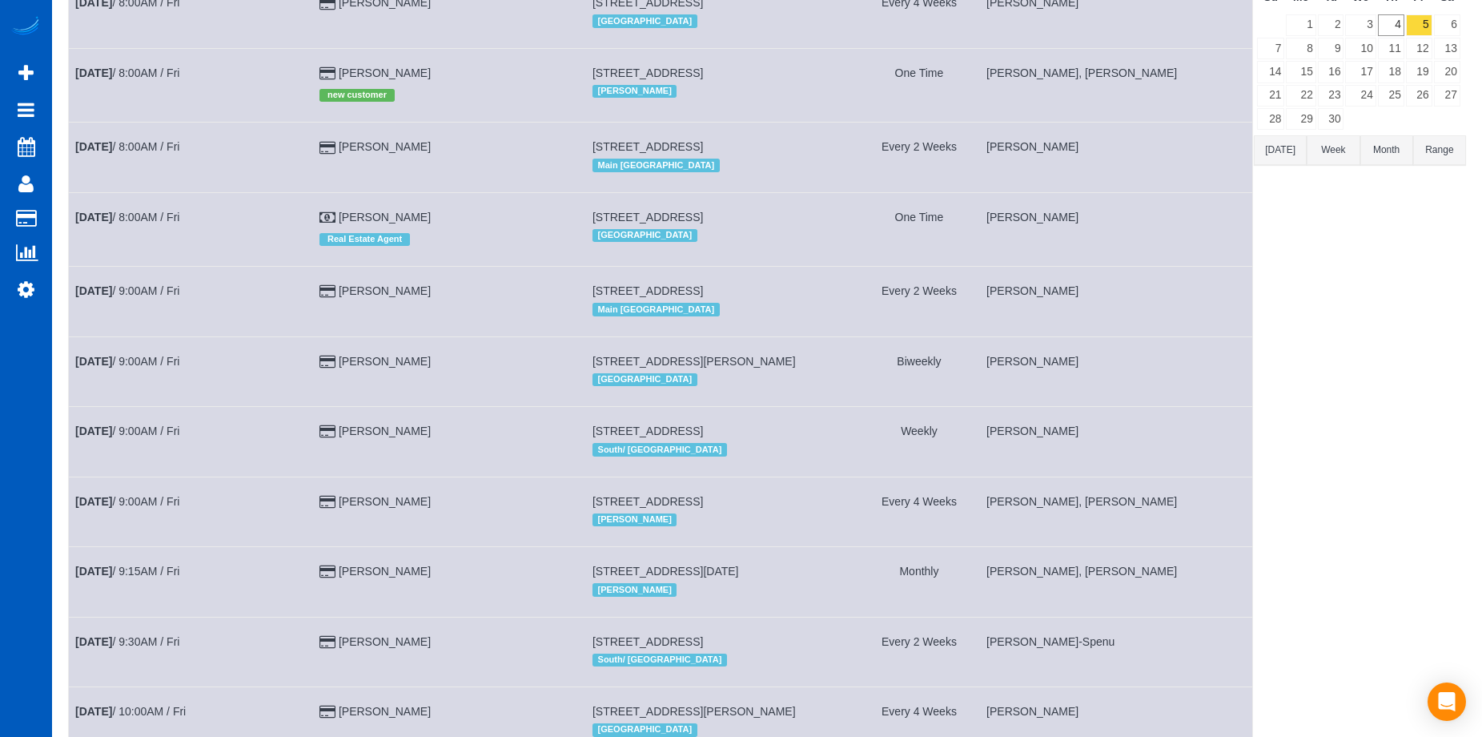
scroll to position [0, 0]
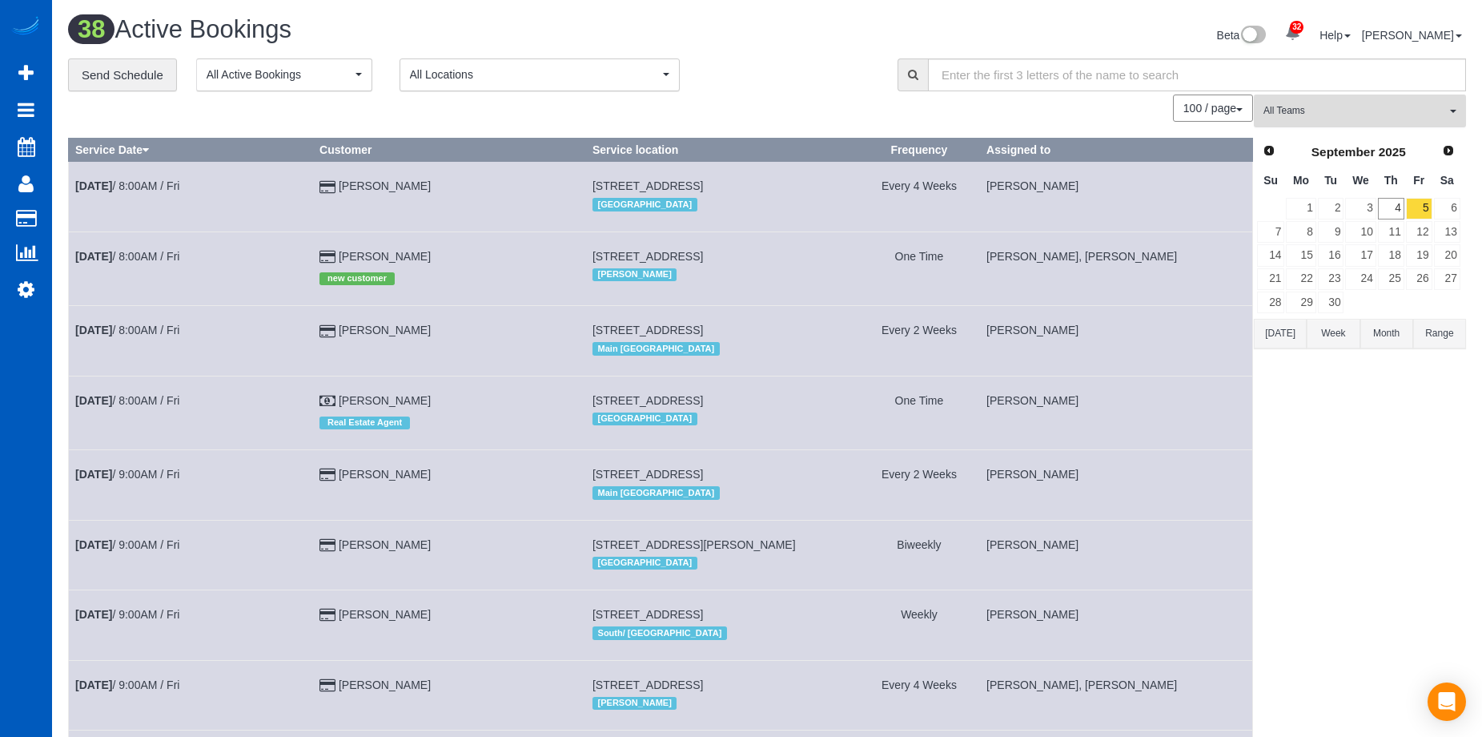
click at [1313, 115] on span "All Teams" at bounding box center [1355, 111] width 183 height 14
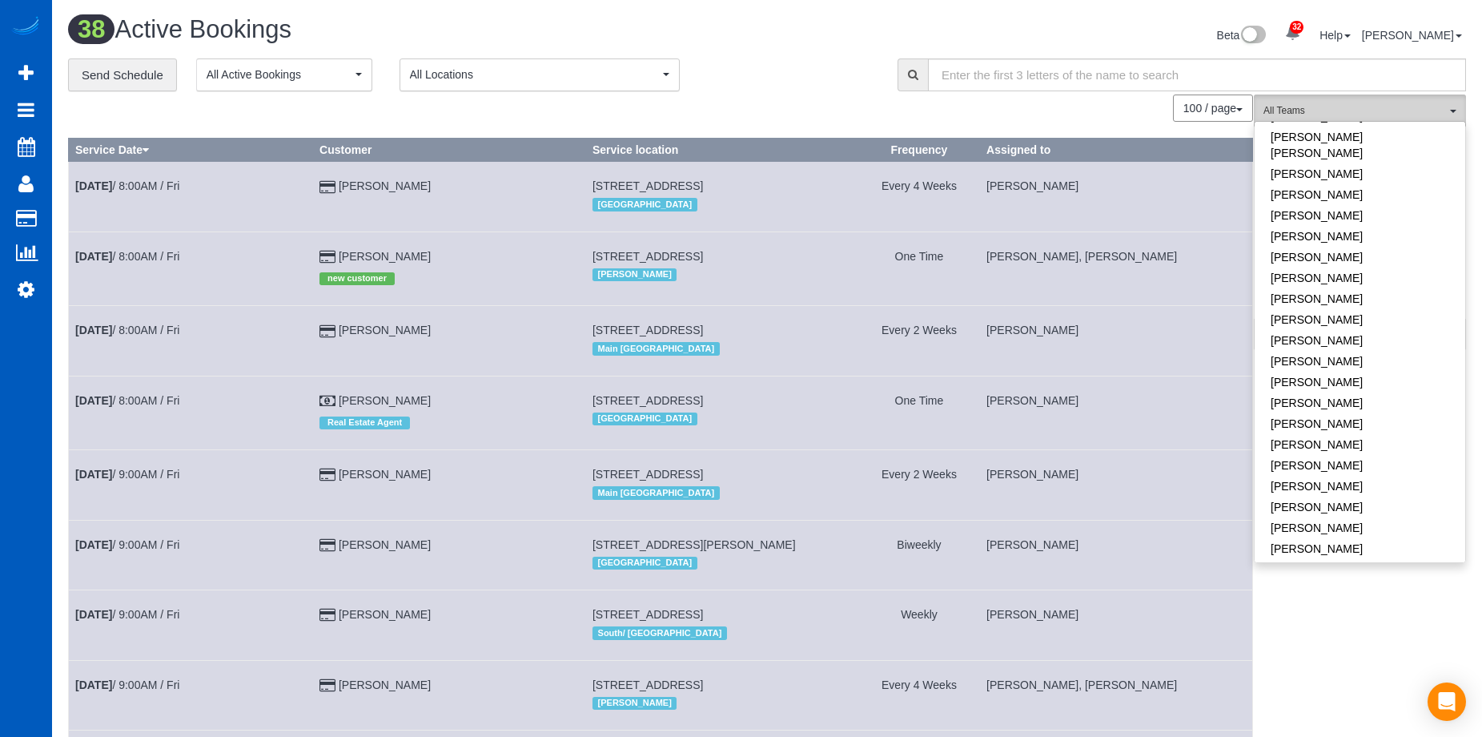
scroll to position [961, 0]
click at [1366, 357] on link "[PERSON_NAME]" at bounding box center [1360, 367] width 211 height 21
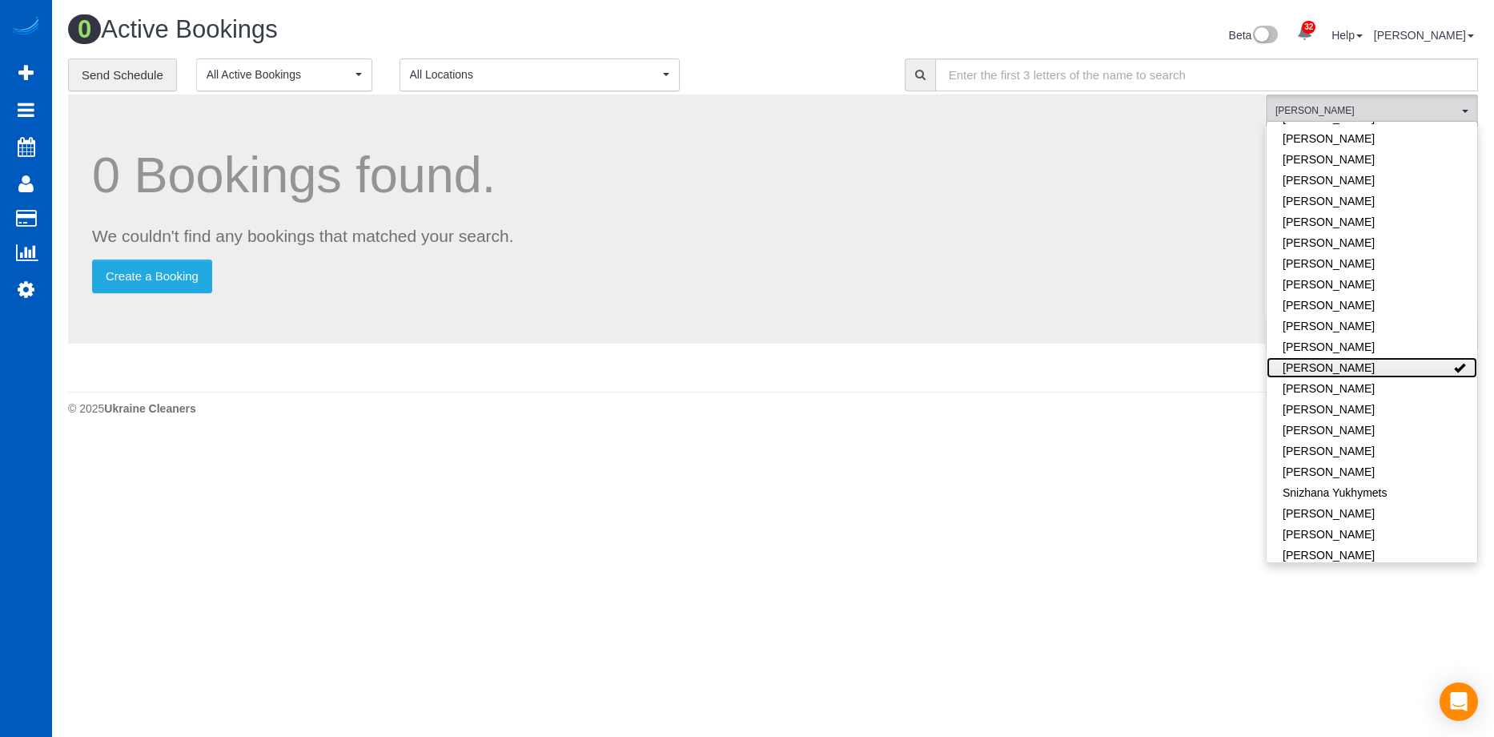
click at [1401, 357] on link "[PERSON_NAME]" at bounding box center [1372, 367] width 211 height 21
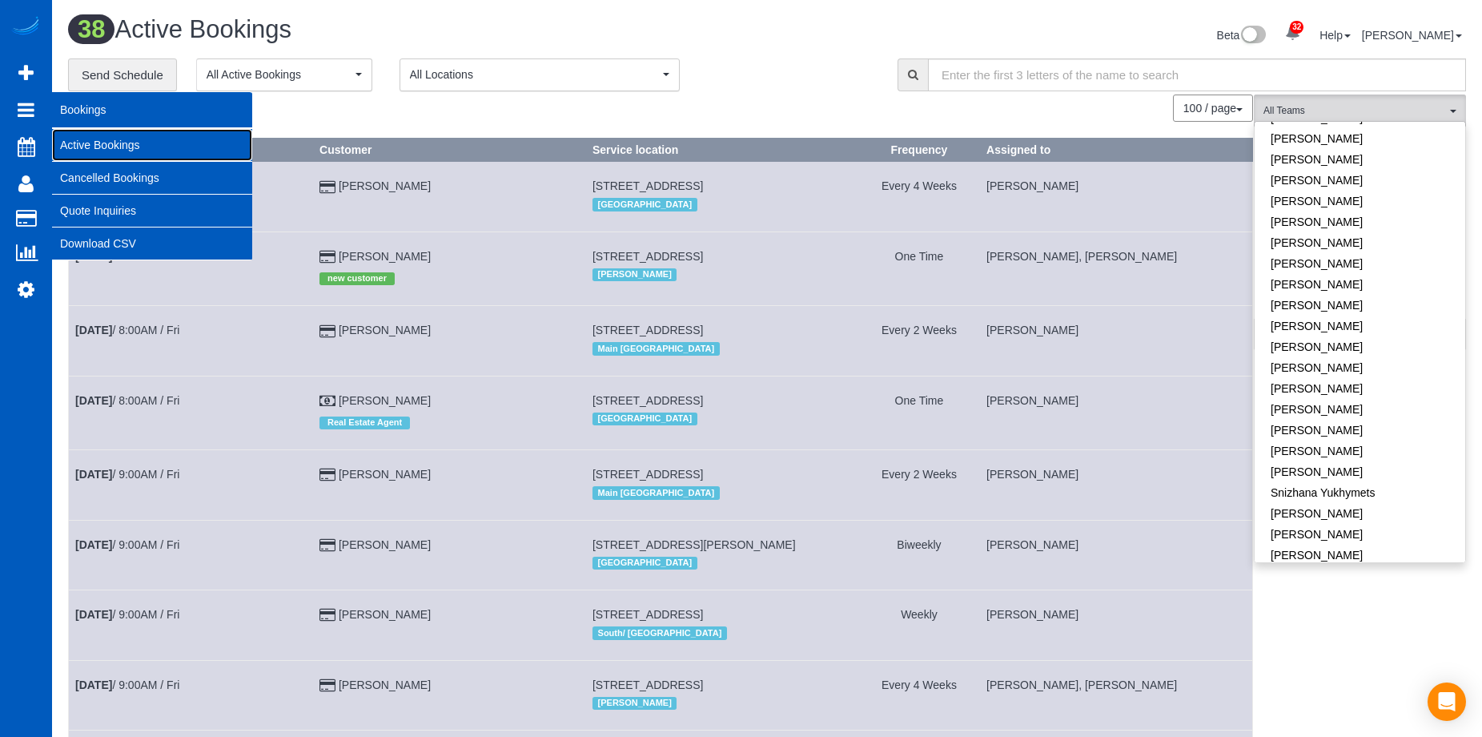
click at [73, 139] on link "Active Bookings" at bounding box center [152, 145] width 200 height 32
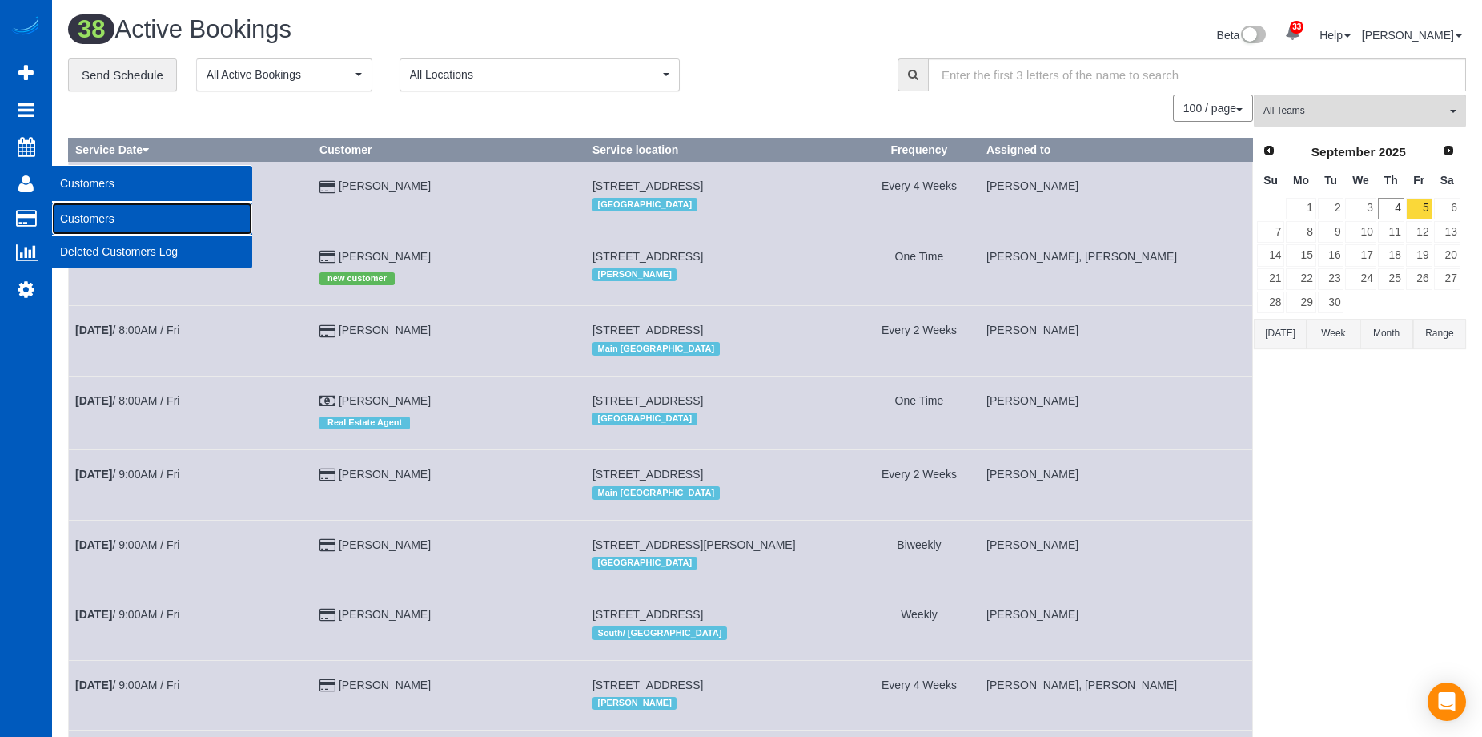
click at [80, 216] on link "Customers" at bounding box center [152, 219] width 200 height 32
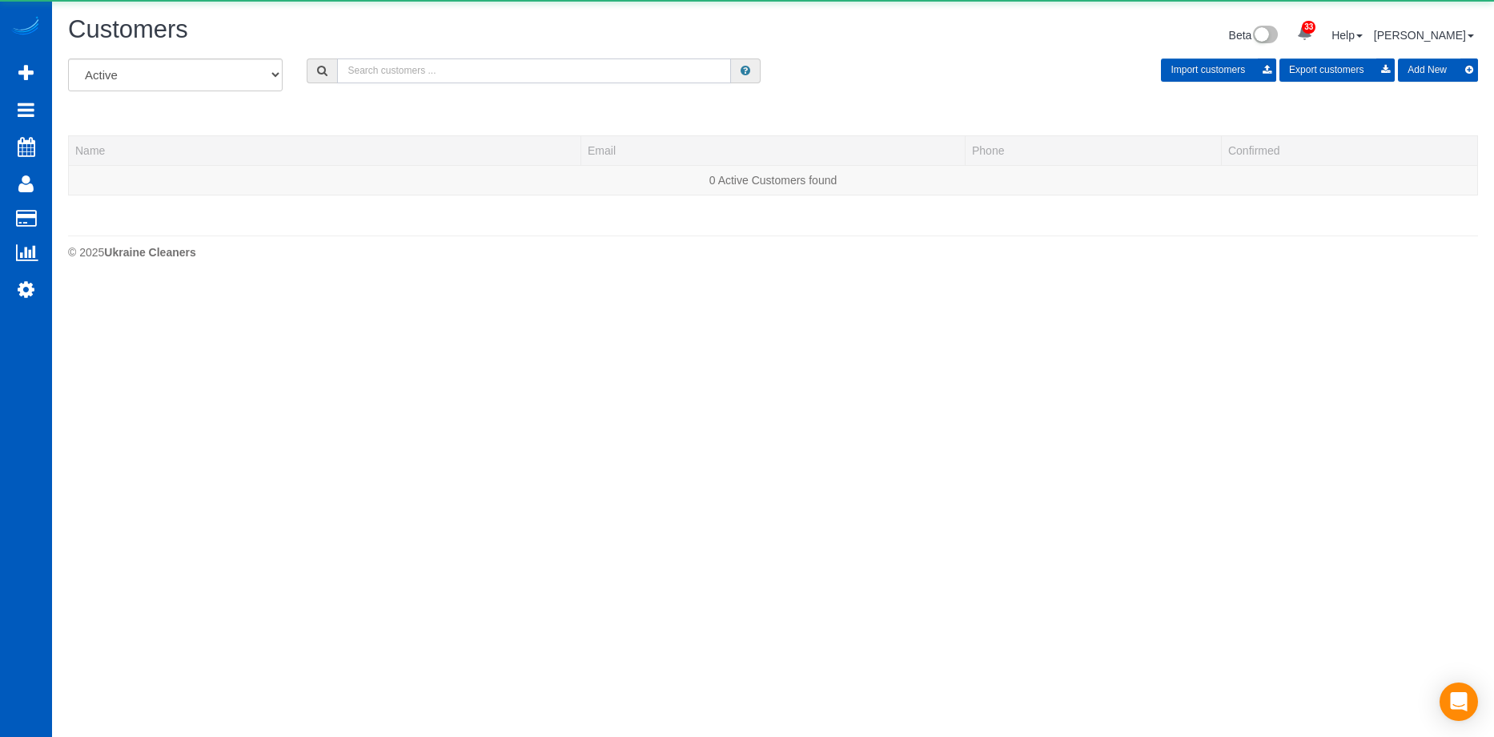
click at [436, 74] on input "text" at bounding box center [534, 70] width 394 height 25
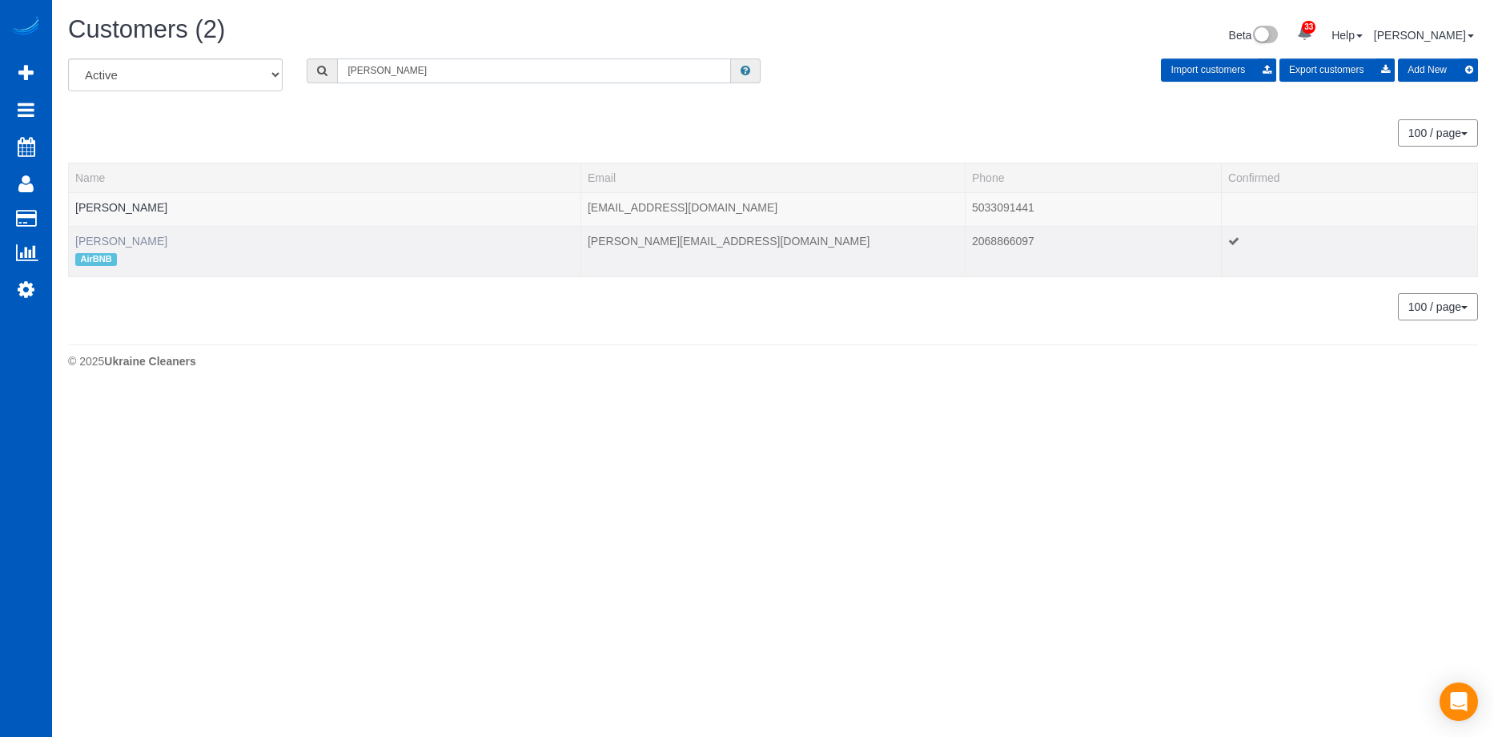
type input "Byron"
click at [130, 241] on link "[PERSON_NAME]" at bounding box center [121, 241] width 92 height 13
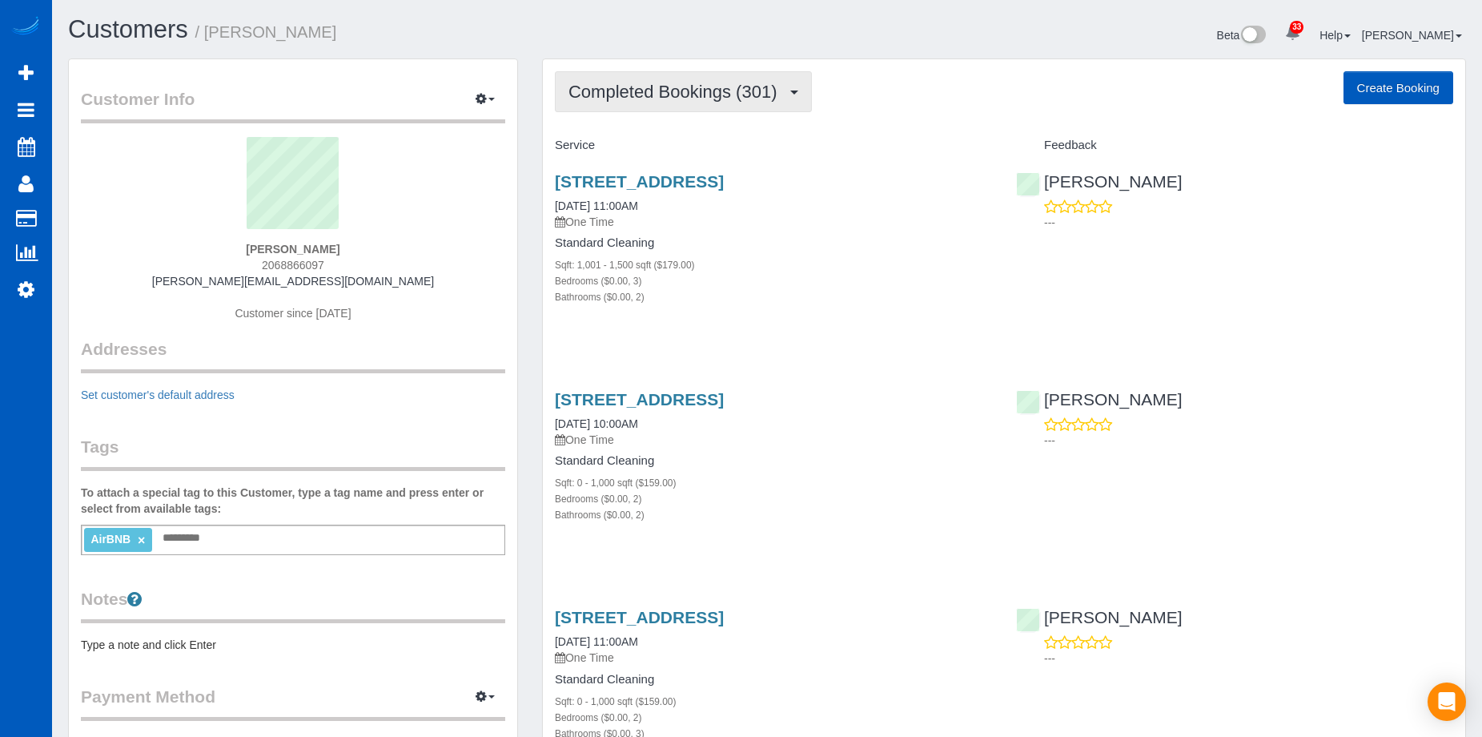
click at [606, 84] on span "Completed Bookings (301)" at bounding box center [677, 92] width 216 height 20
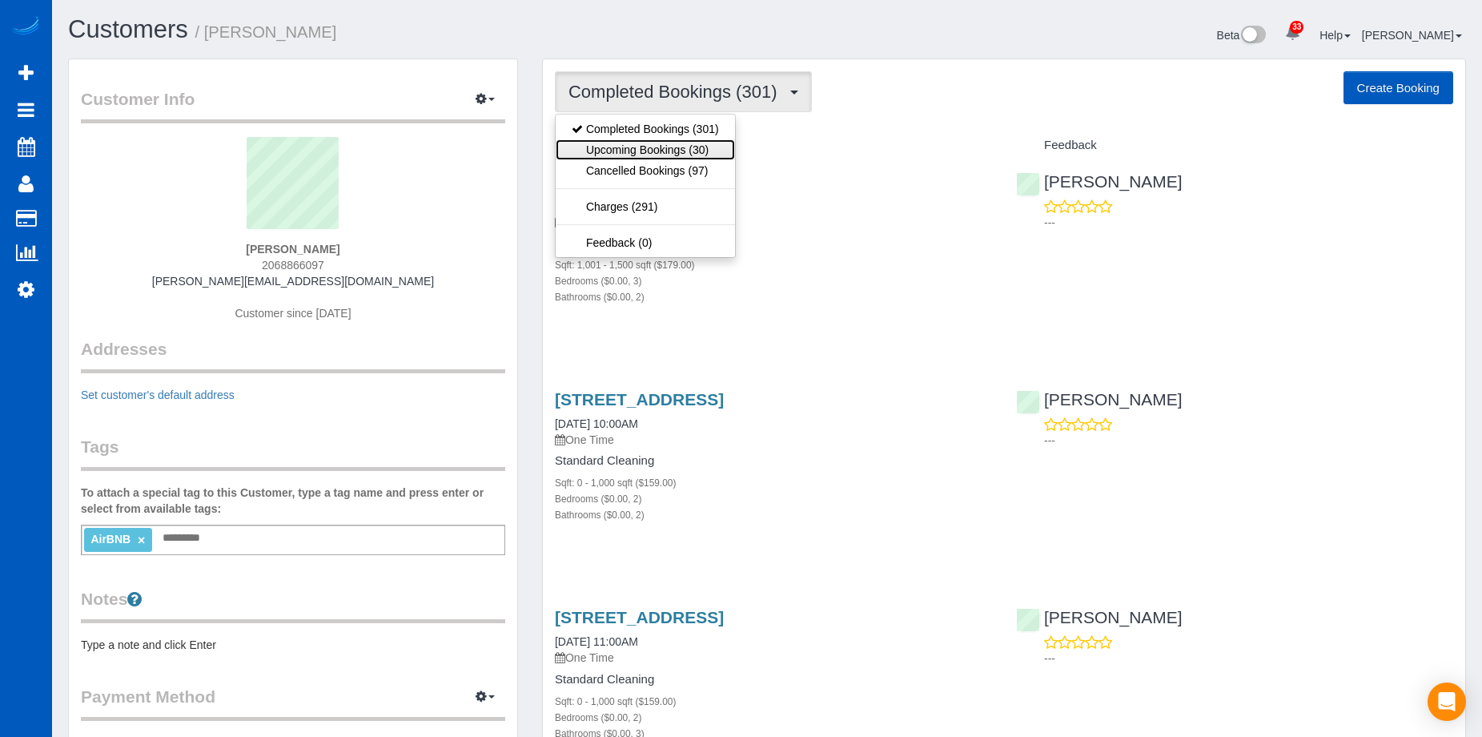
click at [634, 139] on link "Upcoming Bookings (30)" at bounding box center [645, 149] width 179 height 21
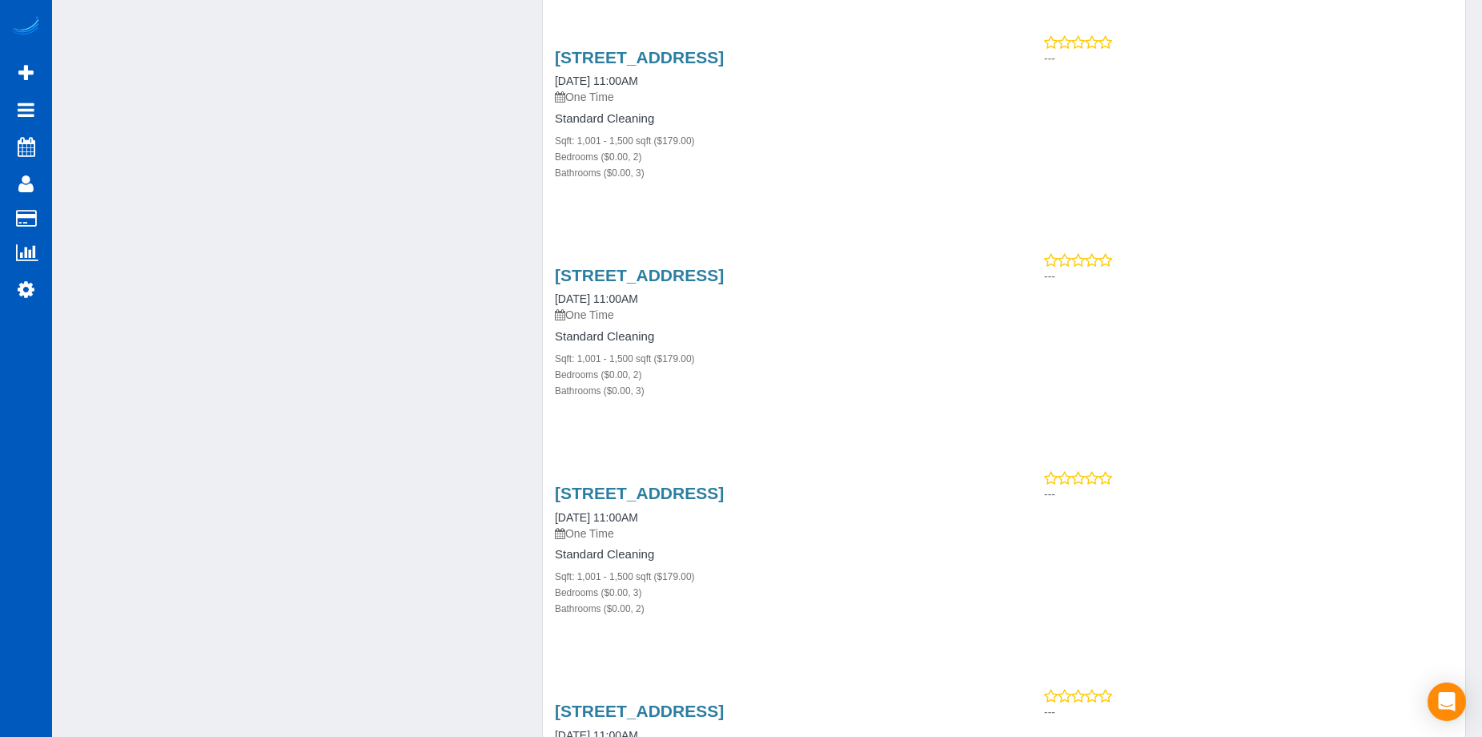
scroll to position [3604, 0]
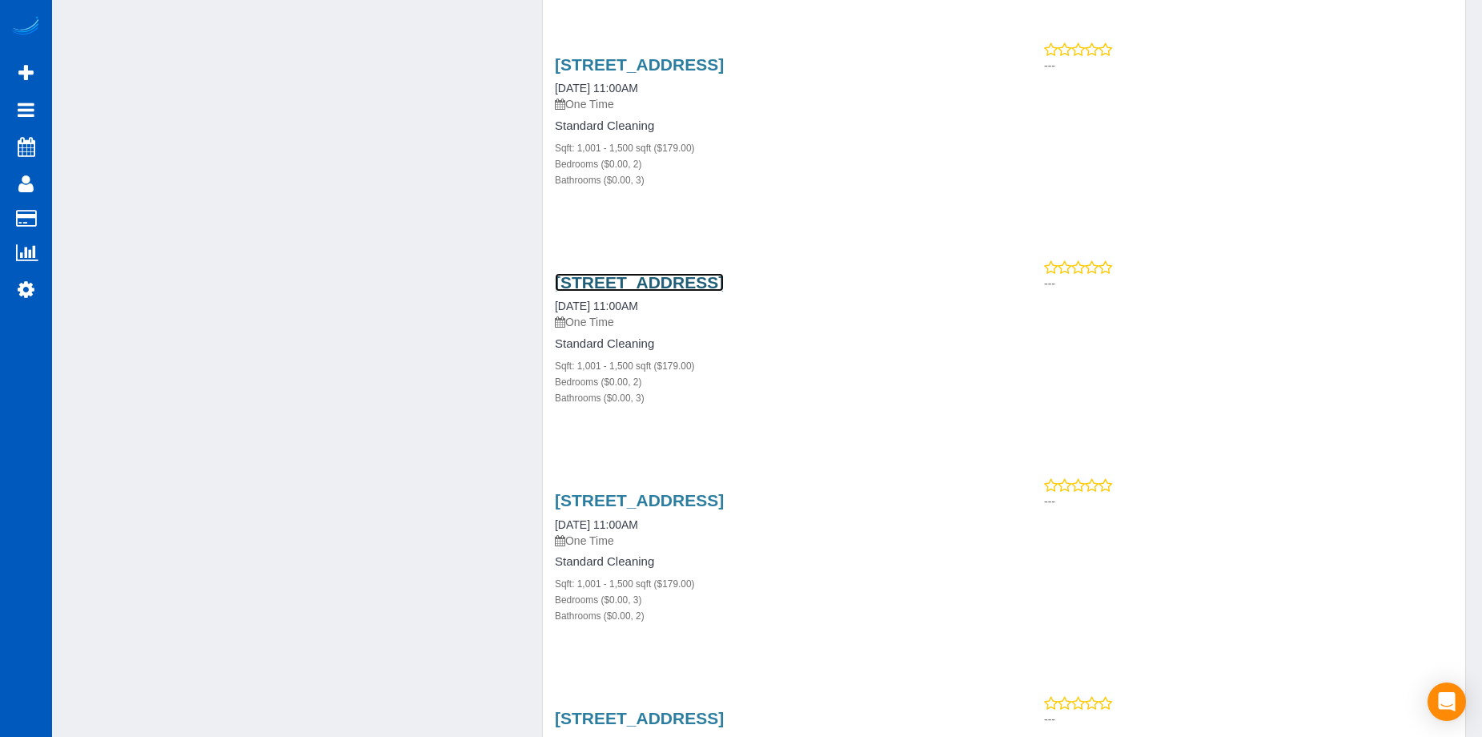
click at [724, 280] on link "[STREET_ADDRESS]" at bounding box center [639, 282] width 169 height 18
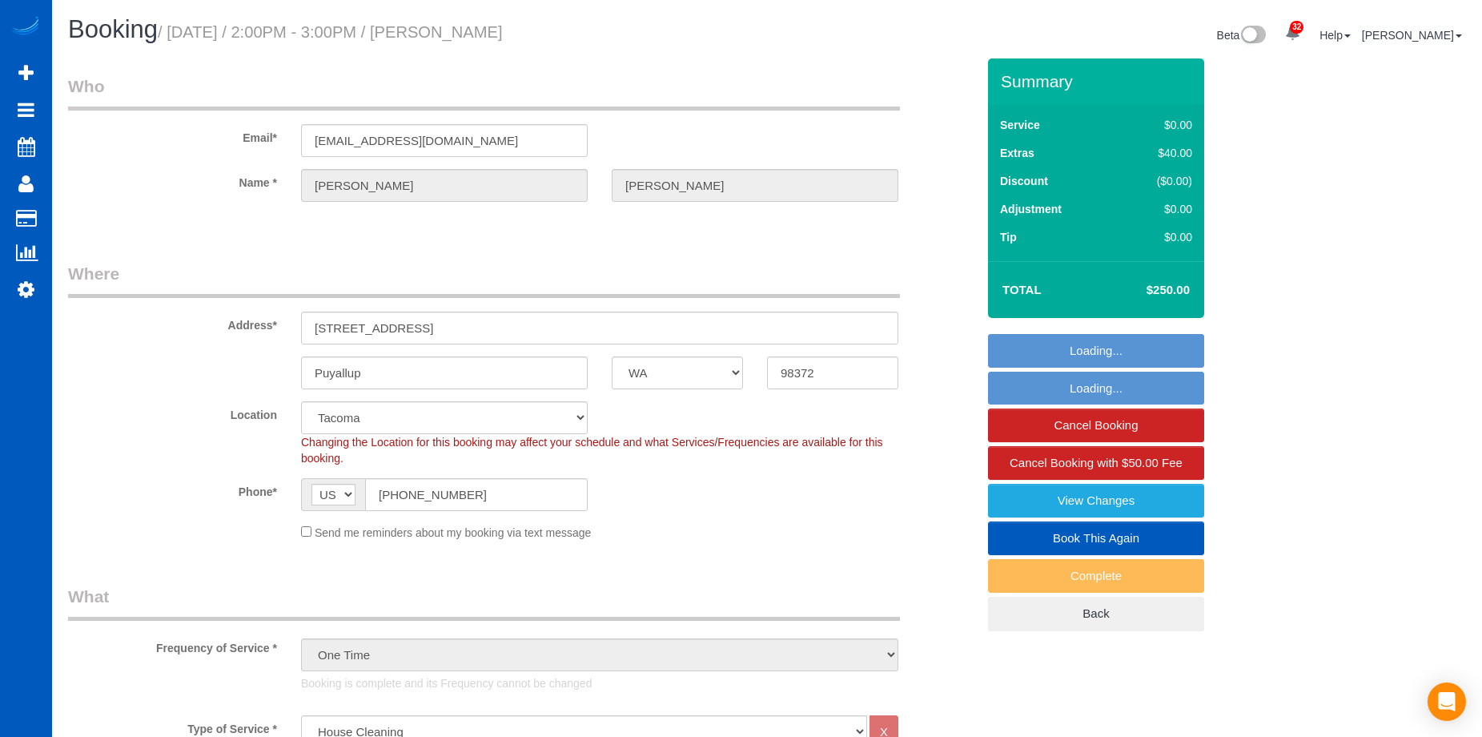
select select "WA"
select select "199"
select select "2001"
select select "4"
select select "3"
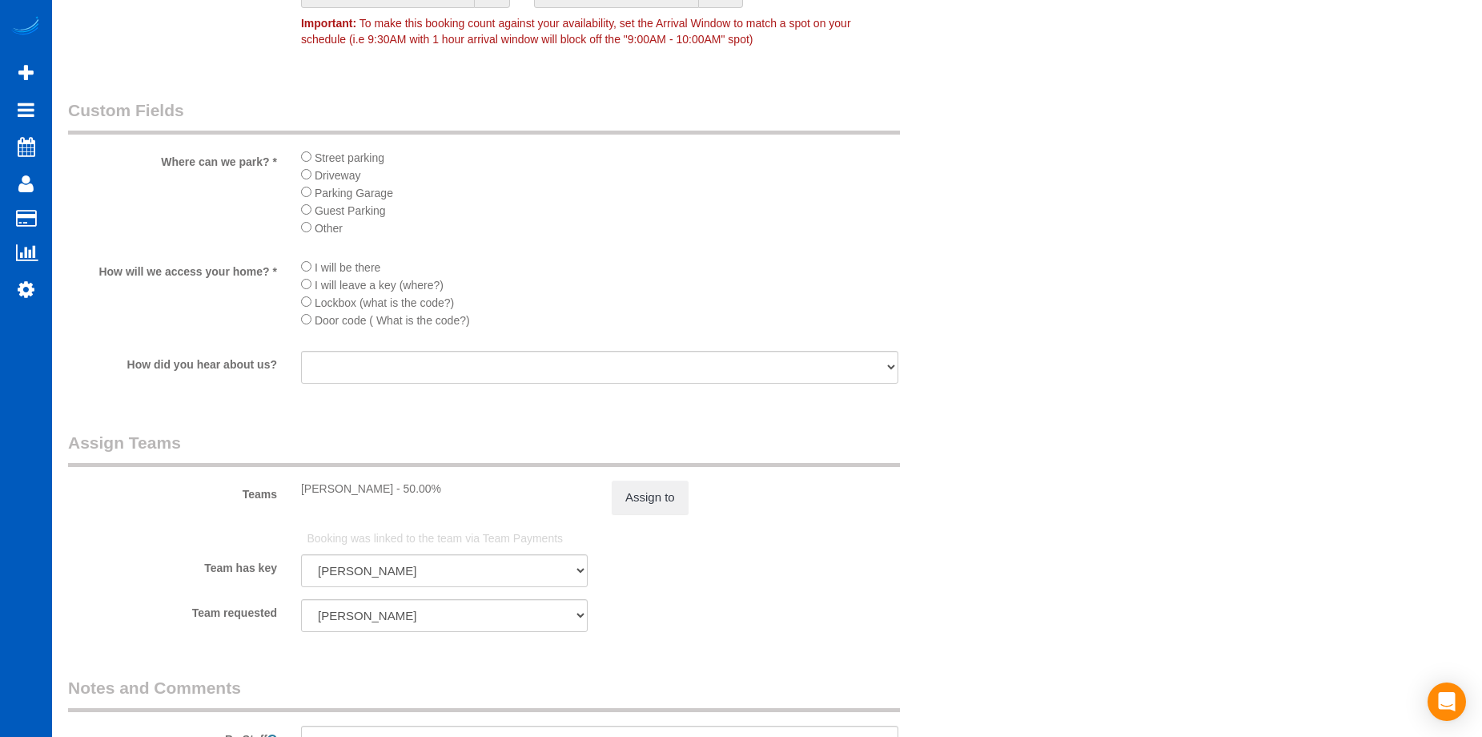
scroll to position [2082, 0]
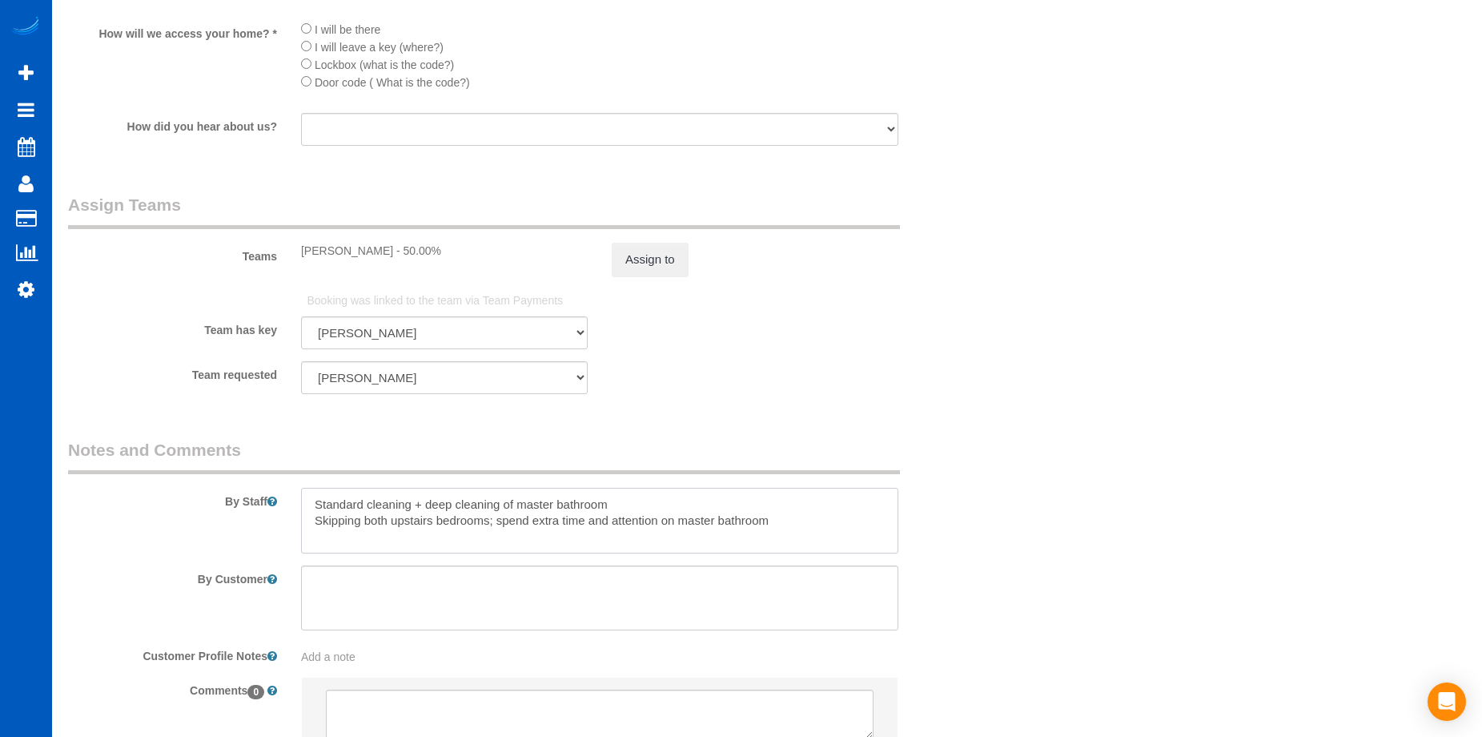
drag, startPoint x: 802, startPoint y: 521, endPoint x: 299, endPoint y: 504, distance: 504.0
click at [299, 504] on div at bounding box center [599, 521] width 621 height 66
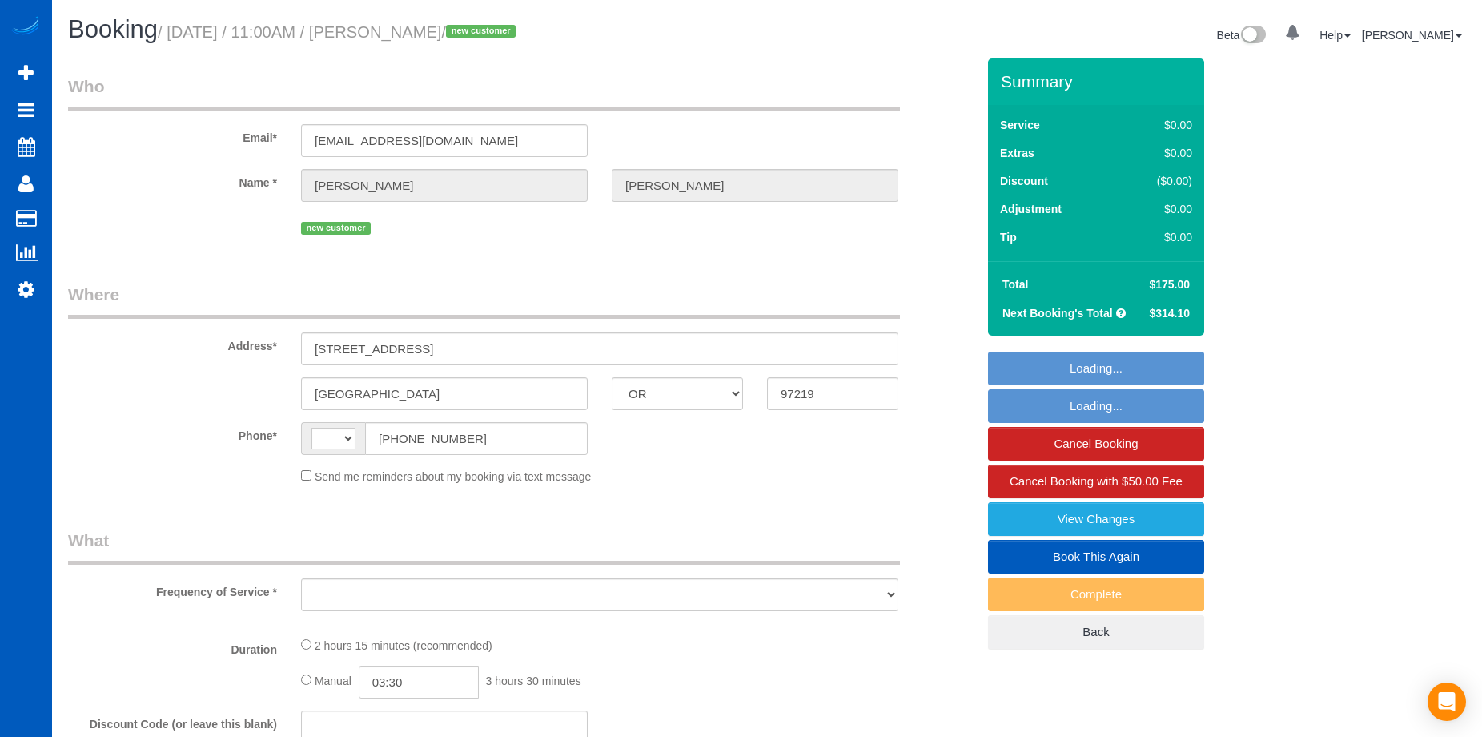
select select "OR"
select select "string:US"
select select "object:801"
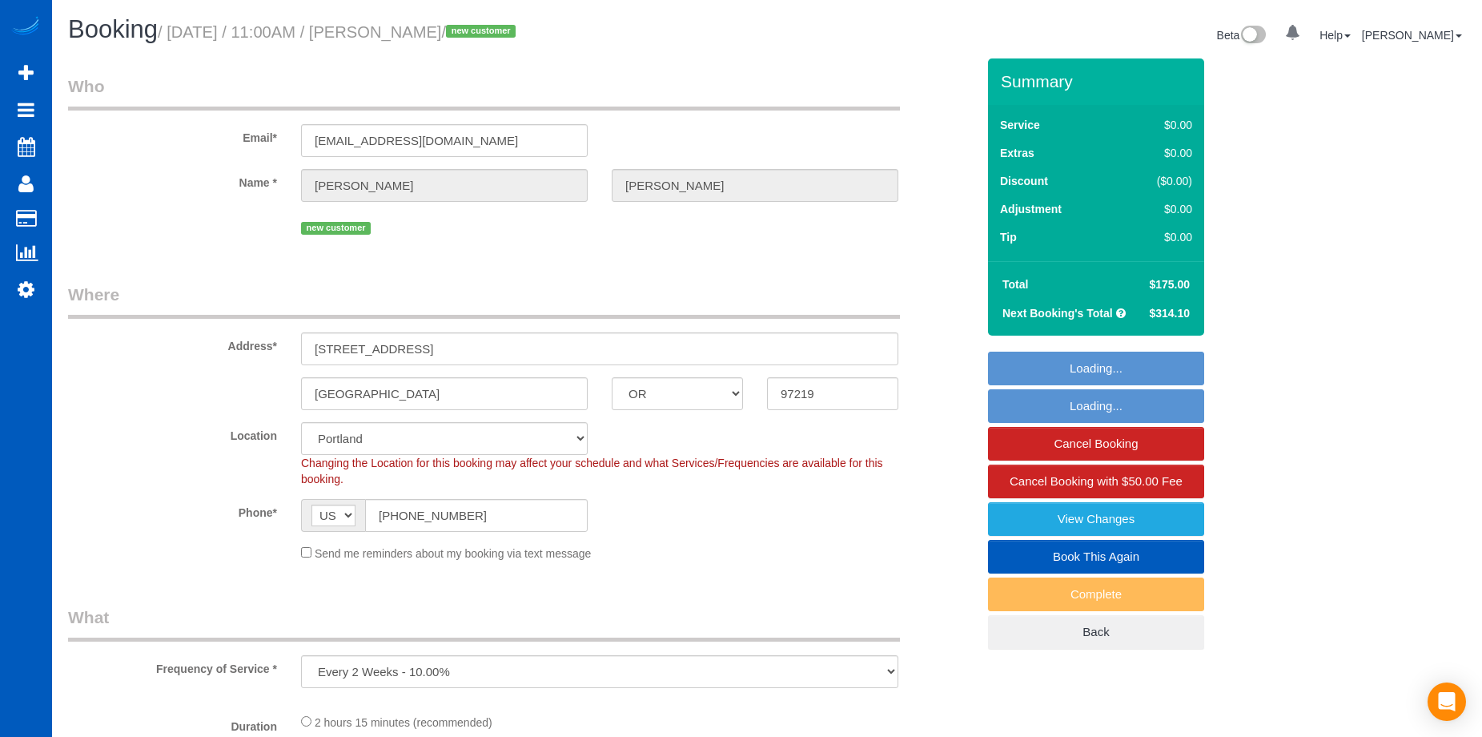
select select "199"
select select "3001"
select select "3"
select select "object:1053"
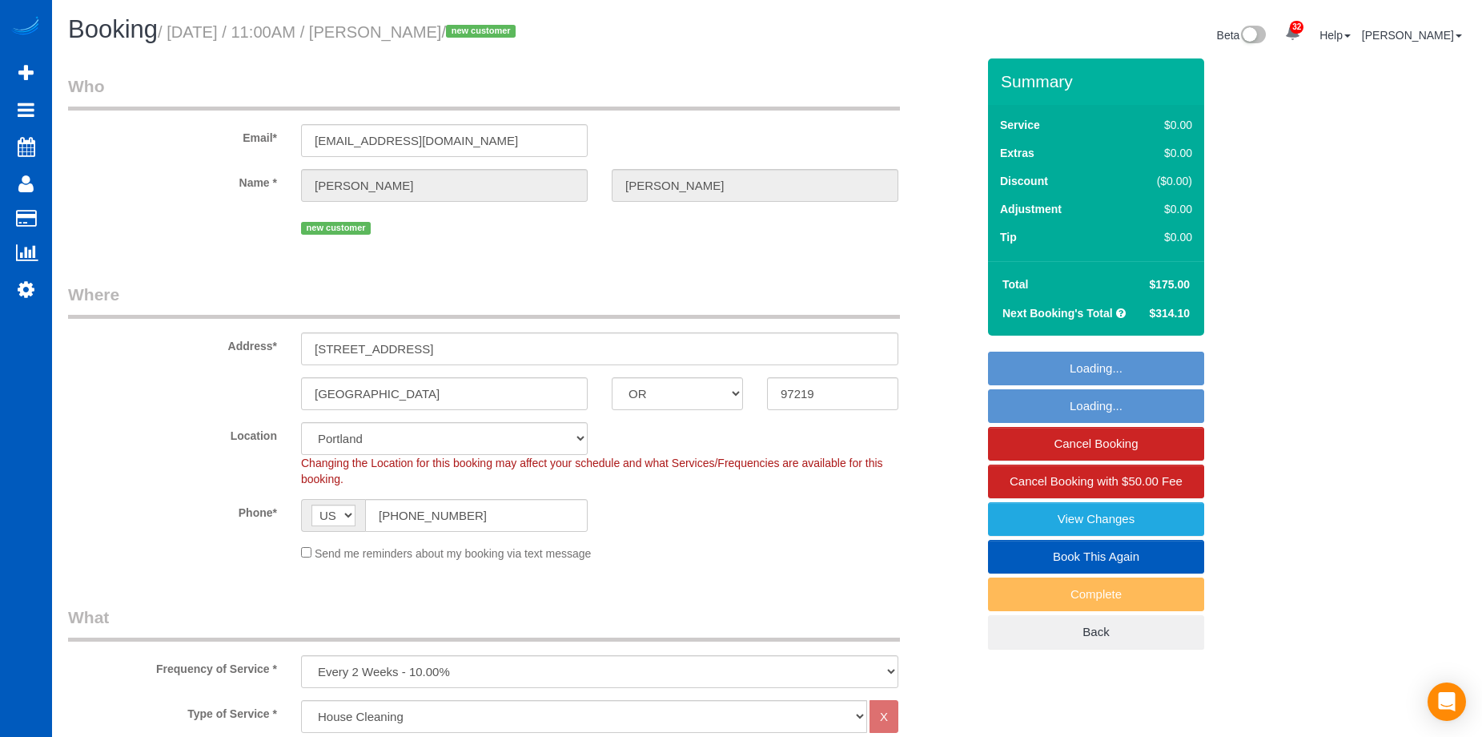
select select "spot2"
select select "3001"
select select "3"
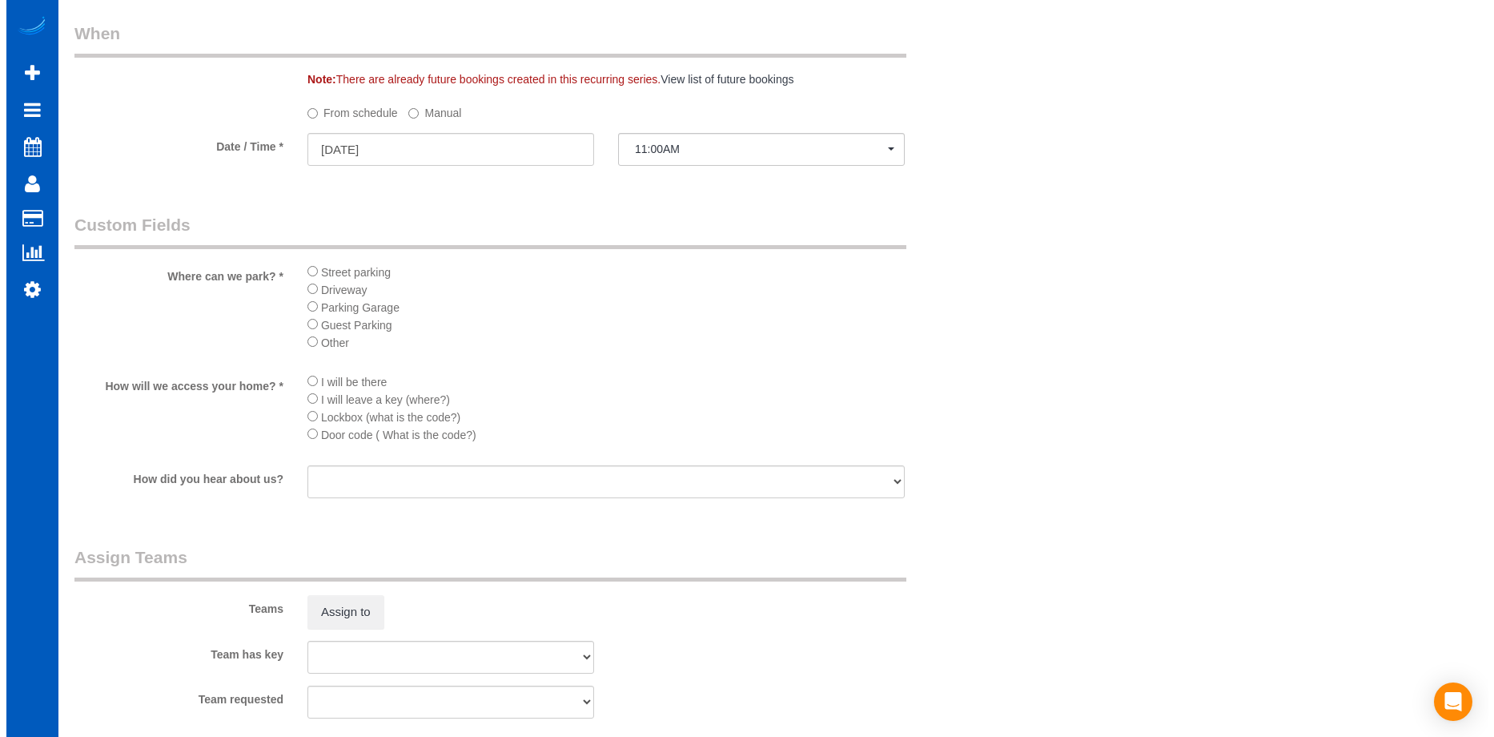
scroll to position [1842, 0]
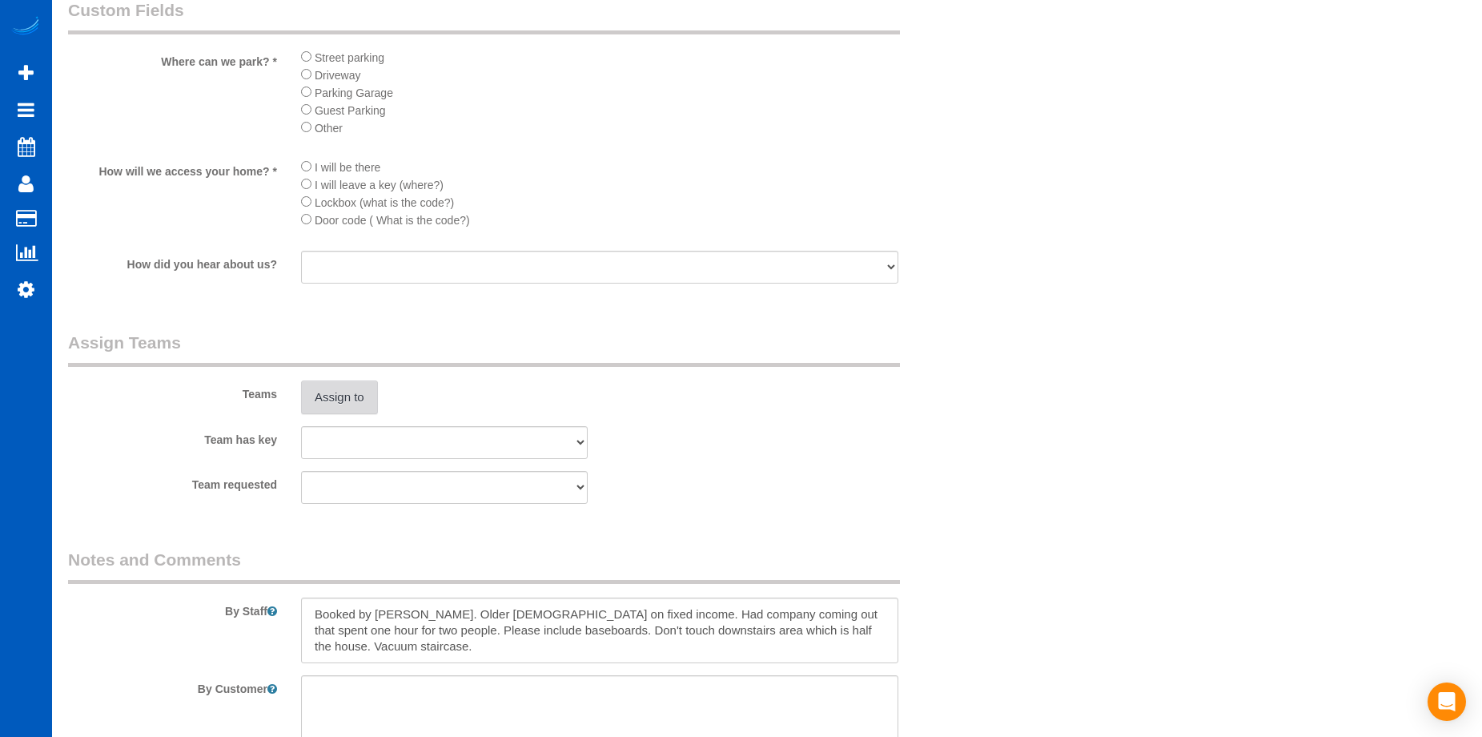
click at [340, 396] on button "Assign to" at bounding box center [339, 397] width 77 height 34
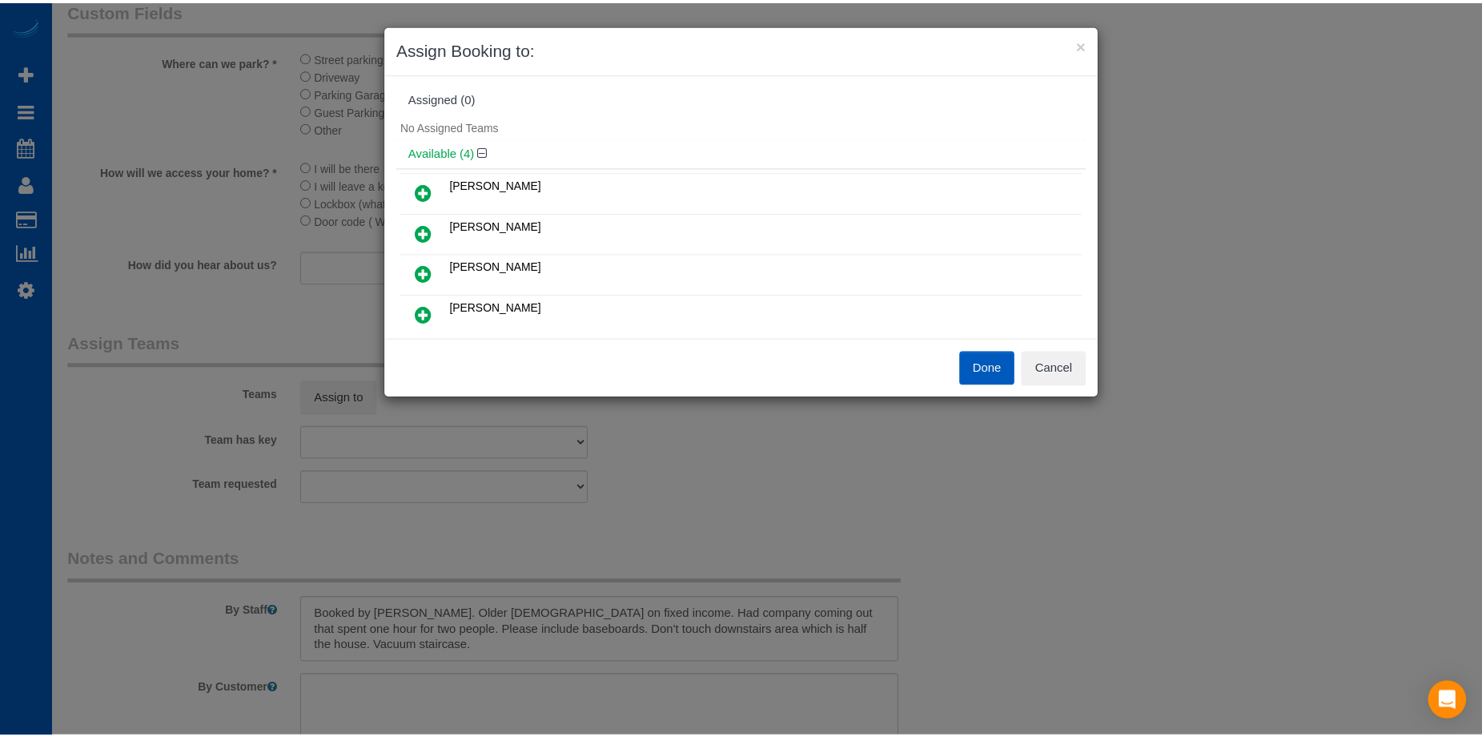
scroll to position [0, 0]
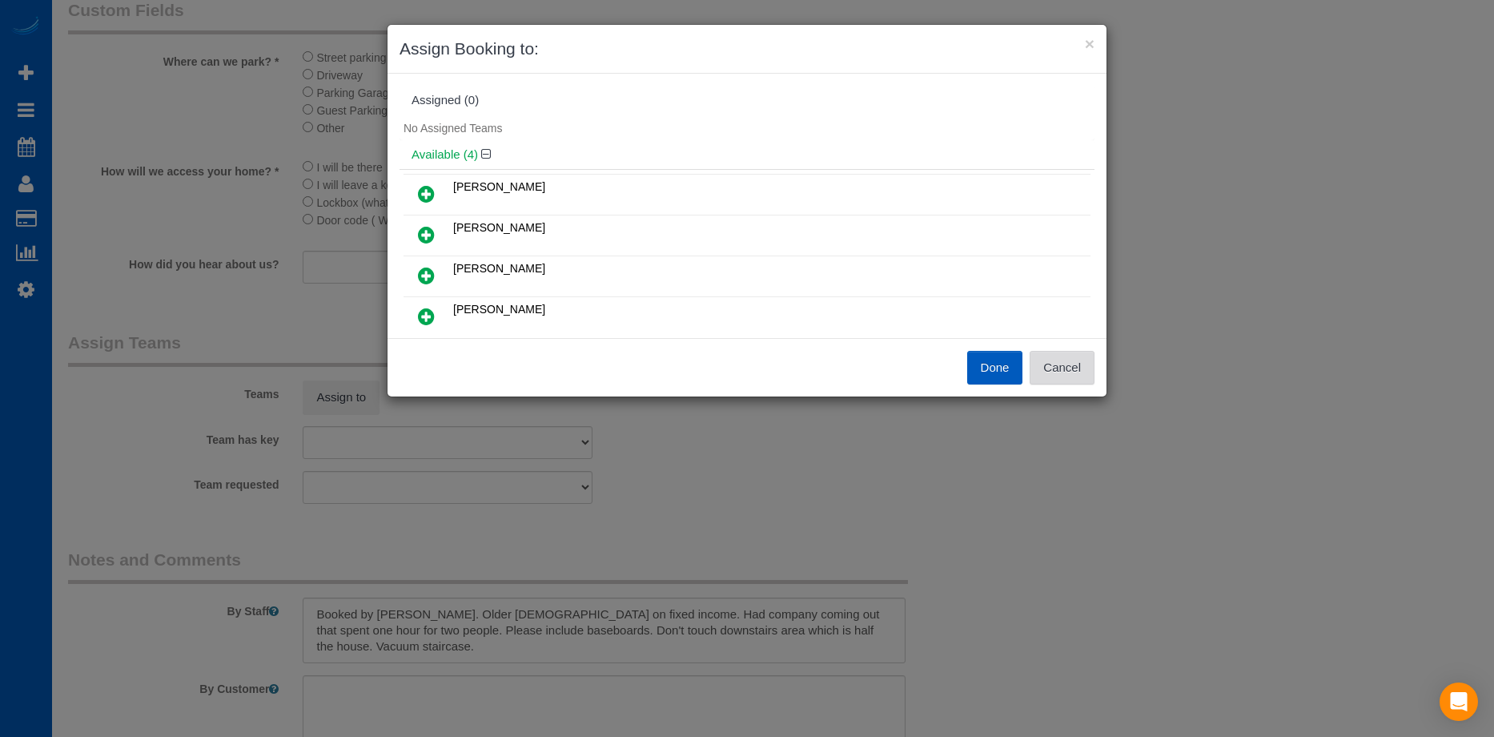
click at [1068, 365] on button "Cancel" at bounding box center [1062, 368] width 65 height 34
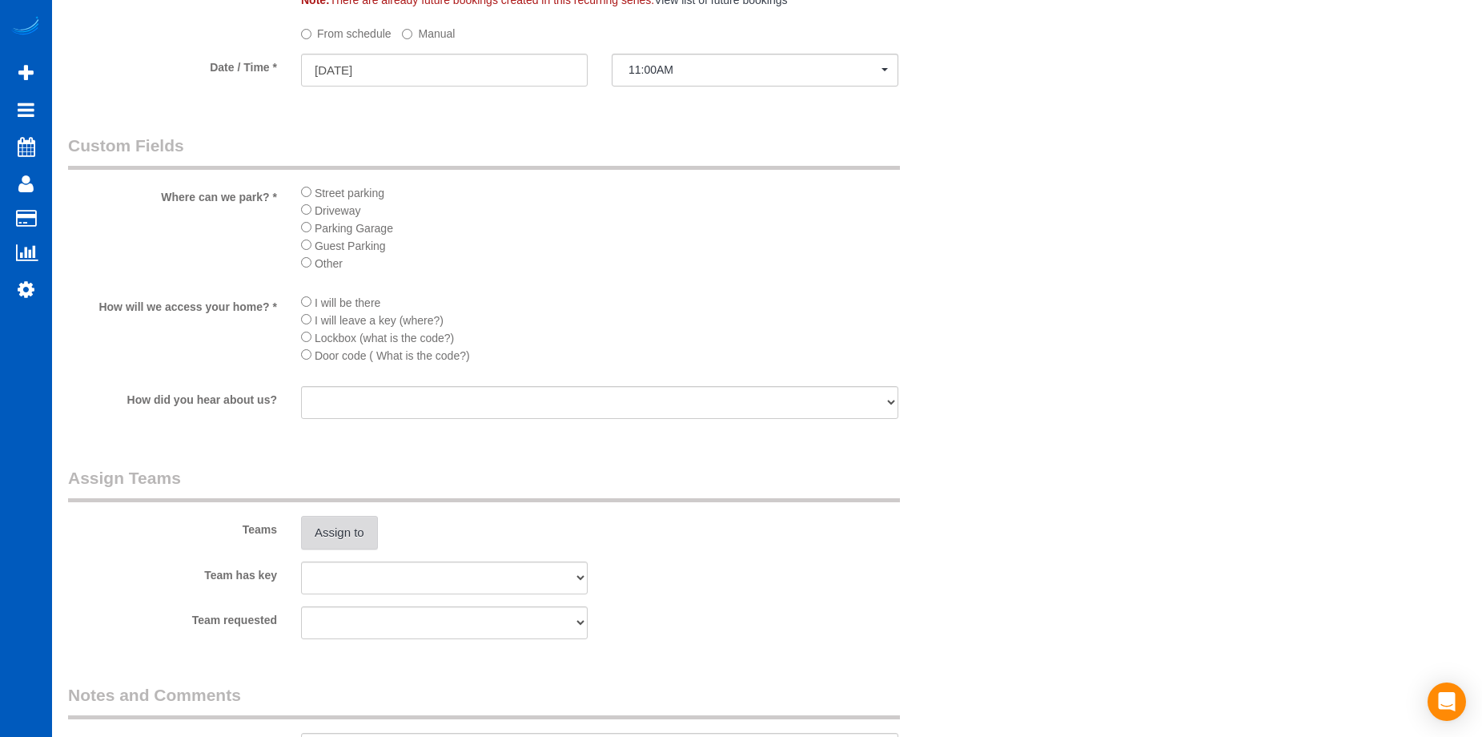
scroll to position [1762, 0]
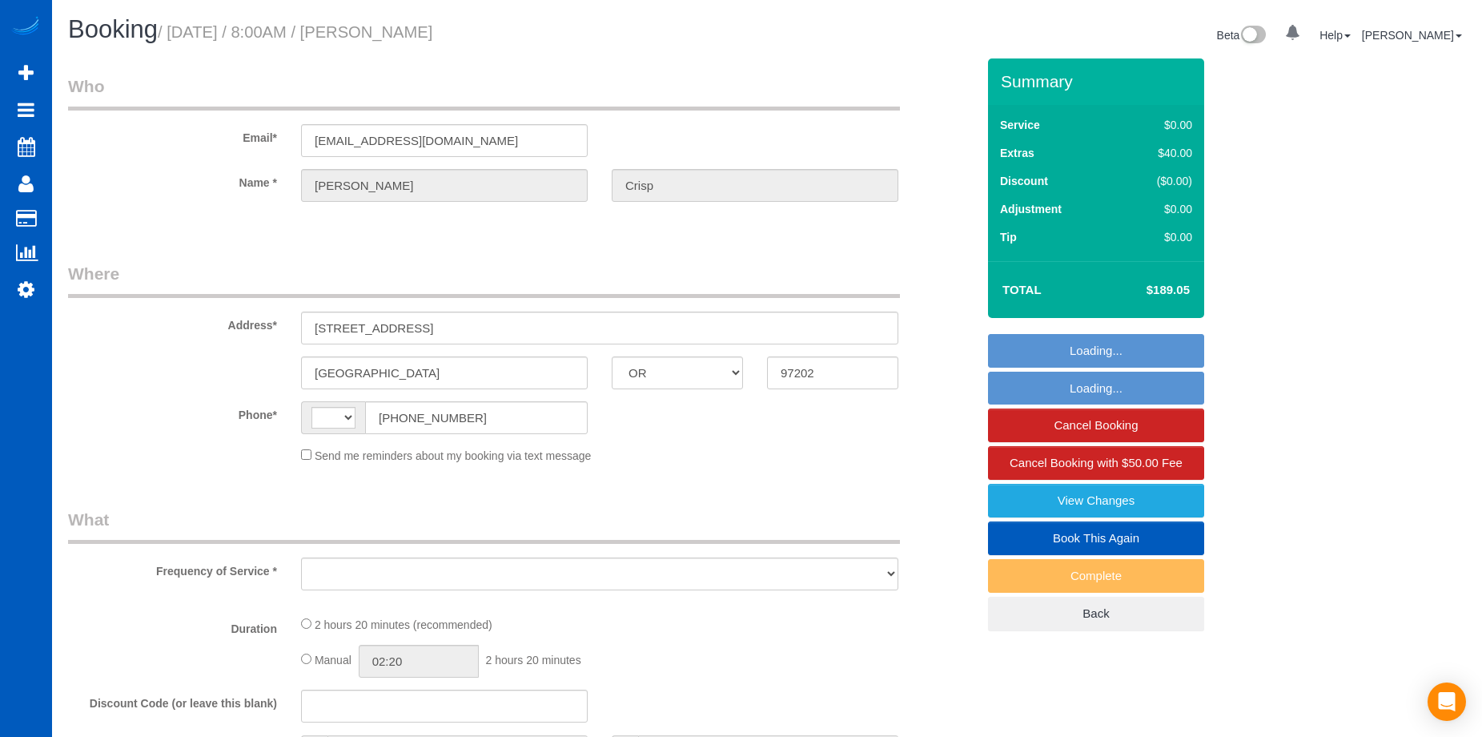
select select "OR"
select select "string:US"
select select "number:8"
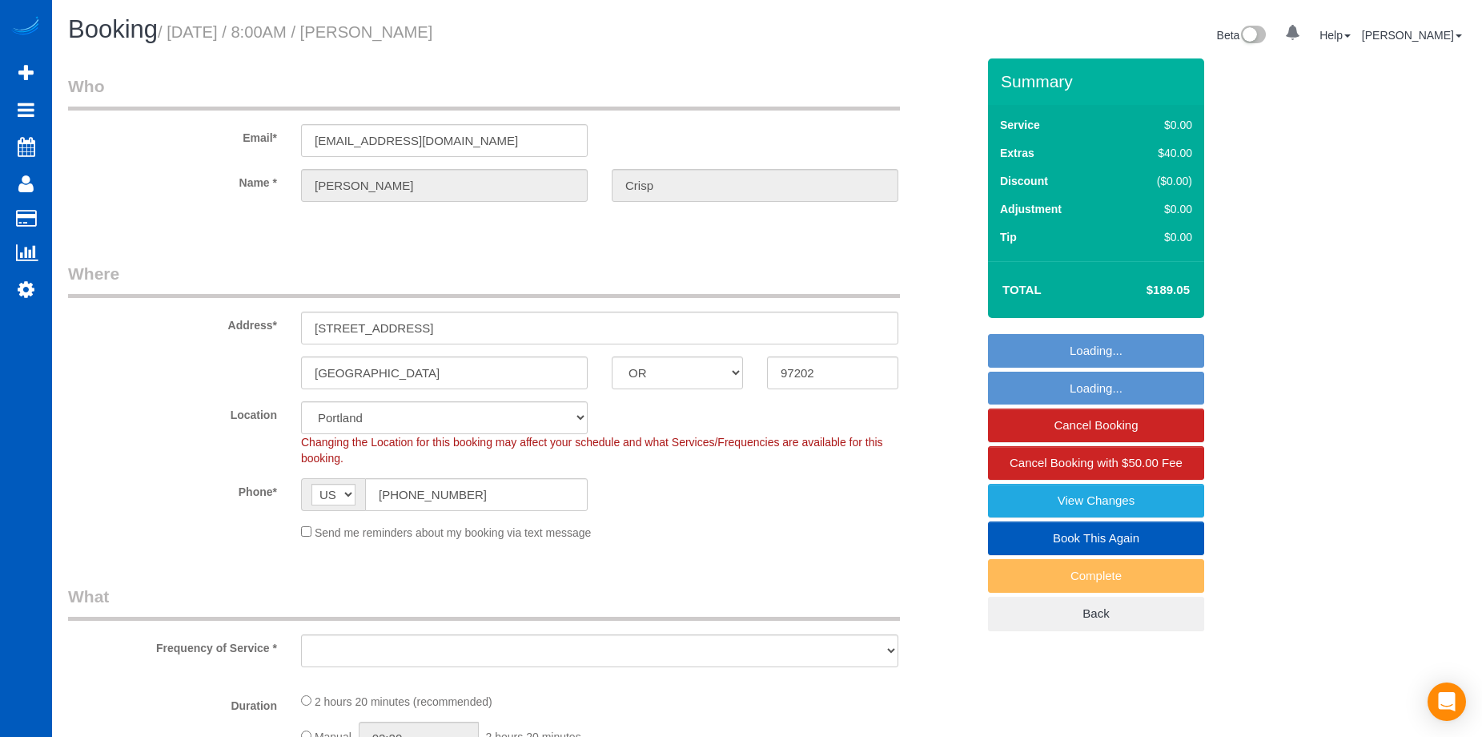
select select "object:918"
select select "string:fspay-1cc8e259-2d47-4fb0-be30-dd5747bb3832"
select select "spot1"
select select "WA"
select select "199"
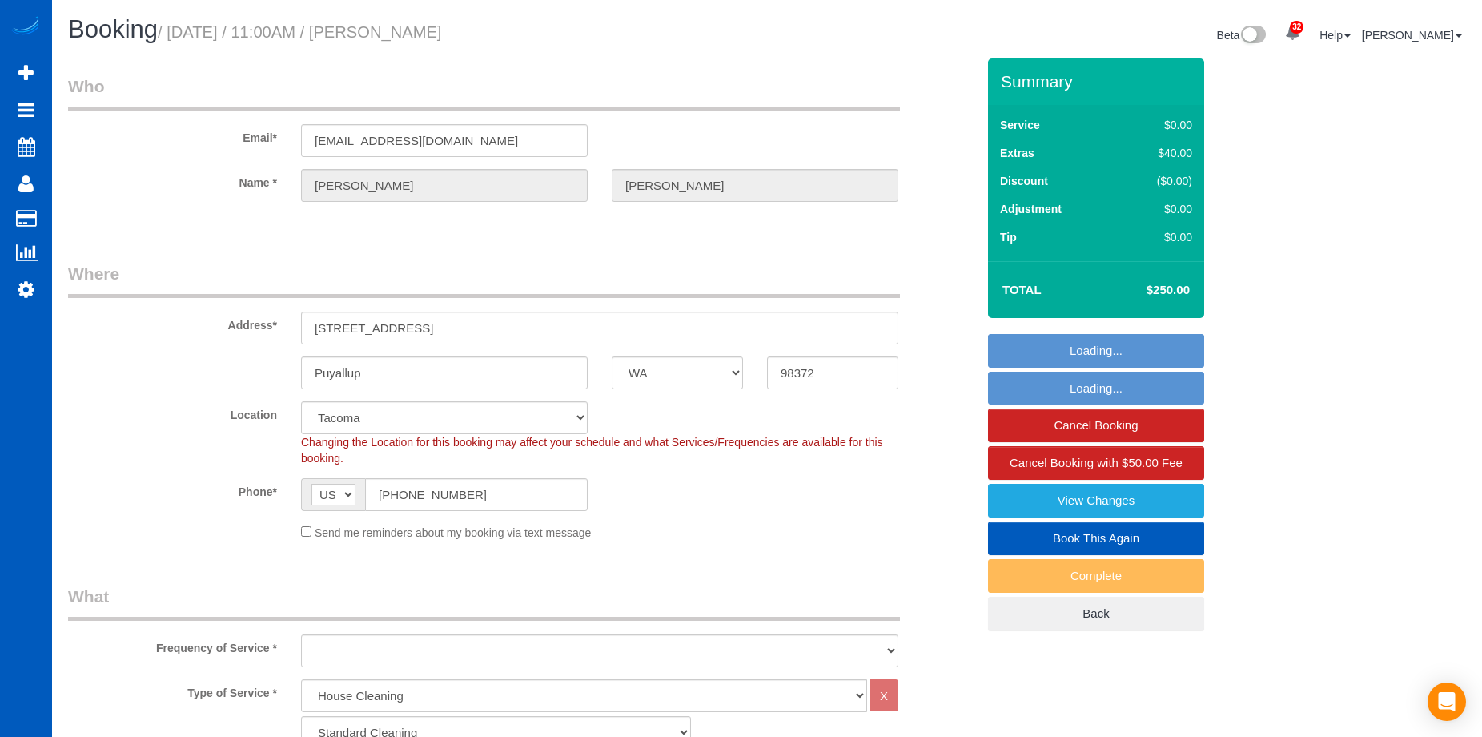
select select "object:1130"
select select "2001"
select select "4"
select select "3"
select select "object:1206"
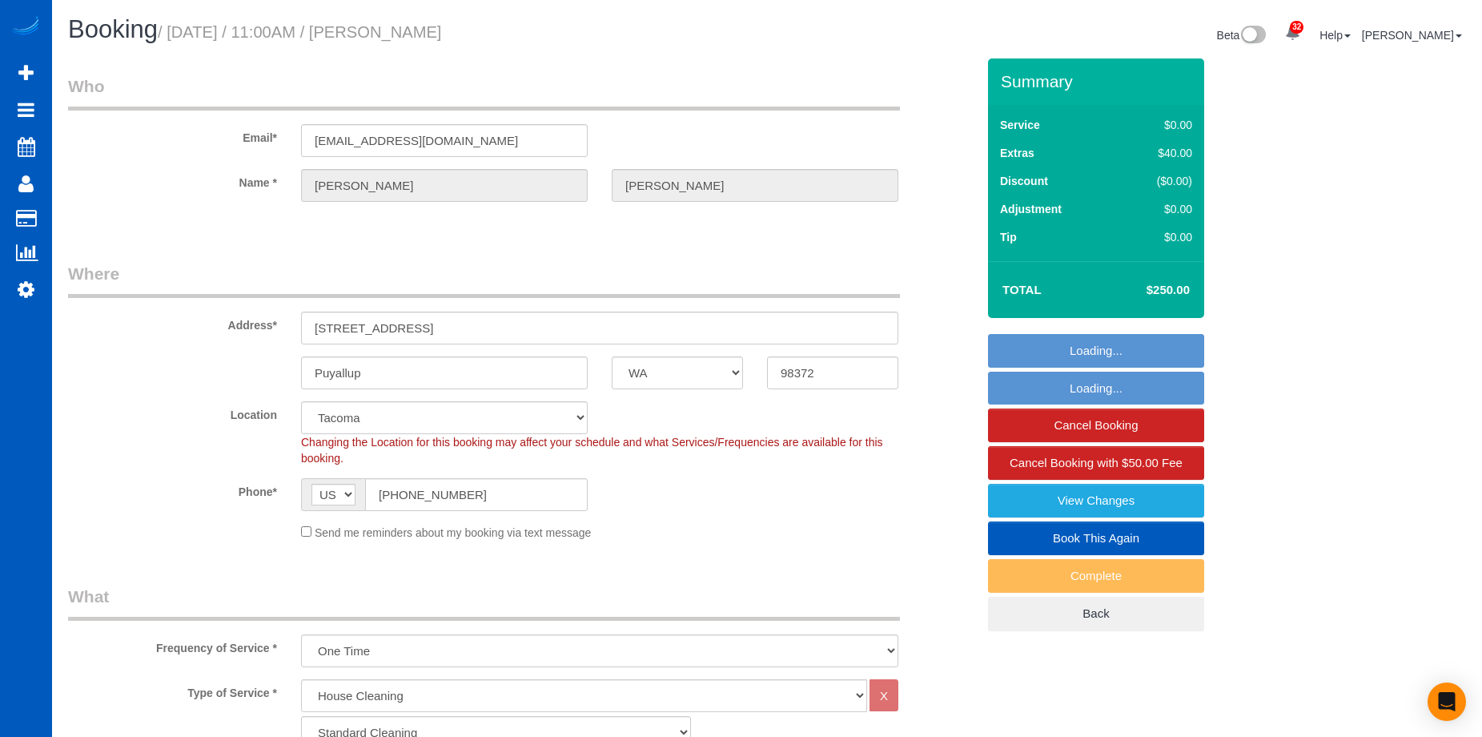
select select "spot2"
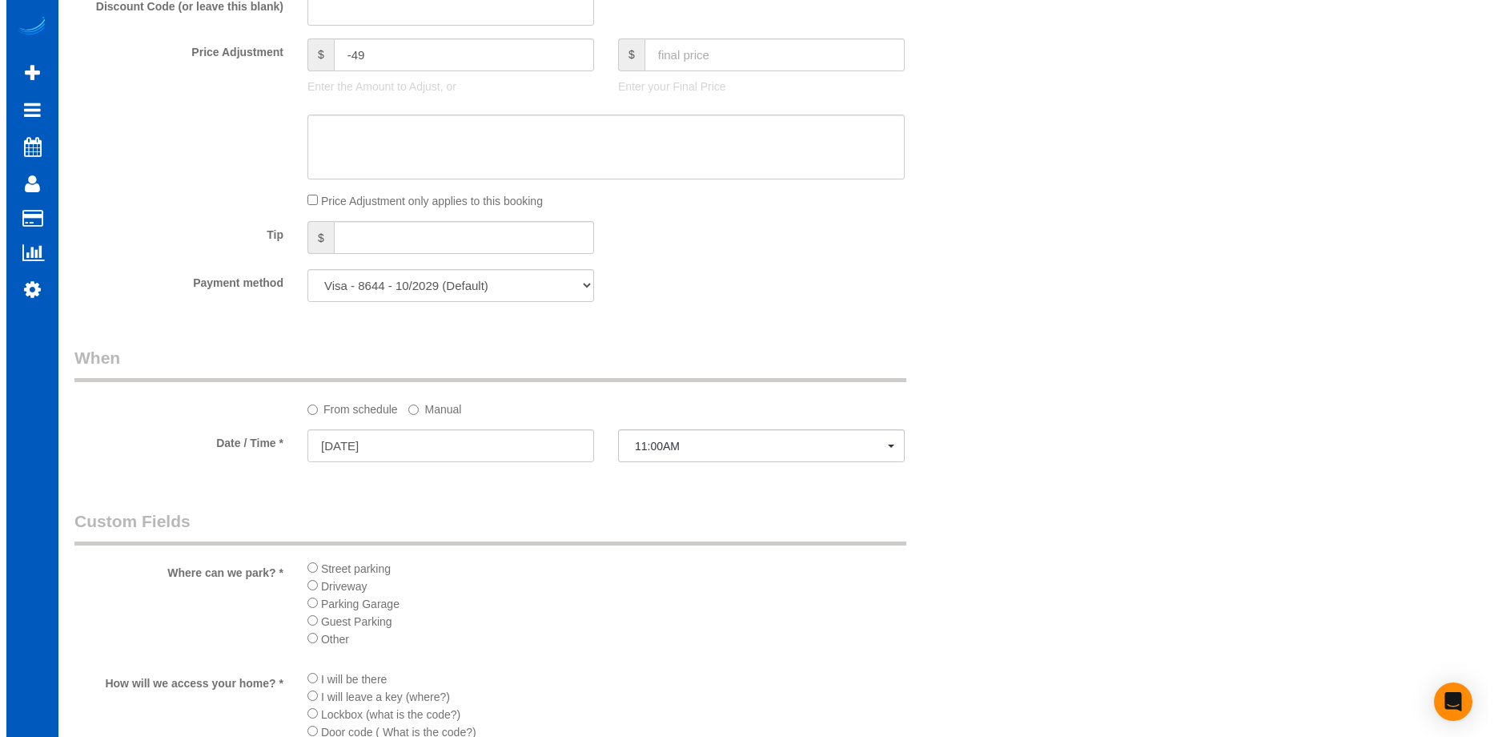
scroll to position [1602, 0]
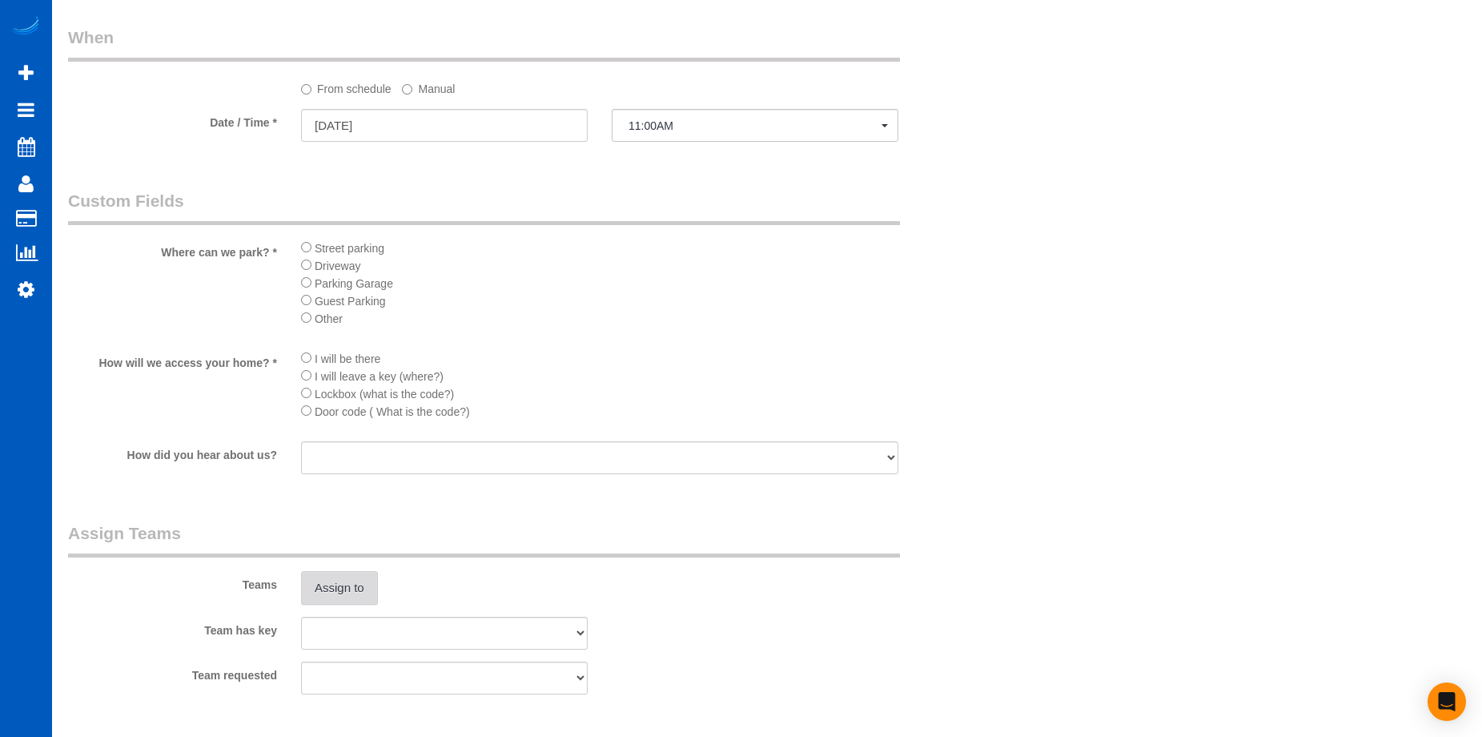
click at [344, 576] on button "Assign to" at bounding box center [339, 588] width 77 height 34
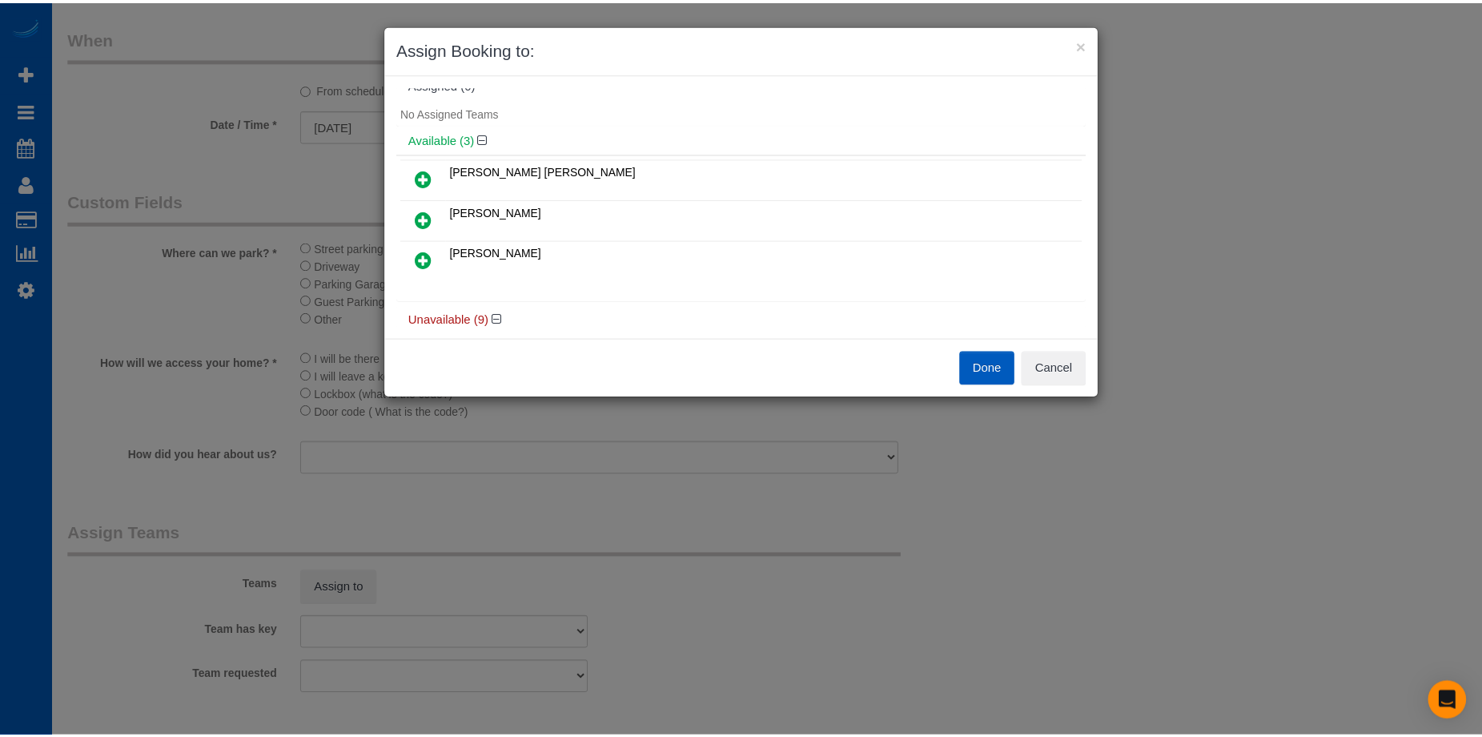
scroll to position [0, 0]
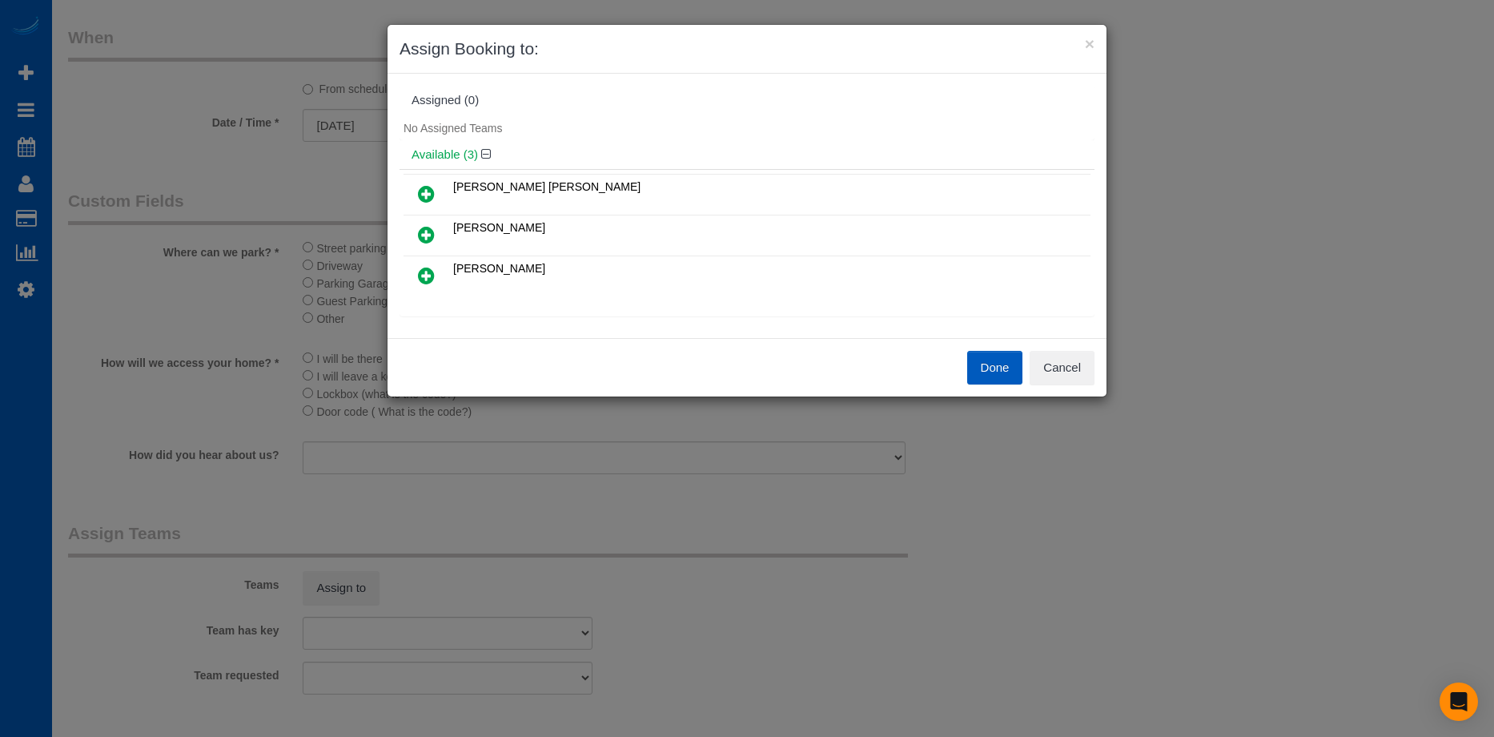
click at [415, 230] on link at bounding box center [427, 235] width 38 height 32
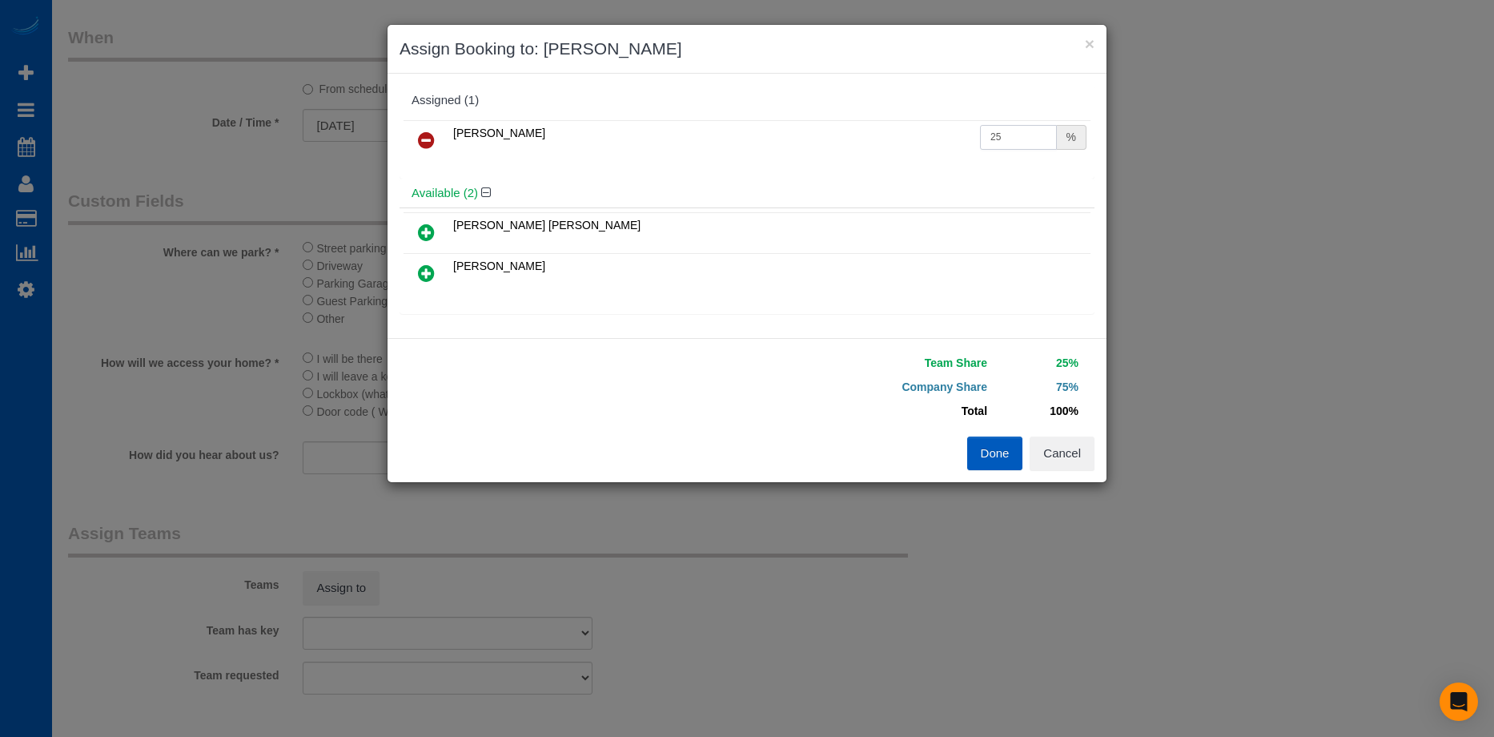
click at [1011, 132] on input "25" at bounding box center [1018, 137] width 77 height 25
drag, startPoint x: 1011, startPoint y: 132, endPoint x: 898, endPoint y: 121, distance: 113.5
click at [898, 121] on tr "Olha Dezhniuk 25 %" at bounding box center [747, 140] width 687 height 41
type input "50"
click at [1003, 452] on button "Done" at bounding box center [995, 453] width 56 height 34
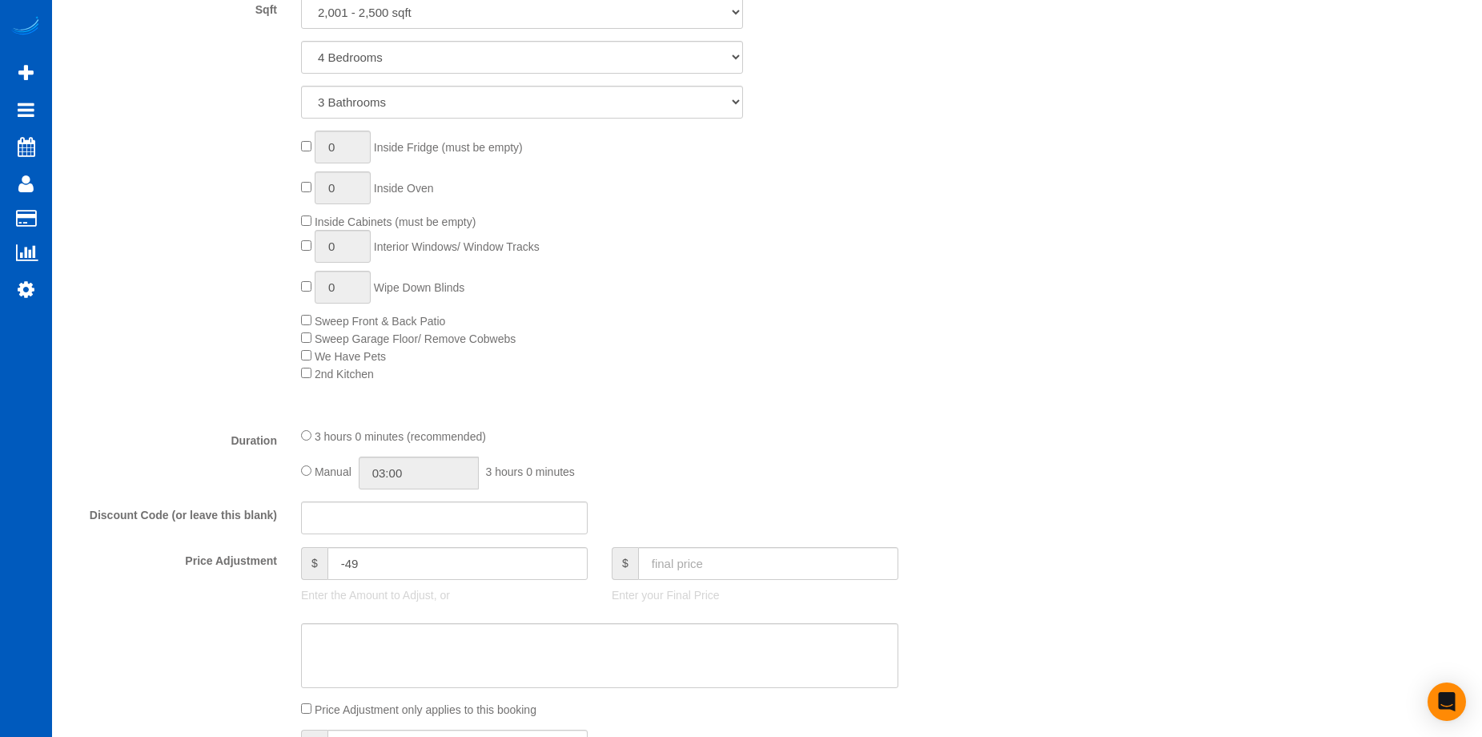
scroll to position [961, 0]
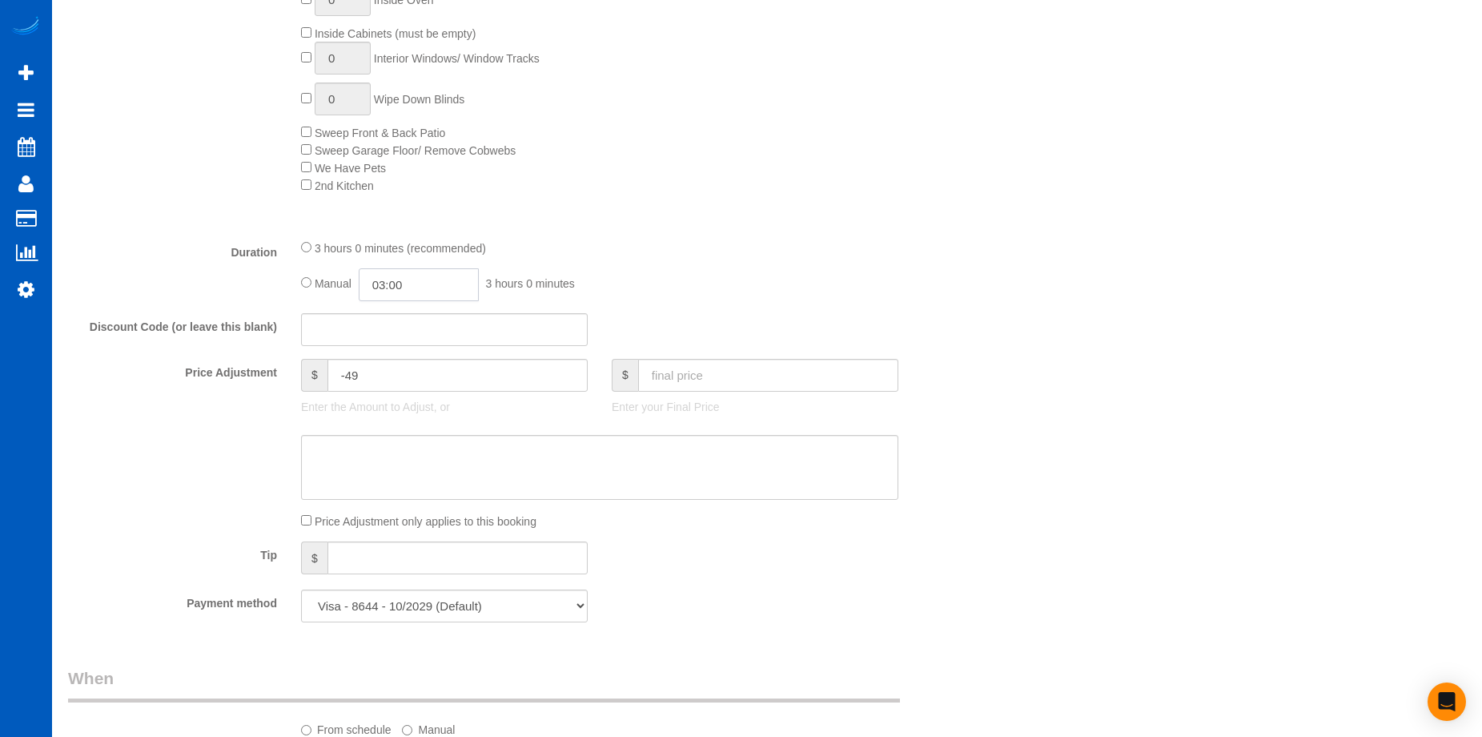
click at [439, 288] on input "03:00" at bounding box center [419, 284] width 120 height 33
type input "05:30"
click at [402, 354] on li "05:30" at bounding box center [400, 357] width 71 height 21
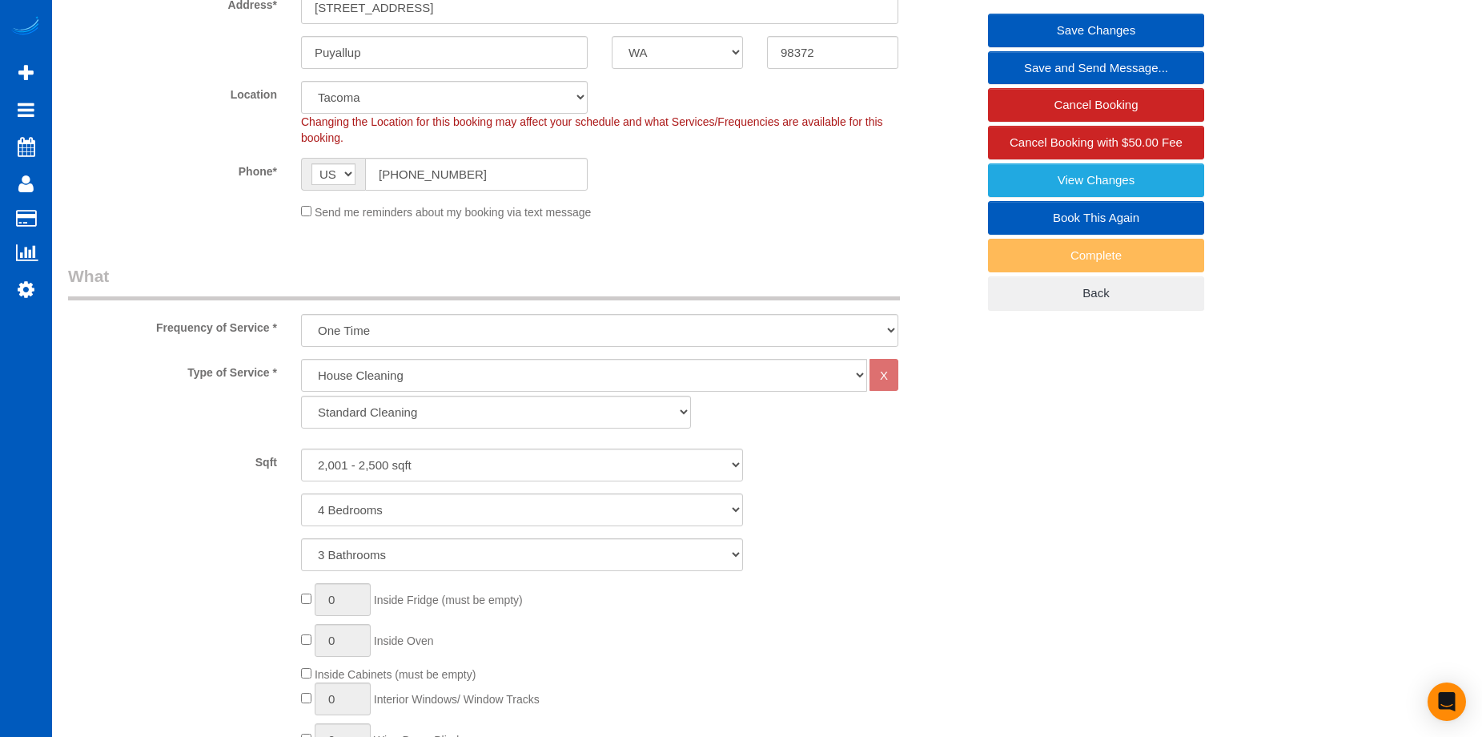
scroll to position [2, 0]
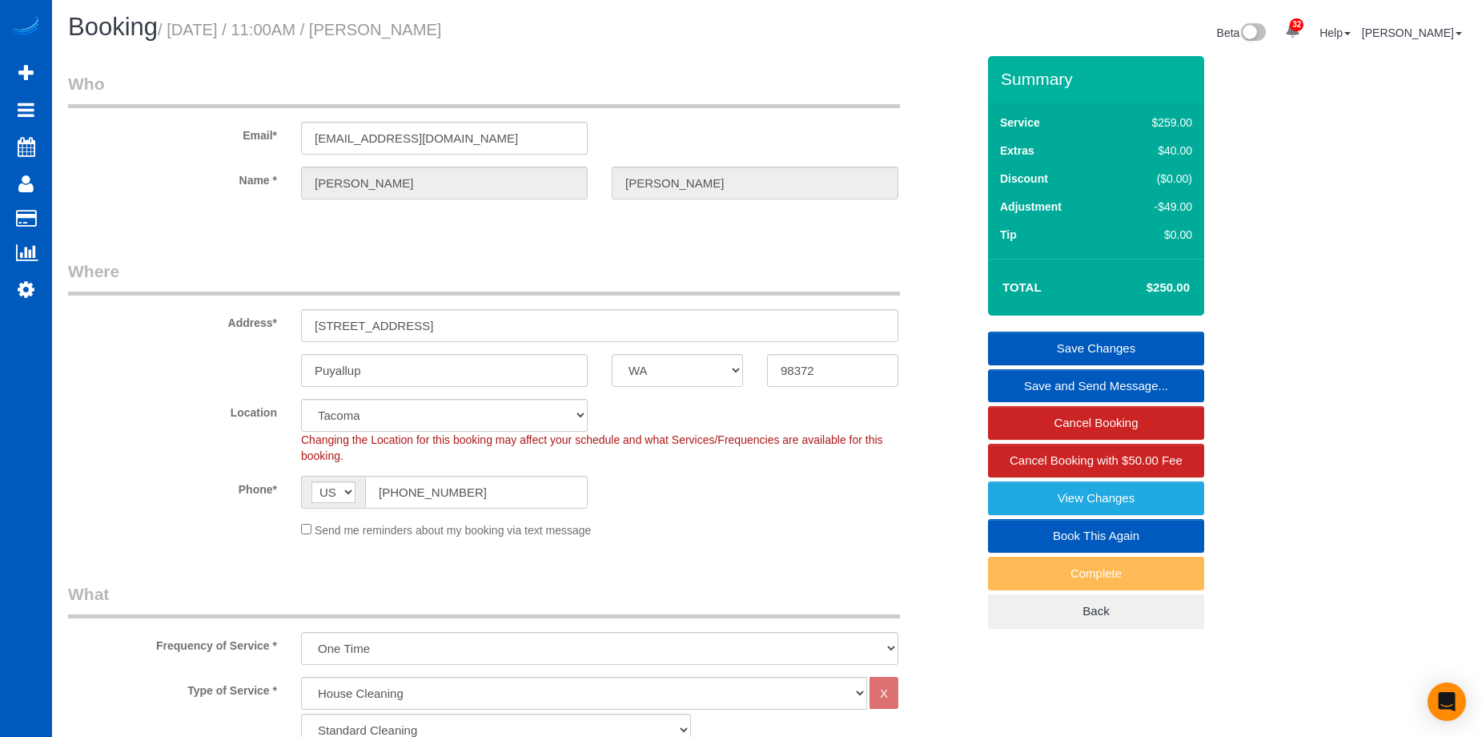
select select "spot18"
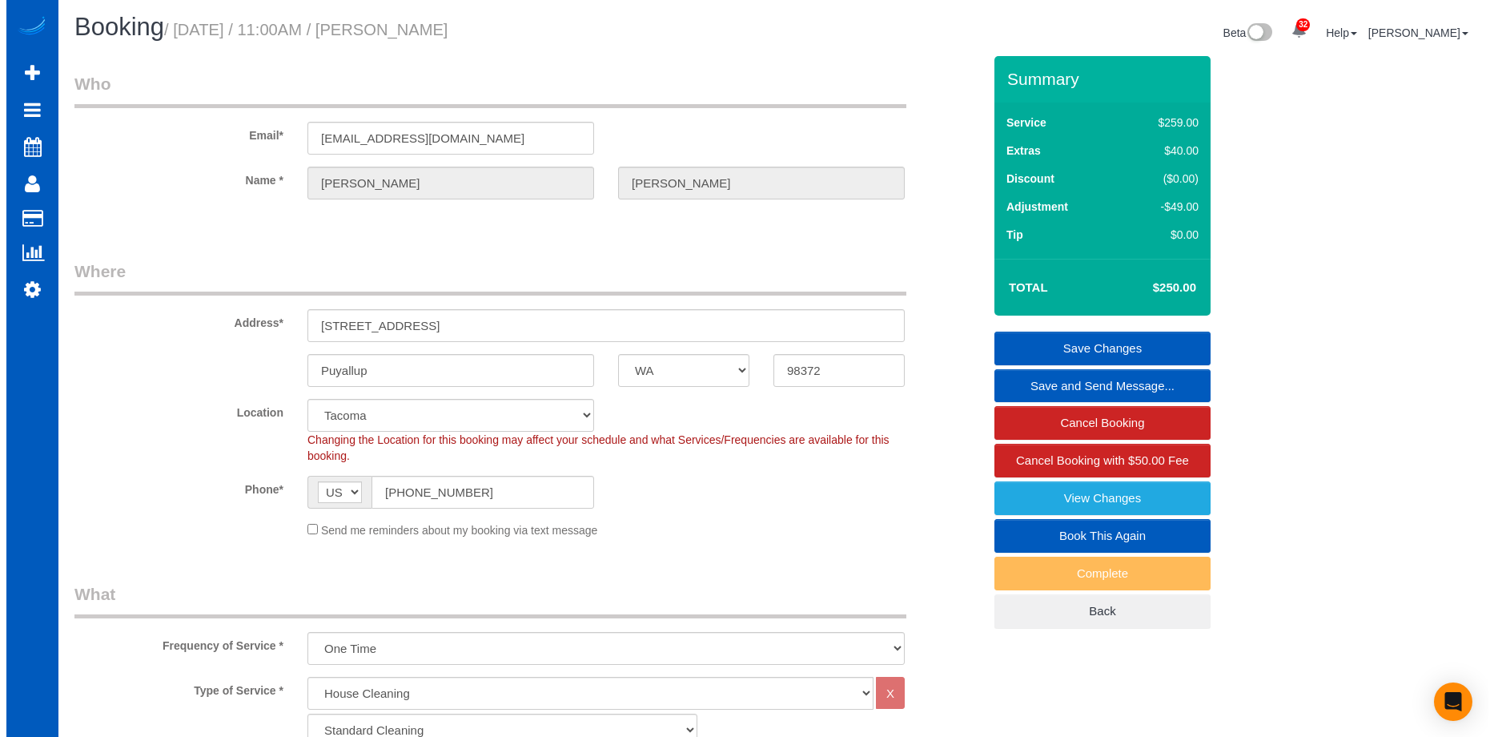
scroll to position [0, 0]
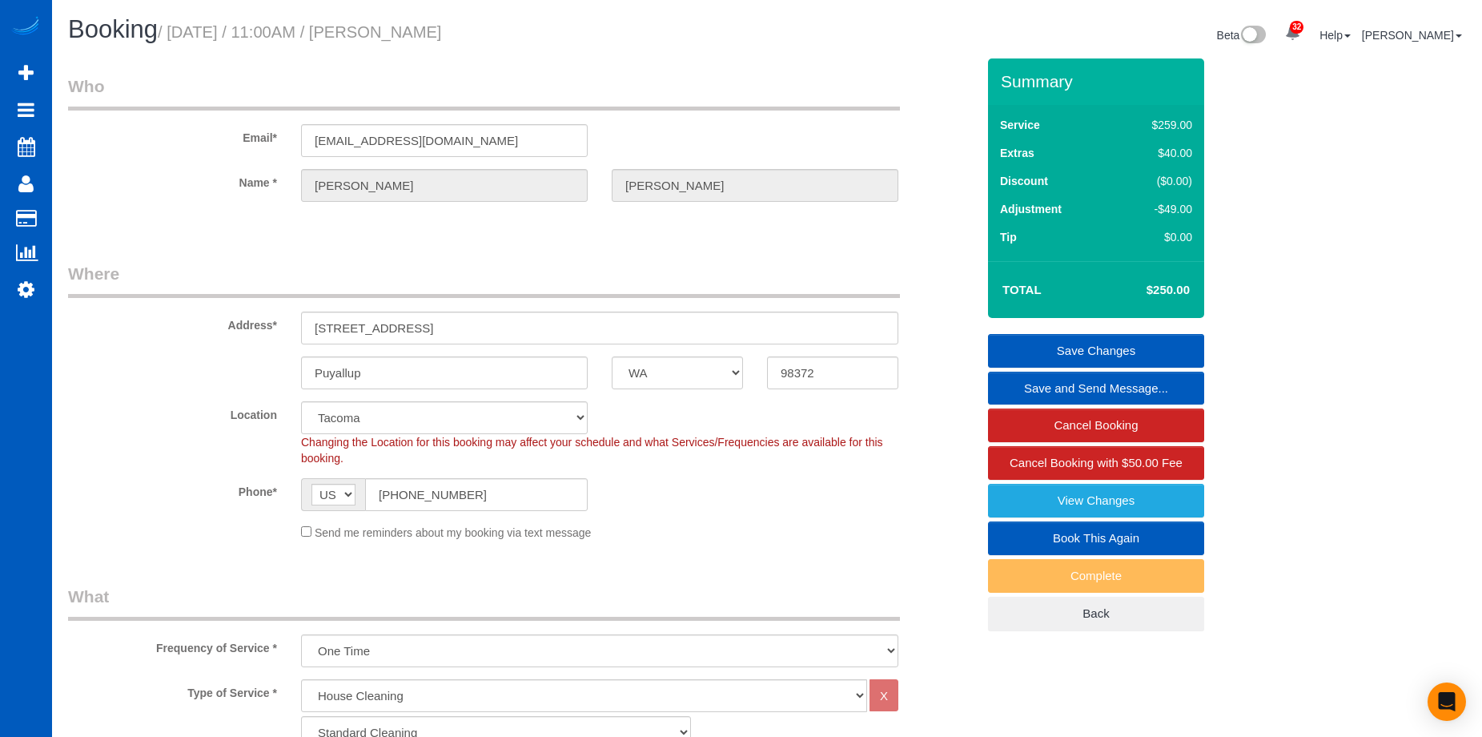
click at [1042, 342] on link "Save Changes" at bounding box center [1096, 351] width 216 height 34
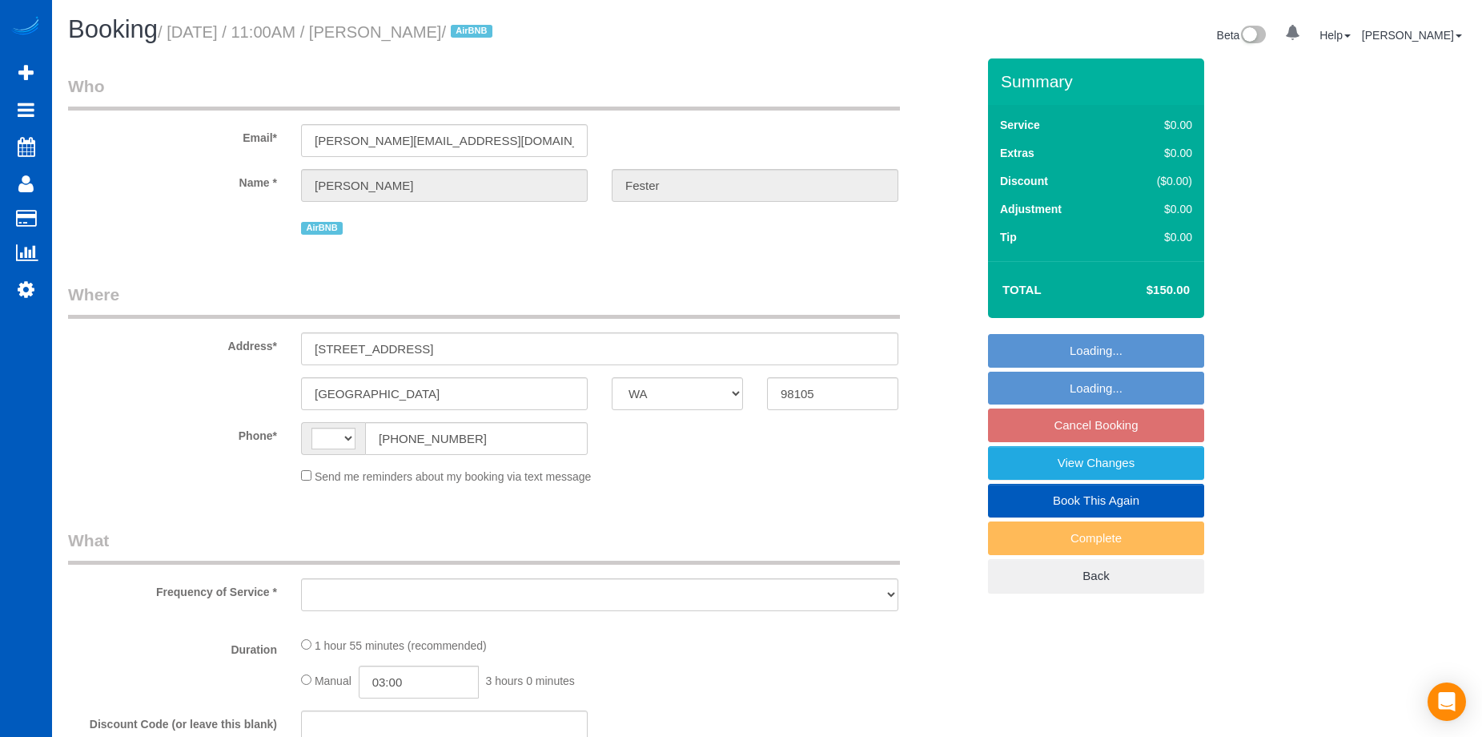
select select "WA"
select select "string:[GEOGRAPHIC_DATA]"
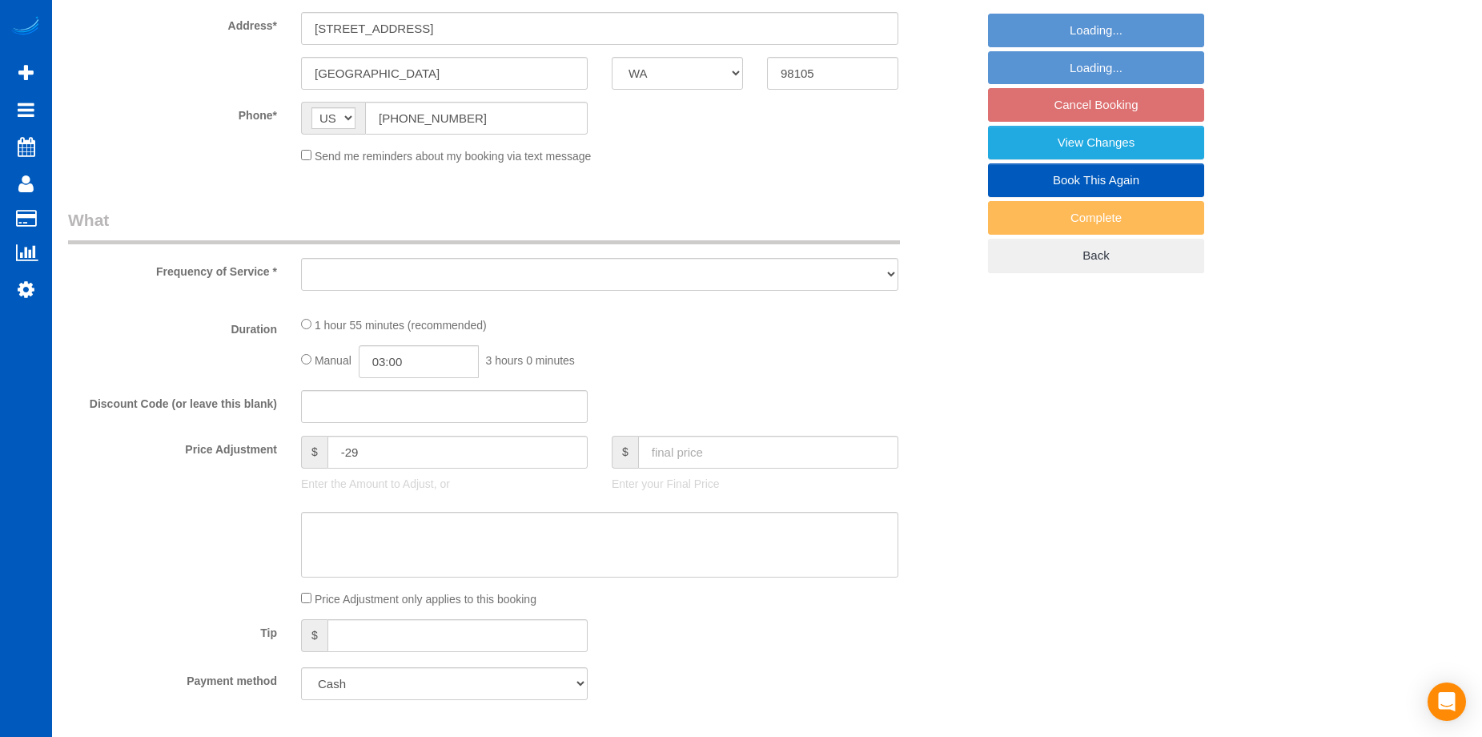
select select "object:898"
select select "spot2"
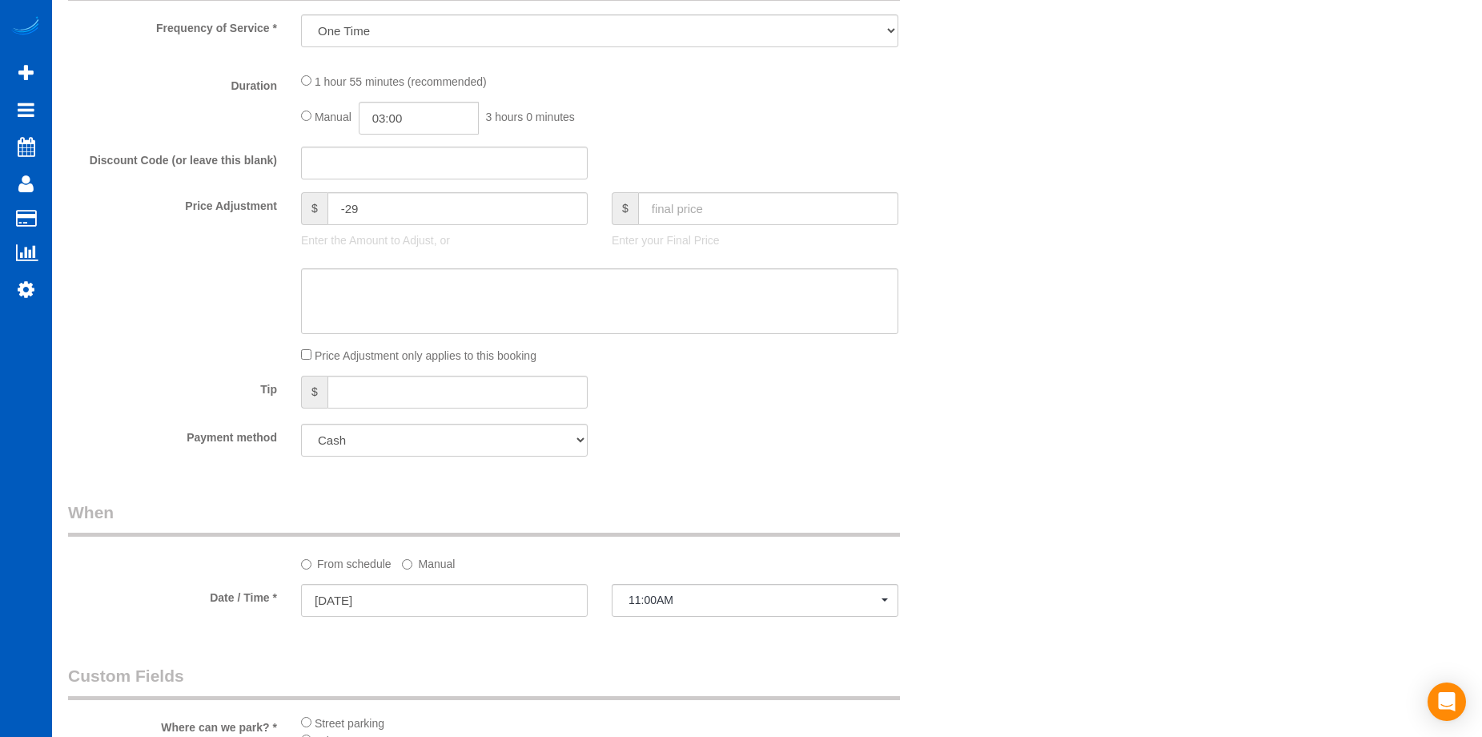
select select "199"
select select "1001"
select select "2"
select select "3"
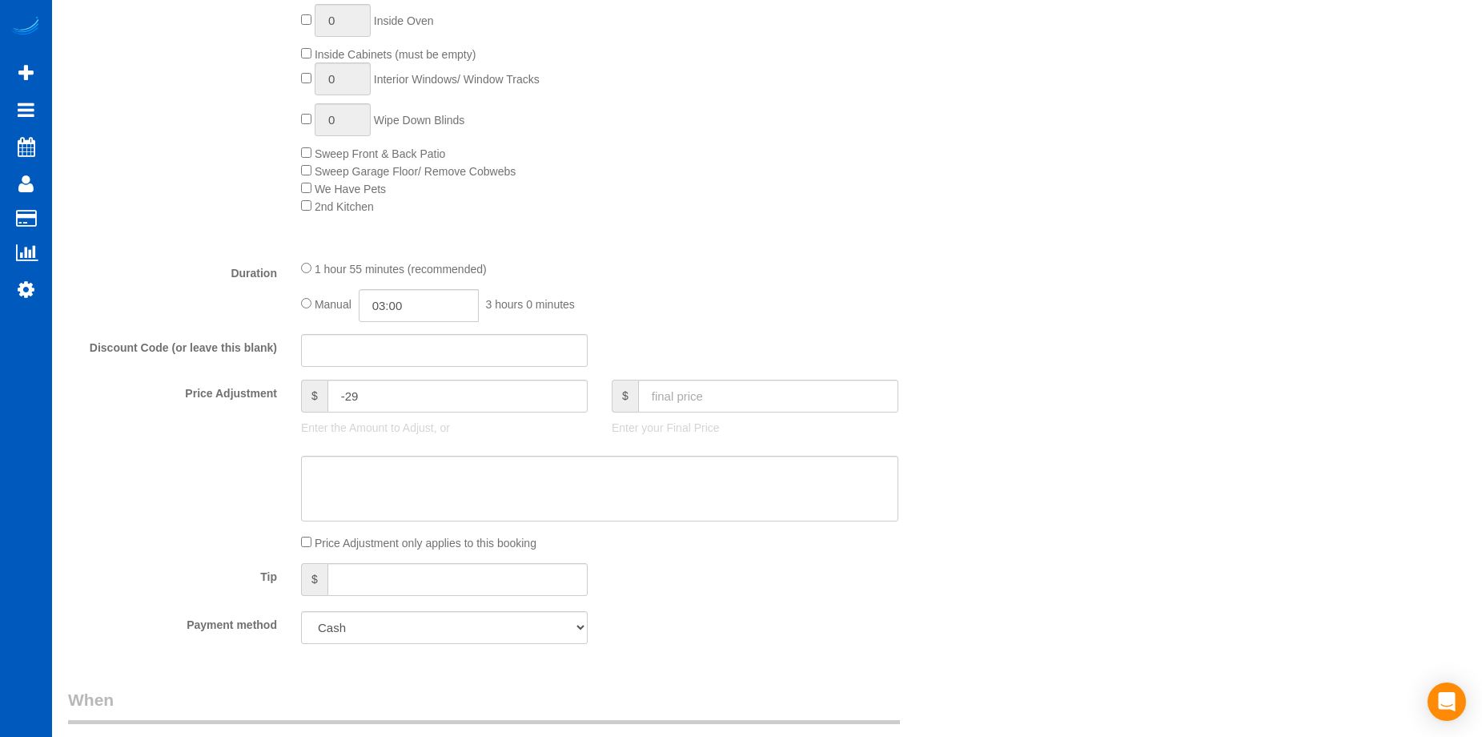
select select "object:1143"
select select "1001"
select select "2"
select select "3"
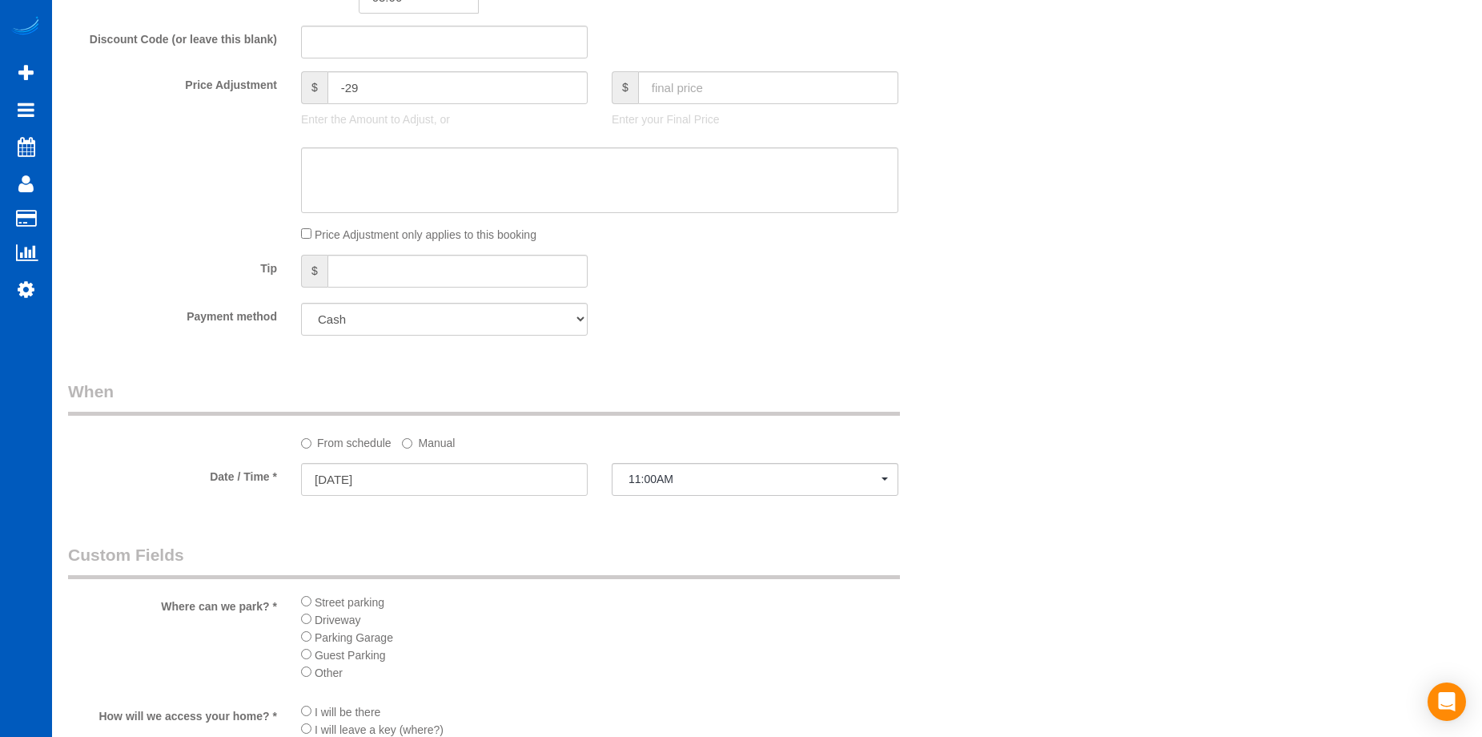
scroll to position [1361, 0]
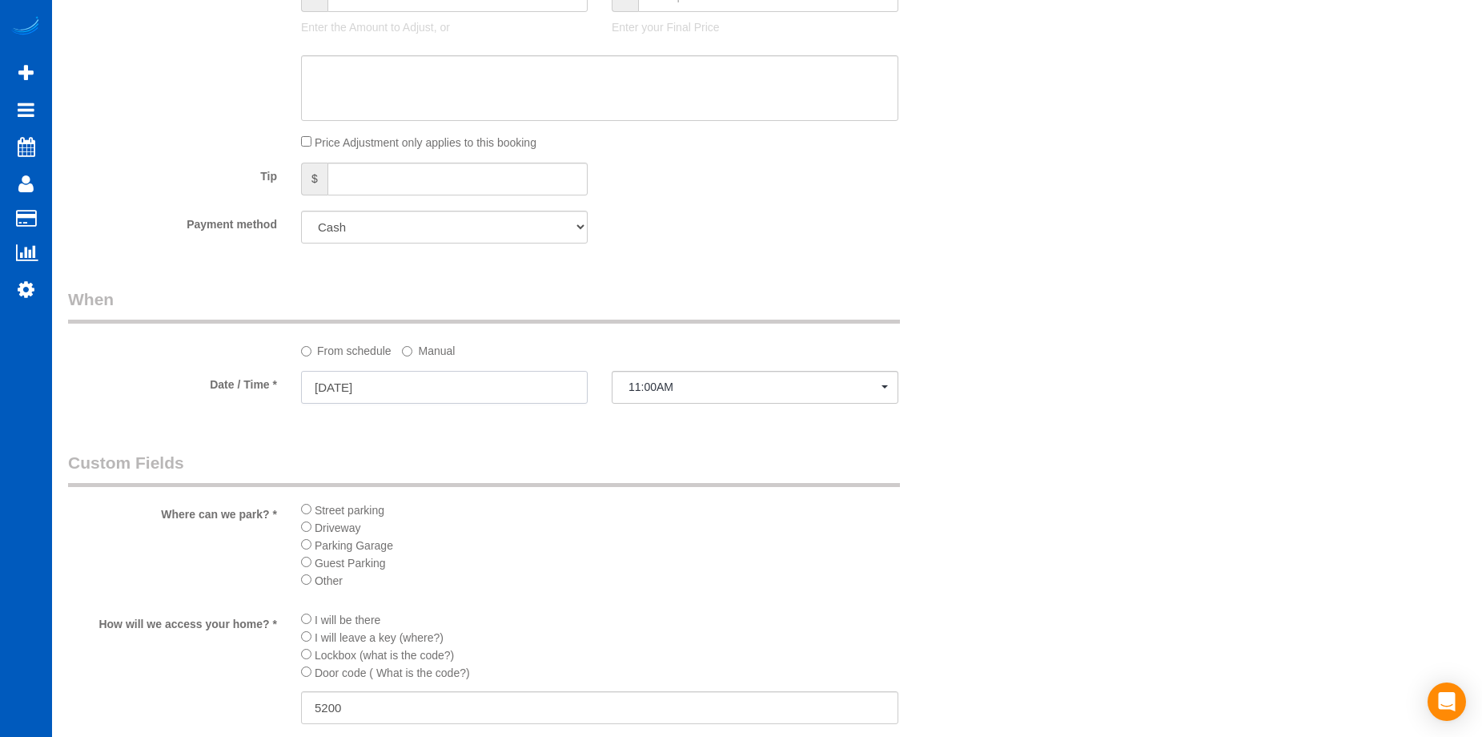
click at [536, 380] on input "11/03/2025" at bounding box center [444, 387] width 287 height 33
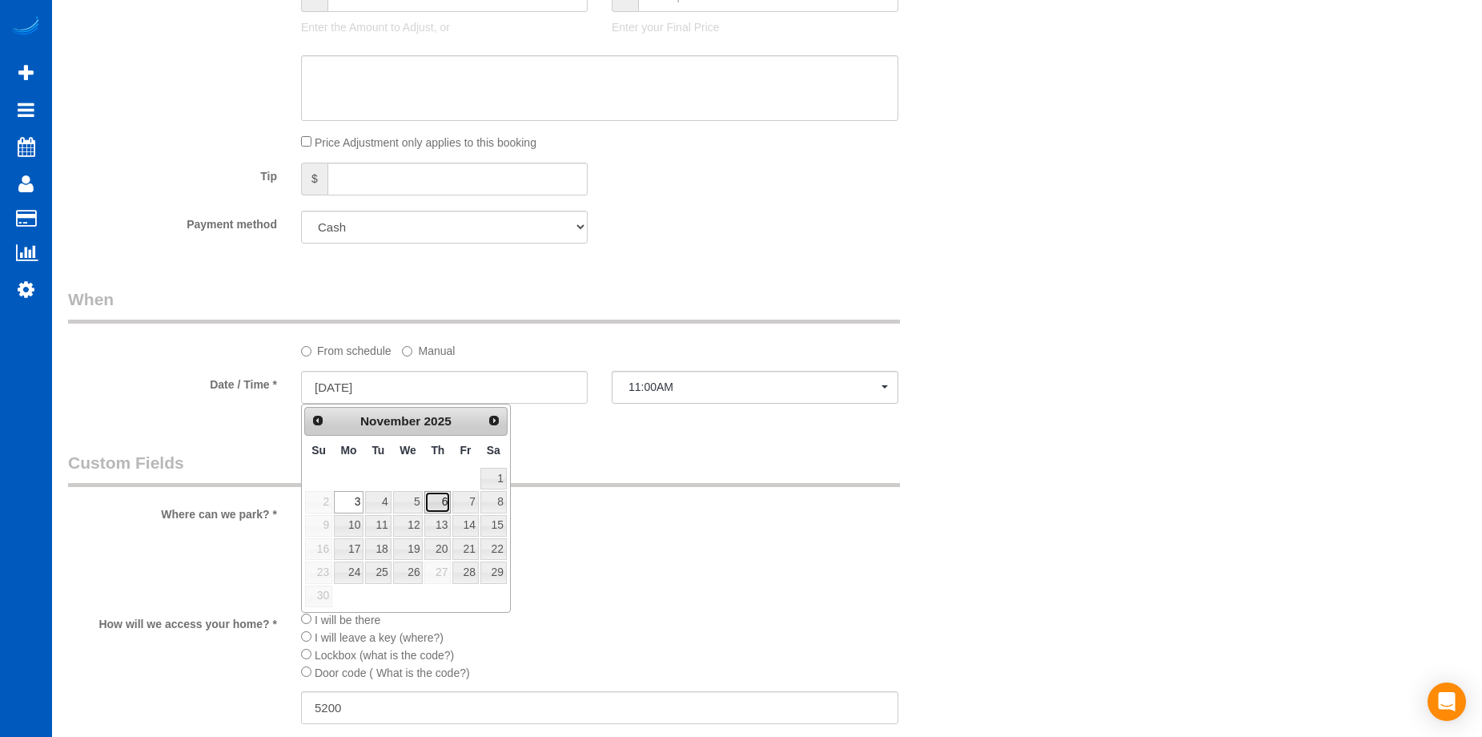
click at [435, 503] on link "6" at bounding box center [437, 502] width 26 height 22
type input "11/06/2025"
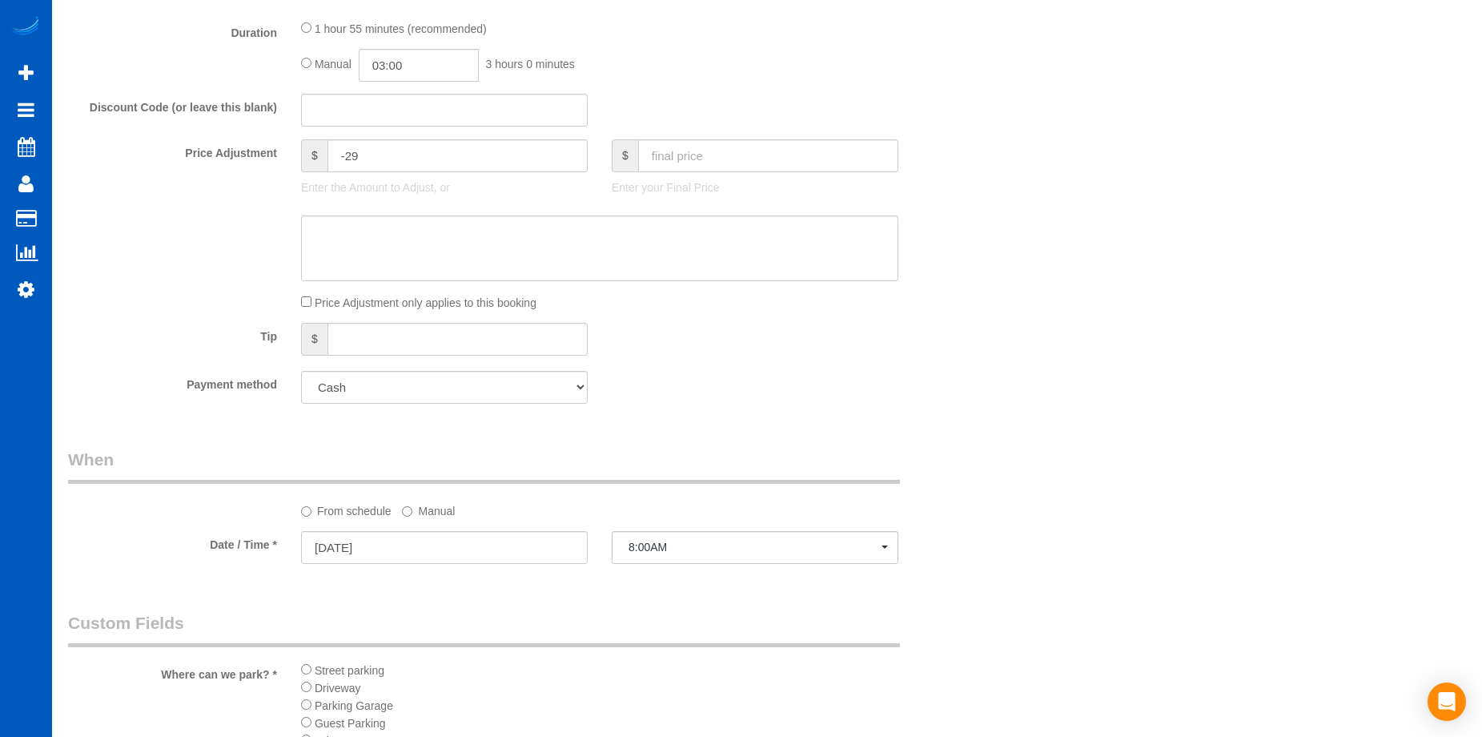
scroll to position [1281, 0]
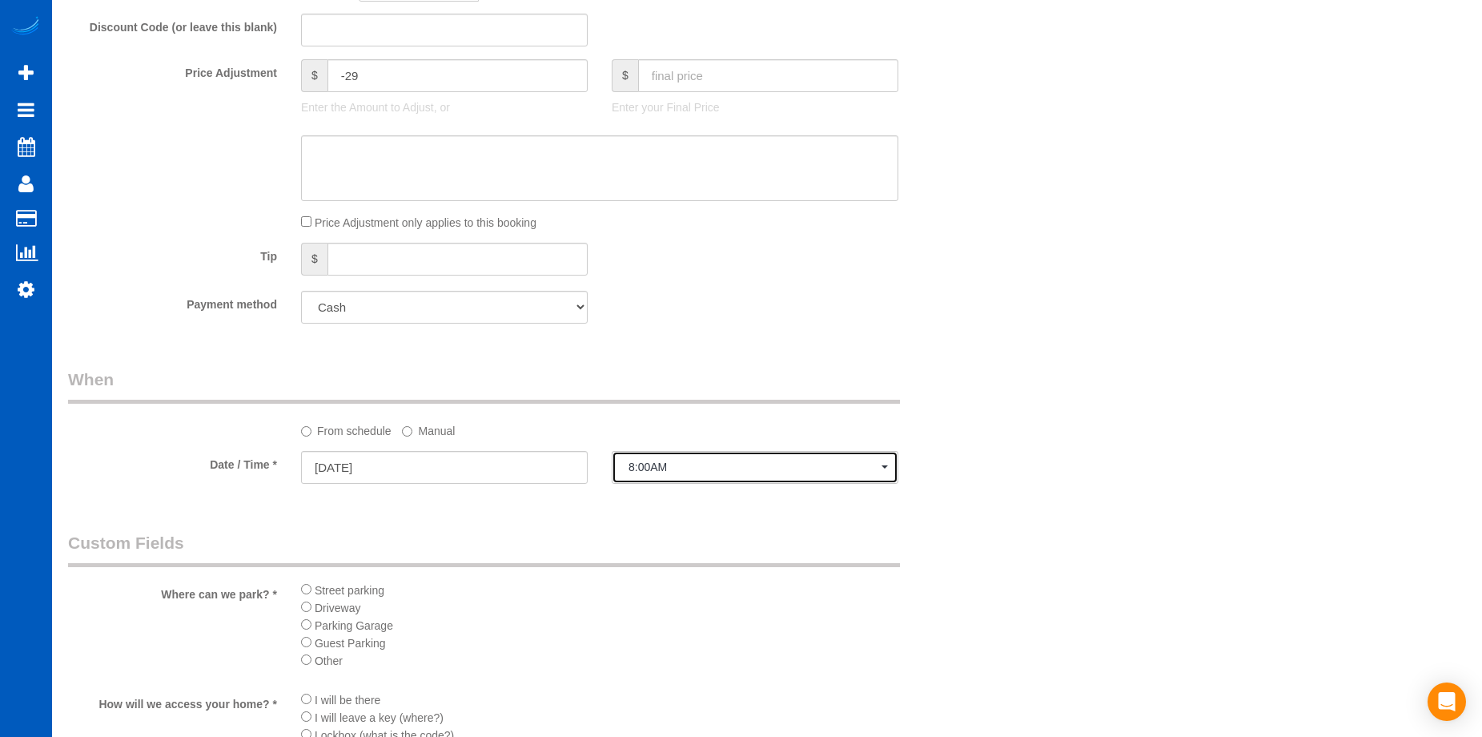
click at [703, 465] on span "8:00AM" at bounding box center [755, 466] width 253 height 13
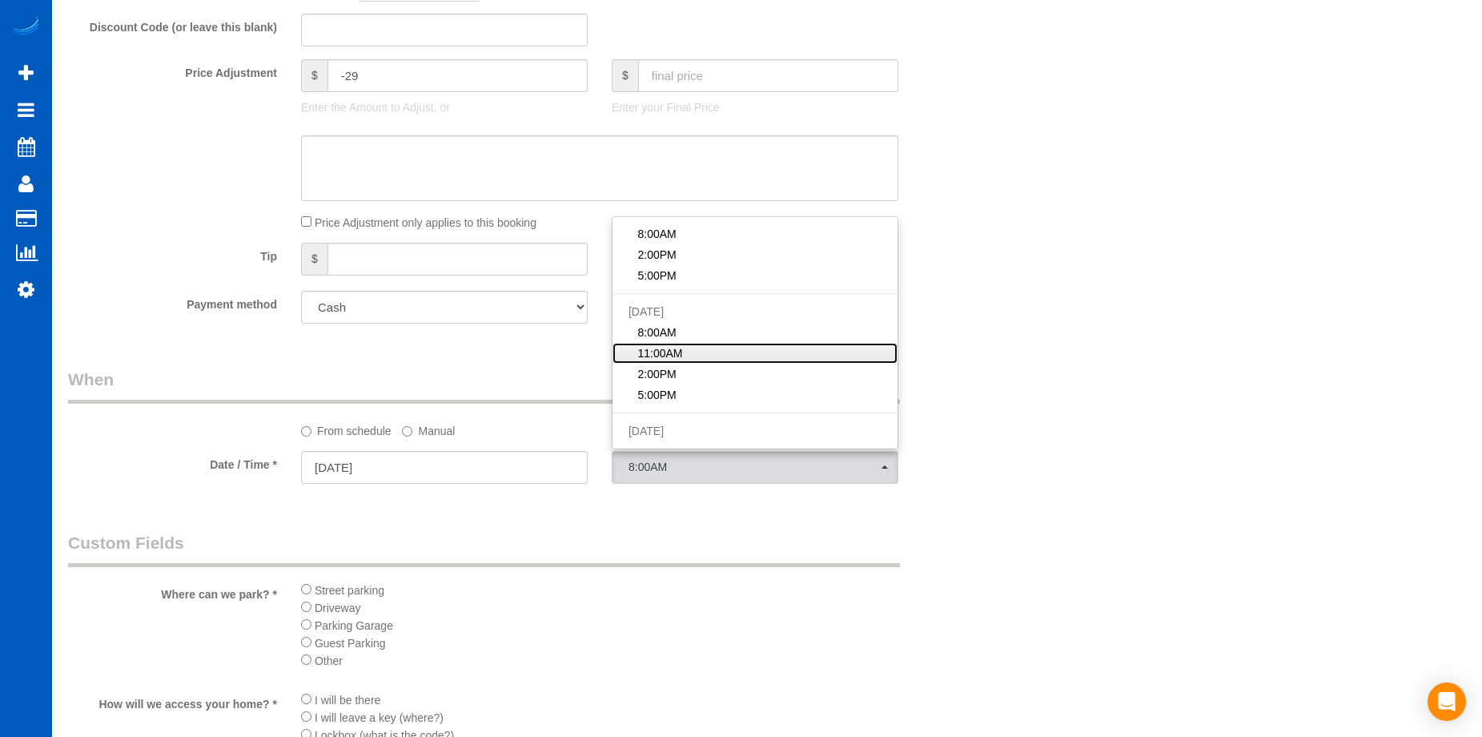
click at [698, 356] on link "11:00AM" at bounding box center [755, 353] width 285 height 21
select select "spot13"
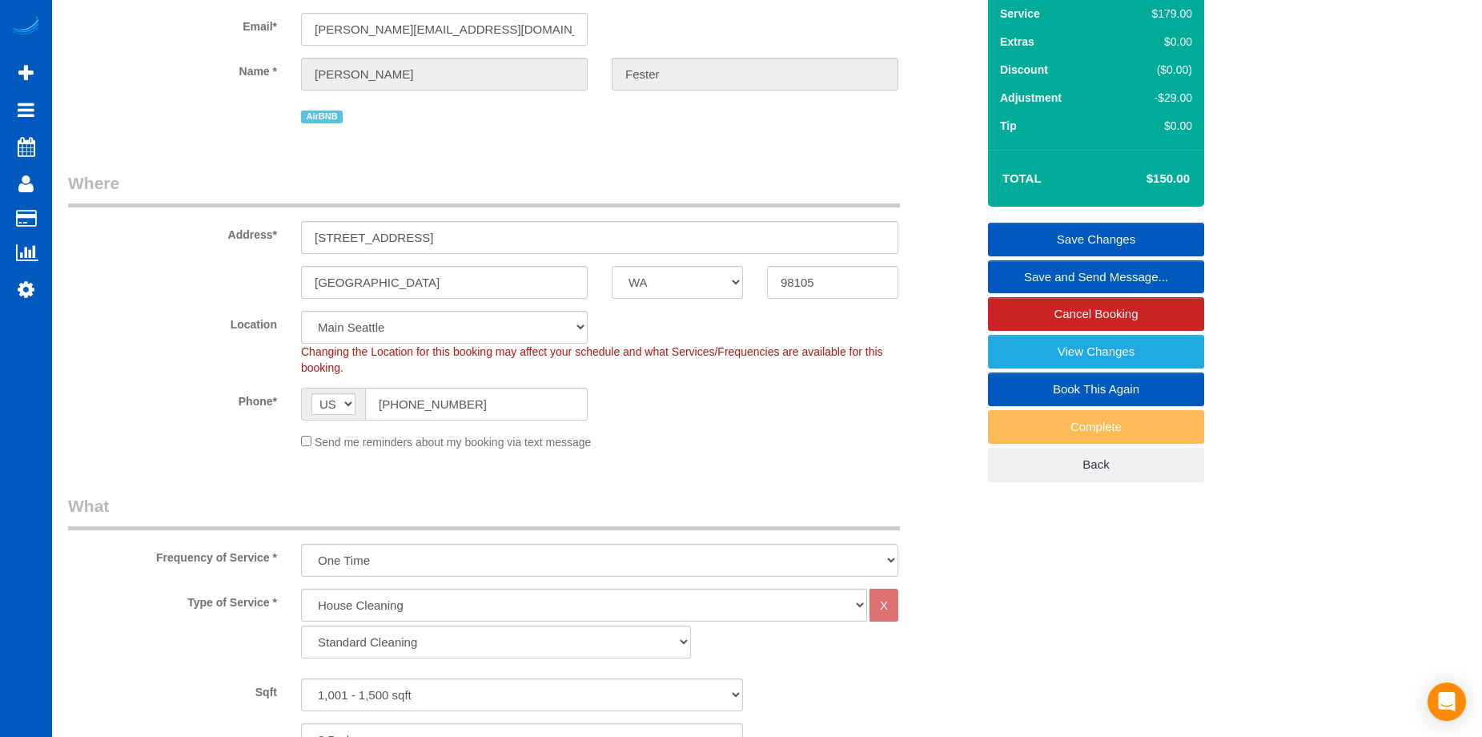
scroll to position [0, 0]
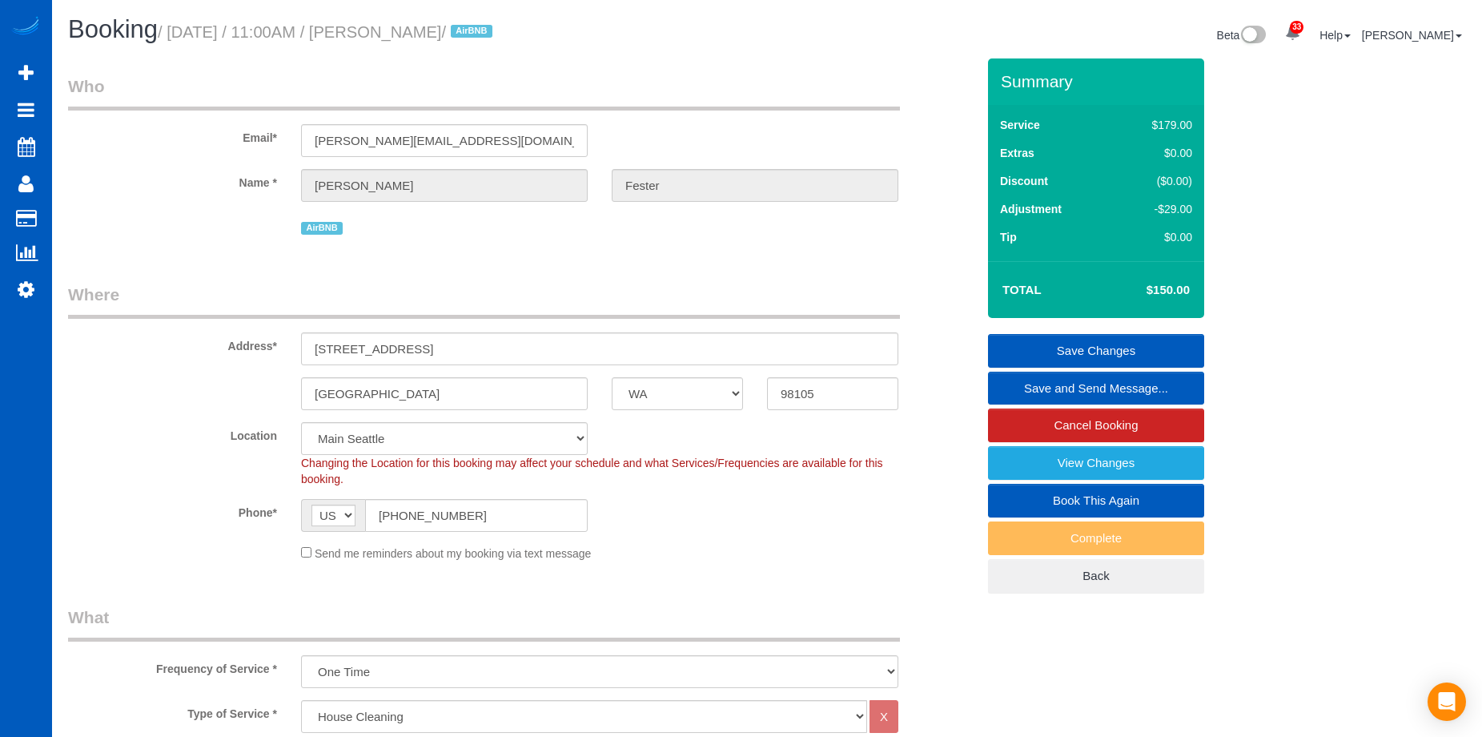
click at [1032, 336] on link "Save Changes" at bounding box center [1096, 351] width 216 height 34
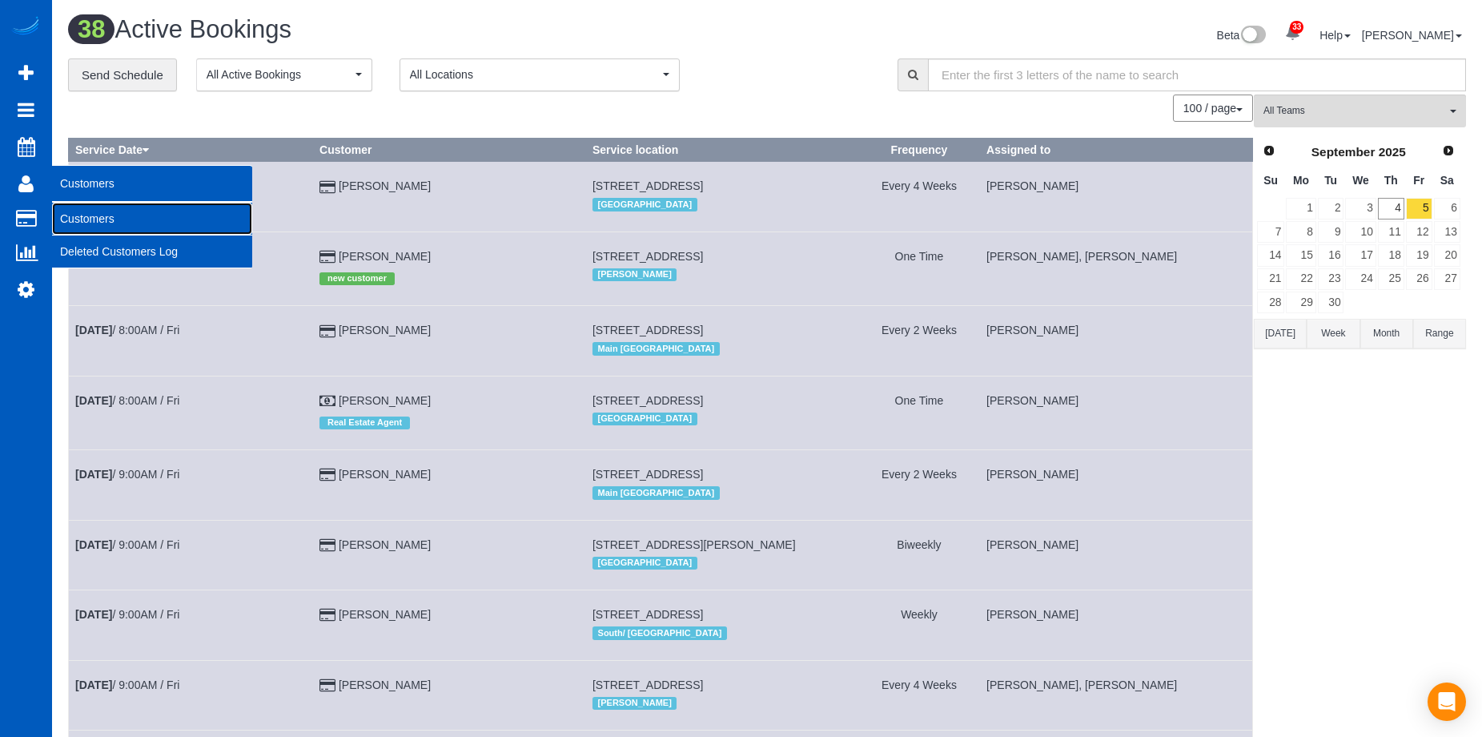
click at [70, 211] on link "Customers" at bounding box center [152, 219] width 200 height 32
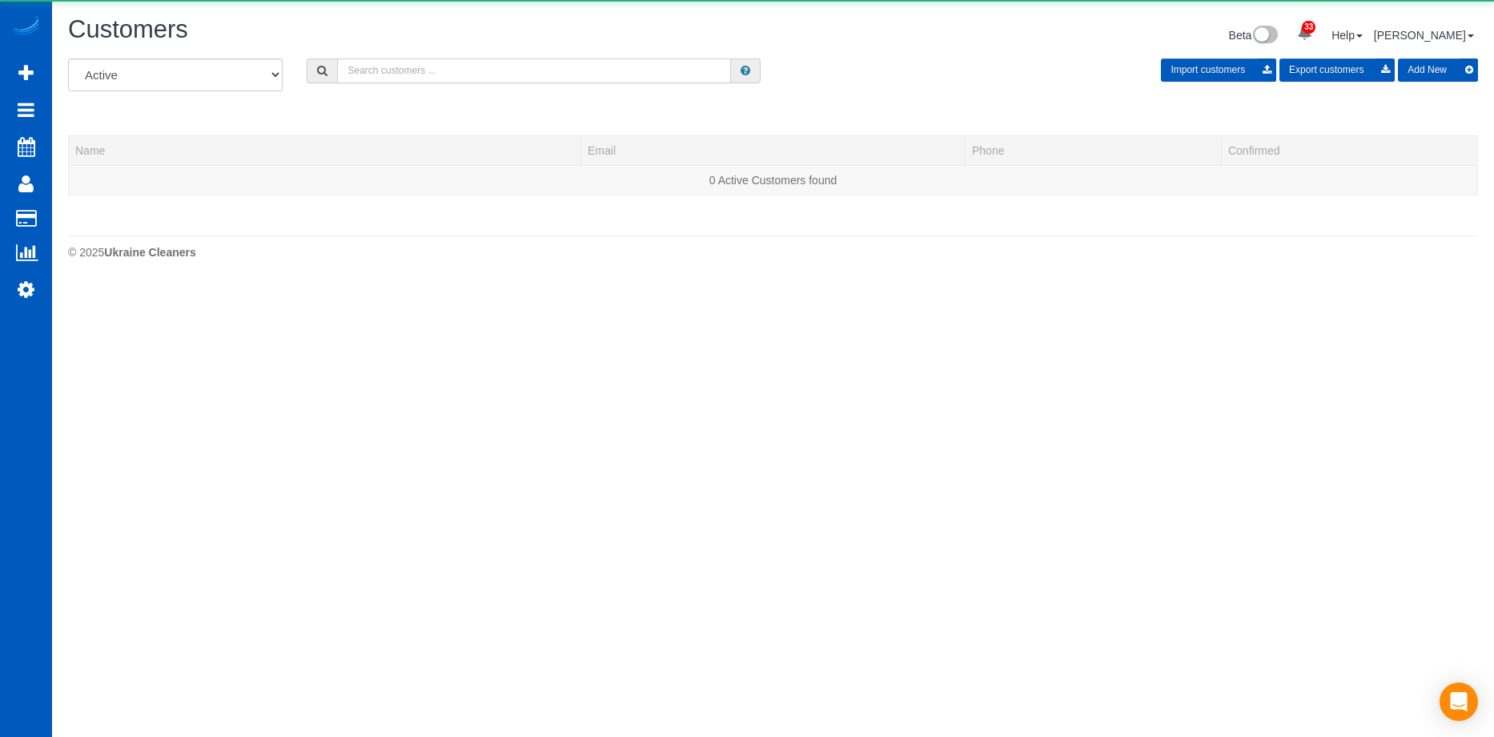
click at [423, 74] on input "text" at bounding box center [534, 70] width 394 height 25
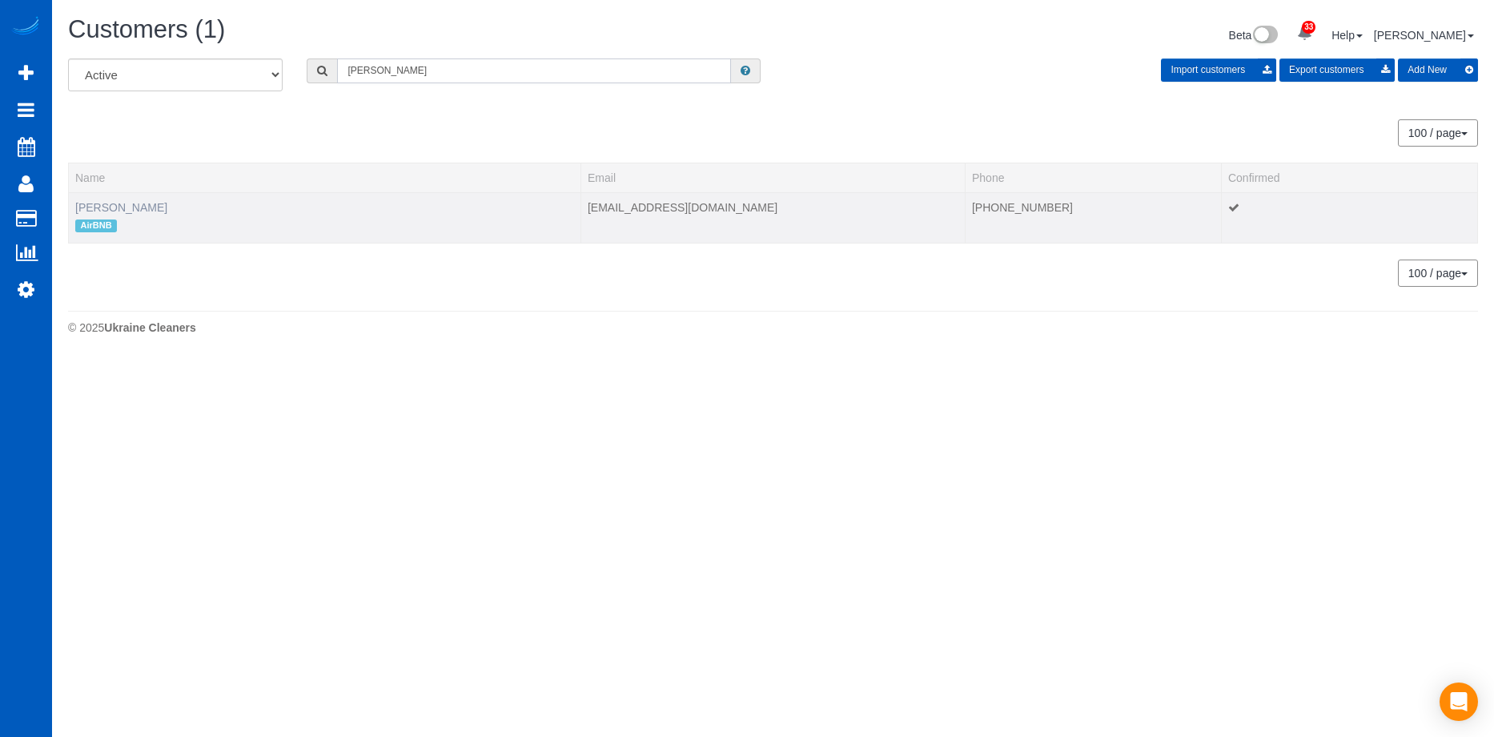
type input "Rui Xia"
click at [105, 203] on link "Rui Xia" at bounding box center [121, 207] width 92 height 13
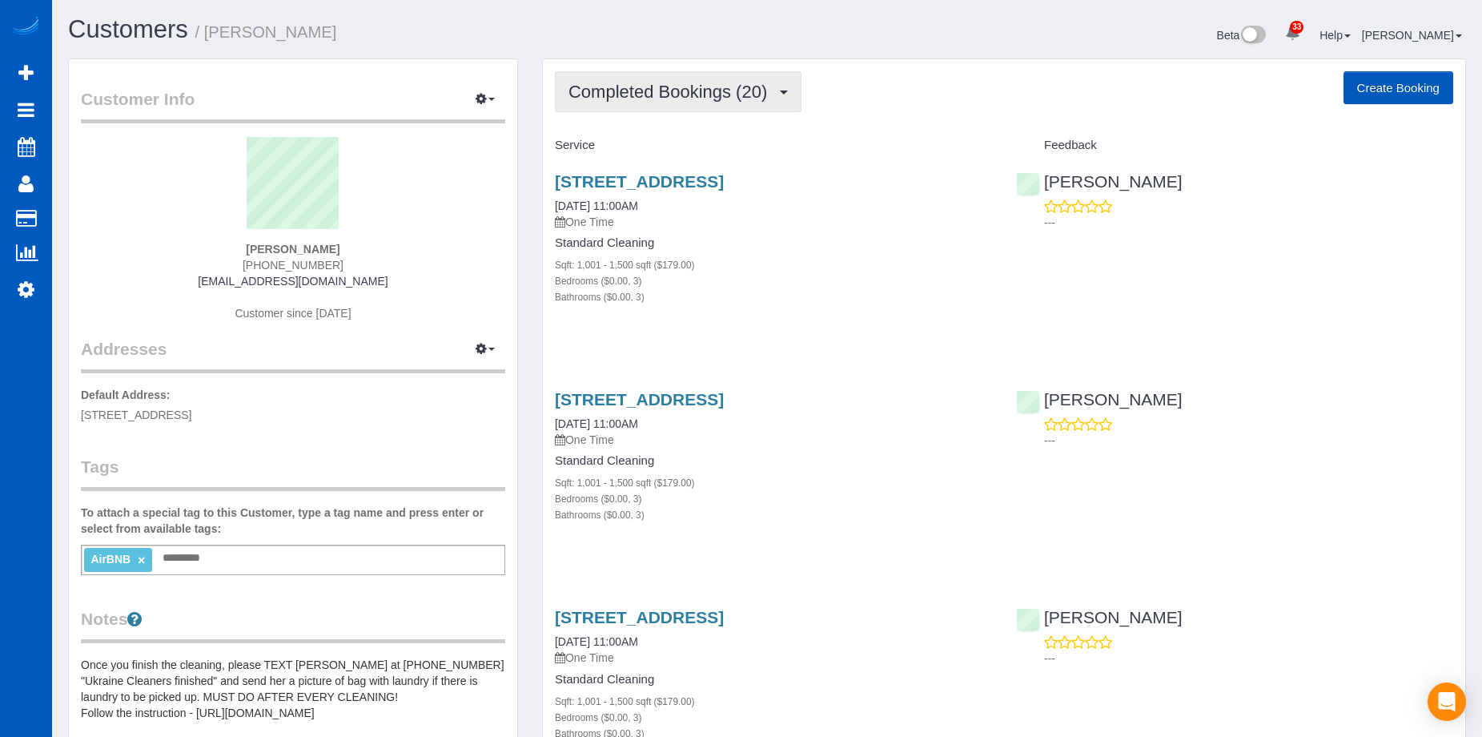
click at [661, 94] on span "Completed Bookings (20)" at bounding box center [672, 92] width 207 height 20
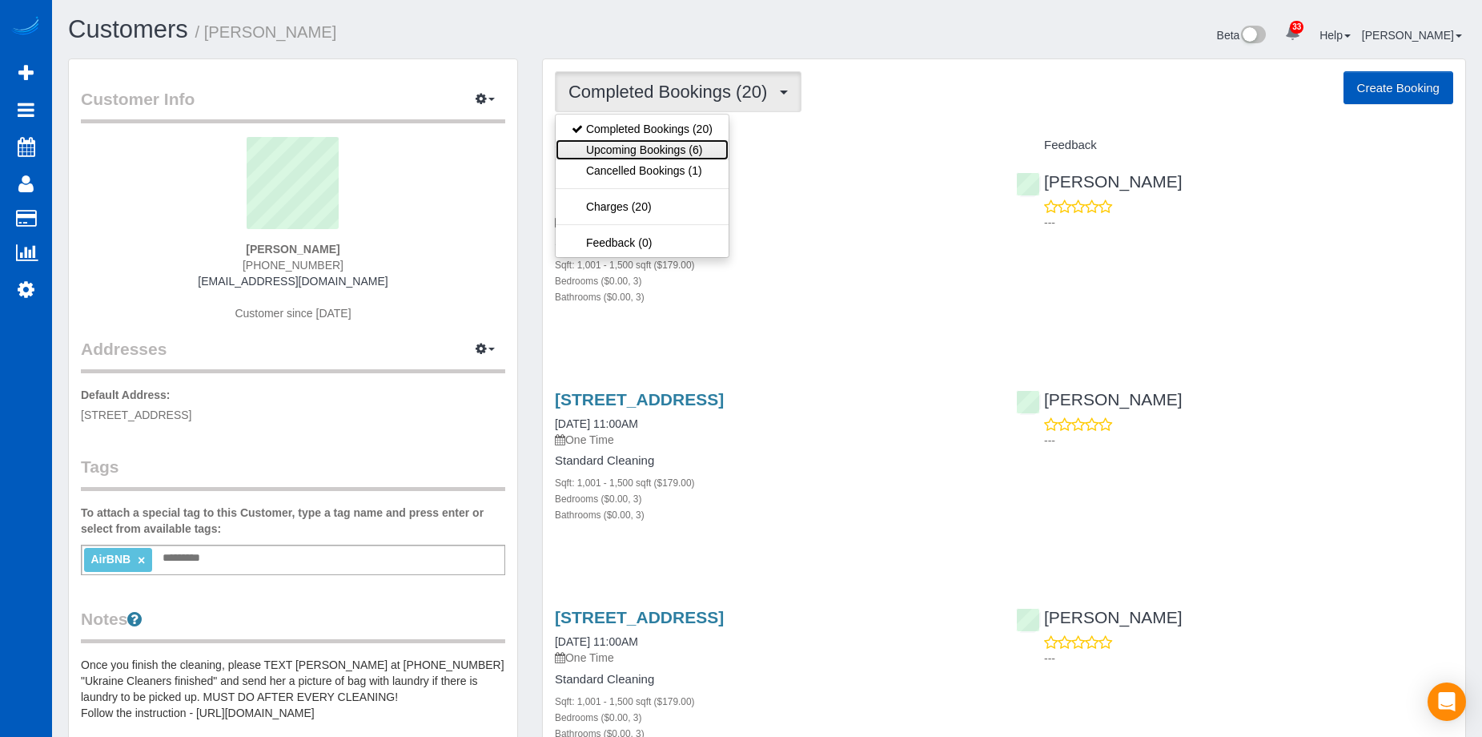
click at [643, 145] on link "Upcoming Bookings (6)" at bounding box center [642, 149] width 173 height 21
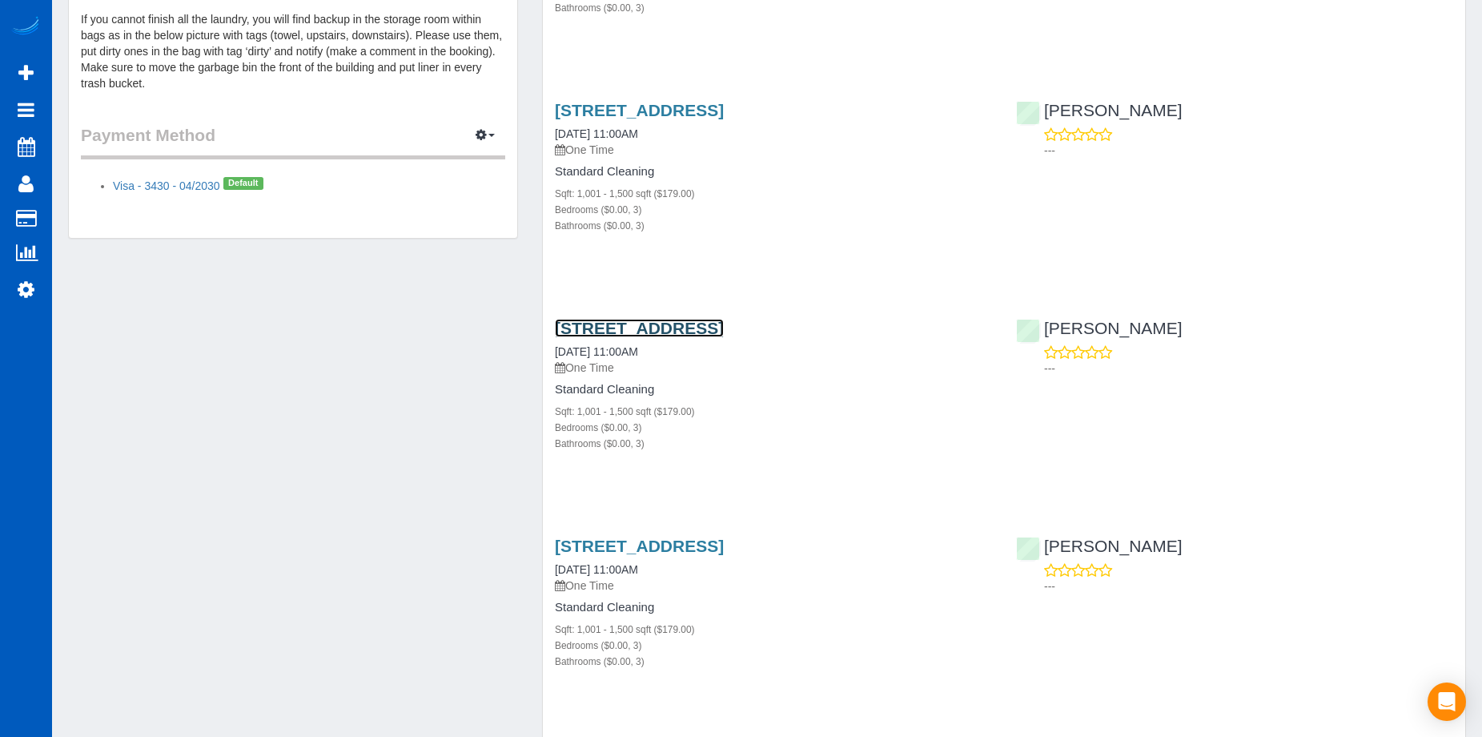
scroll to position [814, 0]
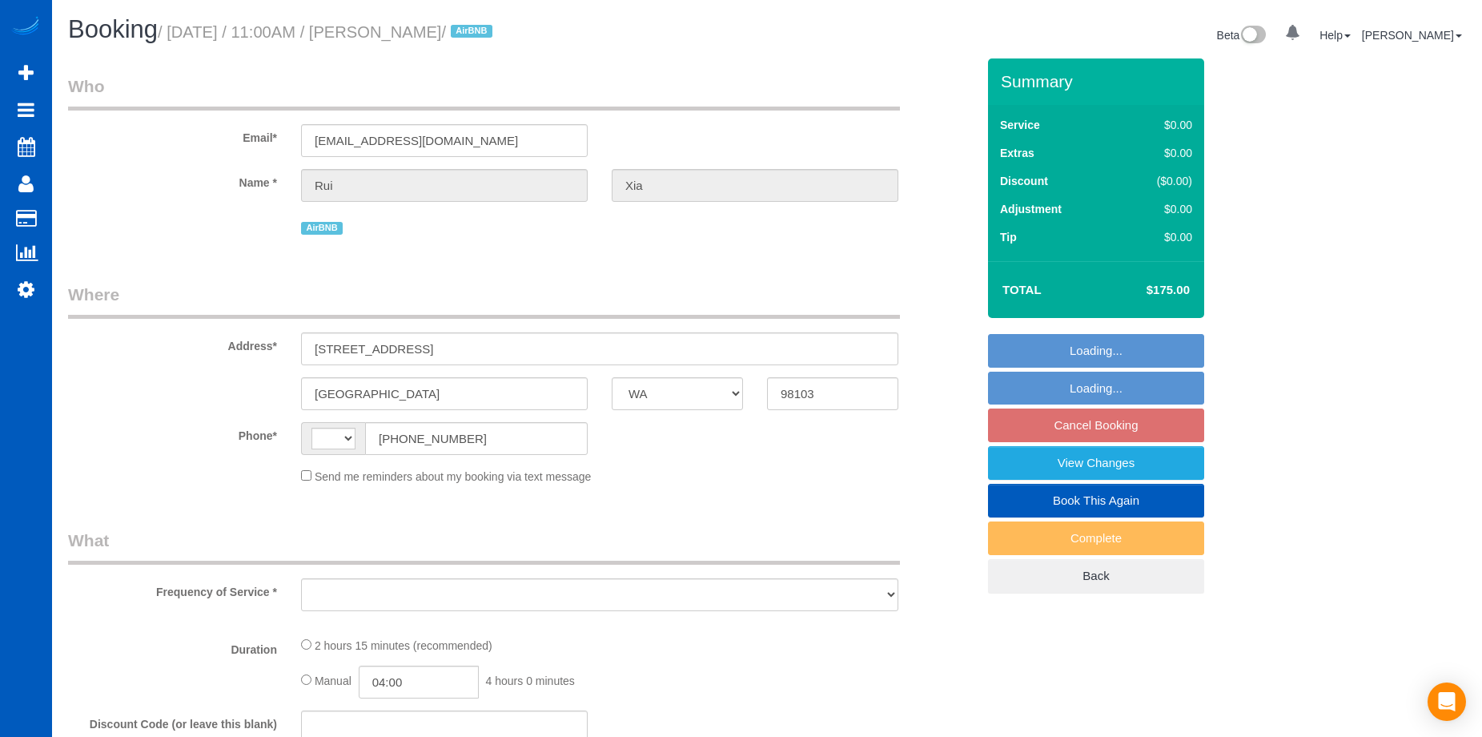
select select "WA"
select select "string:fspay-581ee3a3-ef50-4f7b-abd9-92cea8b7e377"
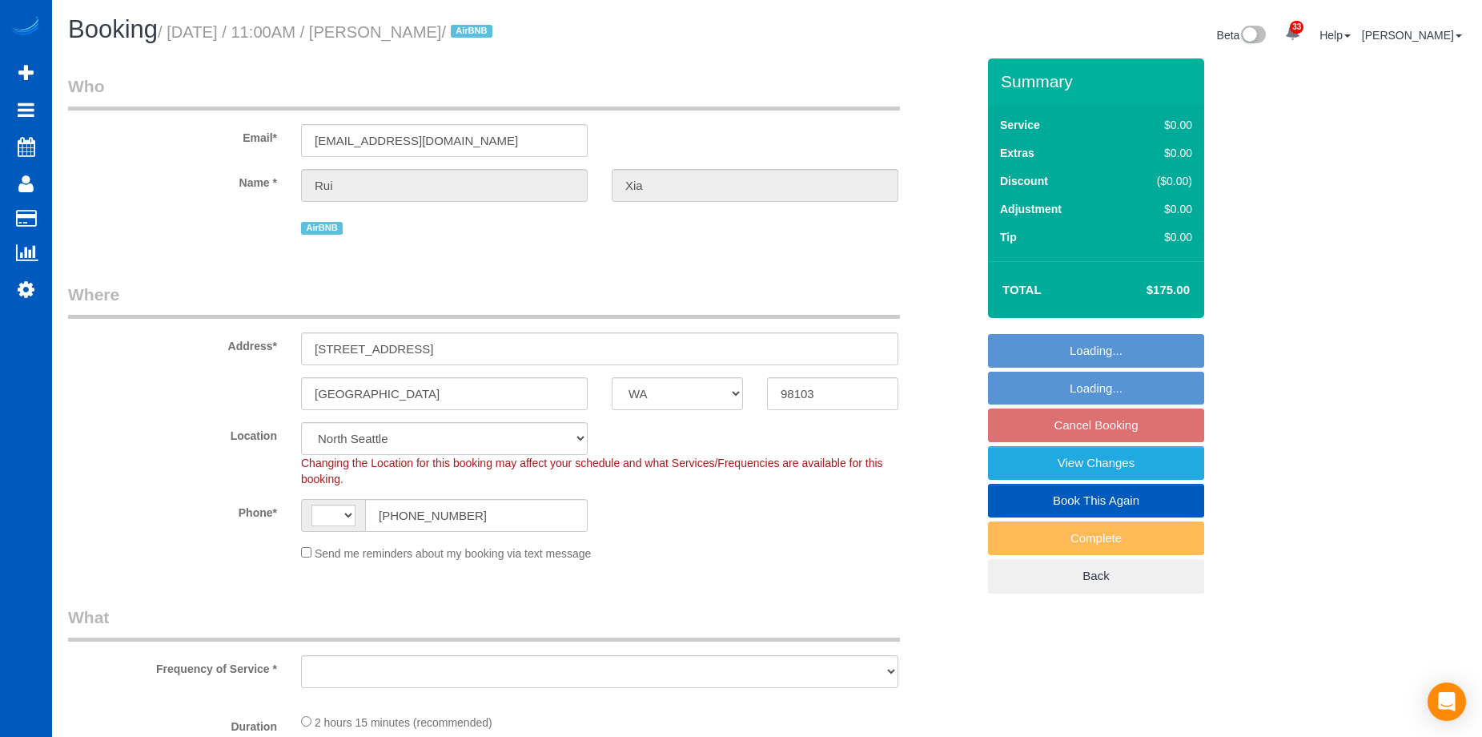
select select "string:[GEOGRAPHIC_DATA]"
select select "199"
select select "1001"
select select "3"
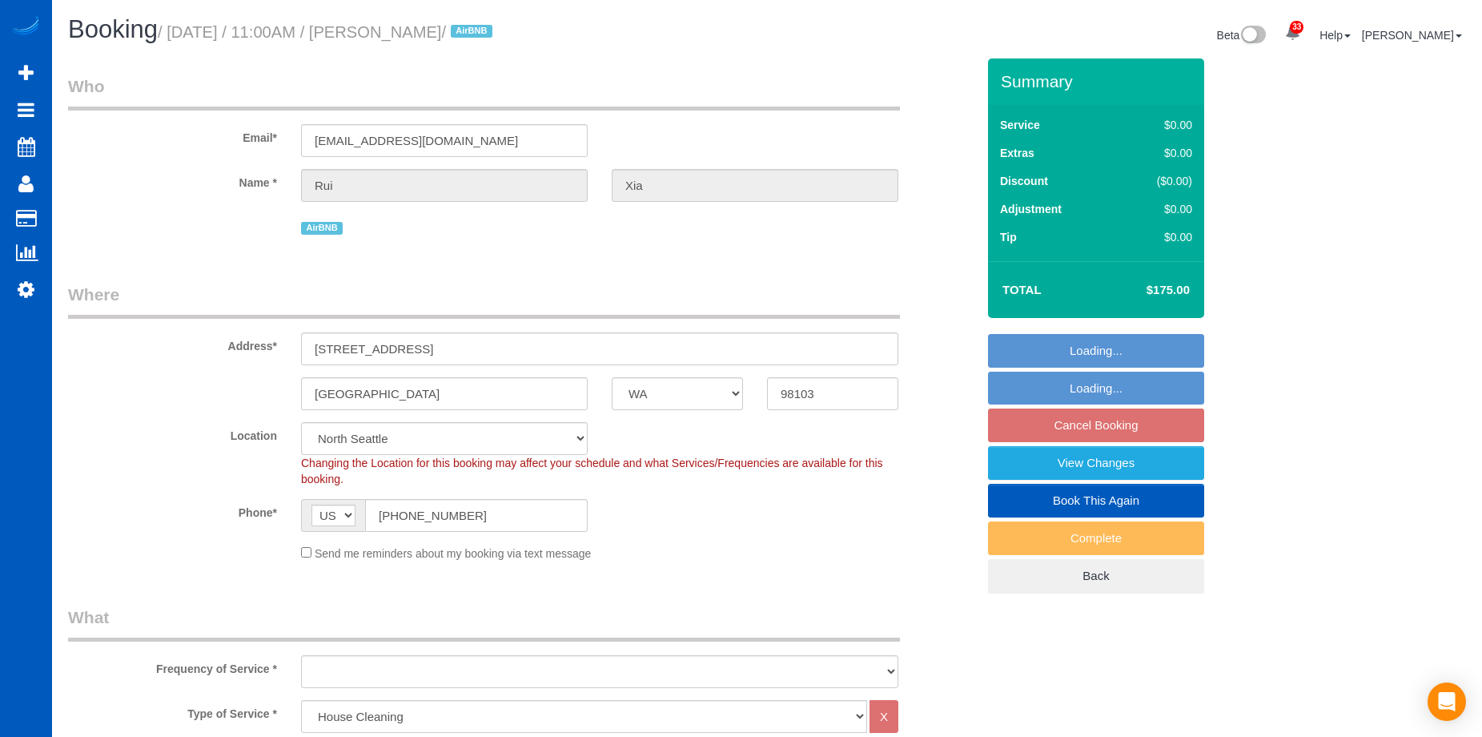
select select "object:1178"
select select "spot1"
select select "1001"
select select "3"
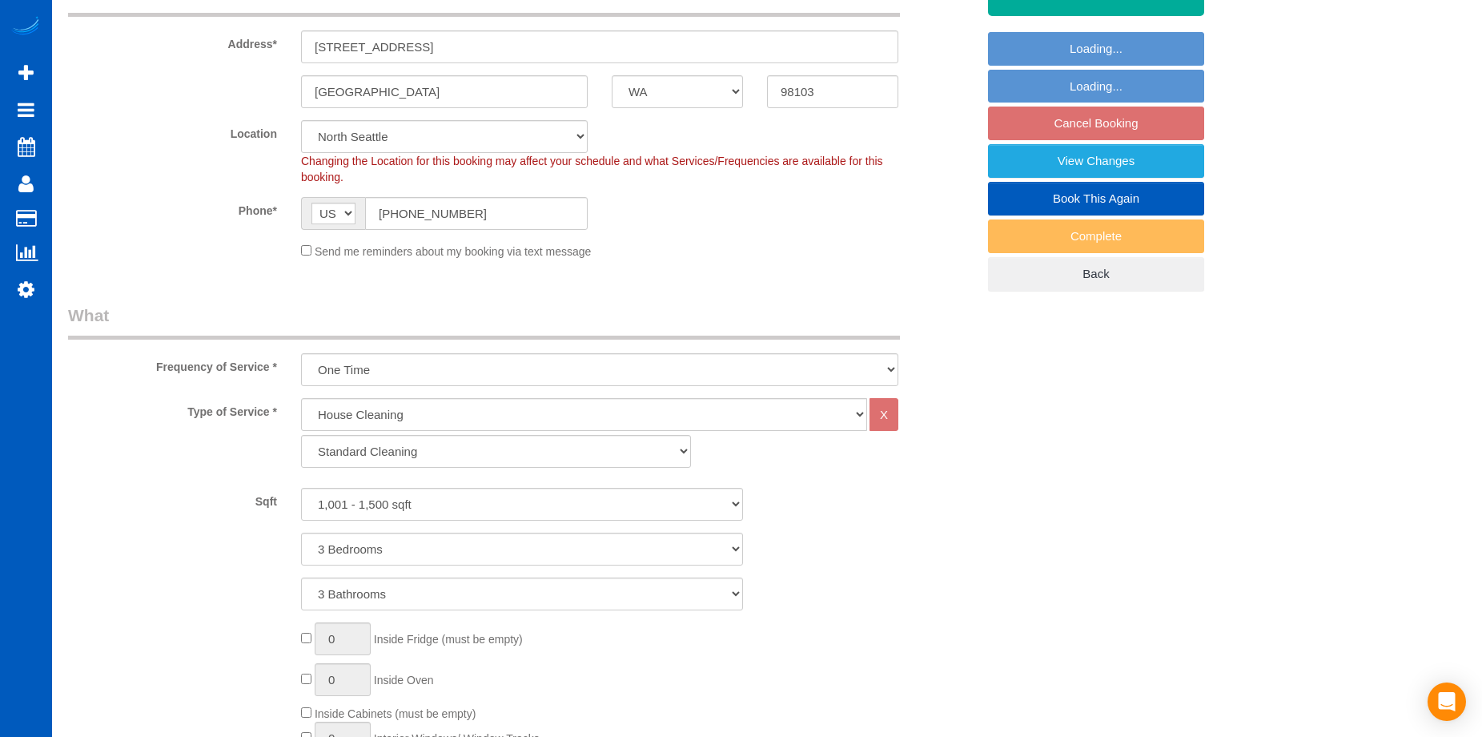
select select "object:1267"
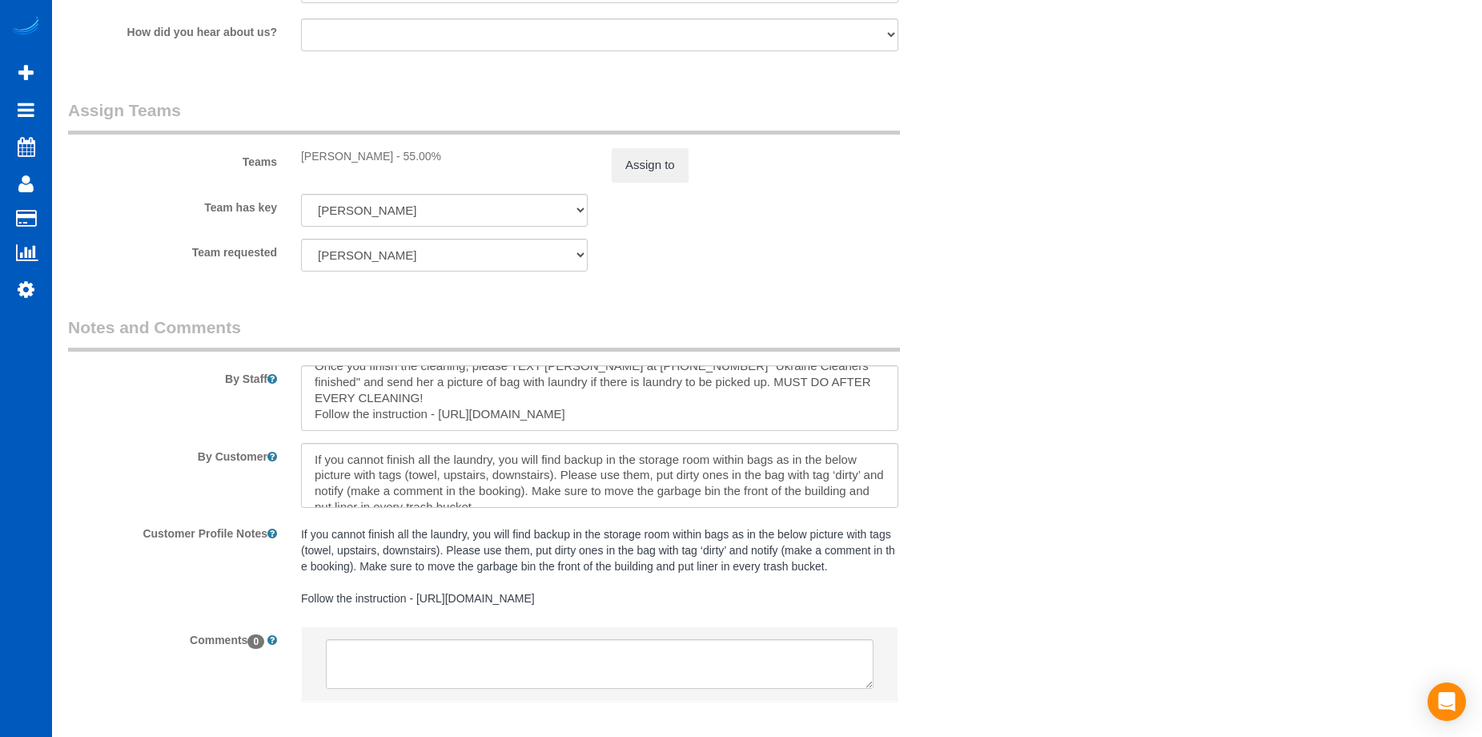
scroll to position [31, 0]
click at [633, 409] on textarea at bounding box center [599, 398] width 597 height 66
click at [505, 565] on pre "If you cannot finish all the laundry, you will find backup in the storage room …" at bounding box center [599, 566] width 597 height 80
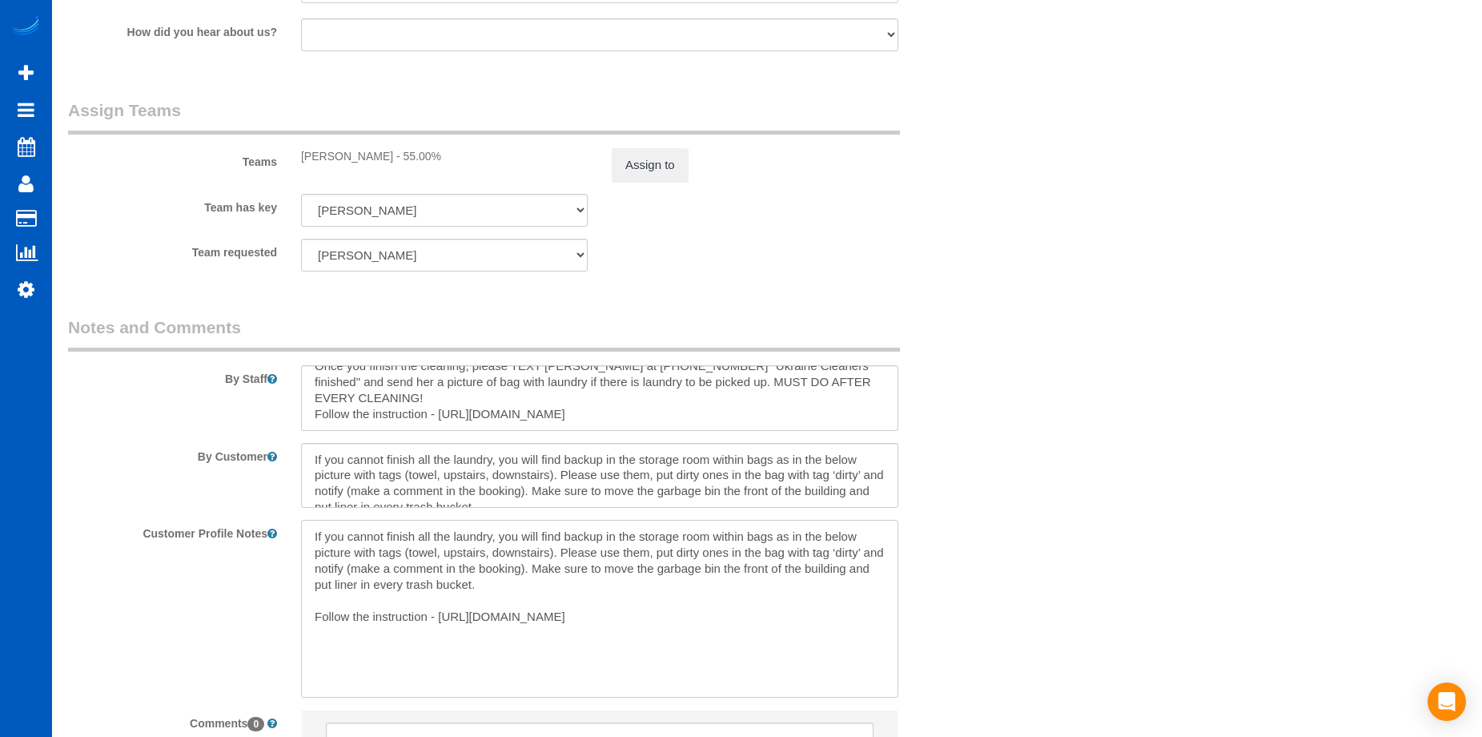
drag, startPoint x: 487, startPoint y: 585, endPoint x: 294, endPoint y: 532, distance: 200.3
click at [294, 532] on div "If you cannot finish all the laundry, you will find backup in the storage room …" at bounding box center [599, 608] width 621 height 177
paste textarea "Once you finish the cleaning, please TEXT [PERSON_NAME] at [PHONE_NUMBER] "Ukra…"
click at [615, 638] on textarea "Once you finish the cleaning, please TEXT Rui at (217) 904-3307 "Ukraine Cleane…" at bounding box center [599, 608] width 597 height 177
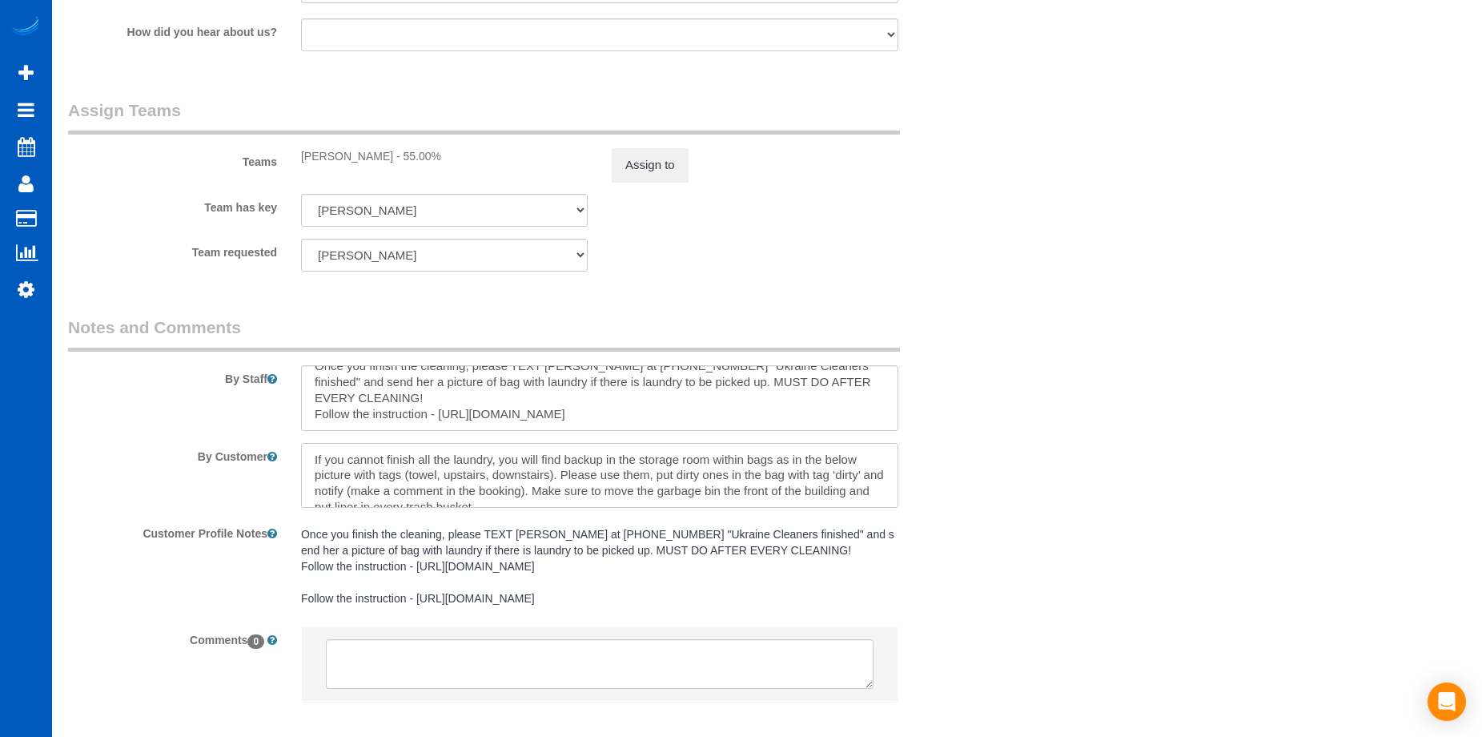
click at [558, 479] on textarea at bounding box center [599, 476] width 597 height 66
click at [533, 480] on textarea at bounding box center [599, 476] width 597 height 66
click at [380, 606] on pre "Once you finish the cleaning, please TEXT Rui at (217) 904-3307 "Ukraine Cleane…" at bounding box center [599, 566] width 597 height 80
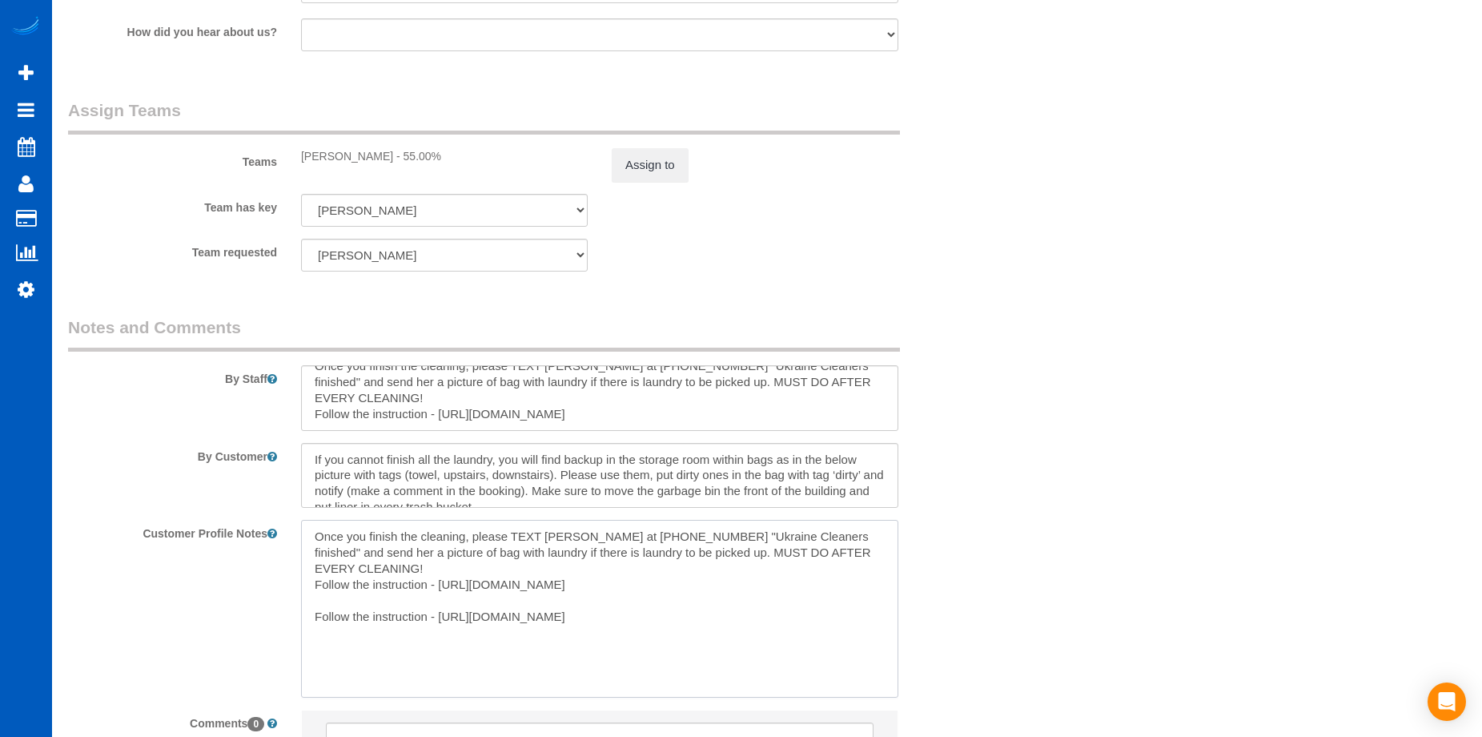
drag, startPoint x: 589, startPoint y: 633, endPoint x: 289, endPoint y: 623, distance: 299.7
click at [289, 623] on div "Once you finish the cleaning, please TEXT Rui at (217) 904-3307 "Ukraine Cleane…" at bounding box center [599, 608] width 621 height 177
paste textarea "If you cannot finish all the laundry, you will find backup in the storage room …"
type textarea "Once you finish the cleaning, please TEXT [PERSON_NAME] at [PHONE_NUMBER] "Ukra…"
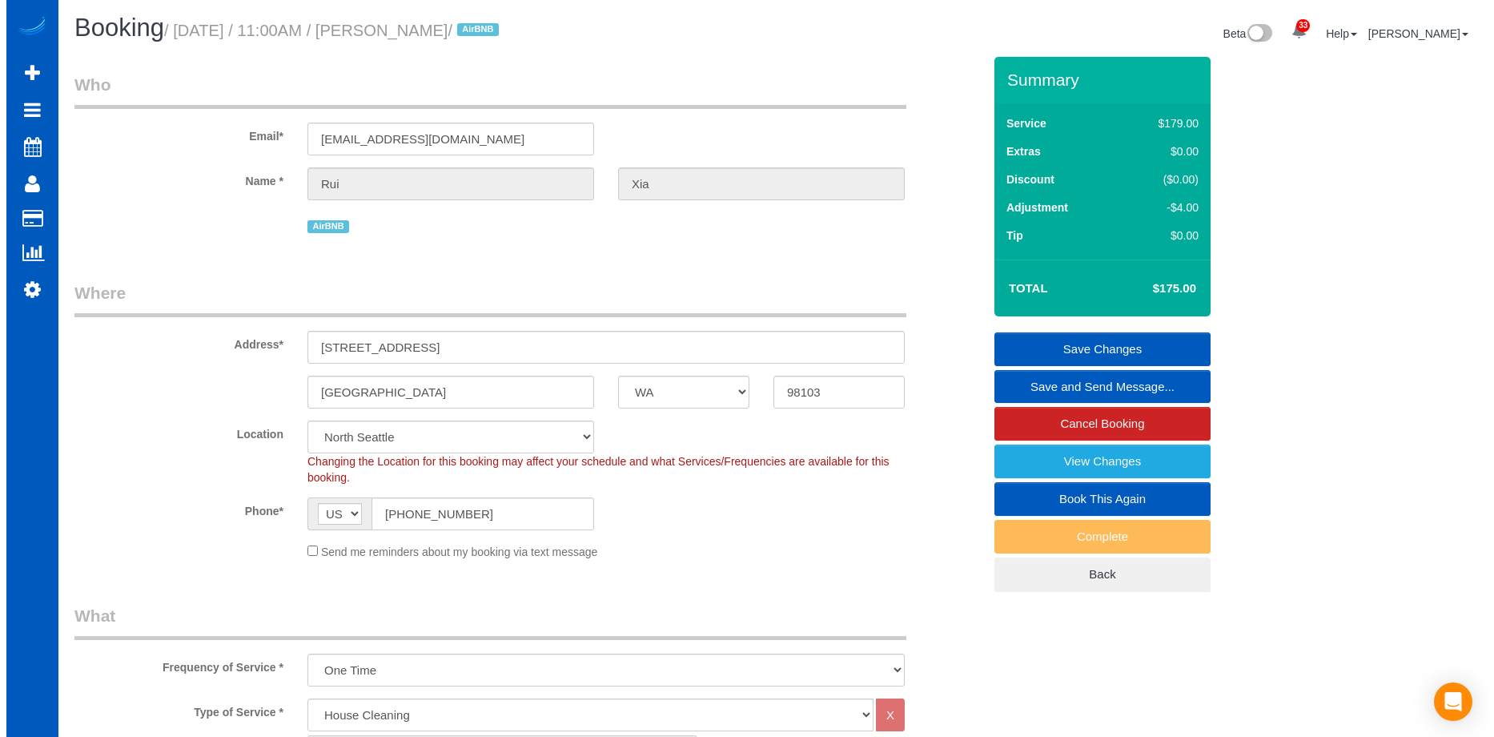
scroll to position [0, 0]
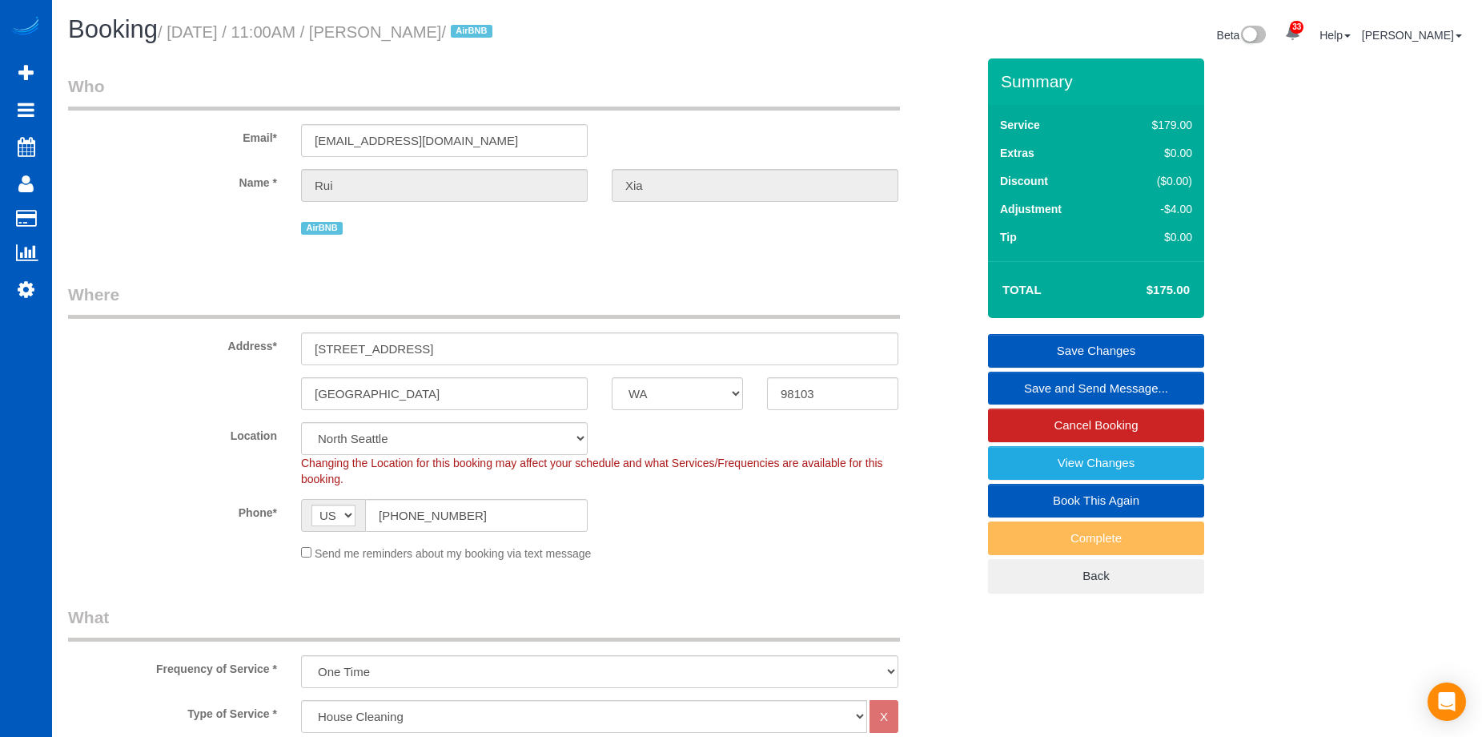
click at [1037, 335] on link "Save Changes" at bounding box center [1096, 351] width 216 height 34
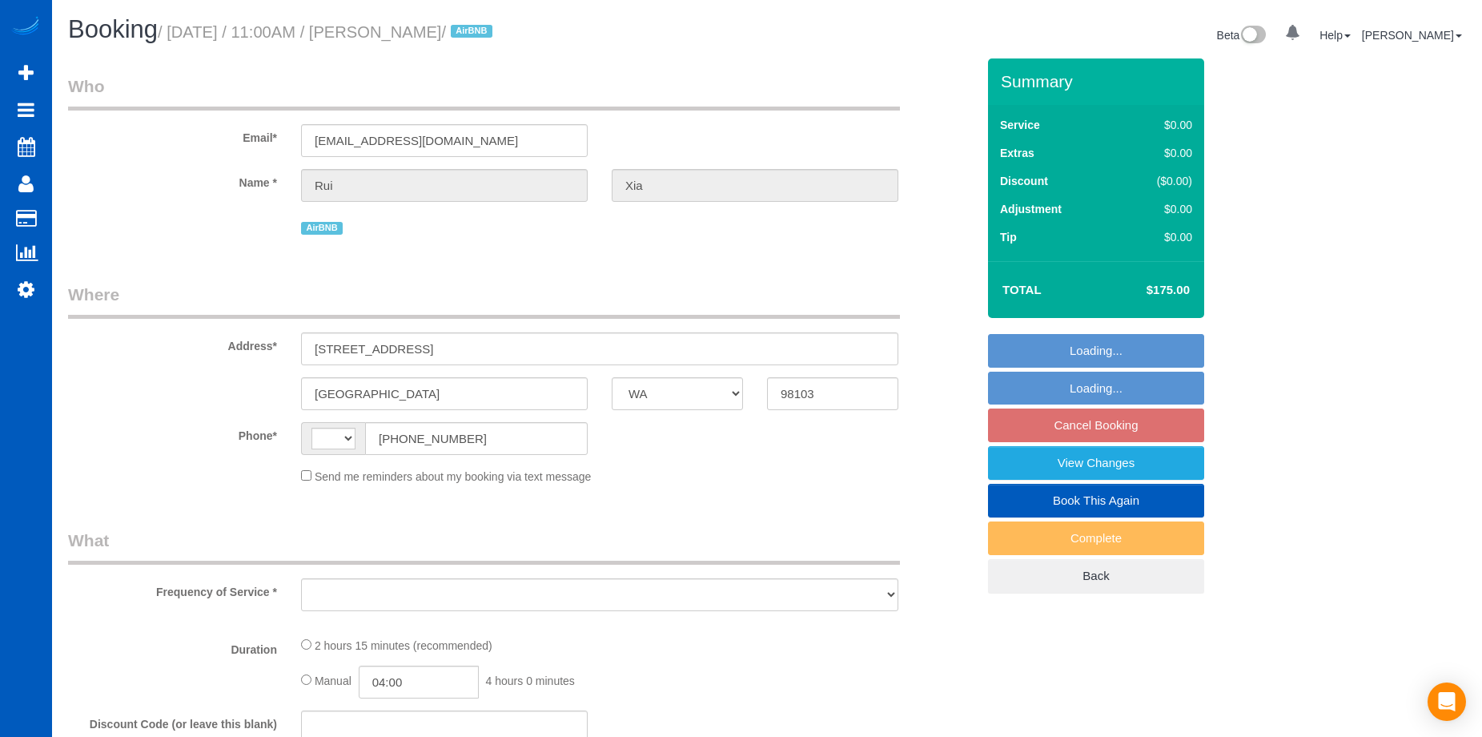
select select "WA"
select select "string:fspay-581ee3a3-ef50-4f7b-abd9-92cea8b7e377"
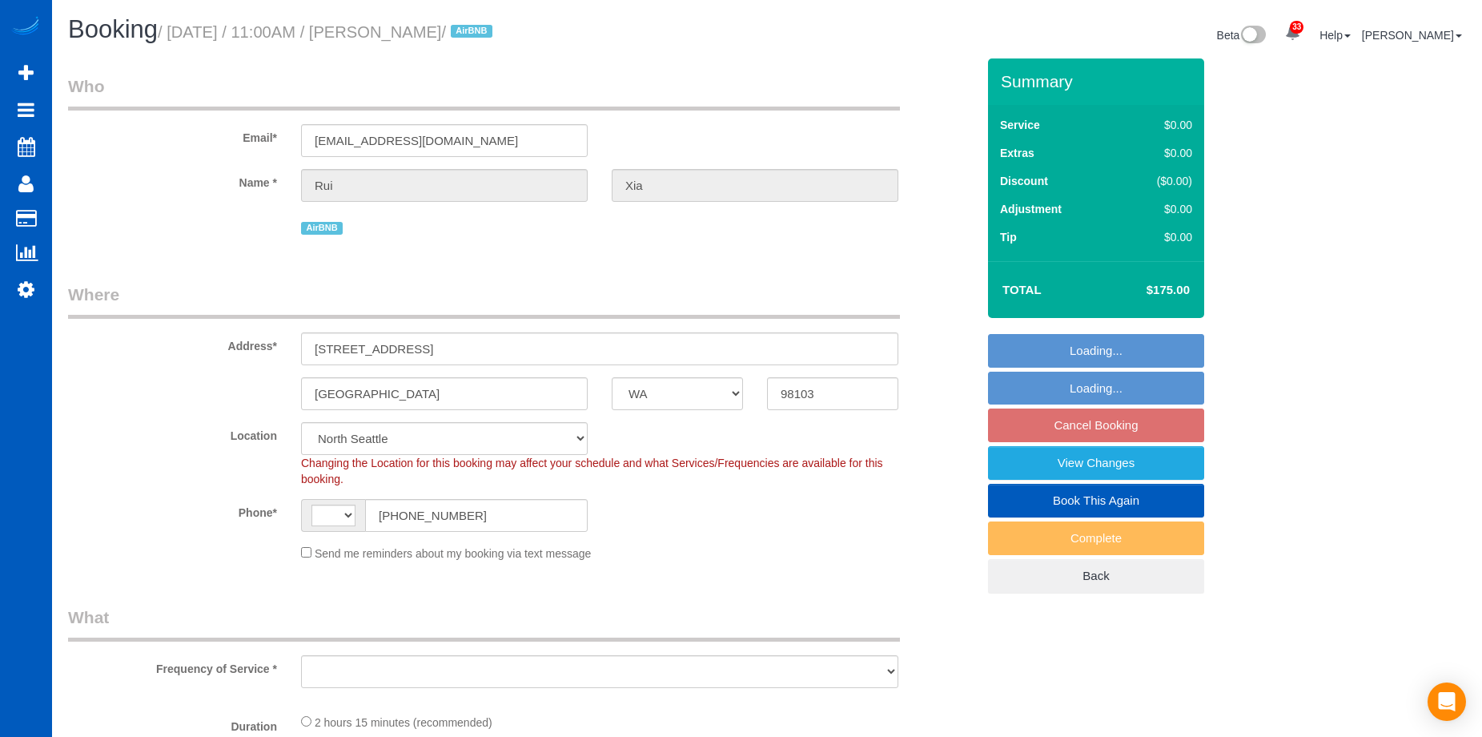
select select "string:US"
select select "object:918"
select select "spot1"
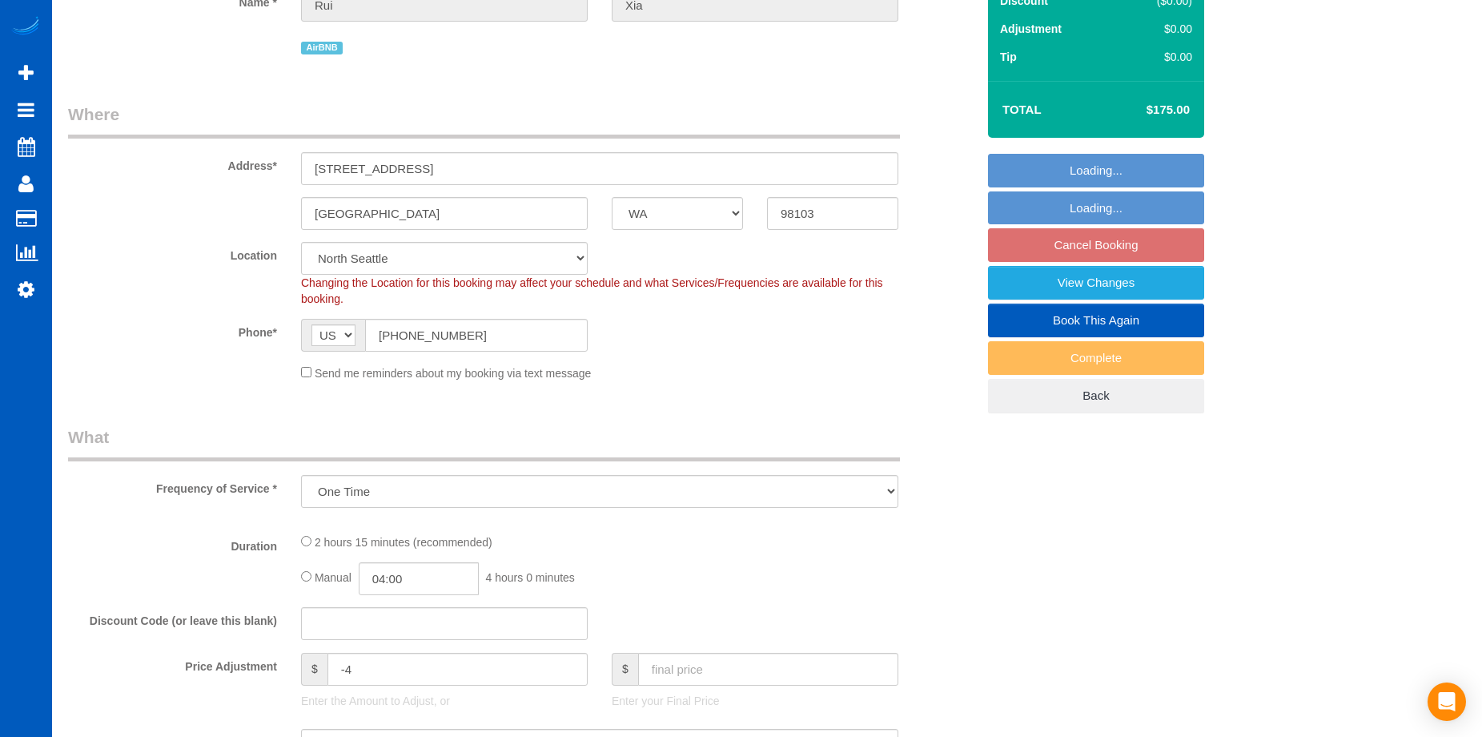
select select "199"
select select "1001"
select select "3"
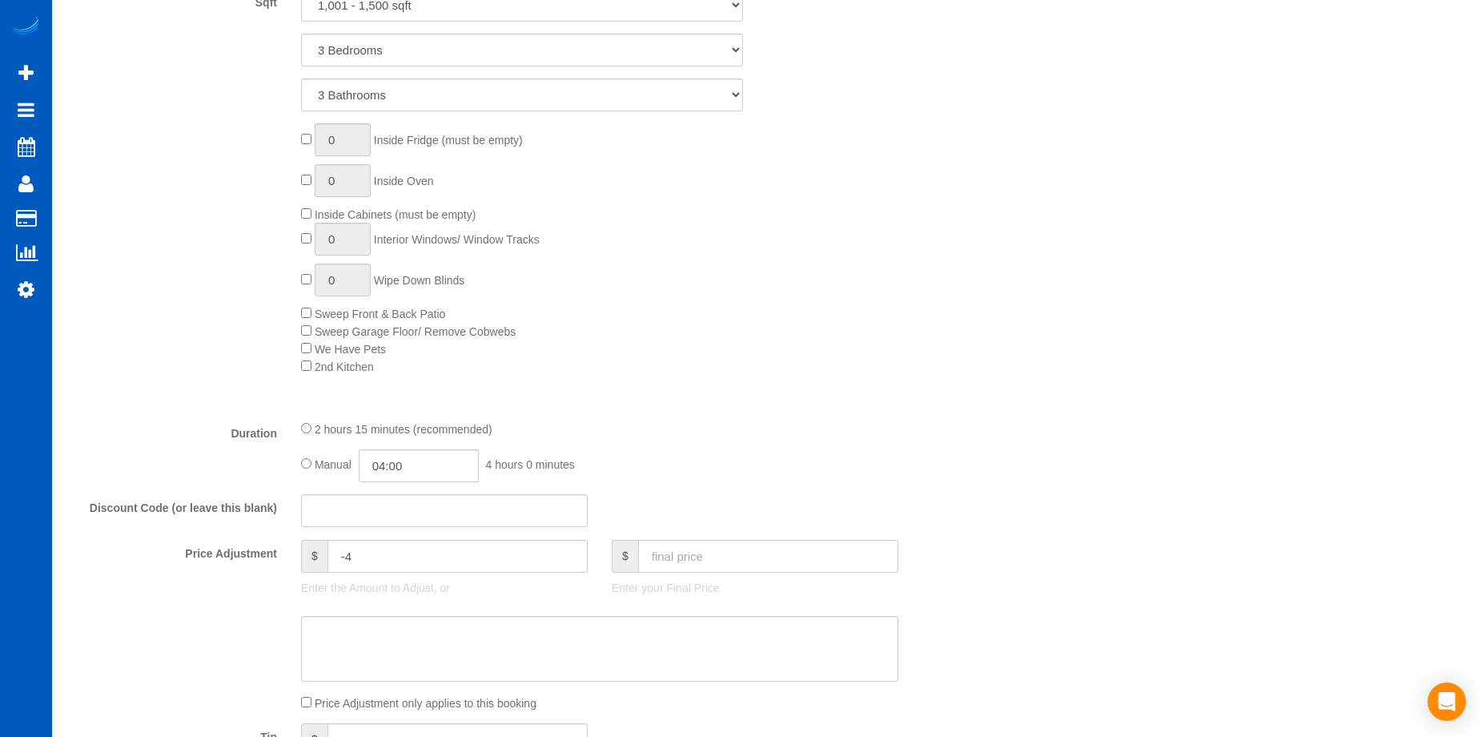
select select "object:1267"
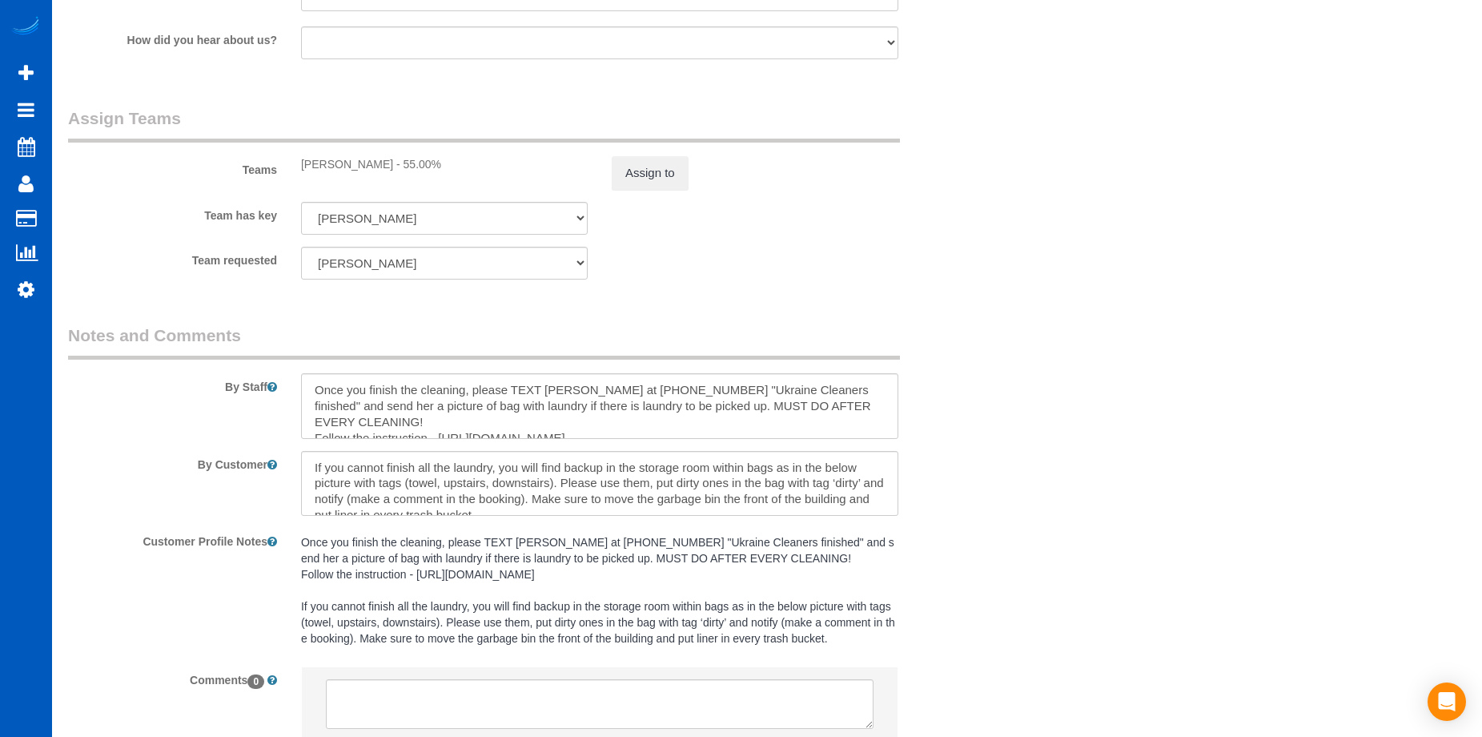
scroll to position [2162, 0]
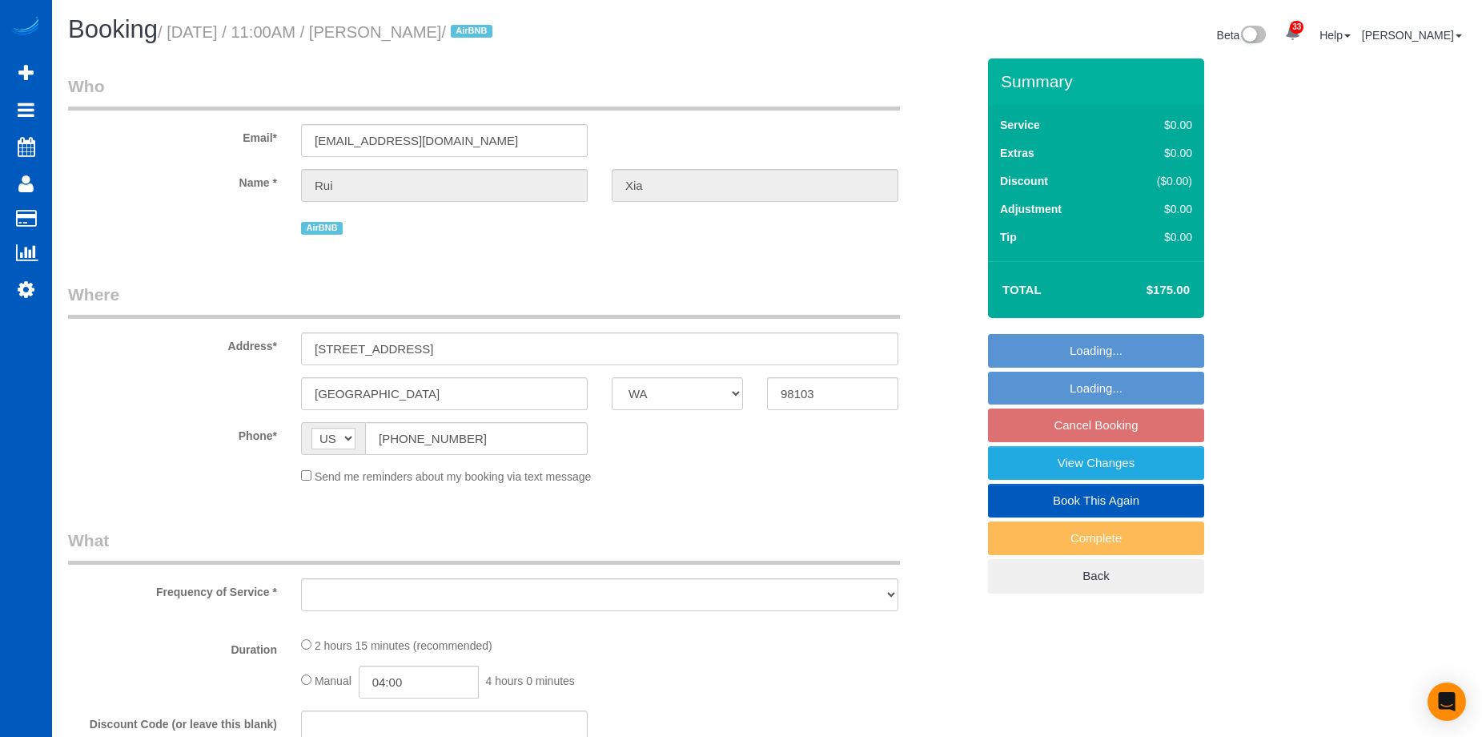
select select "WA"
select select "string:fspay-581ee3a3-ef50-4f7b-abd9-92cea8b7e377"
select select "spot2"
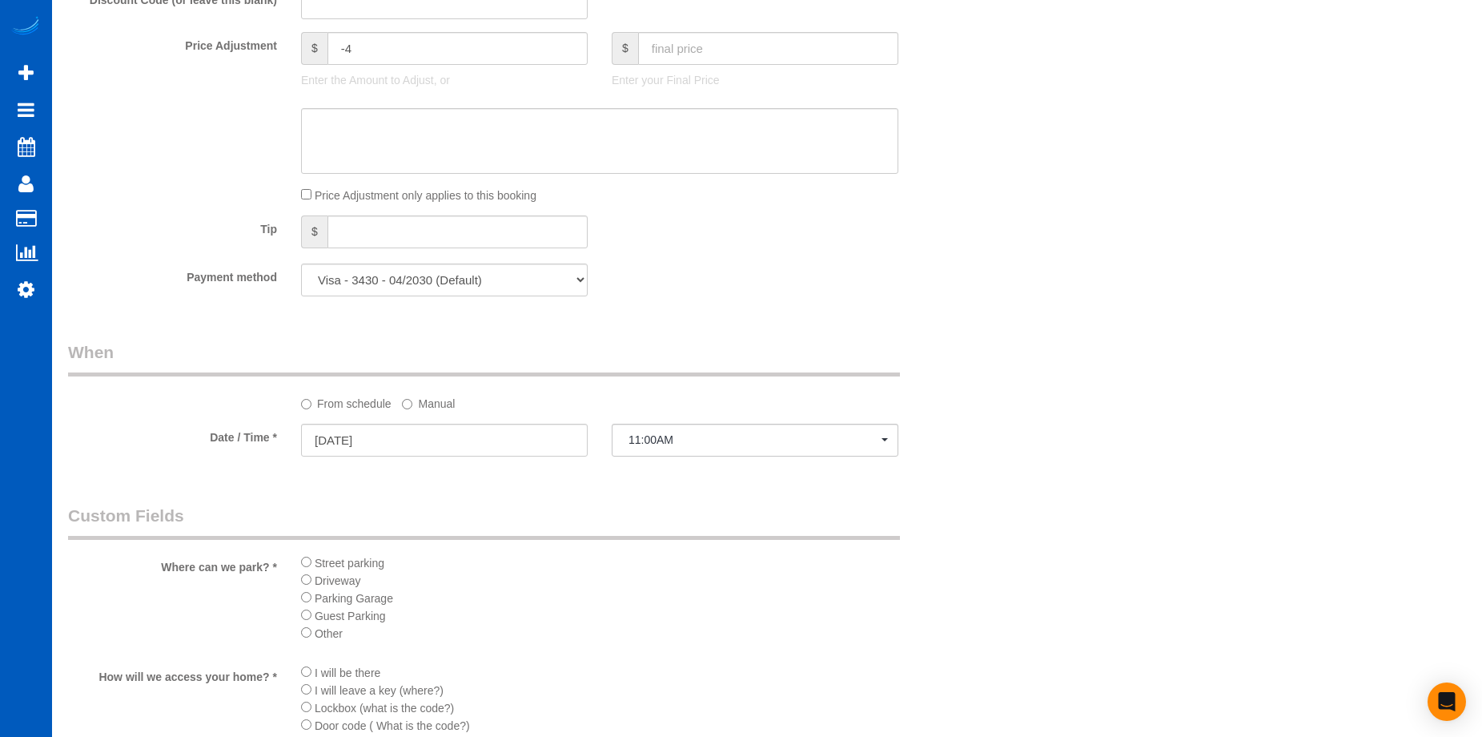
select select "object:1044"
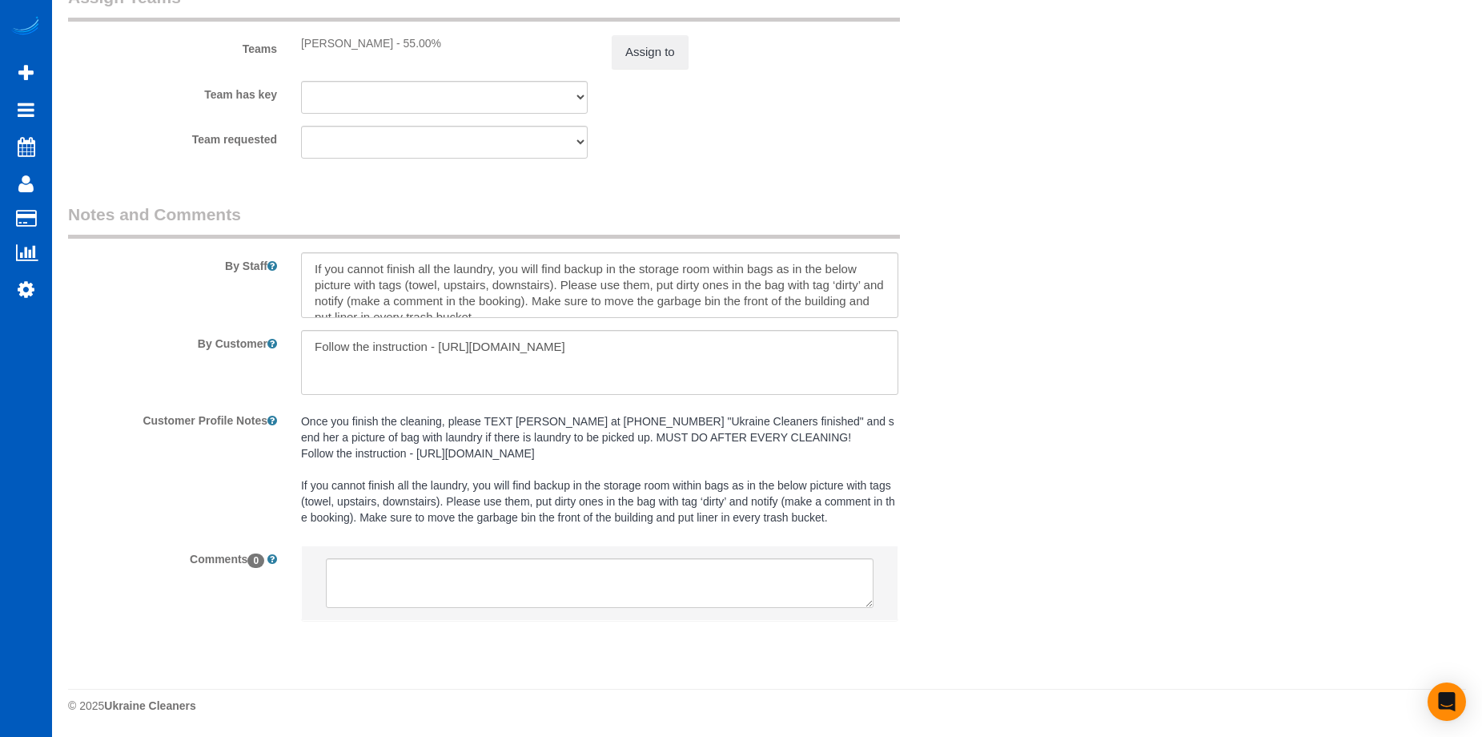
select select "199"
select select "1001"
select select "3"
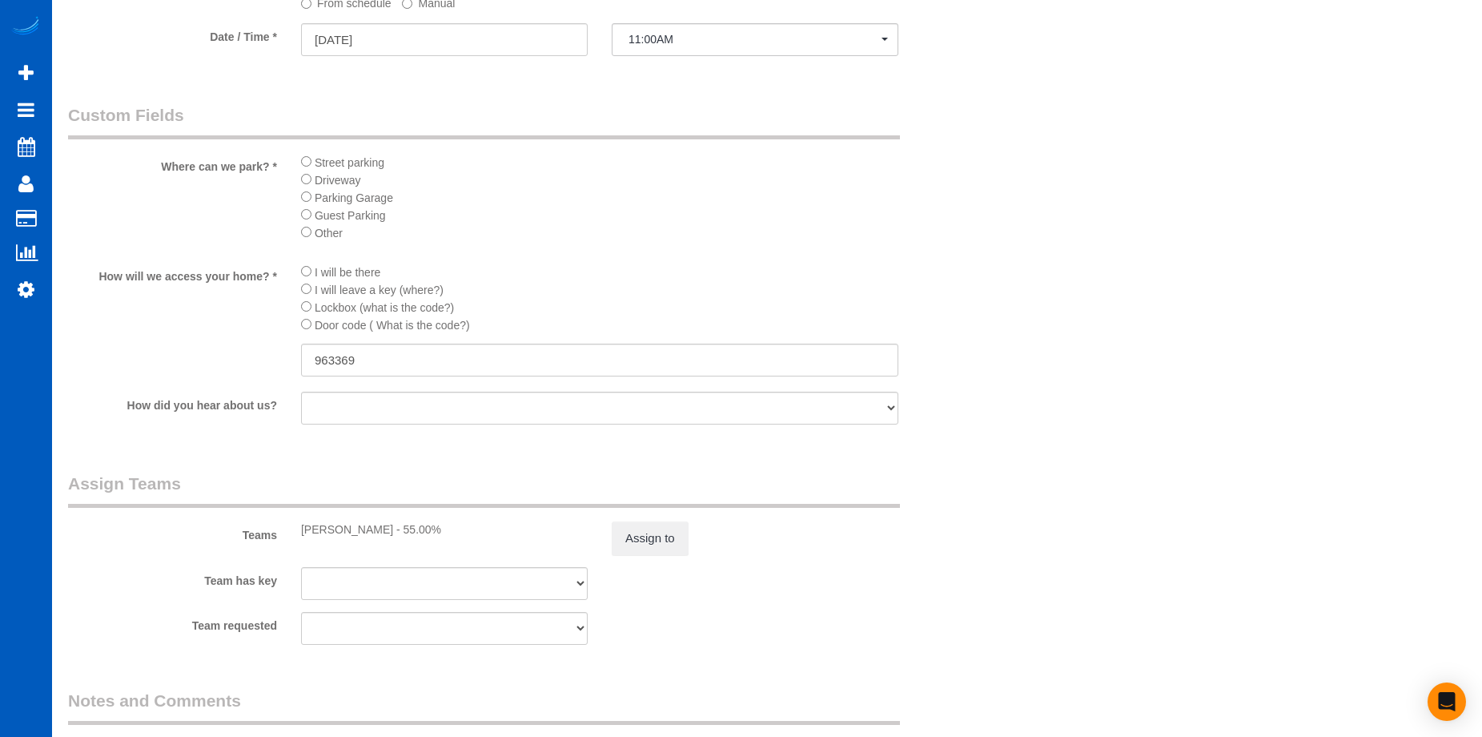
scroll to position [2109, 0]
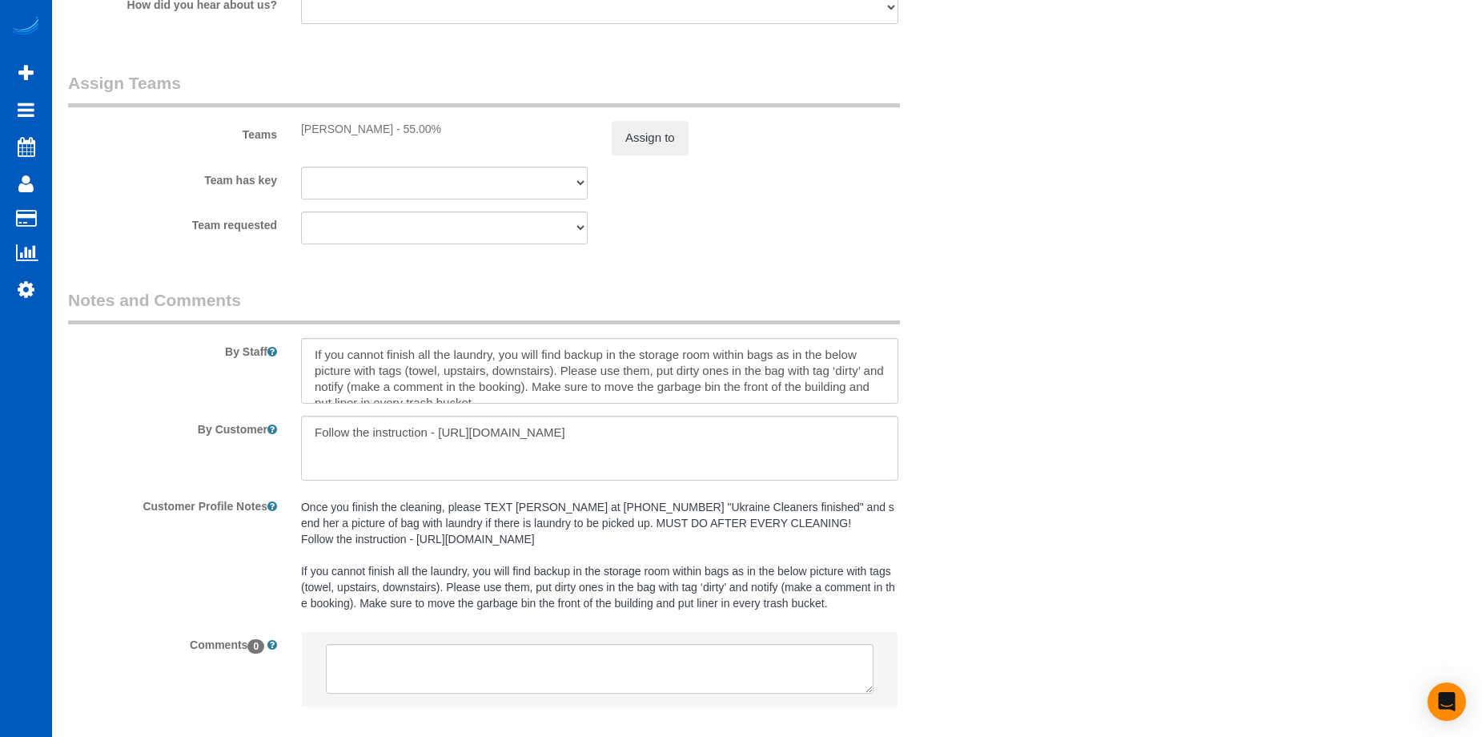
select select "1001"
select select "3"
click at [409, 545] on pre "Once you finish the cleaning, please TEXT [PERSON_NAME] at [PHONE_NUMBER] "Ukra…" at bounding box center [599, 555] width 597 height 112
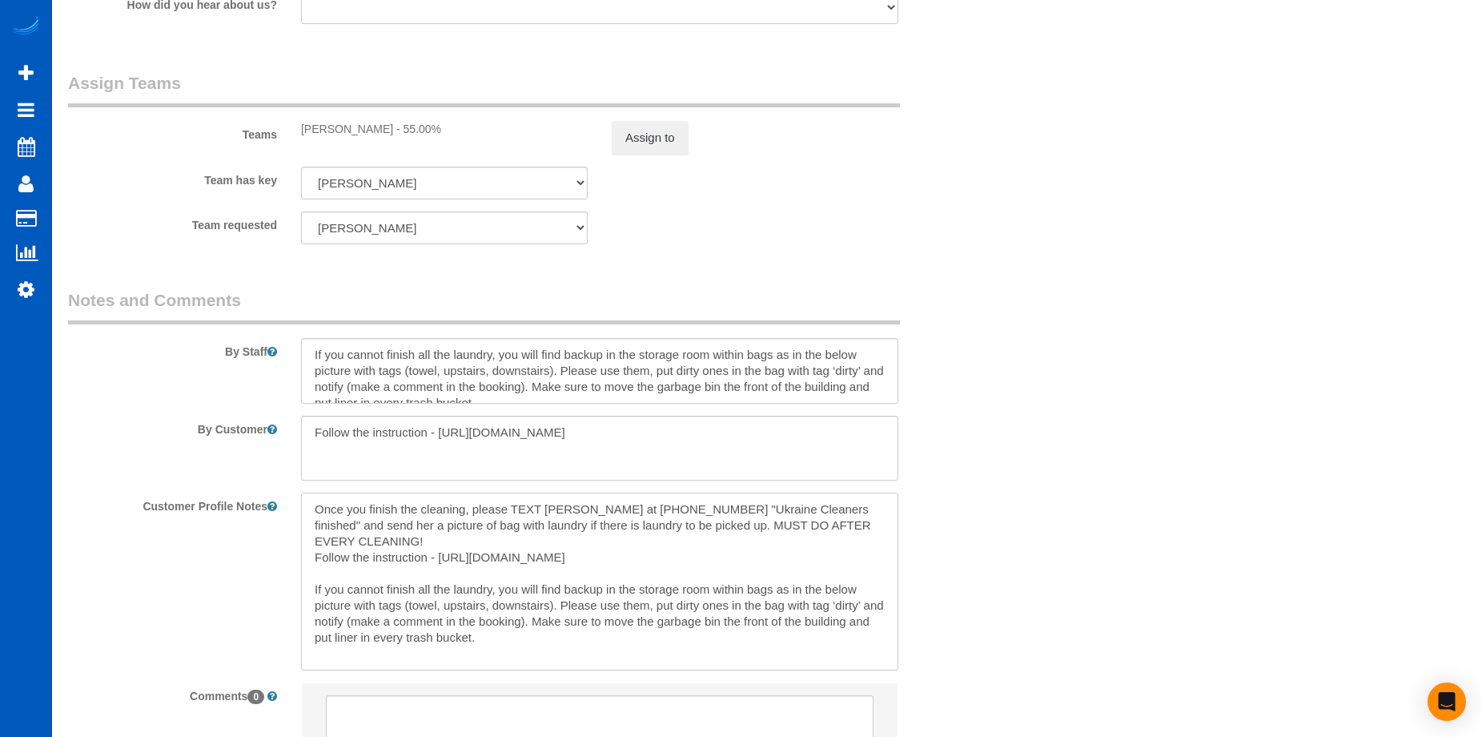
drag, startPoint x: 590, startPoint y: 555, endPoint x: 291, endPoint y: 516, distance: 302.1
click at [291, 516] on div "Once you finish the cleaning, please TEXT [PERSON_NAME] at [PHONE_NUMBER] "Ukra…" at bounding box center [599, 581] width 621 height 177
click at [380, 362] on textarea at bounding box center [599, 371] width 597 height 66
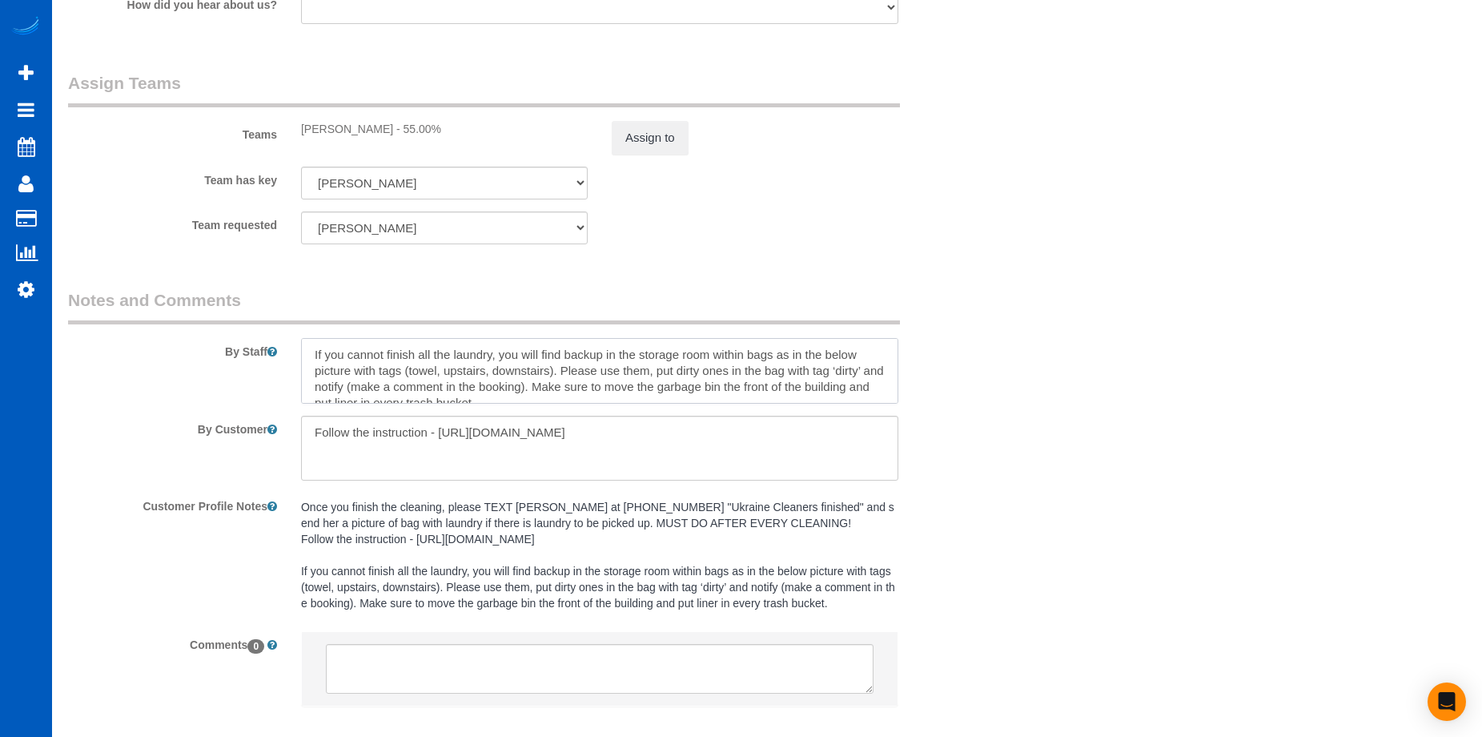
paste textarea "Once you finish the cleaning, please TEXT [PERSON_NAME] at [PHONE_NUMBER] "Ukra…"
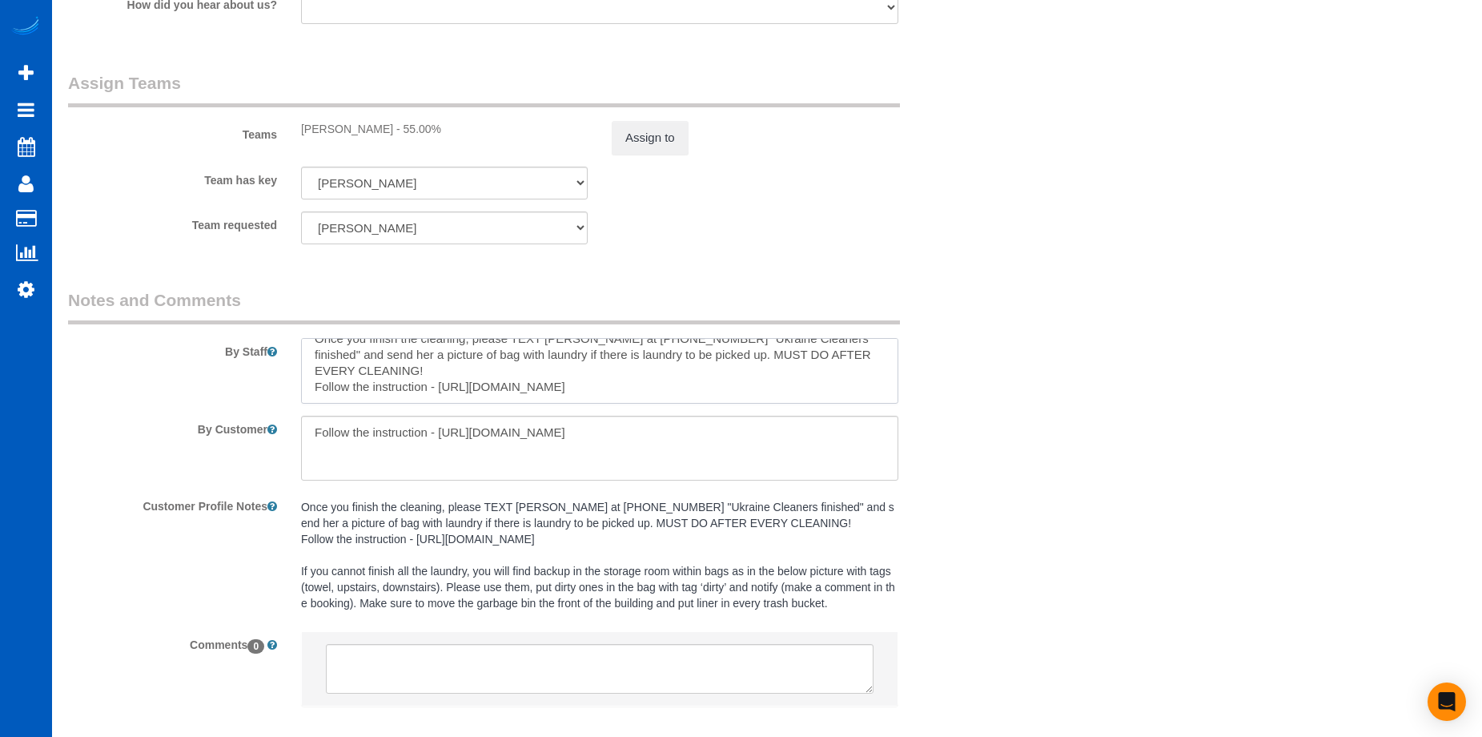
type textarea "Once you finish the cleaning, please TEXT [PERSON_NAME] at [PHONE_NUMBER] "Ukra…"
click at [384, 603] on pre "Once you finish the cleaning, please TEXT [PERSON_NAME] at [PHONE_NUMBER] "Ukra…" at bounding box center [599, 555] width 597 height 112
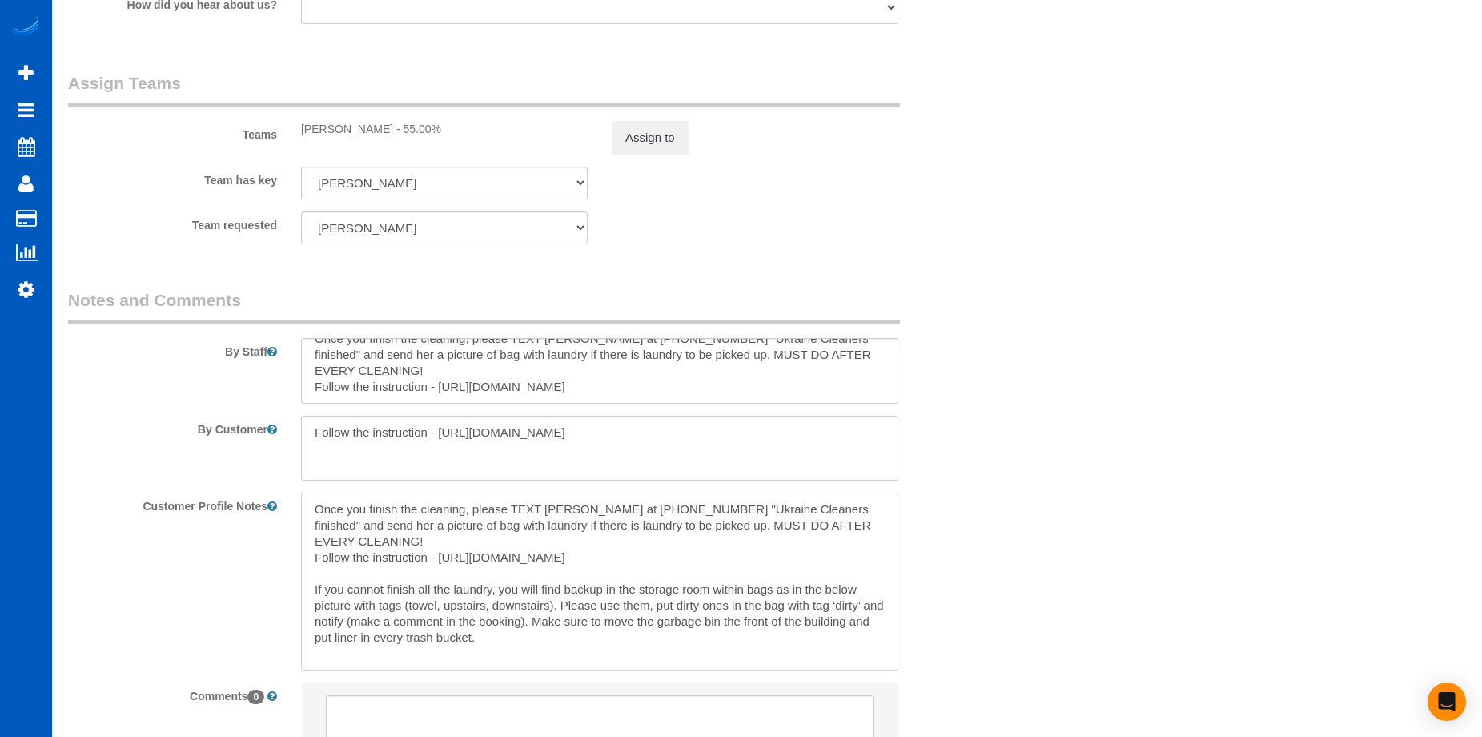
drag, startPoint x: 492, startPoint y: 637, endPoint x: 287, endPoint y: 594, distance: 209.4
click at [287, 594] on div "Customer Profile Notes Once you finish the cleaning, please TEXT Rui at (217) 9…" at bounding box center [522, 581] width 932 height 177
click at [521, 452] on textarea at bounding box center [599, 449] width 597 height 66
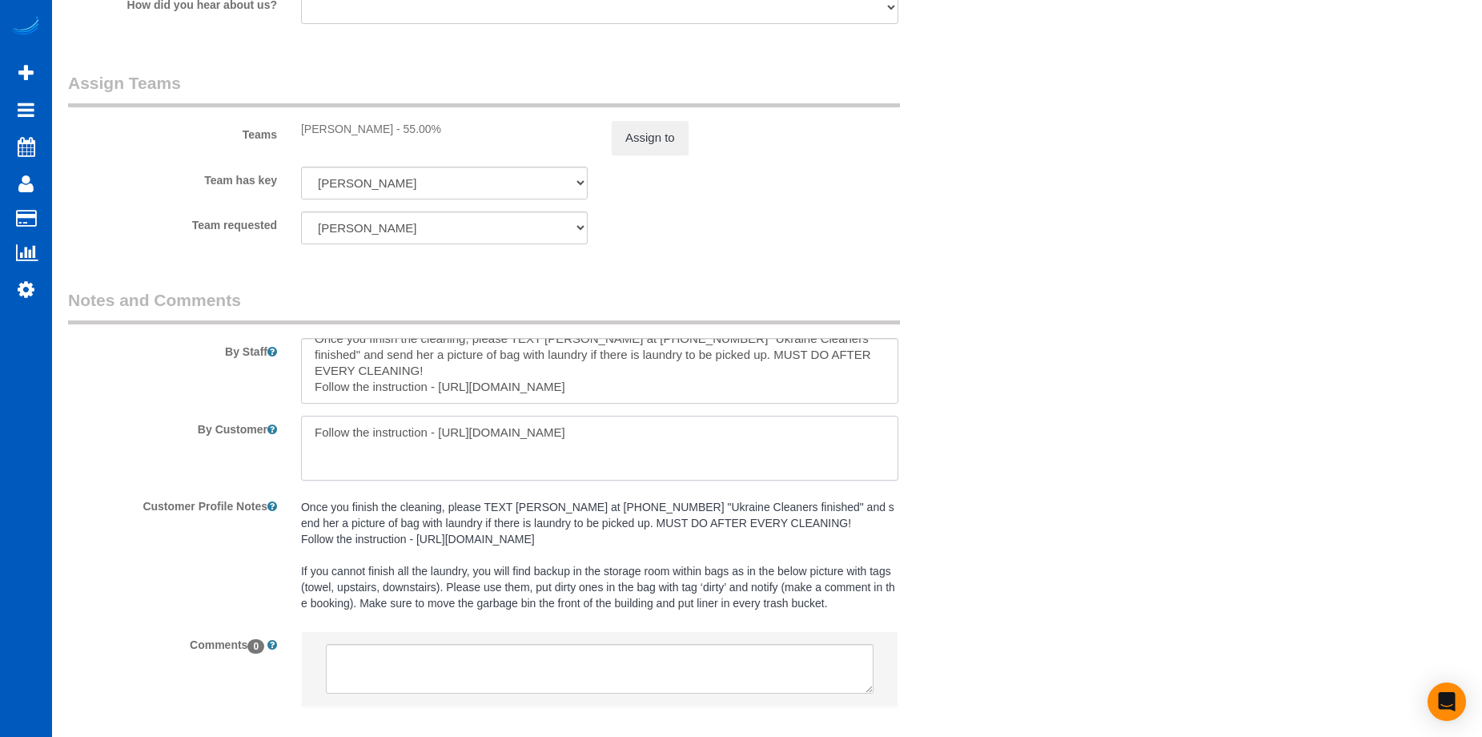
drag, startPoint x: 613, startPoint y: 456, endPoint x: 295, endPoint y: 430, distance: 319.0
click at [295, 430] on div at bounding box center [599, 449] width 621 height 66
paste textarea "If you cannot finish all the laundry, you will find backup in the storage room …"
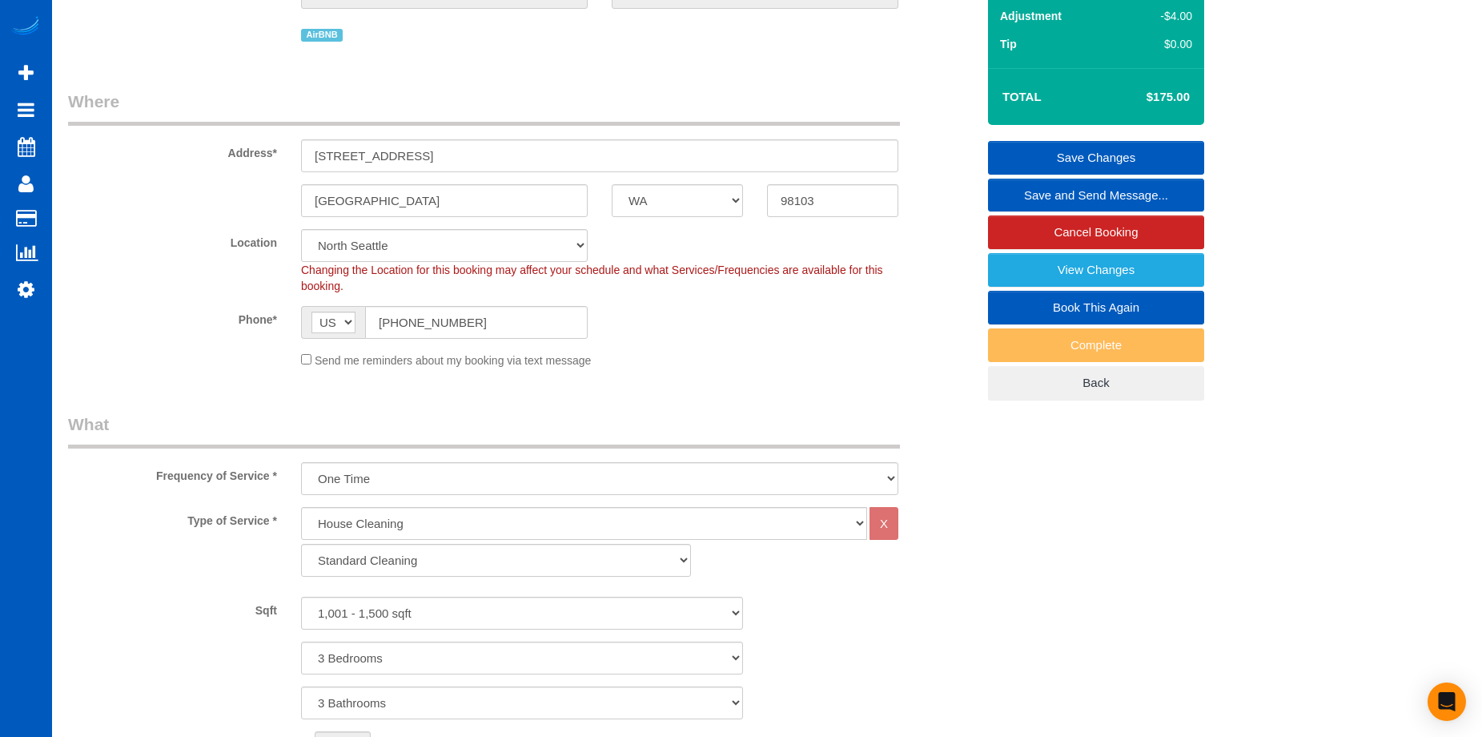
scroll to position [187, 0]
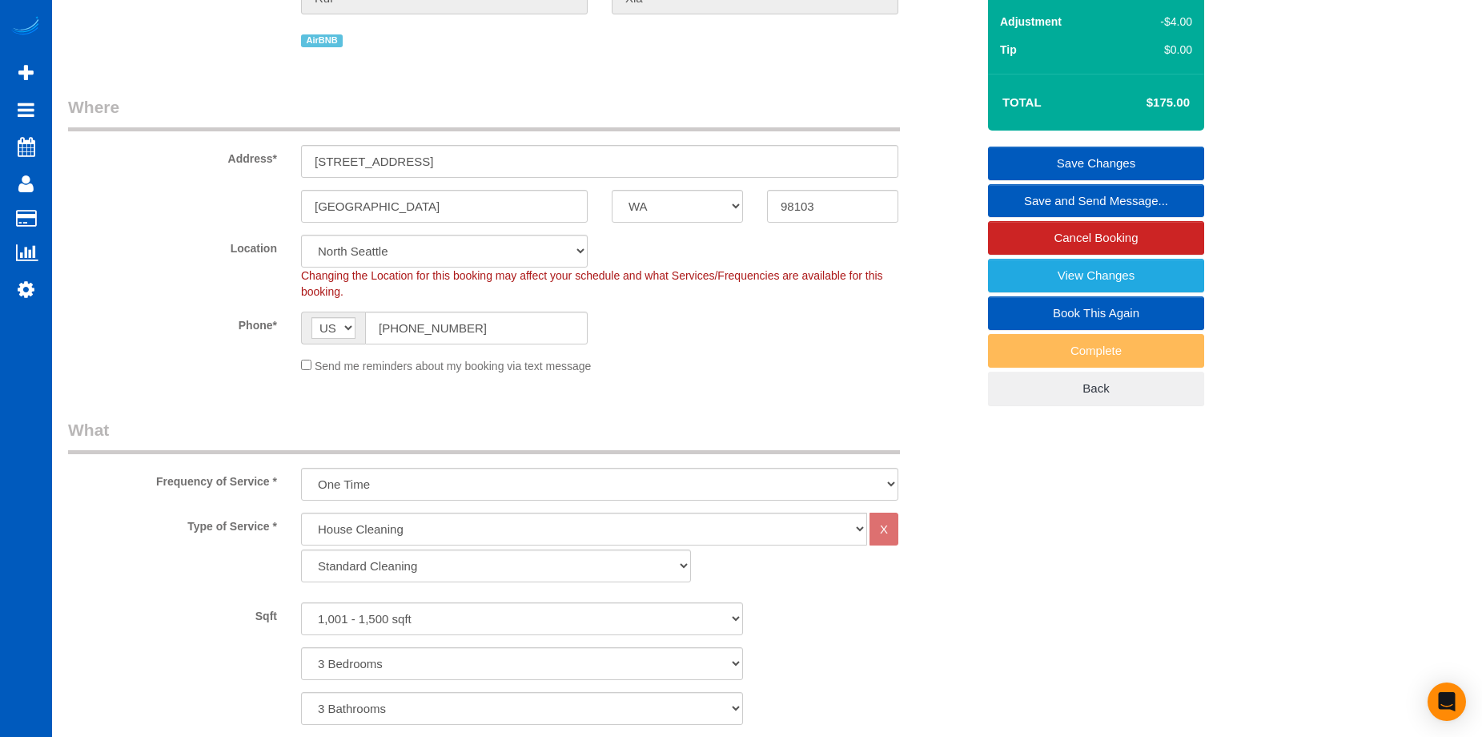
type textarea "If you cannot finish all the laundry, you will find backup in the storage room …"
click at [1014, 151] on link "Save Changes" at bounding box center [1096, 164] width 216 height 34
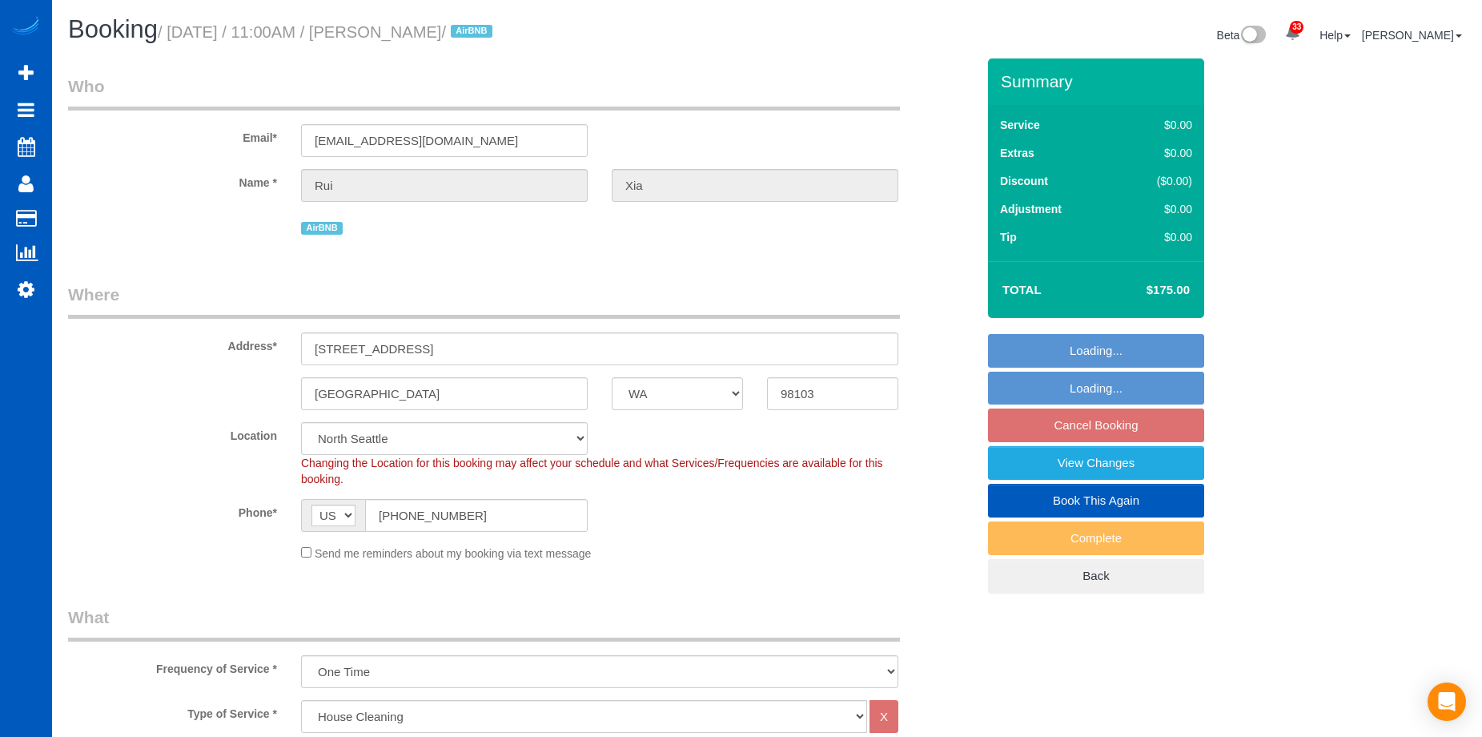
select select "WA"
select select "199"
select select "1001"
select select "3"
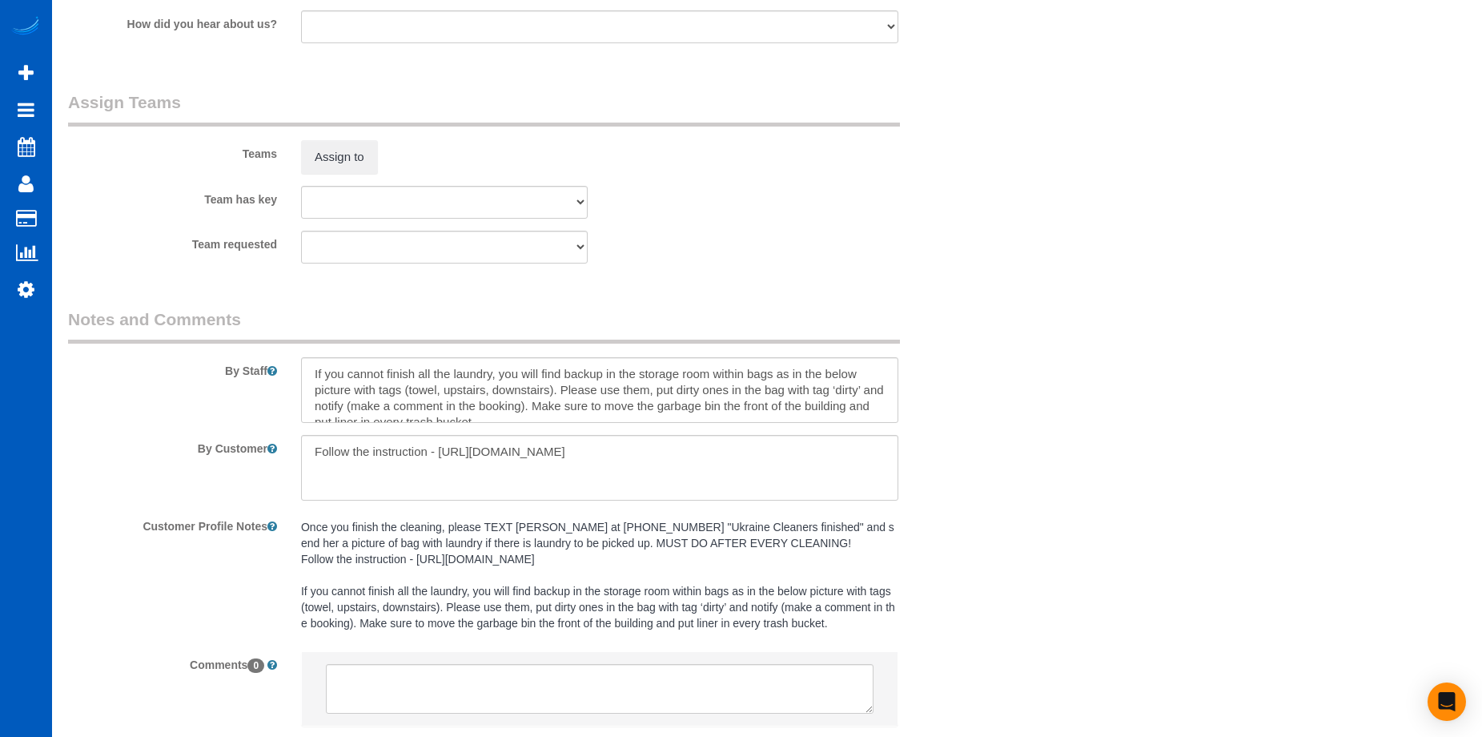
scroll to position [2299, 0]
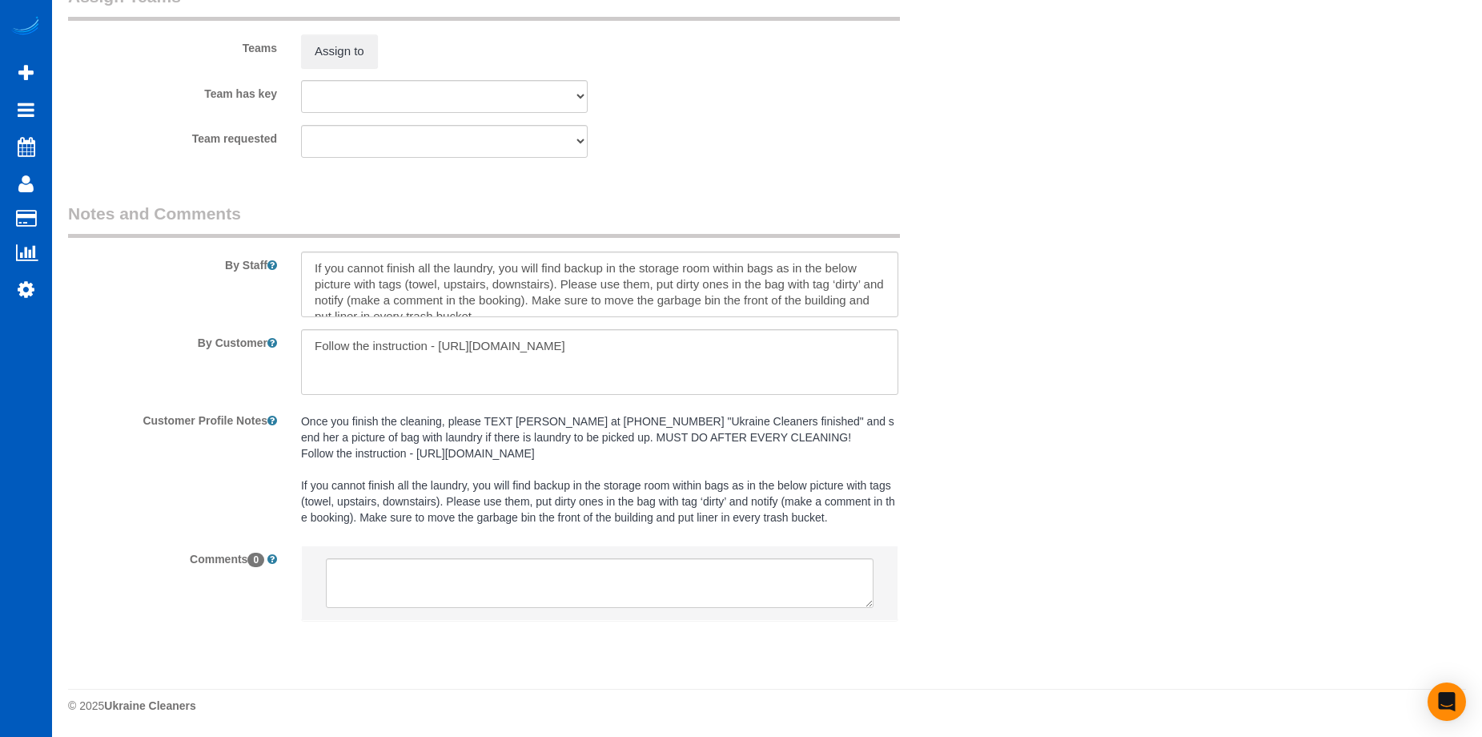
click at [427, 423] on pre "Once you finish the cleaning, please TEXT [PERSON_NAME] at [PHONE_NUMBER] "Ukra…" at bounding box center [599, 469] width 597 height 112
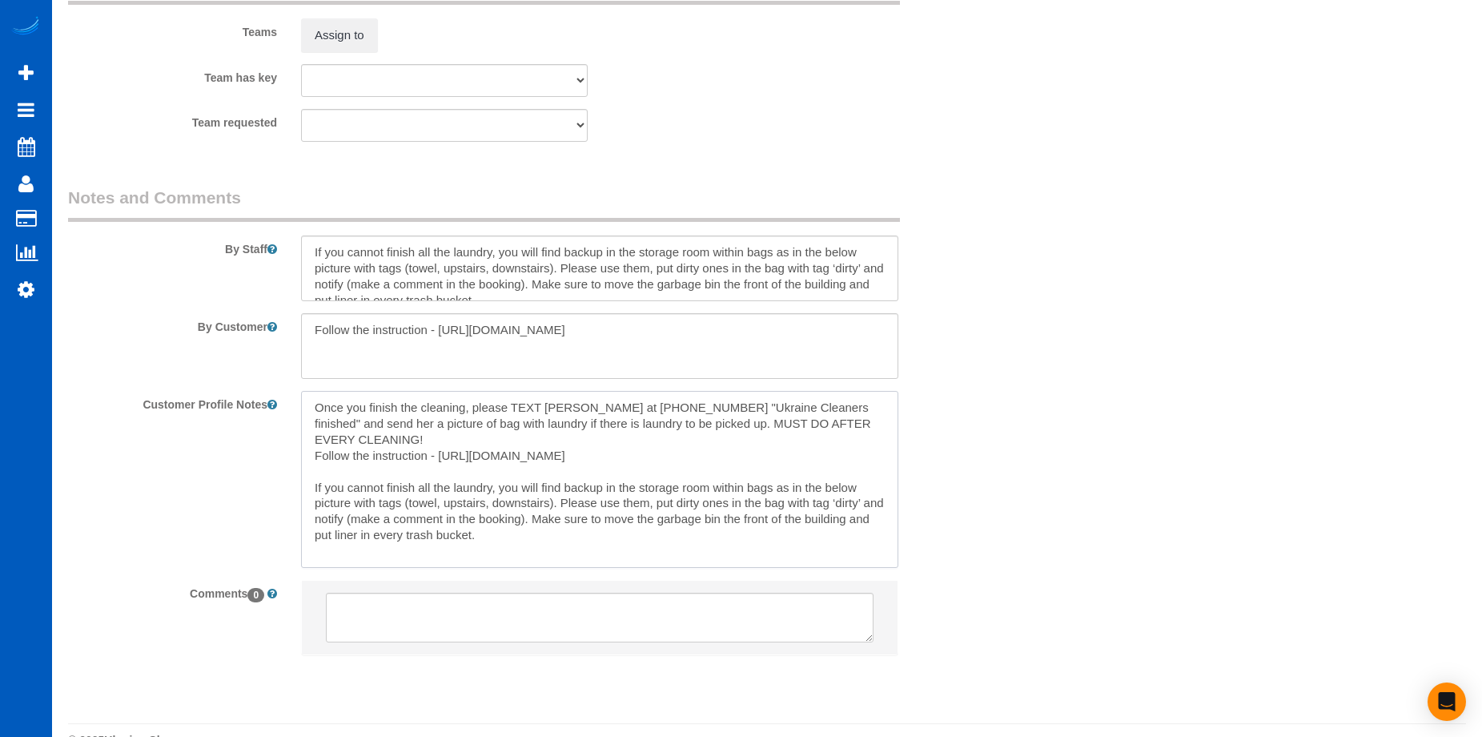
drag, startPoint x: 545, startPoint y: 455, endPoint x: 308, endPoint y: 408, distance: 240.9
click at [308, 408] on textarea "Once you finish the cleaning, please TEXT [PERSON_NAME] at [PHONE_NUMBER] "Ukra…" at bounding box center [599, 479] width 597 height 177
click at [507, 279] on textarea at bounding box center [599, 268] width 597 height 66
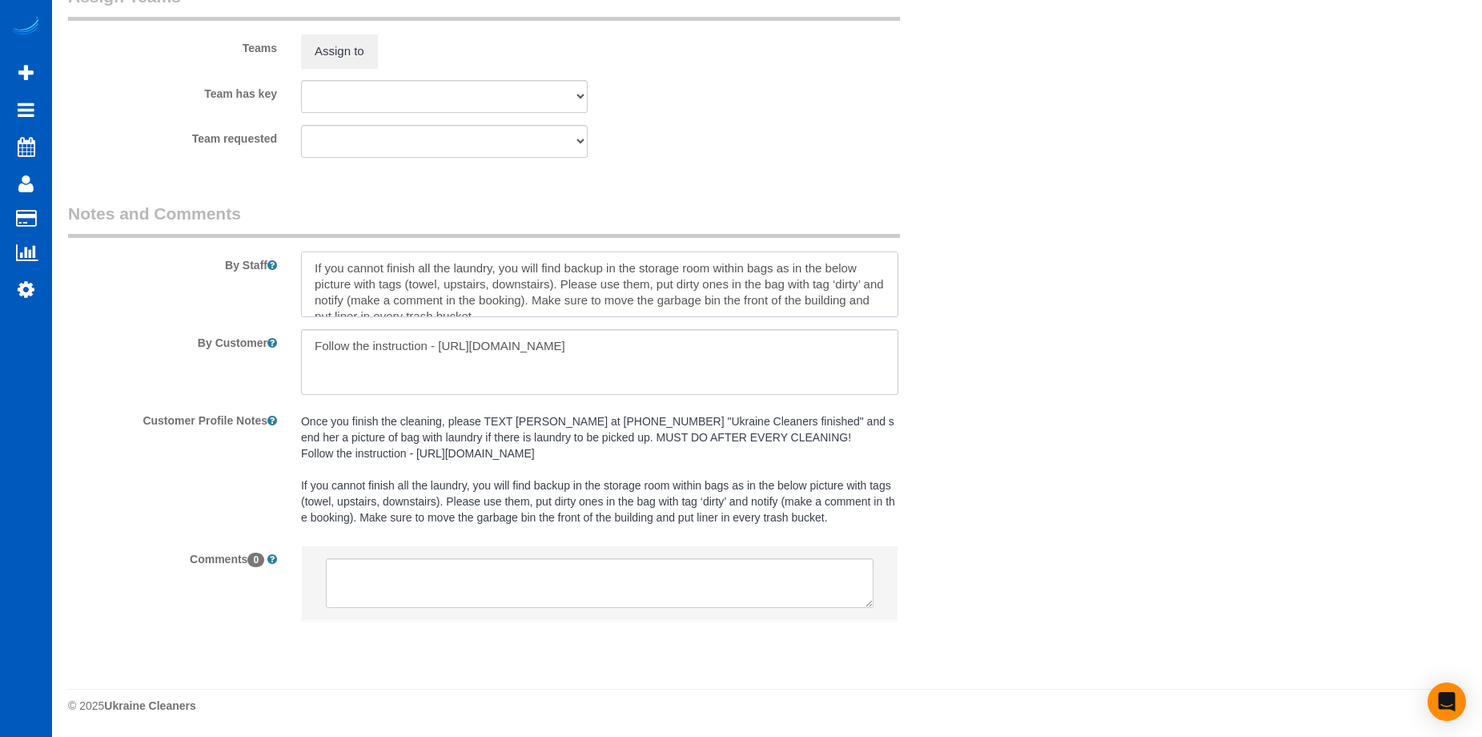
paste textarea "Once you finish the cleaning, please TEXT [PERSON_NAME] at [PHONE_NUMBER] "Ukra…"
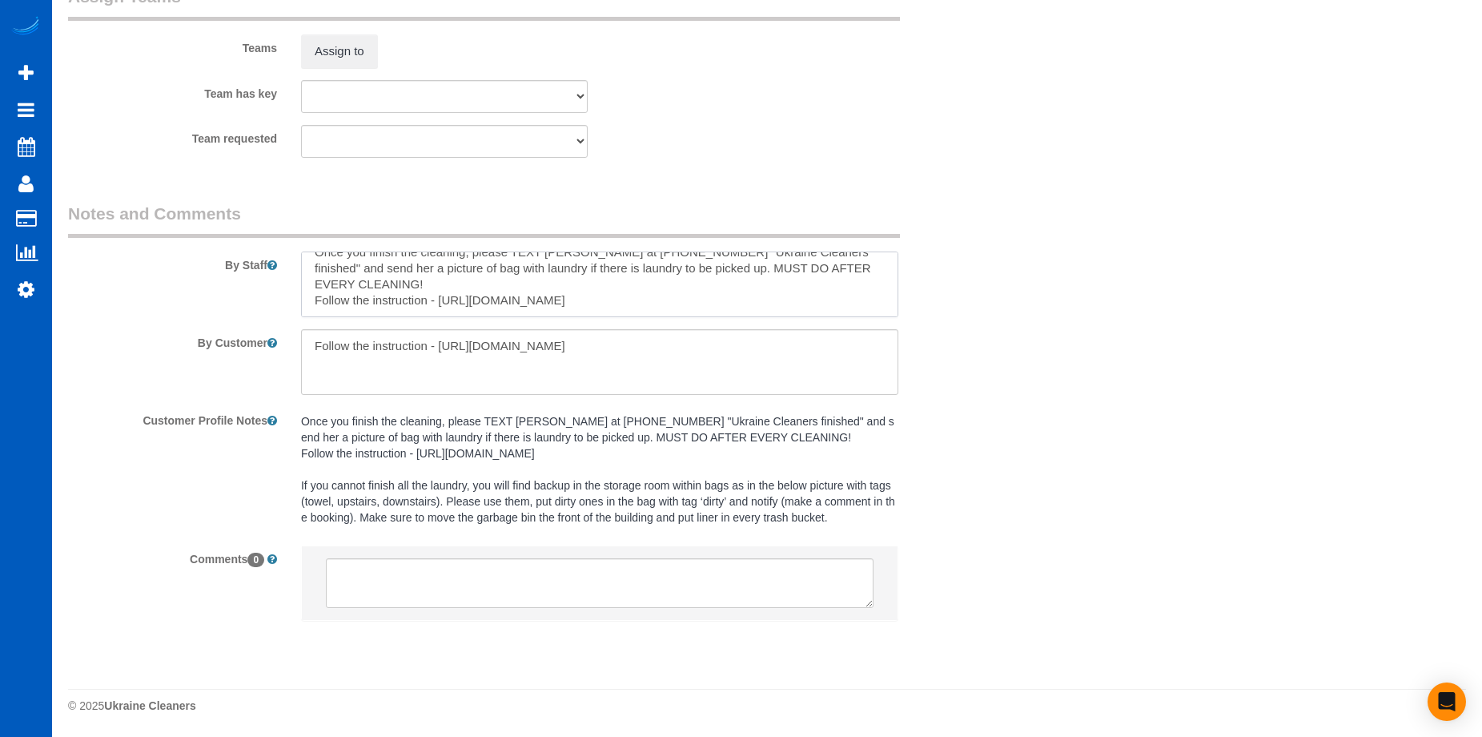
type textarea "Once you finish the cleaning, please TEXT [PERSON_NAME] at [PHONE_NUMBER] "Ukra…"
click at [460, 505] on pre "Once you finish the cleaning, please TEXT [PERSON_NAME] at [PHONE_NUMBER] "Ukra…" at bounding box center [599, 469] width 597 height 112
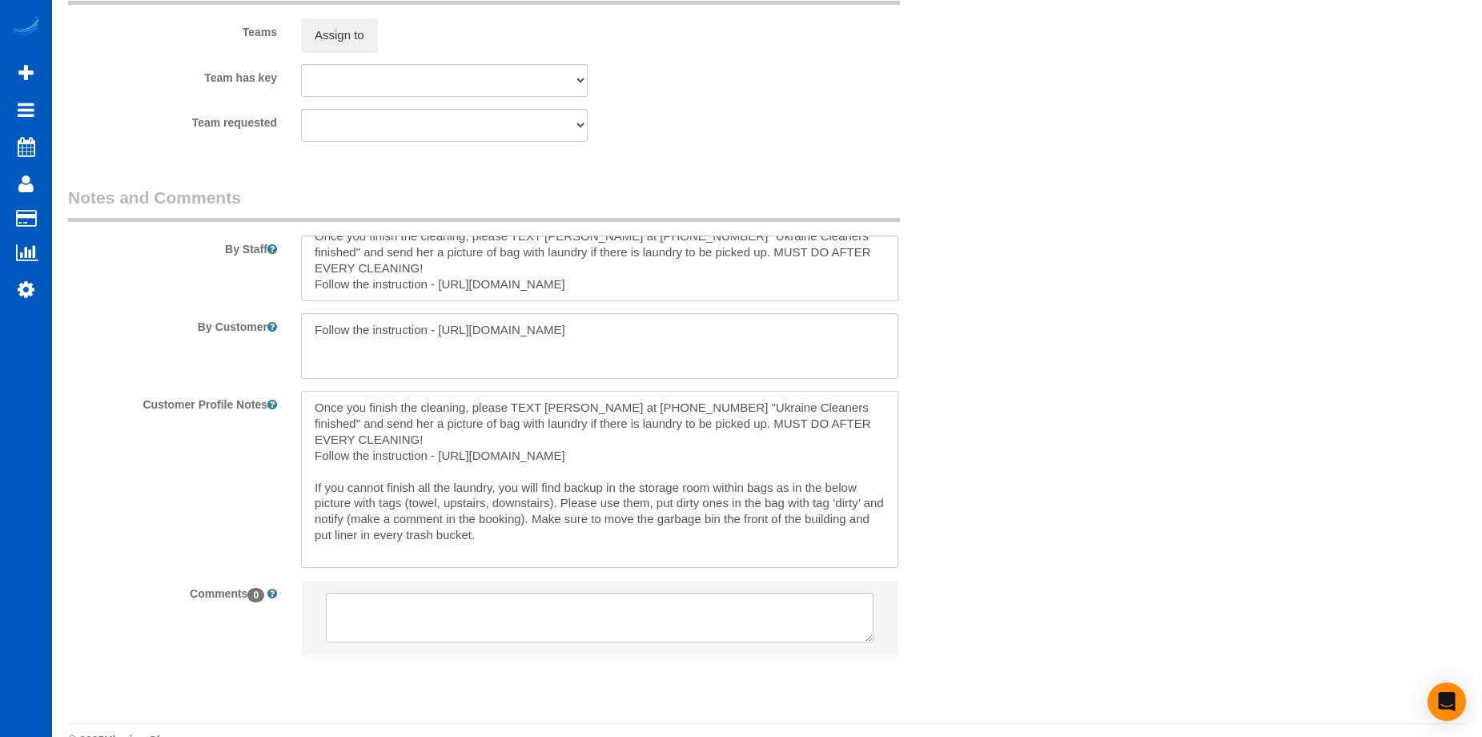
drag, startPoint x: 519, startPoint y: 538, endPoint x: 300, endPoint y: 482, distance: 225.7
click at [301, 482] on textarea "Once you finish the cleaning, please TEXT [PERSON_NAME] at [PHONE_NUMBER] "Ukra…" at bounding box center [599, 479] width 597 height 177
click at [512, 352] on textarea at bounding box center [599, 346] width 597 height 66
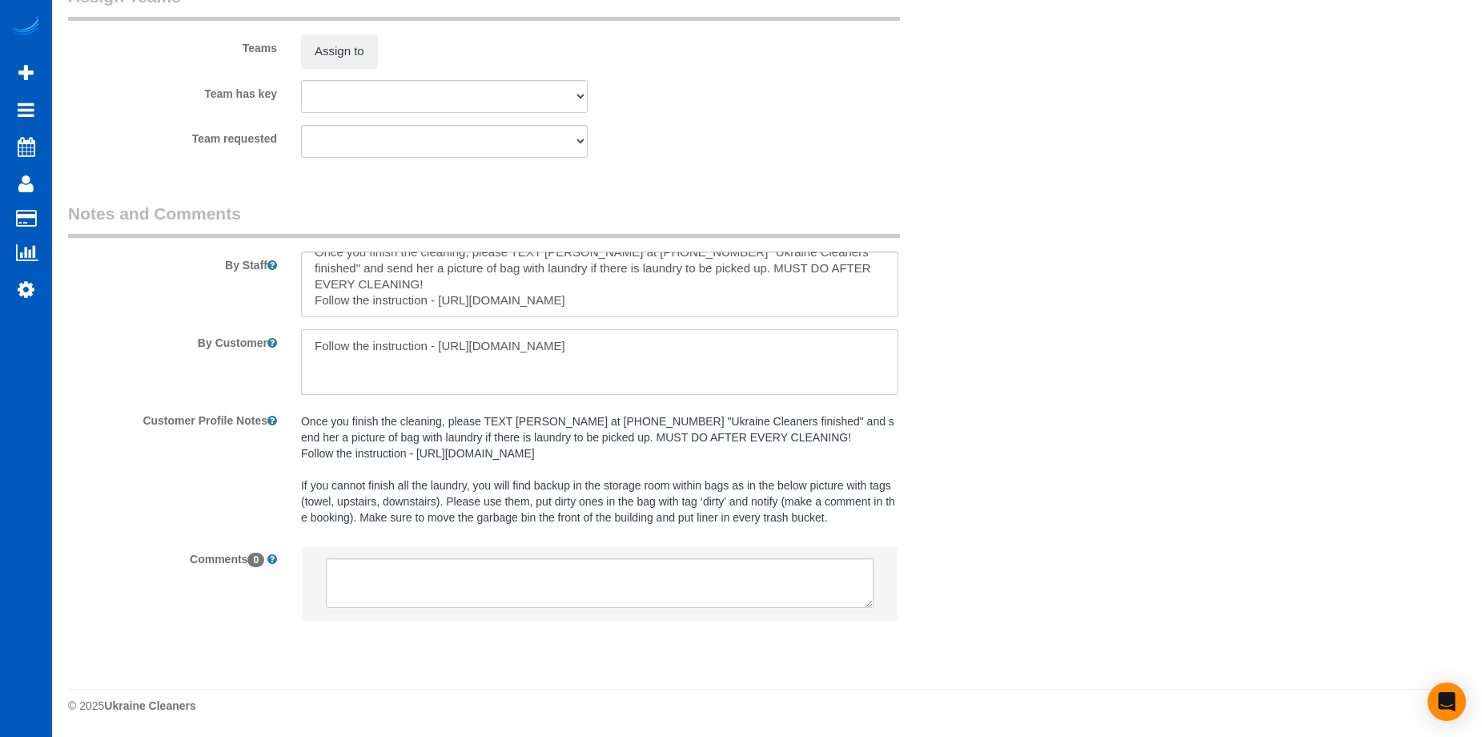
drag, startPoint x: 602, startPoint y: 343, endPoint x: 309, endPoint y: 323, distance: 293.8
click at [309, 329] on textarea at bounding box center [599, 362] width 597 height 66
paste textarea "If you cannot finish all the laundry, you will find backup in the storage room …"
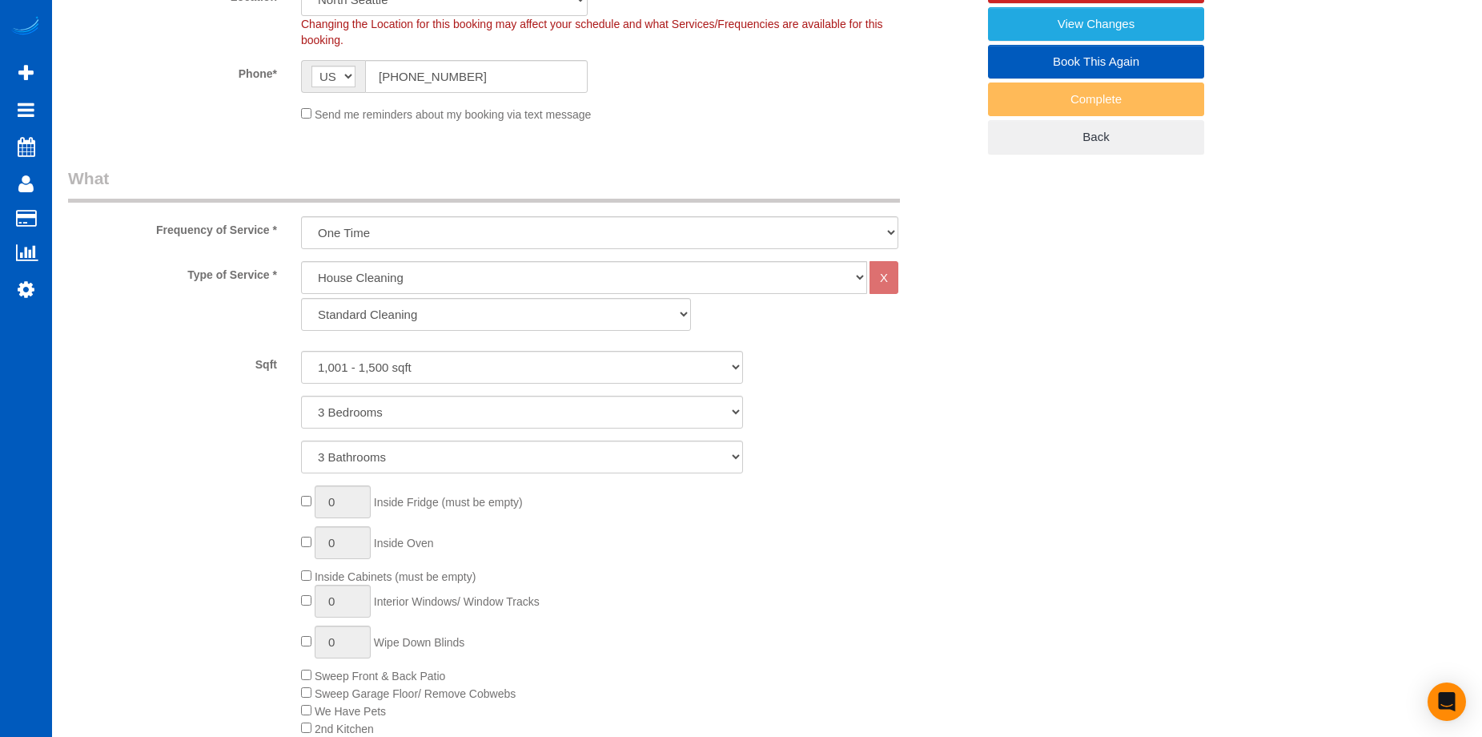
scroll to position [137, 0]
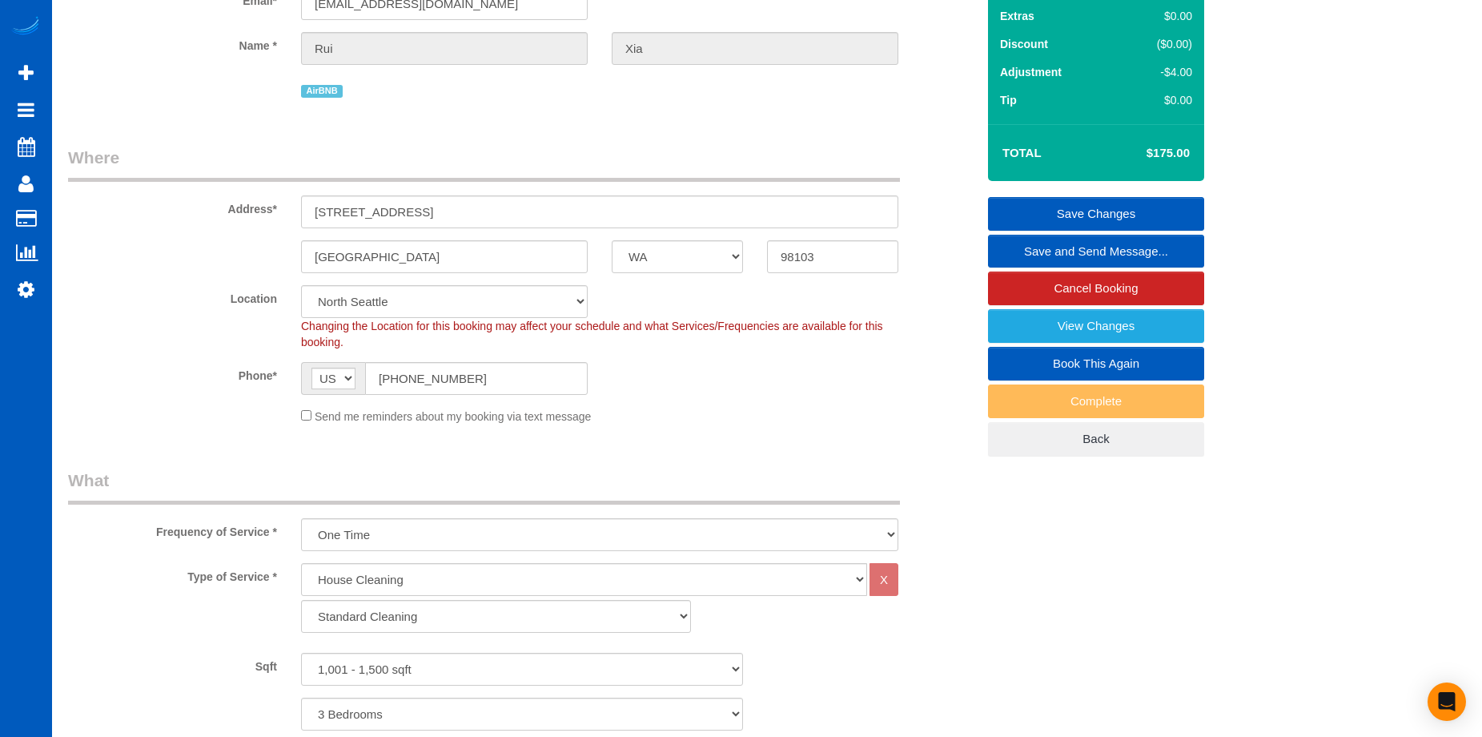
type textarea "If you cannot finish all the laundry, you will find backup in the storage room …"
click at [1019, 204] on link "Save Changes" at bounding box center [1096, 214] width 216 height 34
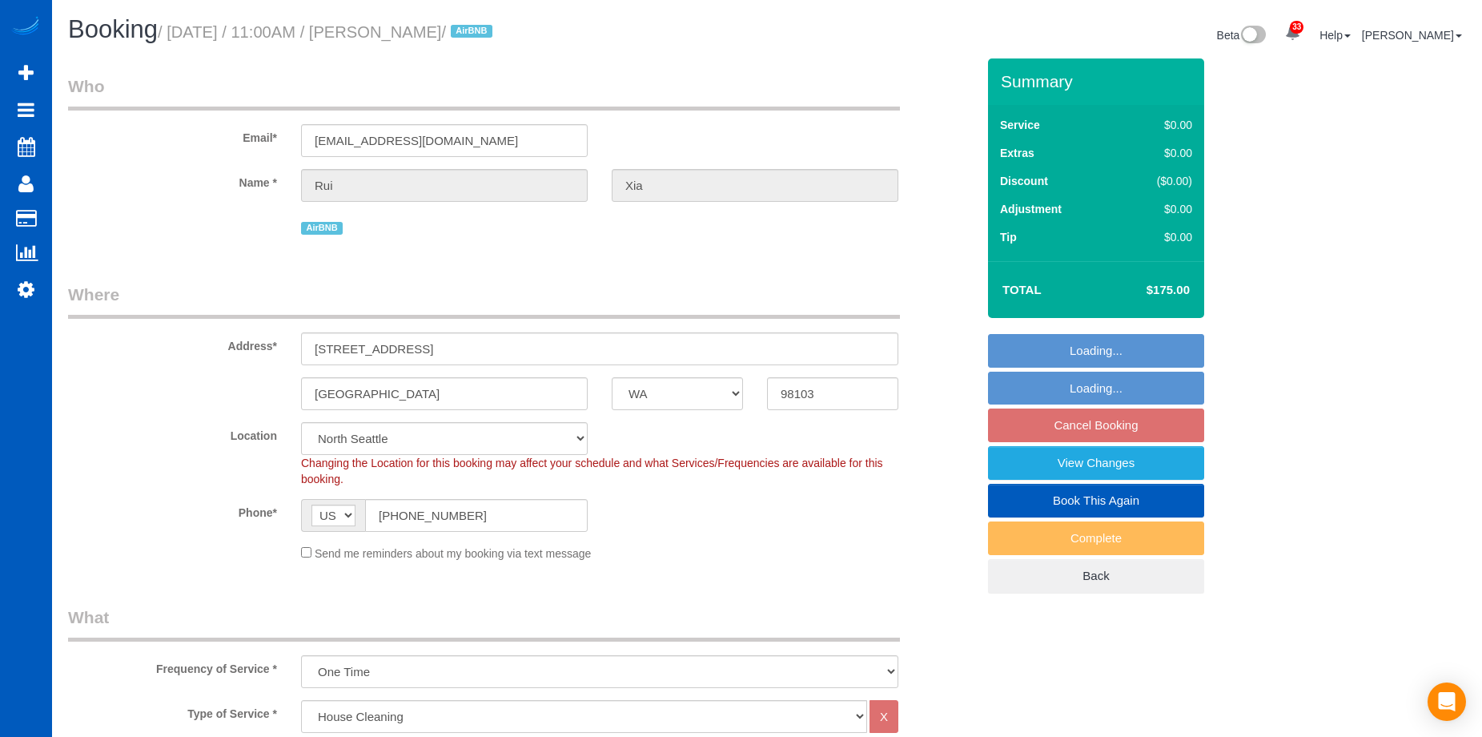
select select "WA"
select select "199"
select select "spot2"
select select "object:1183"
select select "1001"
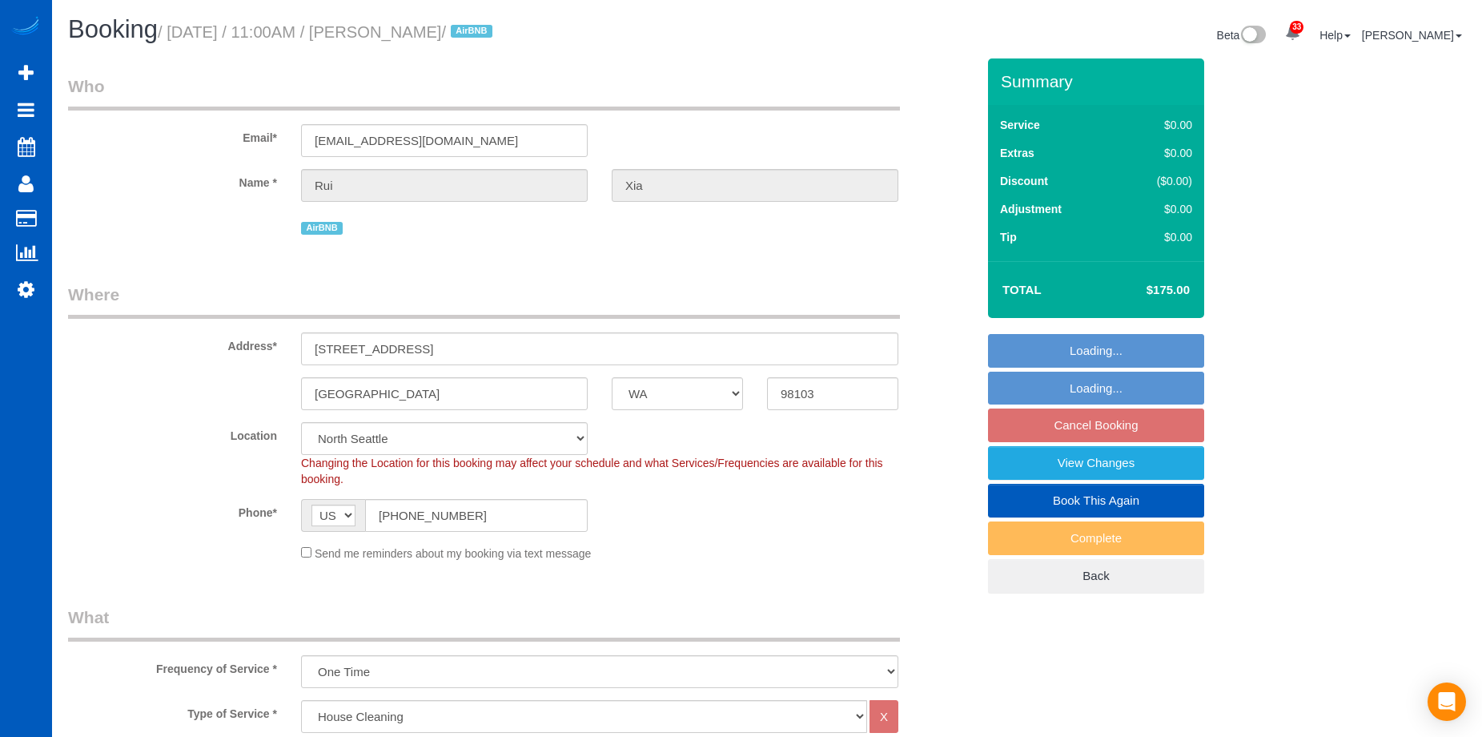
select select "3"
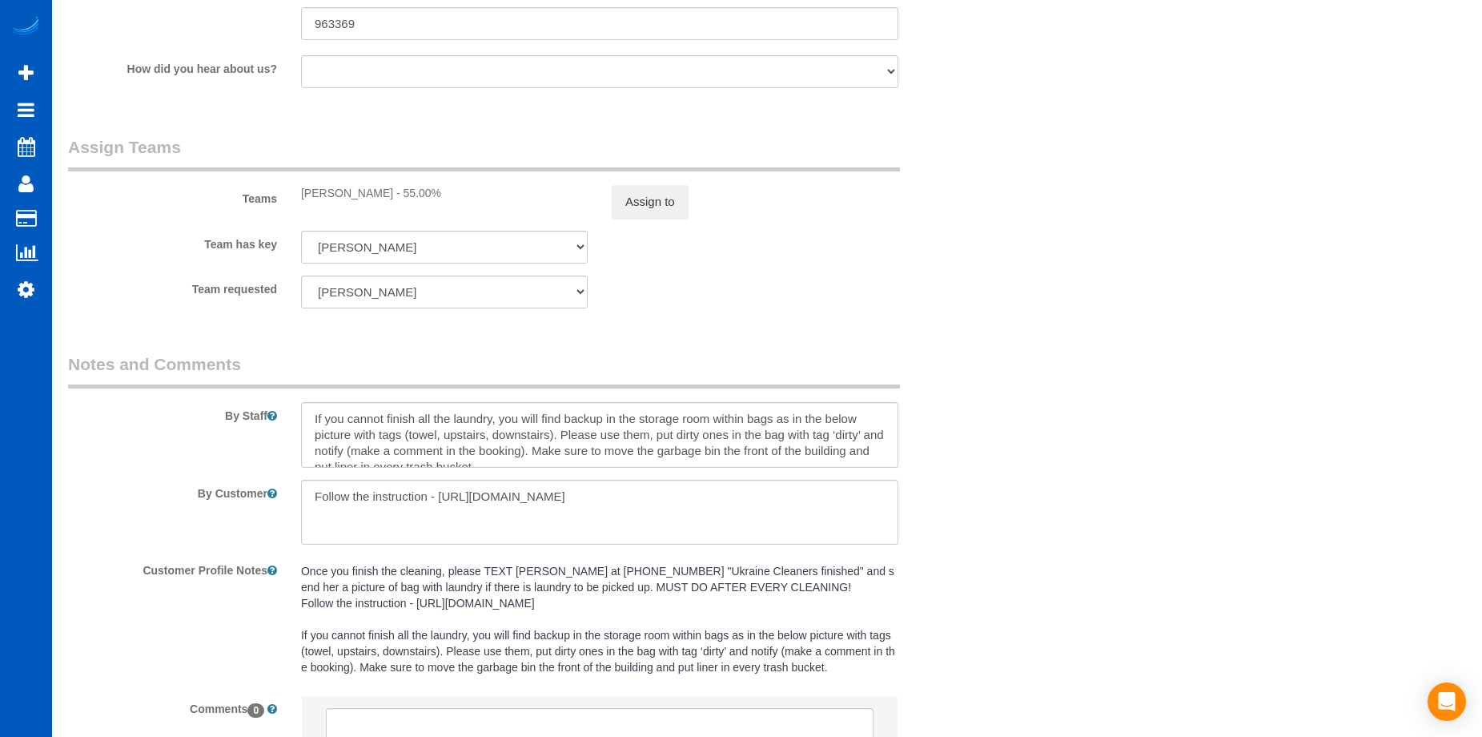
scroll to position [2162, 0]
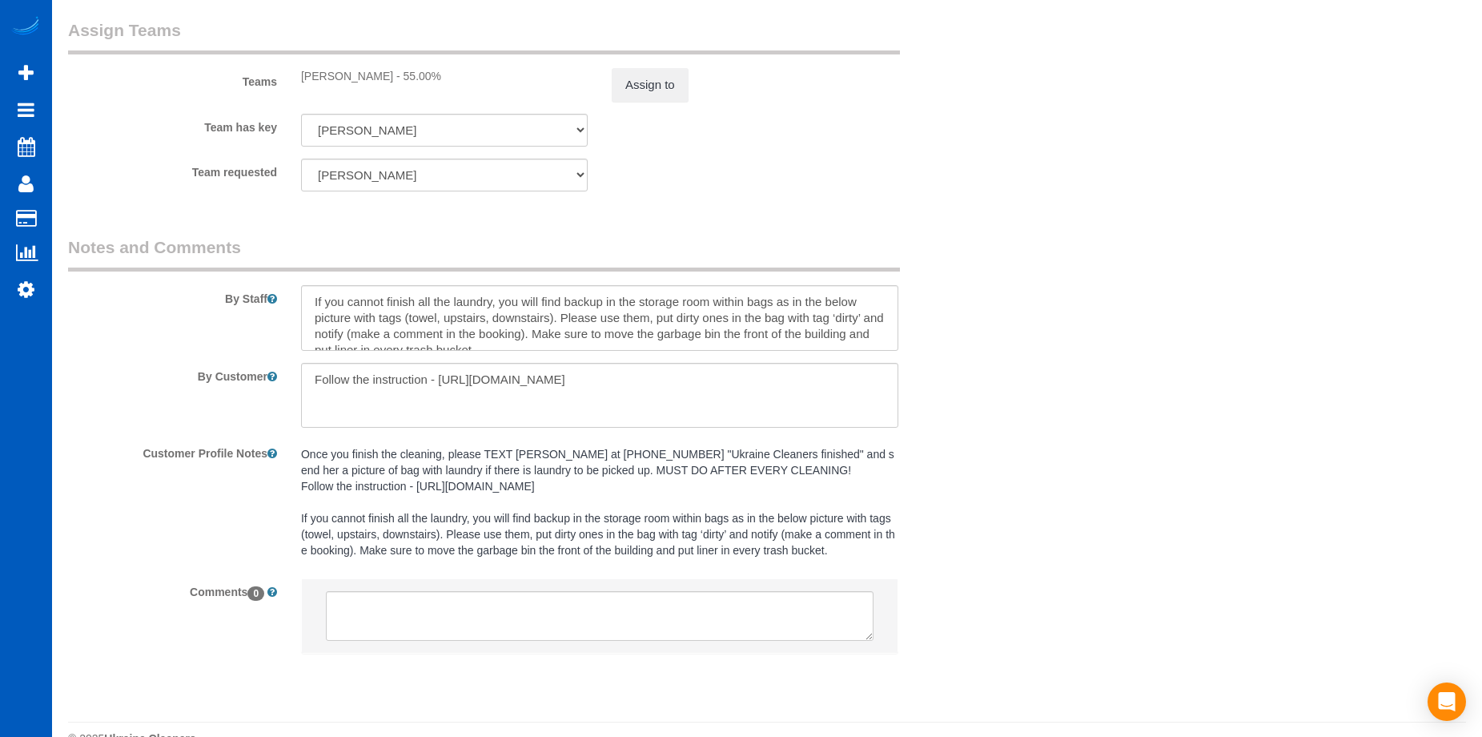
click at [378, 469] on pre "Once you finish the cleaning, please TEXT [PERSON_NAME] at [PHONE_NUMBER] "Ukra…" at bounding box center [599, 502] width 597 height 112
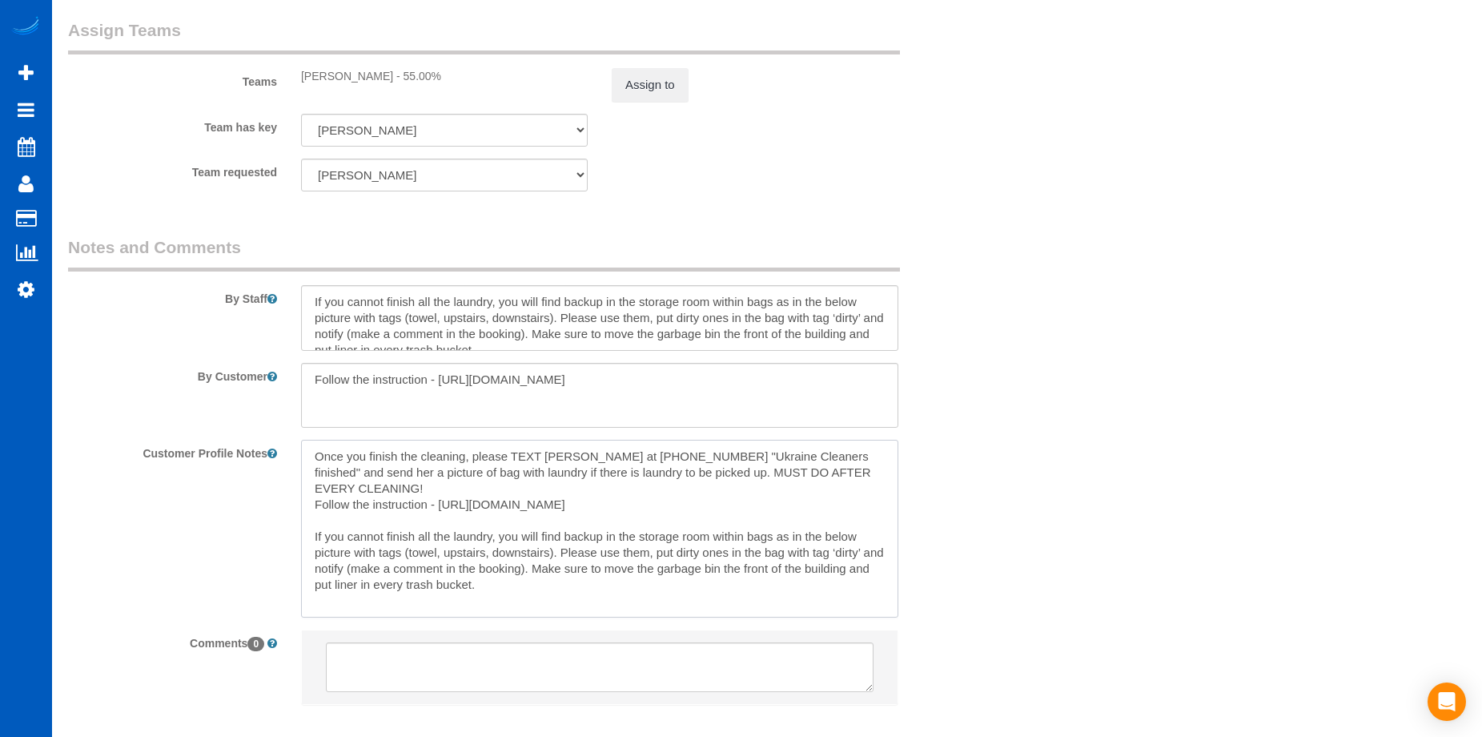
drag, startPoint x: 606, startPoint y: 506, endPoint x: 304, endPoint y: 458, distance: 306.5
click at [304, 458] on textarea "Once you finish the cleaning, please TEXT [PERSON_NAME] at [PHONE_NUMBER] "Ukra…" at bounding box center [599, 528] width 597 height 177
click at [410, 318] on textarea at bounding box center [599, 318] width 597 height 66
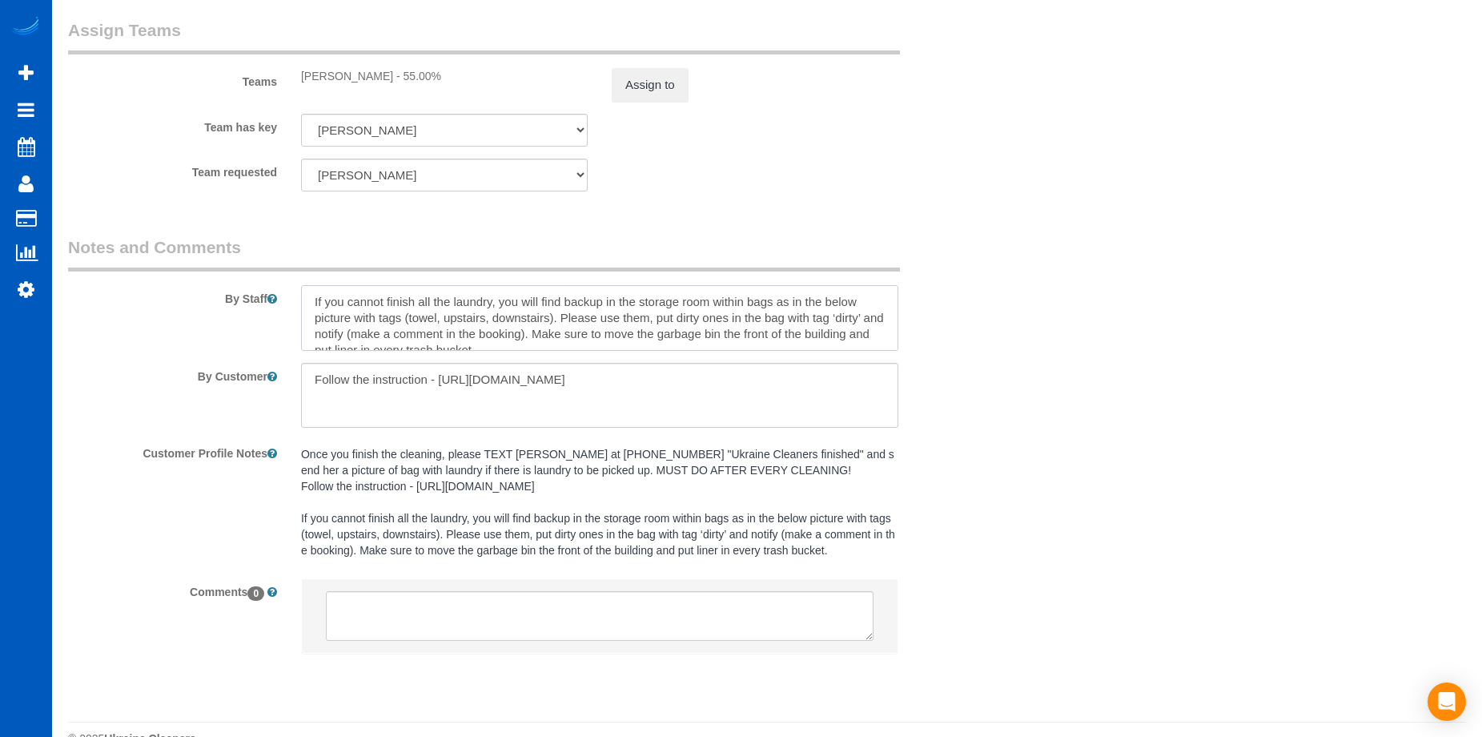
paste textarea "Once you finish the cleaning, please TEXT [PERSON_NAME] at [PHONE_NUMBER] "Ukra…"
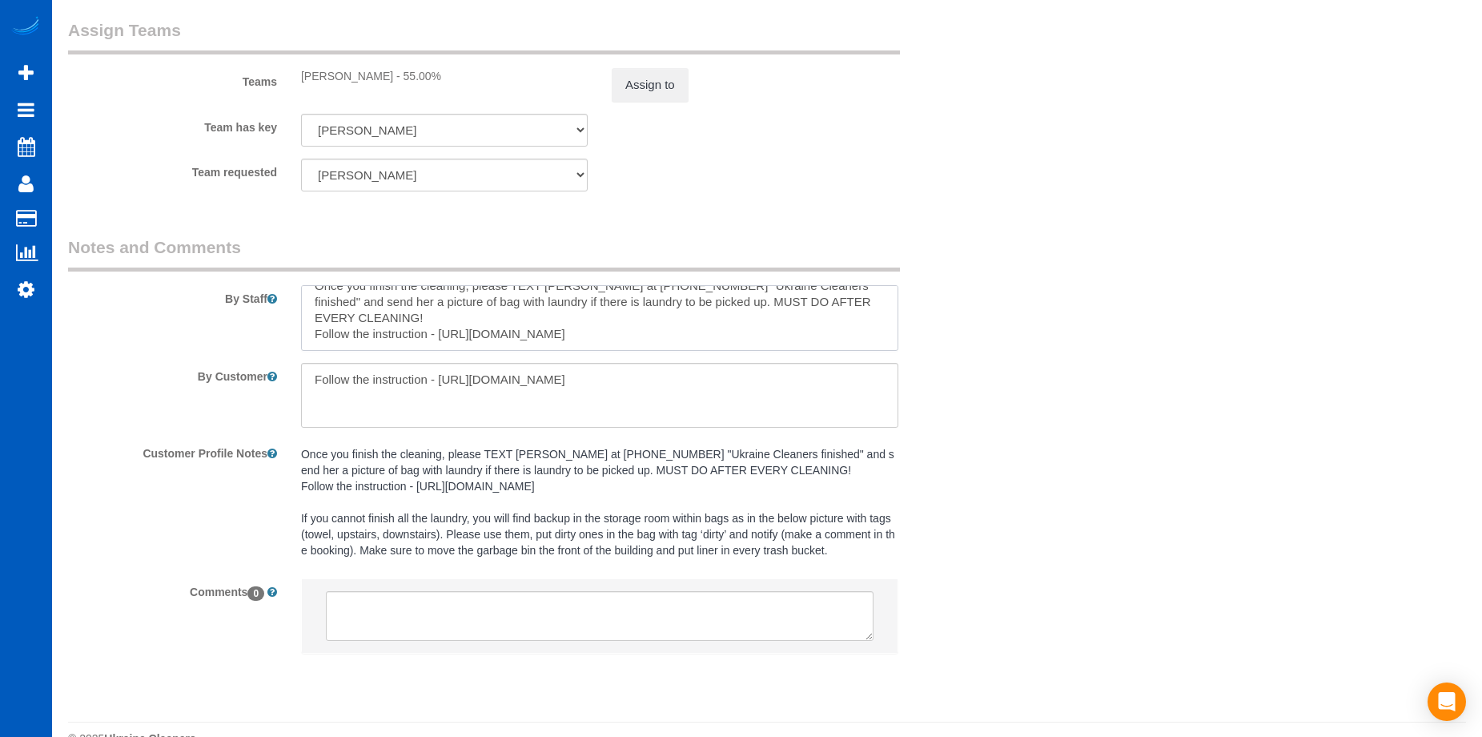
type textarea "Once you finish the cleaning, please TEXT [PERSON_NAME] at [PHONE_NUMBER] "Ukra…"
click at [388, 558] on pre "Once you finish the cleaning, please TEXT [PERSON_NAME] at [PHONE_NUMBER] "Ukra…" at bounding box center [599, 502] width 597 height 112
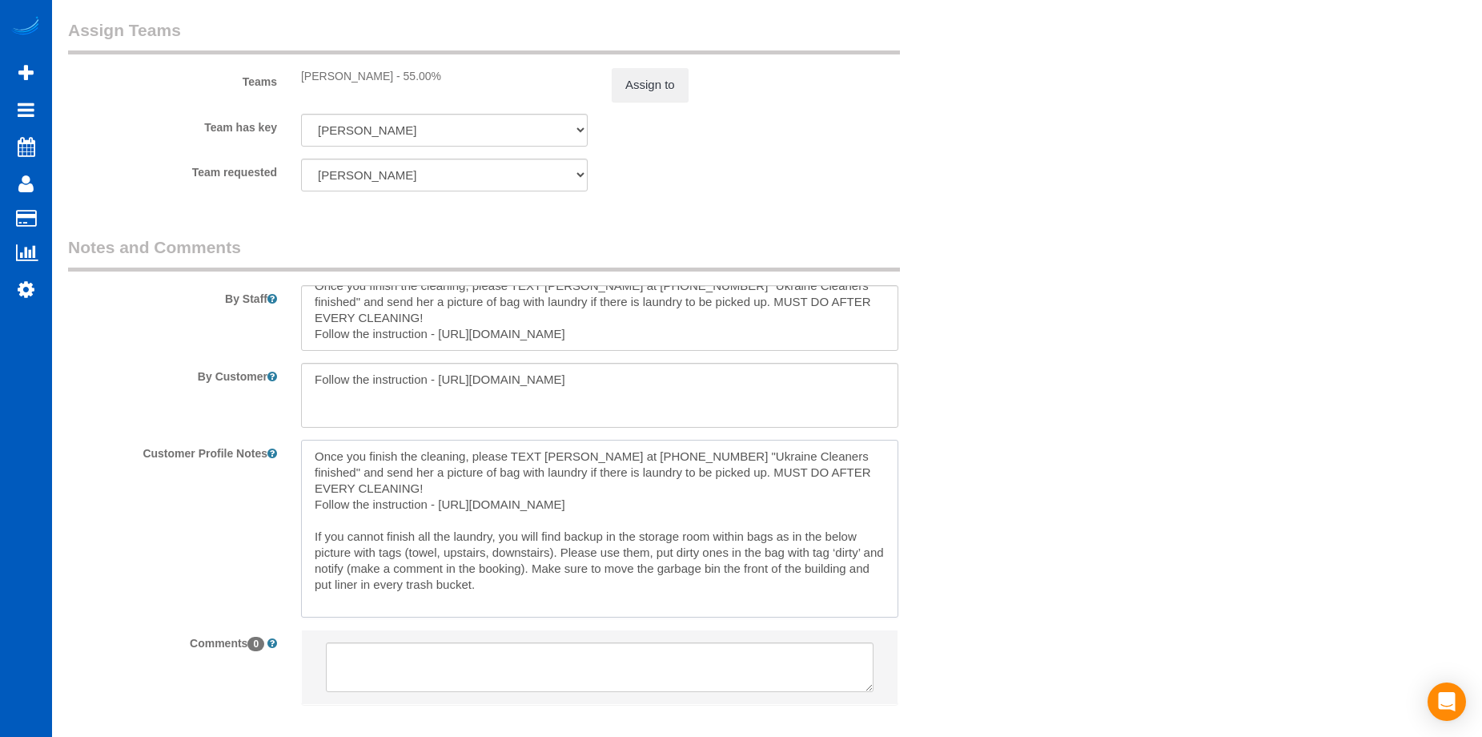
drag, startPoint x: 501, startPoint y: 591, endPoint x: 296, endPoint y: 537, distance: 212.7
click at [296, 537] on div "Once you finish the cleaning, please TEXT [PERSON_NAME] at [PHONE_NUMBER] "Ukra…" at bounding box center [599, 528] width 621 height 177
click at [457, 403] on textarea at bounding box center [599, 396] width 597 height 66
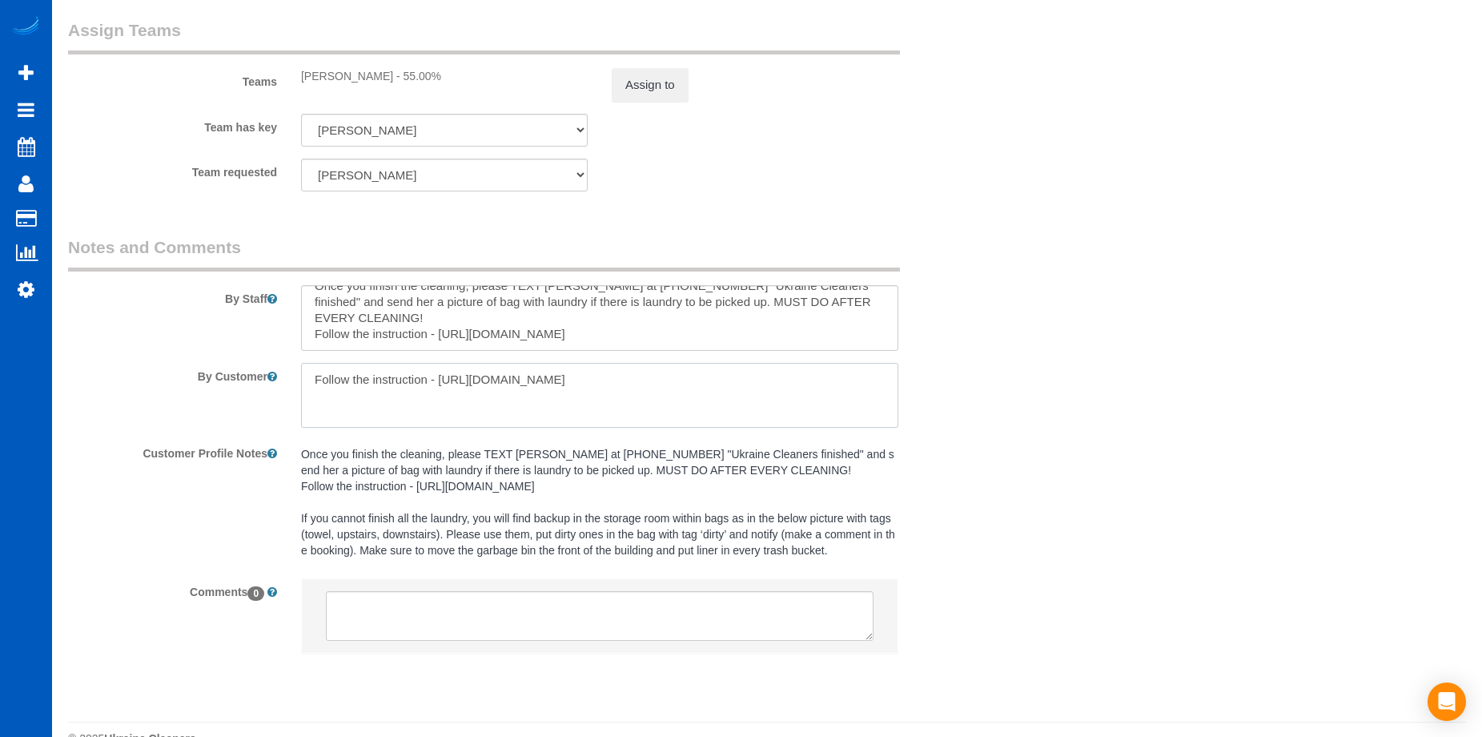
paste textarea "If you cannot finish all the laundry, you will find backup in the storage room …"
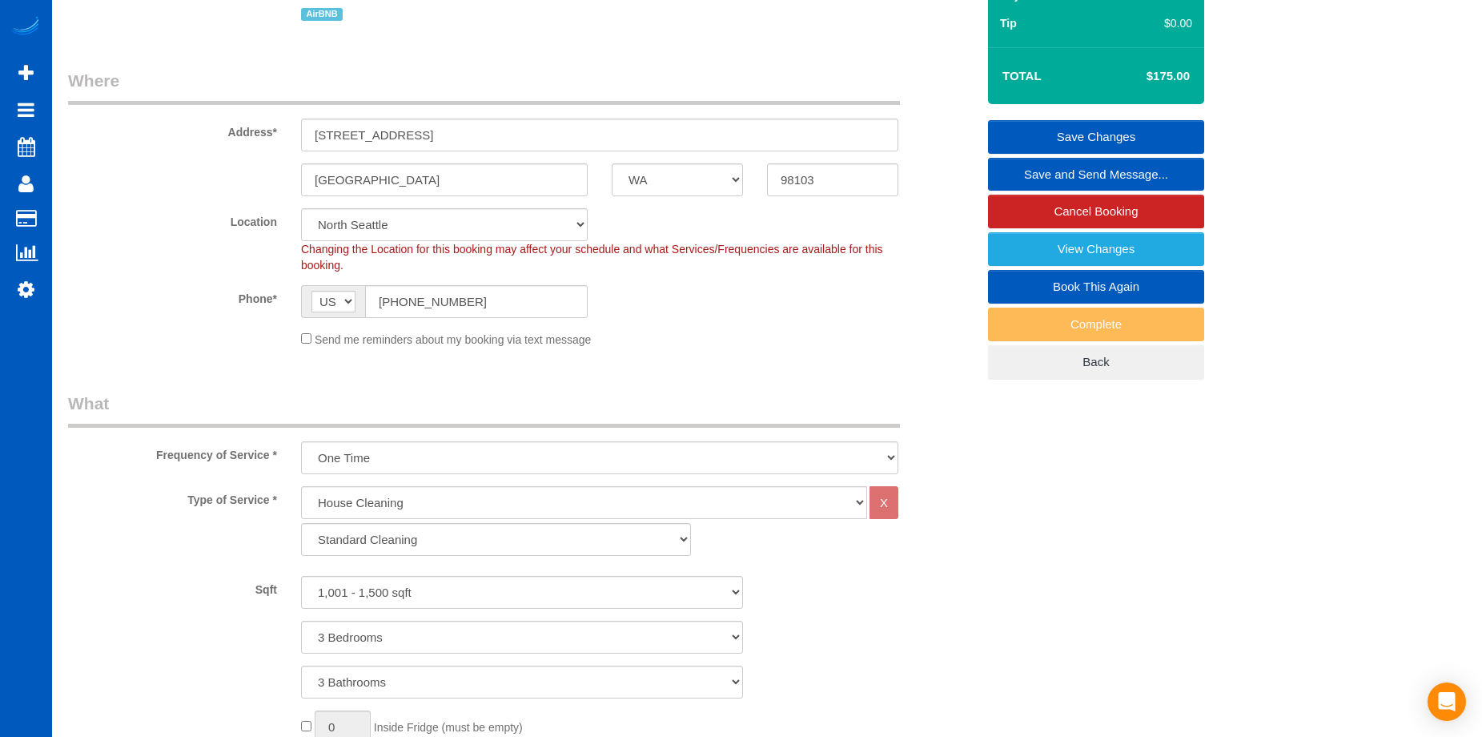
scroll to position [0, 0]
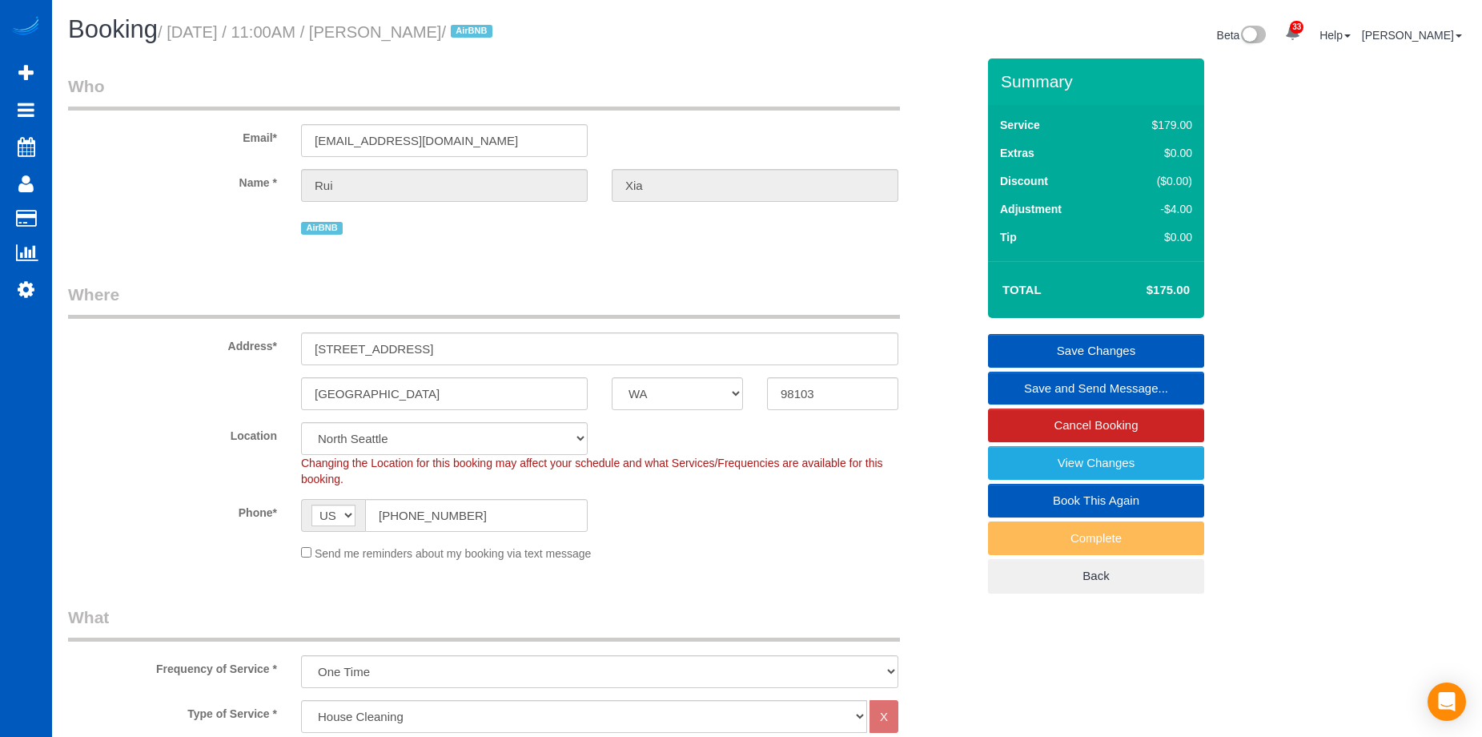
type textarea "If you cannot finish all the laundry, you will find backup in the storage room …"
click at [1021, 336] on link "Save Changes" at bounding box center [1096, 351] width 216 height 34
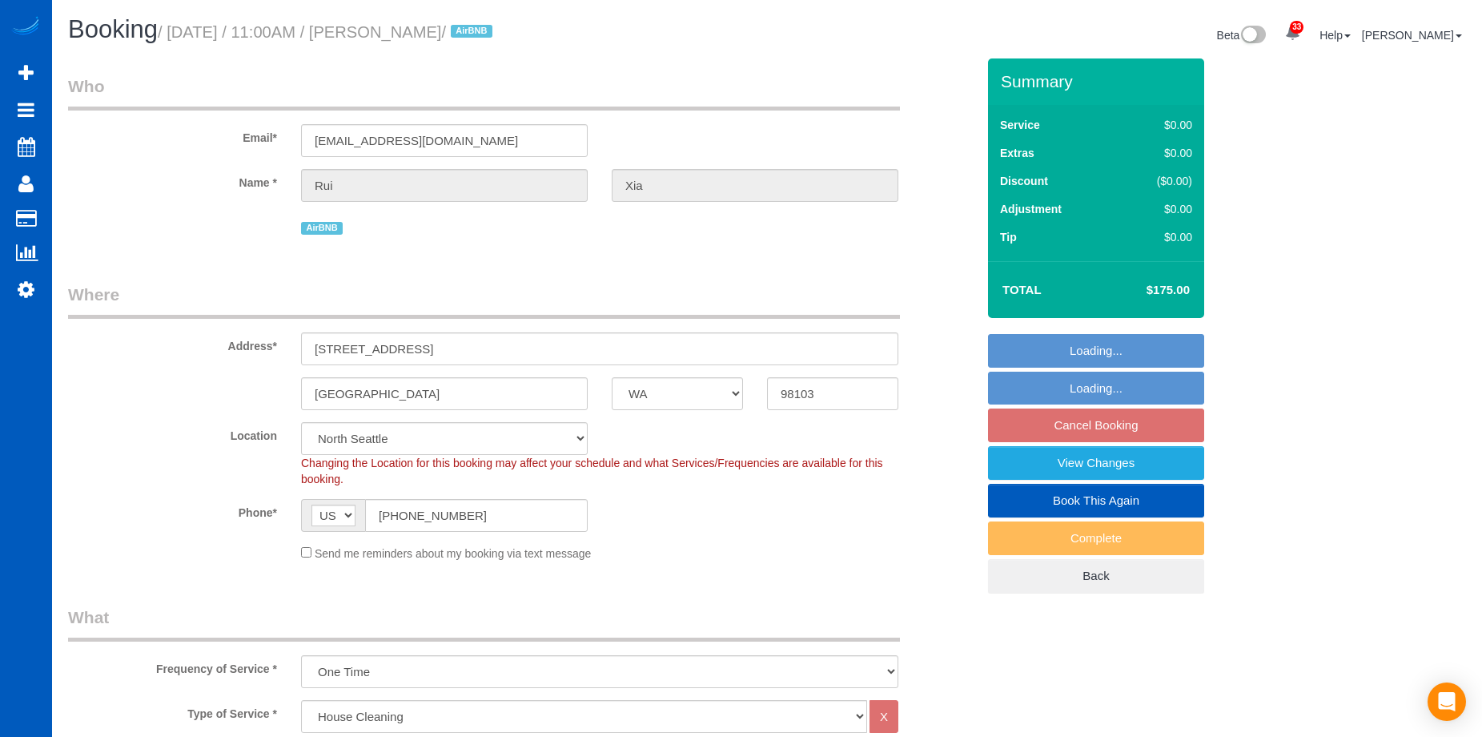
select select "WA"
select select "199"
select select "1001"
select select "3"
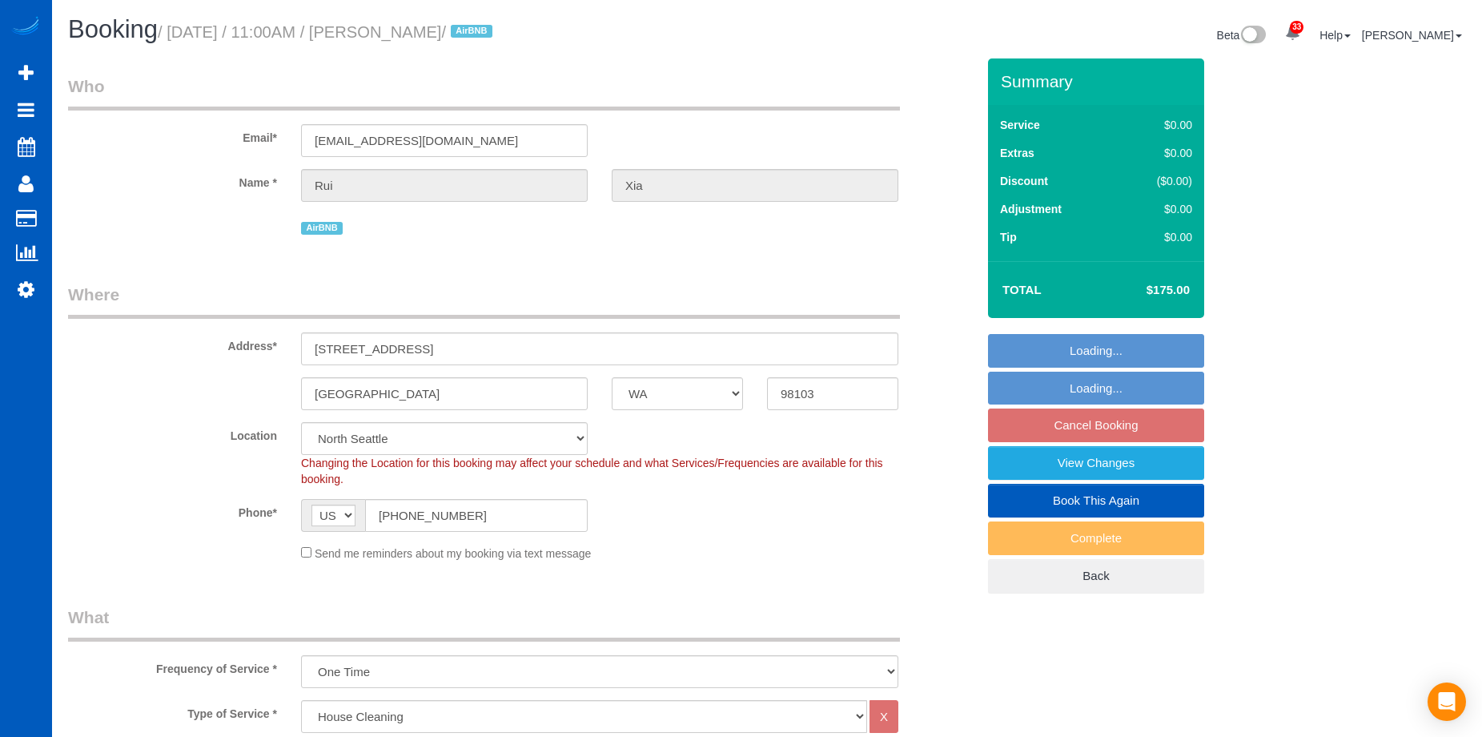
select select "spot2"
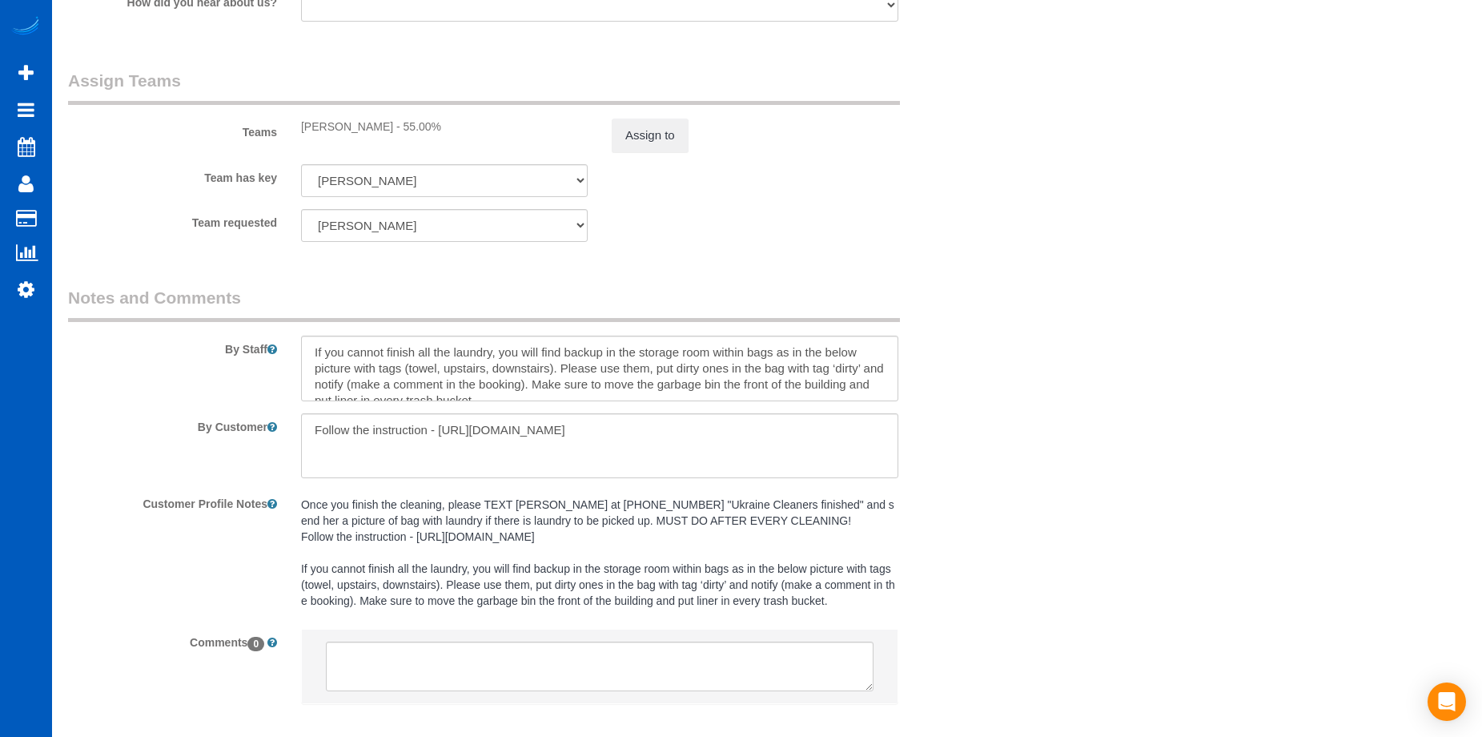
scroll to position [2211, 0]
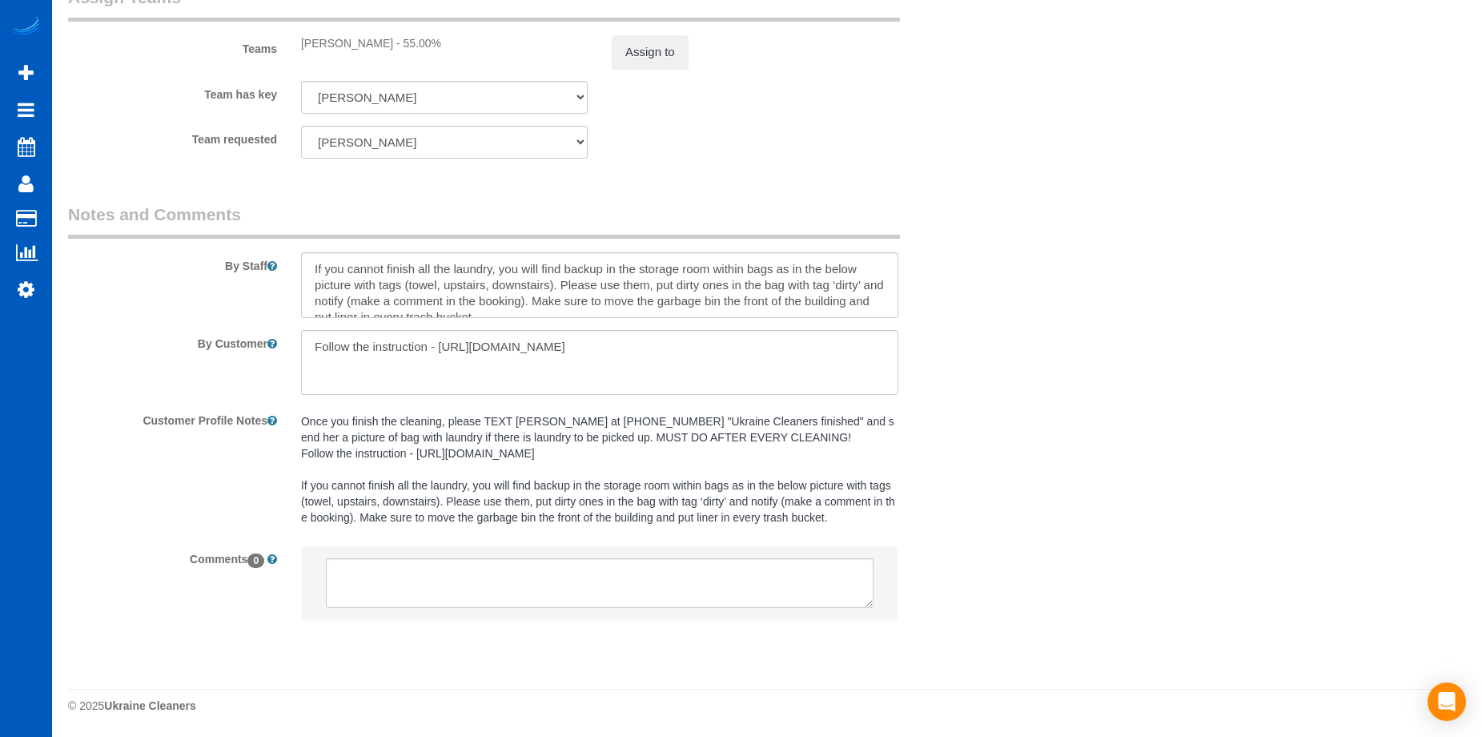
click at [441, 436] on pre "Once you finish the cleaning, please TEXT [PERSON_NAME] at [PHONE_NUMBER] "Ukra…" at bounding box center [599, 469] width 597 height 112
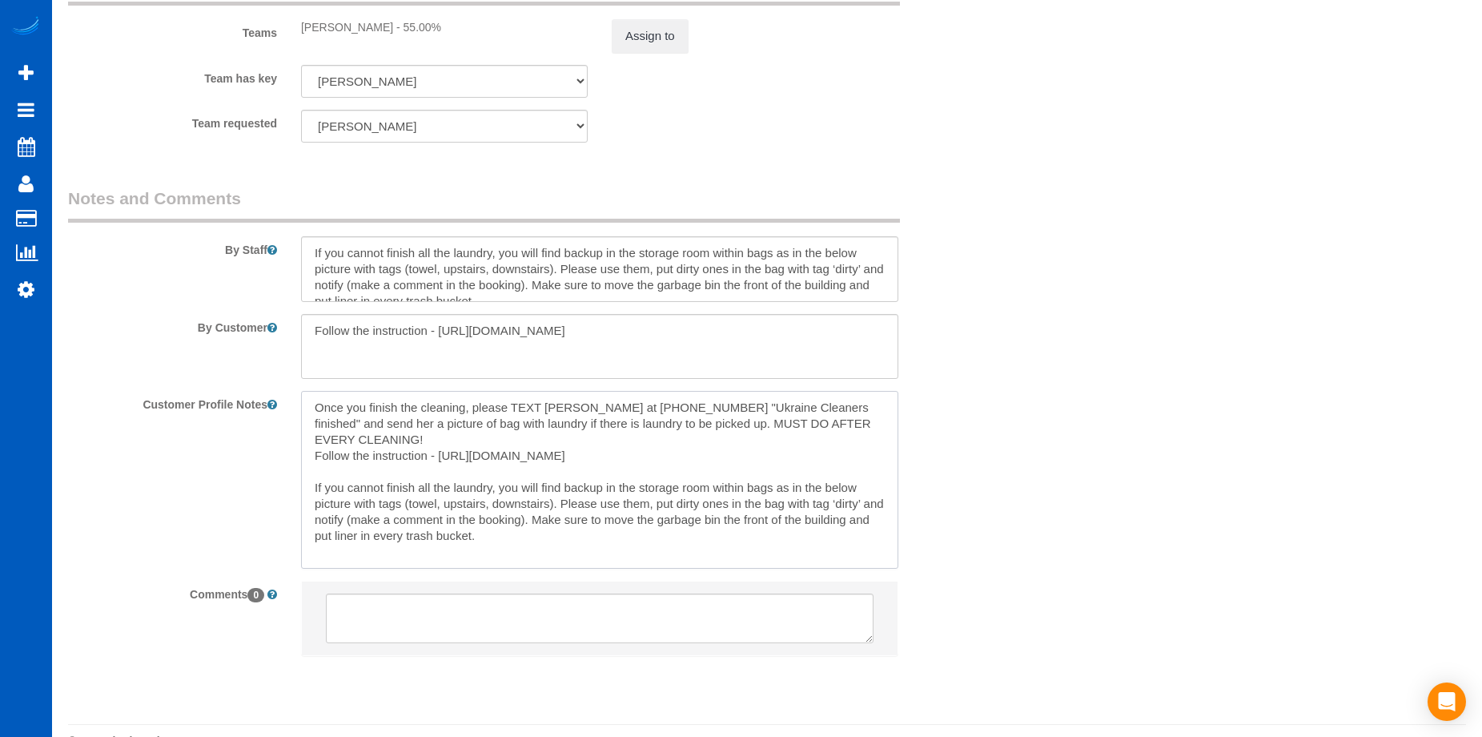
drag, startPoint x: 604, startPoint y: 460, endPoint x: 307, endPoint y: 411, distance: 301.1
click at [307, 411] on textarea "Once you finish the cleaning, please TEXT [PERSON_NAME] at [PHONE_NUMBER] "Ukra…" at bounding box center [599, 479] width 597 height 177
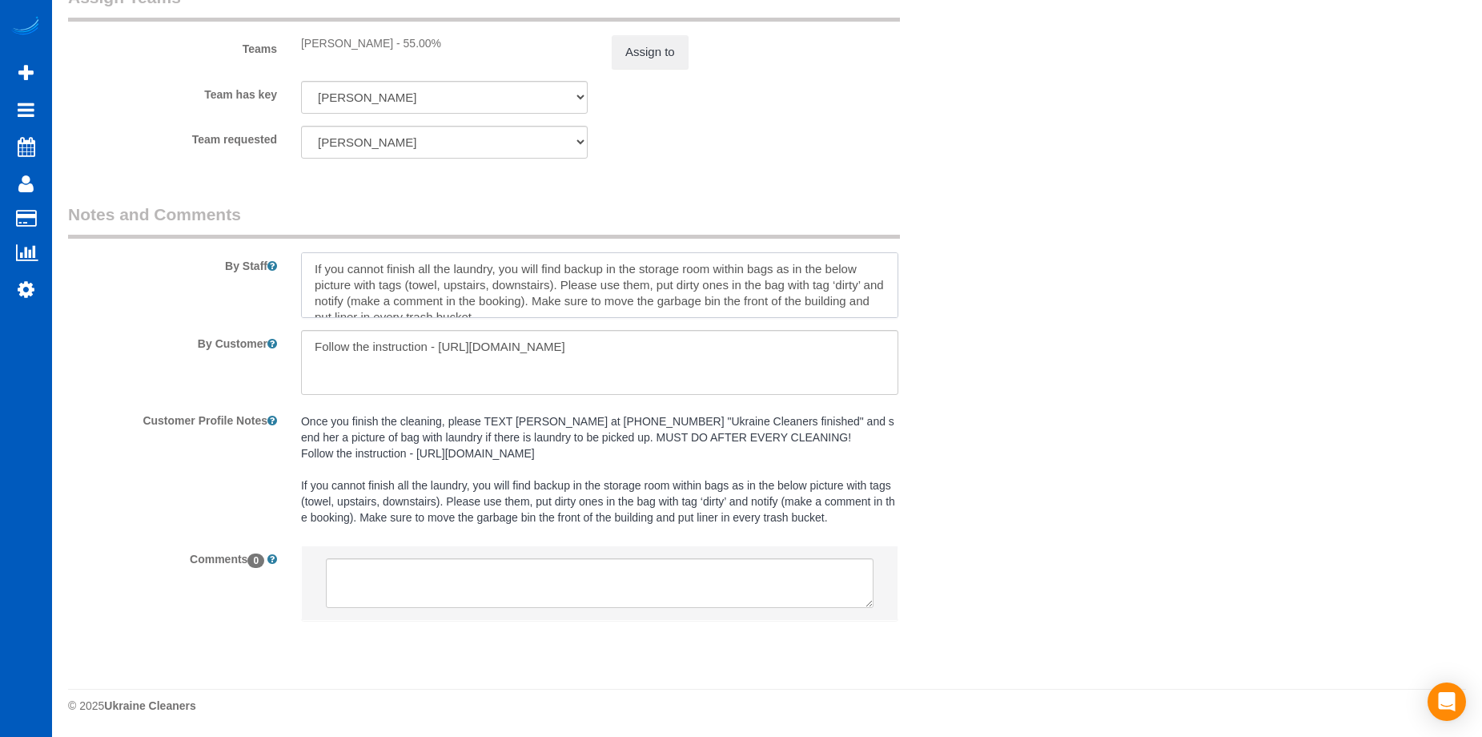
click at [426, 279] on textarea at bounding box center [599, 285] width 597 height 66
paste textarea "Once you finish the cleaning, please TEXT [PERSON_NAME] at [PHONE_NUMBER] "Ukra…"
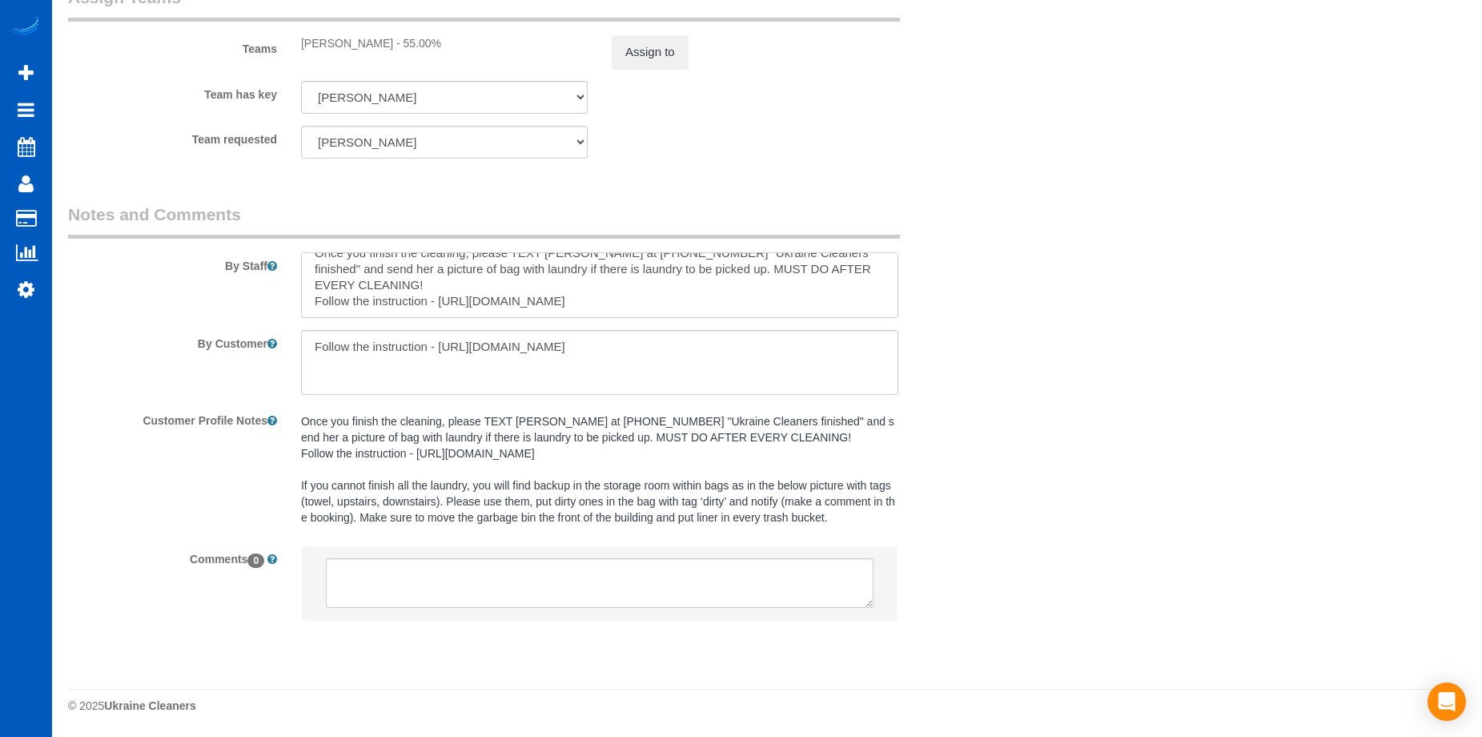
type textarea "Once you finish the cleaning, please TEXT [PERSON_NAME] at [PHONE_NUMBER] "Ukra…"
click at [504, 518] on pre "Once you finish the cleaning, please TEXT [PERSON_NAME] at [PHONE_NUMBER] "Ukra…" at bounding box center [599, 469] width 597 height 112
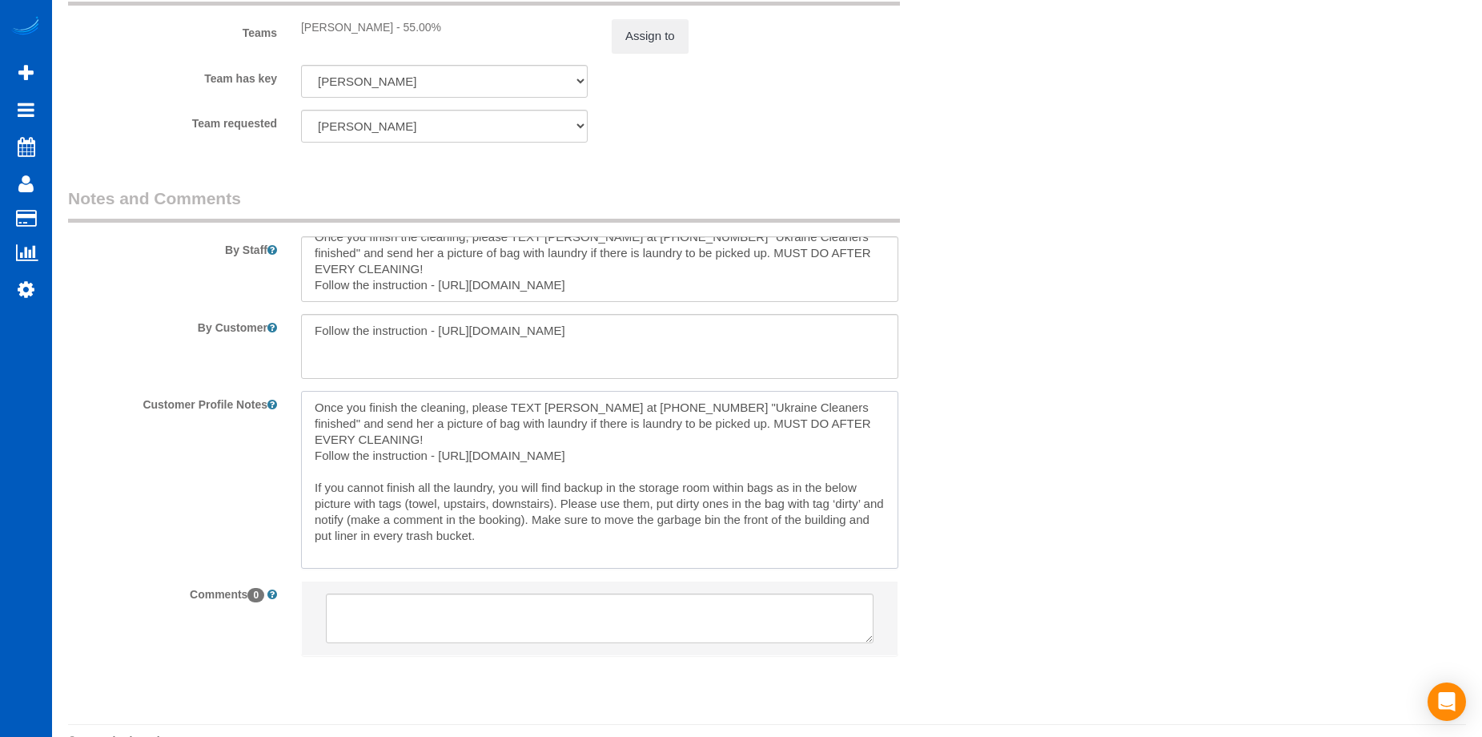
drag, startPoint x: 471, startPoint y: 533, endPoint x: 309, endPoint y: 492, distance: 167.0
click at [309, 492] on textarea "Once you finish the cleaning, please TEXT [PERSON_NAME] at [PHONE_NUMBER] "Ukra…" at bounding box center [599, 479] width 597 height 177
click at [437, 340] on textarea at bounding box center [599, 347] width 597 height 66
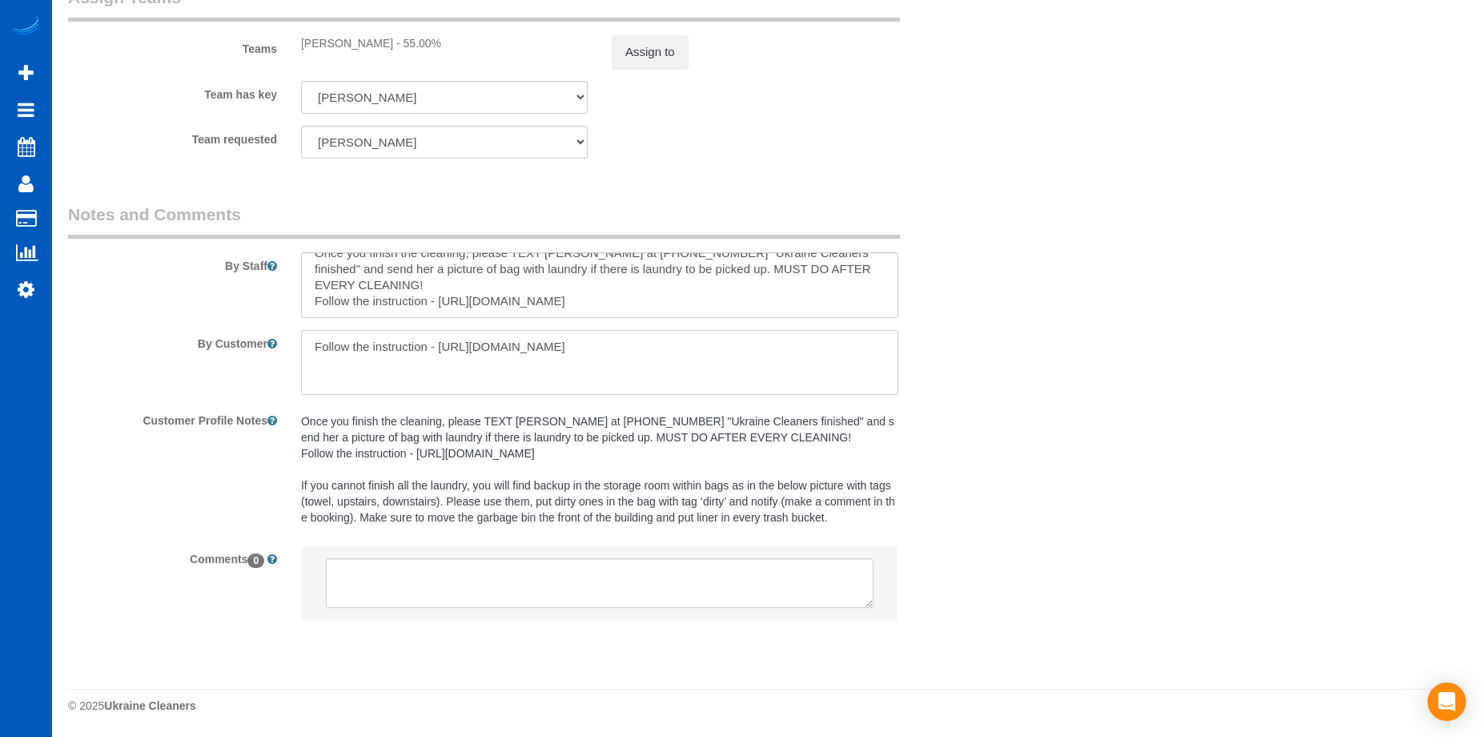
paste textarea "If you cannot finish all the laundry, you will find backup in the storage room …"
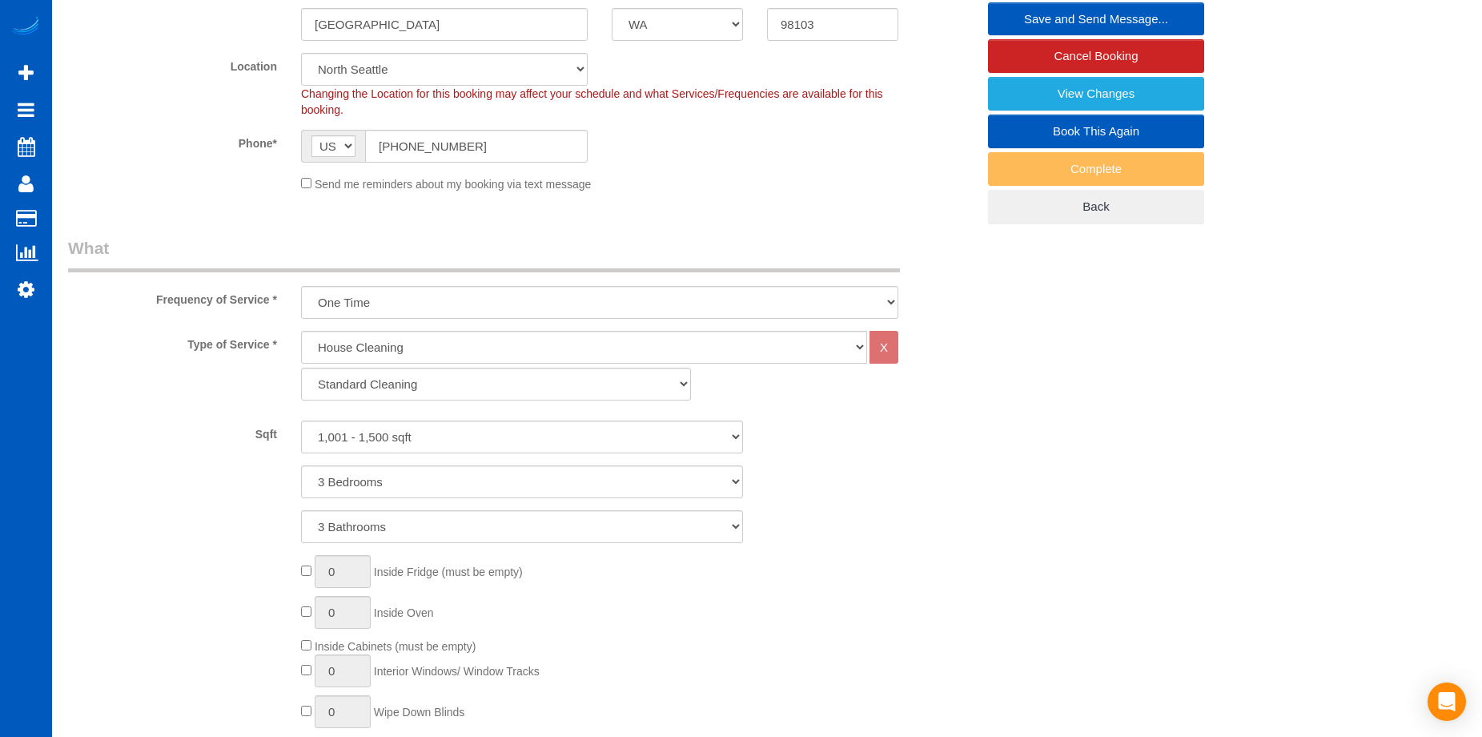
scroll to position [49, 0]
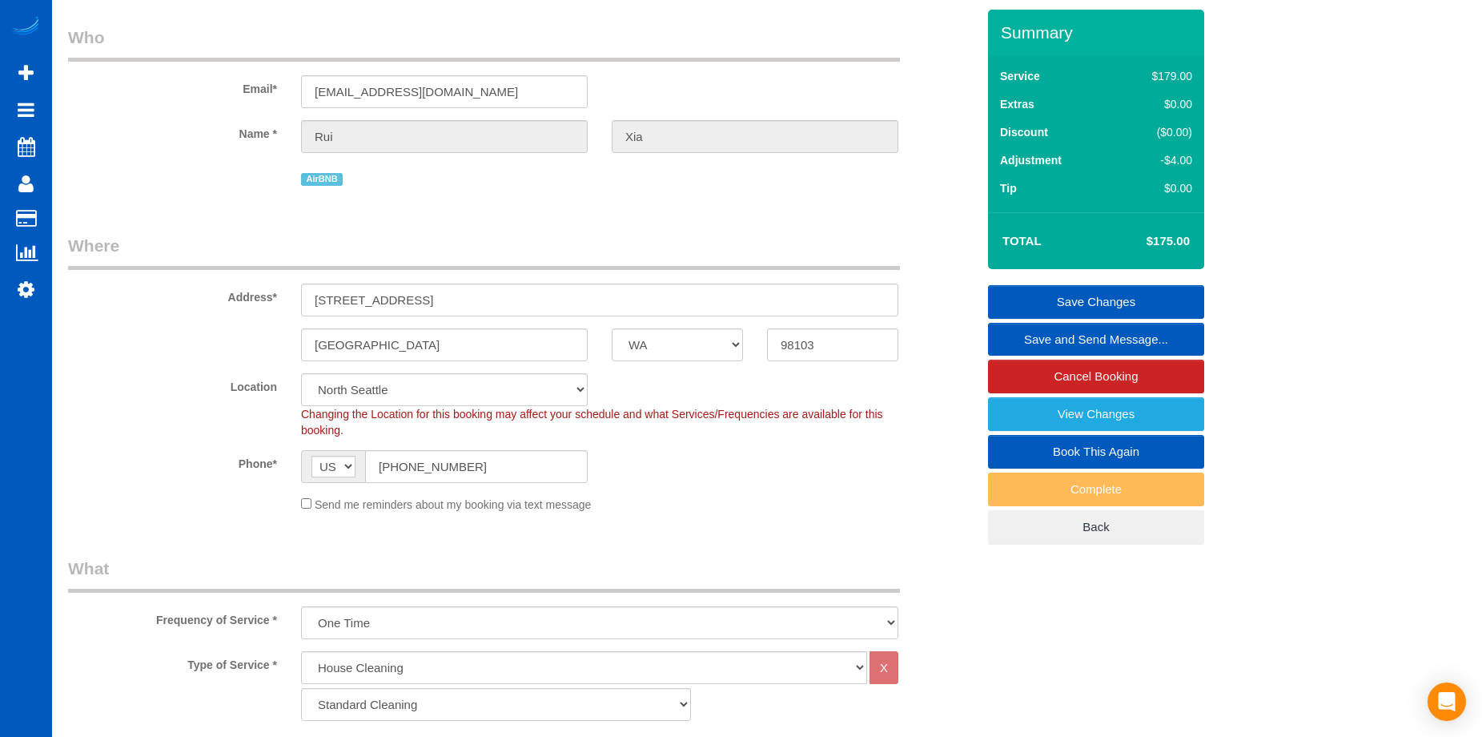
type textarea "If you cannot finish all the laundry, you will find backup in the storage room …"
click at [1027, 296] on link "Save Changes" at bounding box center [1096, 302] width 216 height 34
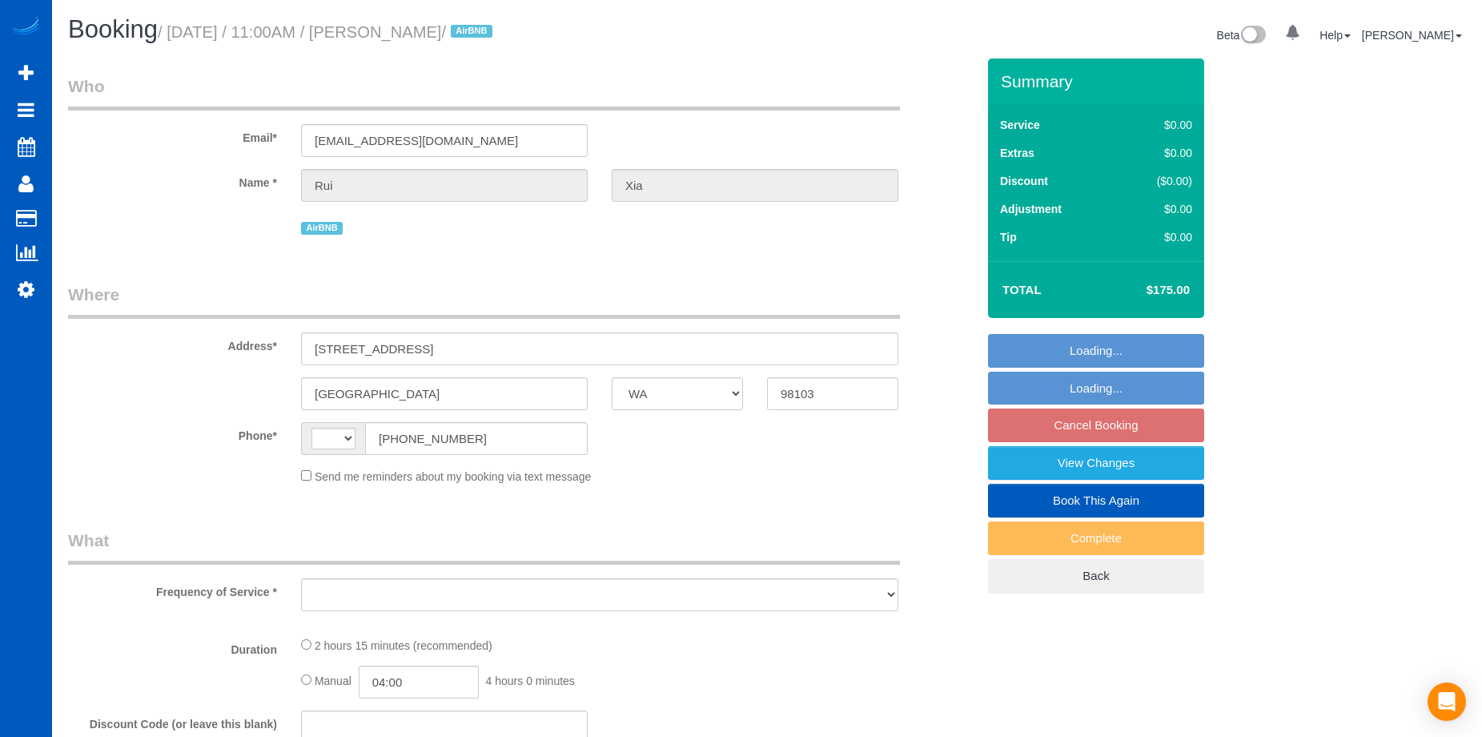
select select "WA"
select select "string:[GEOGRAPHIC_DATA]"
select select "object:1183"
select select "199"
select select "1001"
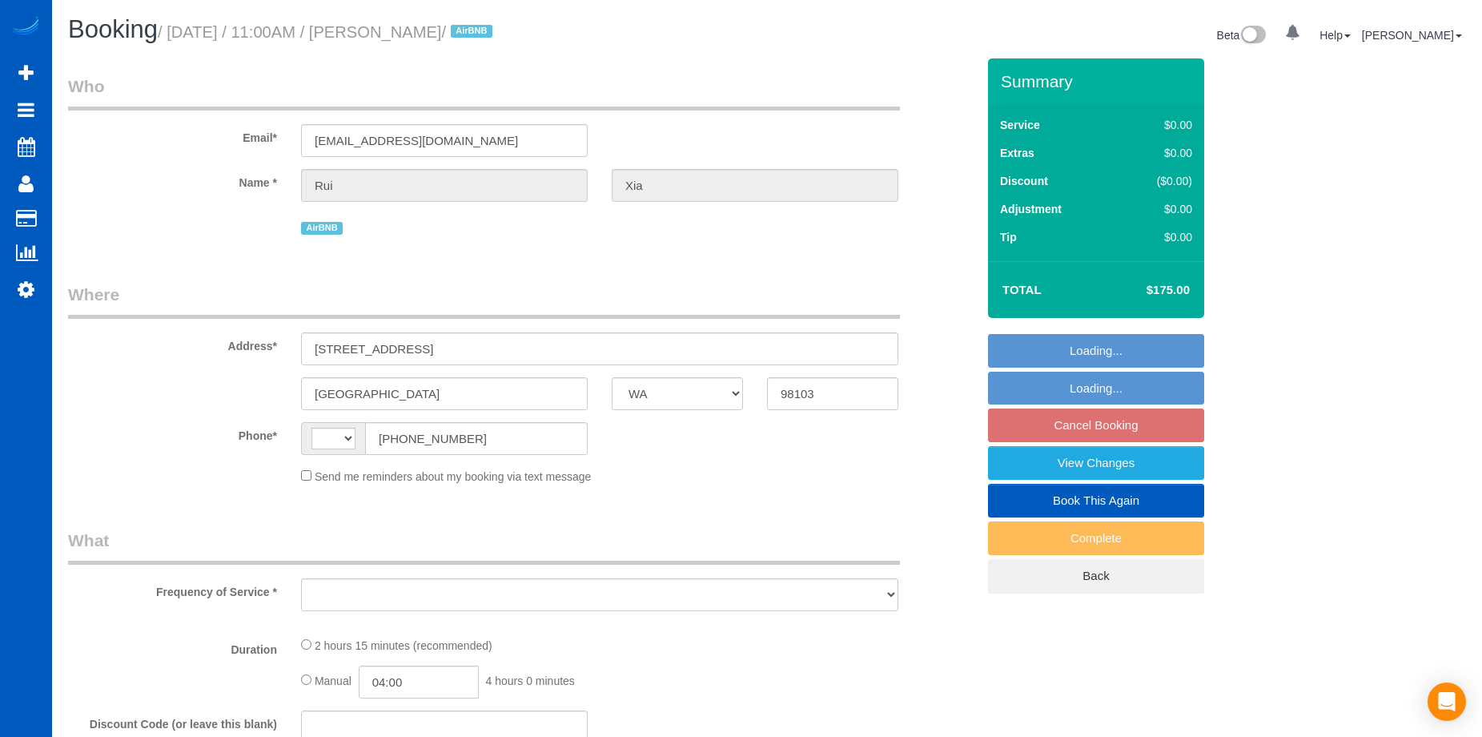
select select "3"
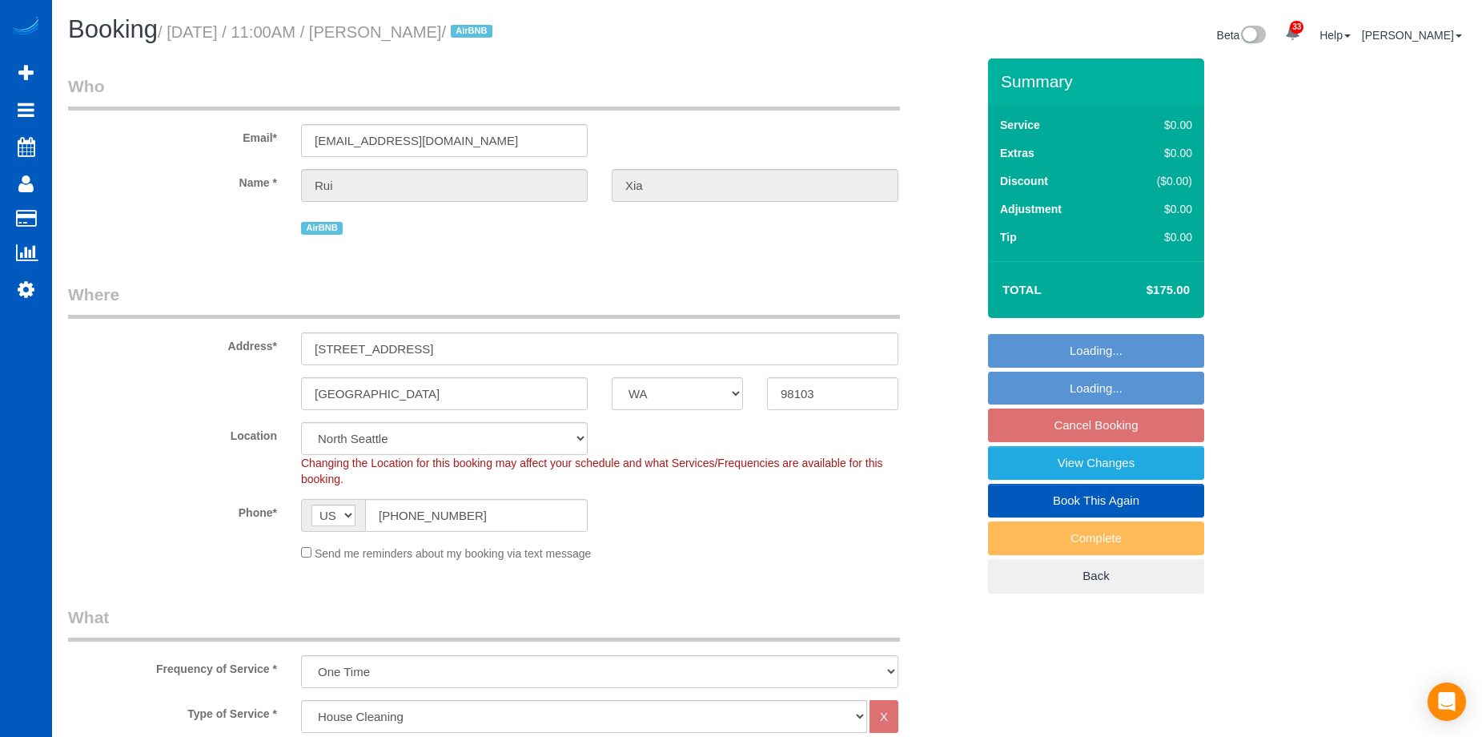
select select "spot2"
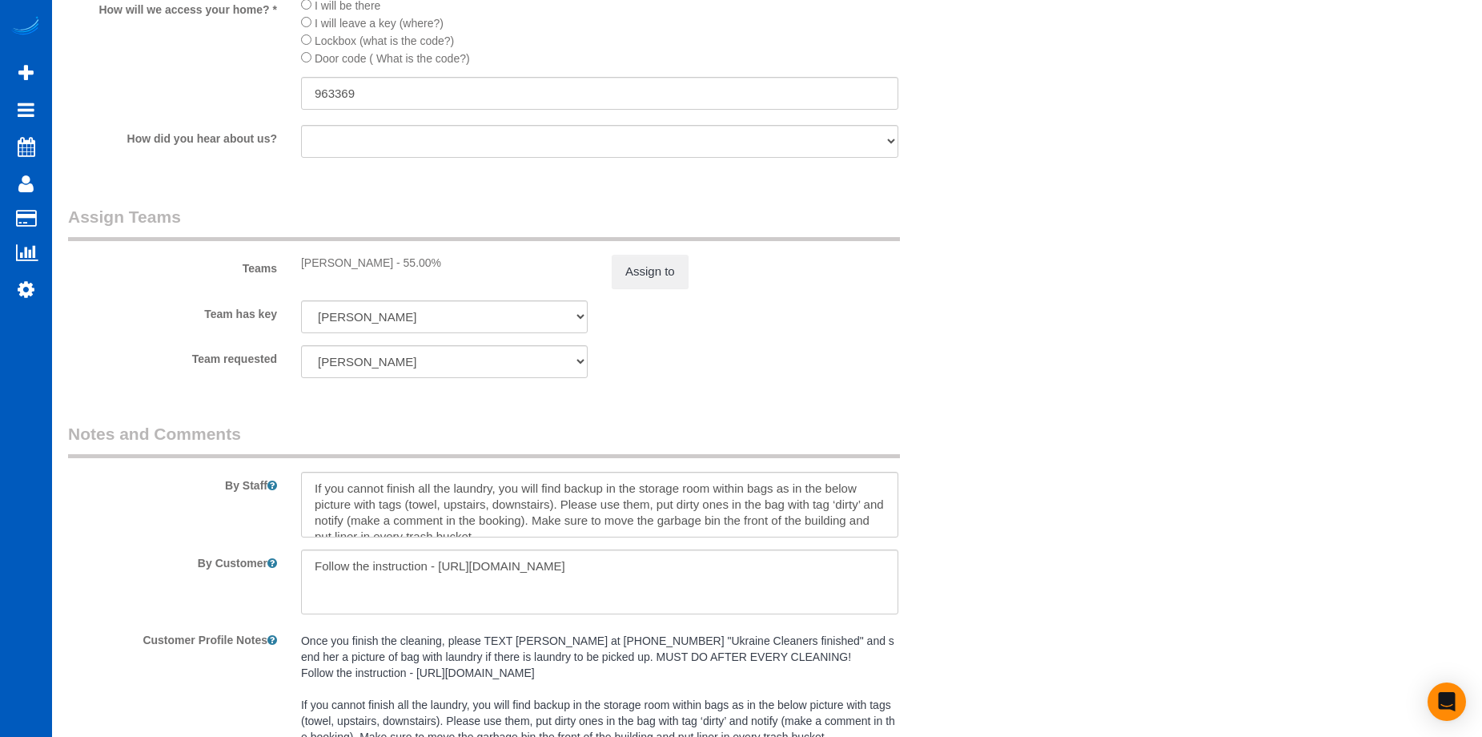
scroll to position [2211, 0]
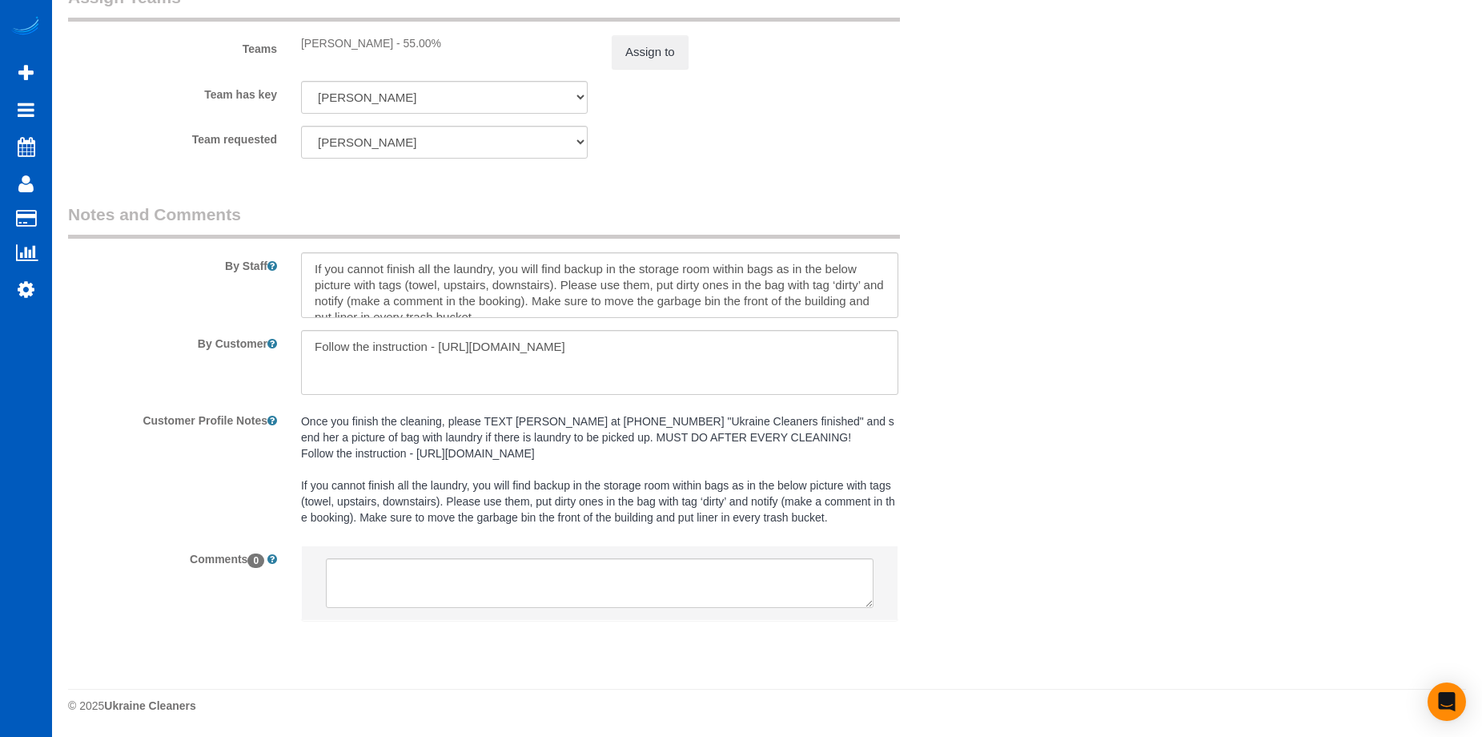
click at [420, 431] on pre "Once you finish the cleaning, please TEXT [PERSON_NAME] at [PHONE_NUMBER] "Ukra…" at bounding box center [599, 469] width 597 height 112
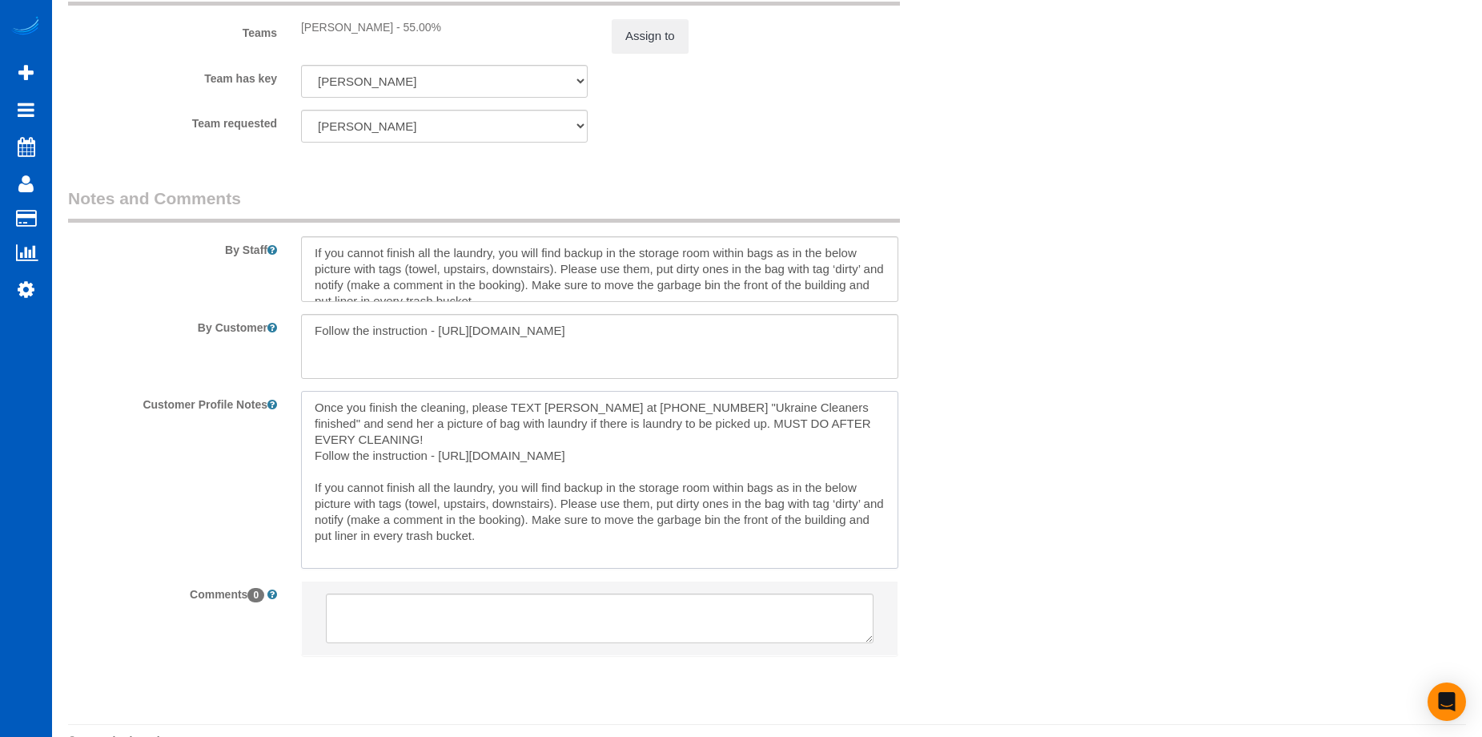
drag, startPoint x: 589, startPoint y: 453, endPoint x: 315, endPoint y: 412, distance: 277.0
click at [315, 412] on textarea "Once you finish the cleaning, please TEXT [PERSON_NAME] at [PHONE_NUMBER] "Ukra…" at bounding box center [599, 479] width 597 height 177
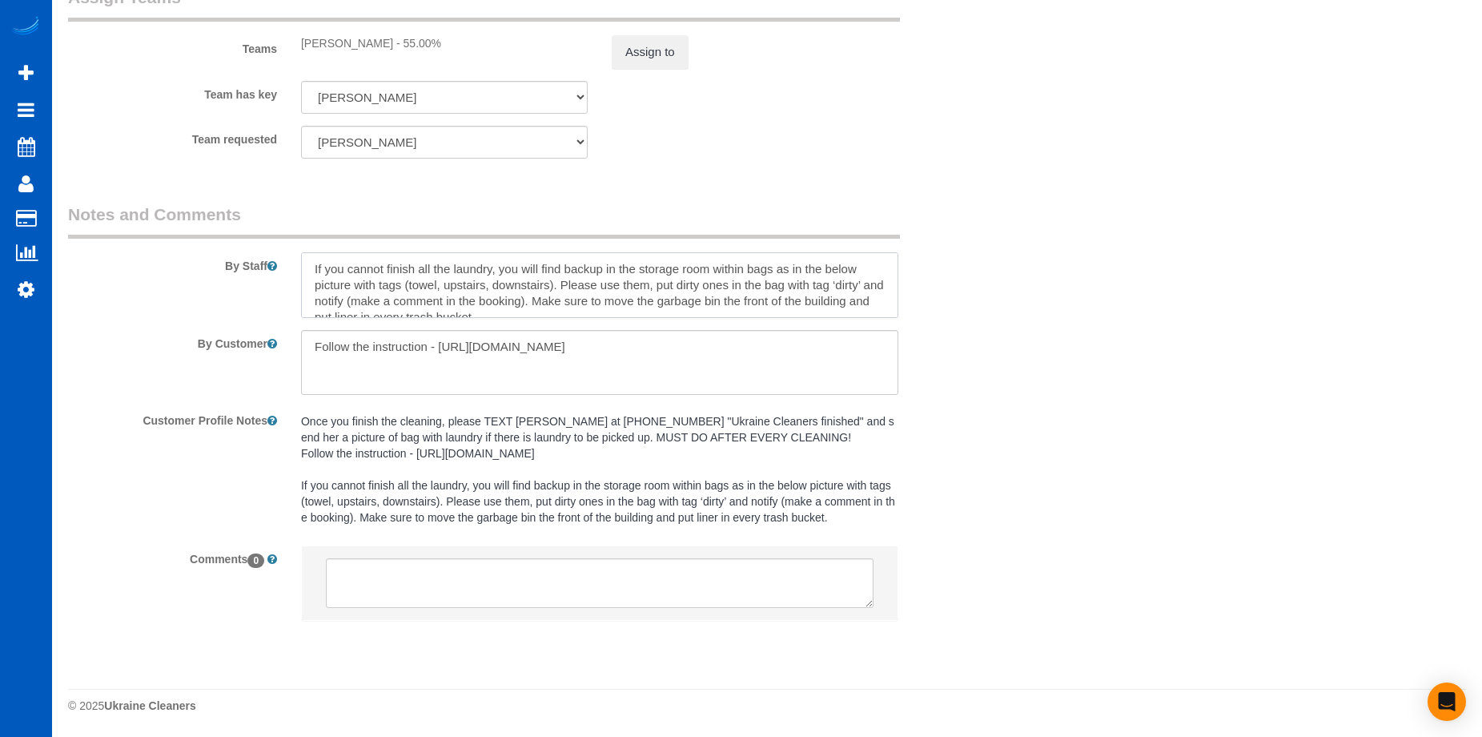
click at [424, 273] on textarea at bounding box center [599, 285] width 597 height 66
paste textarea "Once you finish the cleaning, please TEXT [PERSON_NAME] at [PHONE_NUMBER] "Ukra…"
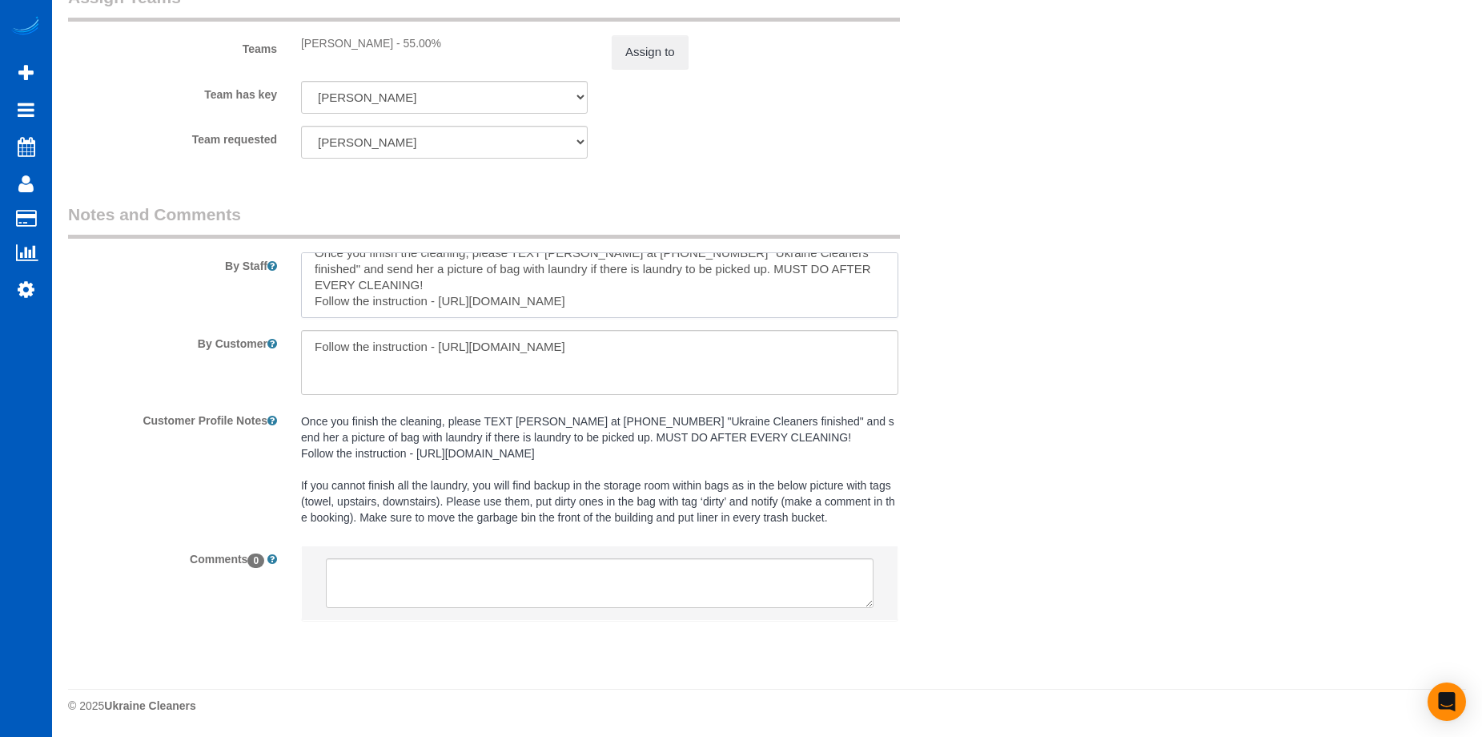
type textarea "Once you finish the cleaning, please TEXT [PERSON_NAME] at [PHONE_NUMBER] "Ukra…"
click at [532, 526] on div "Once you finish the cleaning, please TEXT [PERSON_NAME] at [PHONE_NUMBER] "Ukra…" at bounding box center [599, 470] width 621 height 127
click at [545, 513] on pre "Once you finish the cleaning, please TEXT [PERSON_NAME] at [PHONE_NUMBER] "Ukra…" at bounding box center [599, 469] width 597 height 112
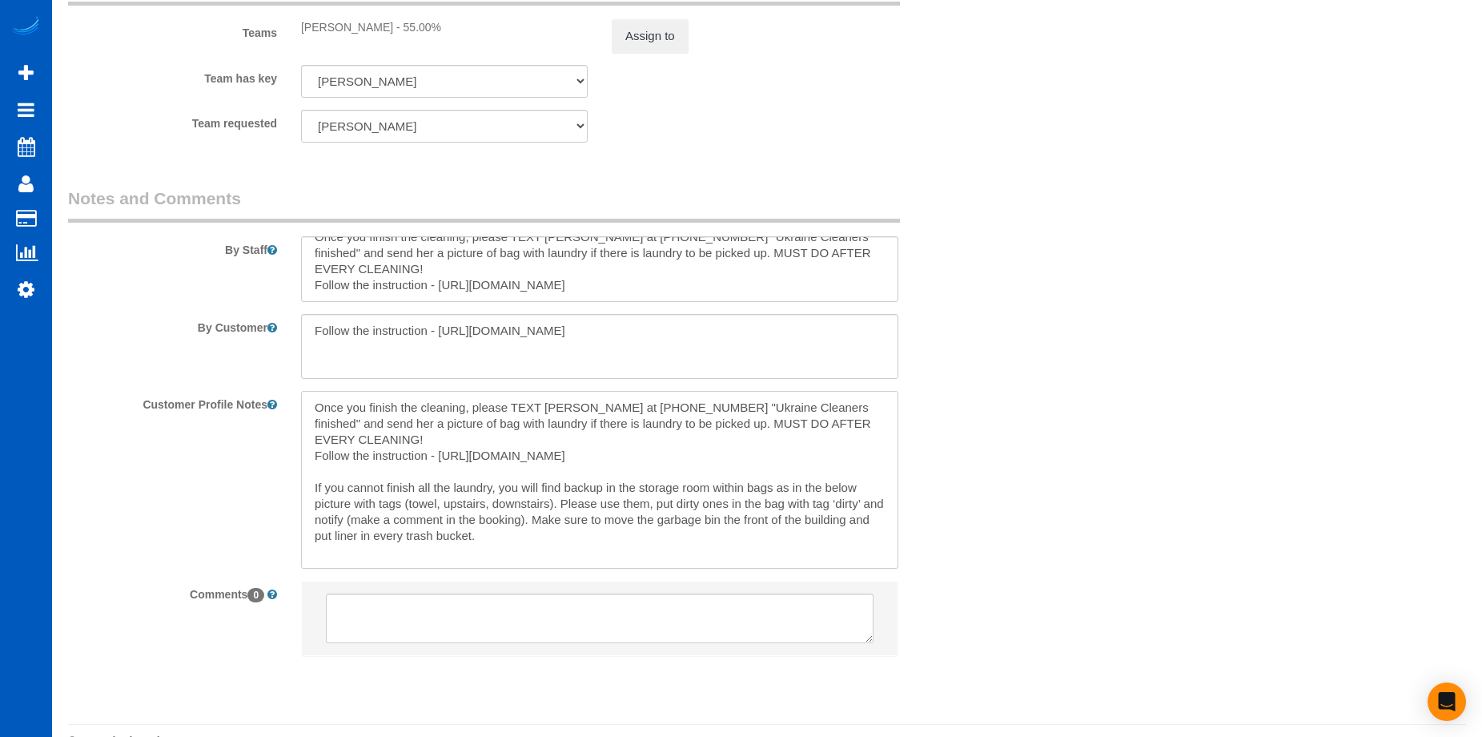
drag, startPoint x: 506, startPoint y: 533, endPoint x: 284, endPoint y: 493, distance: 225.4
click at [284, 493] on div "Customer Profile Notes Once you finish the cleaning, please TEXT [PERSON_NAME] …" at bounding box center [522, 479] width 932 height 177
click at [432, 341] on textarea at bounding box center [599, 347] width 597 height 66
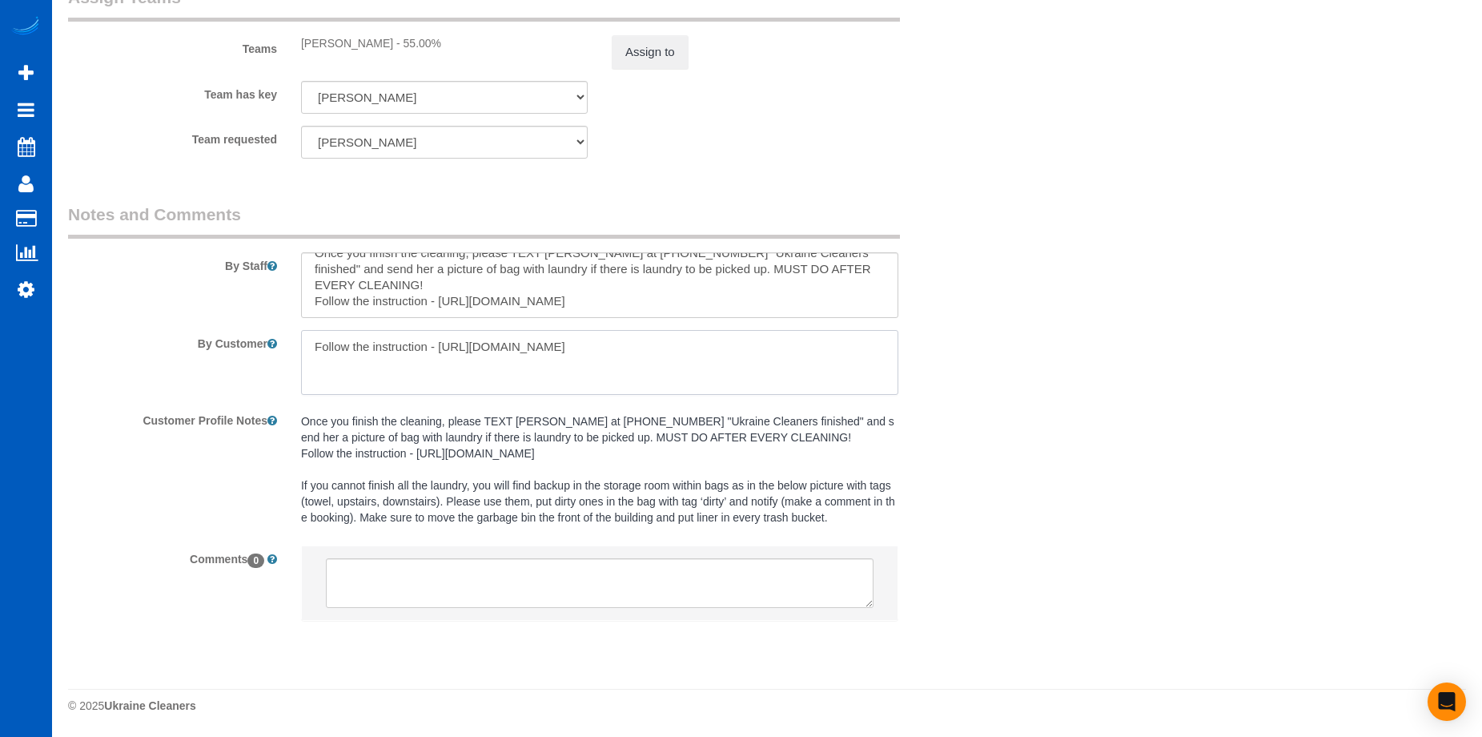
paste textarea "If you cannot finish all the laundry, you will find backup in the storage room …"
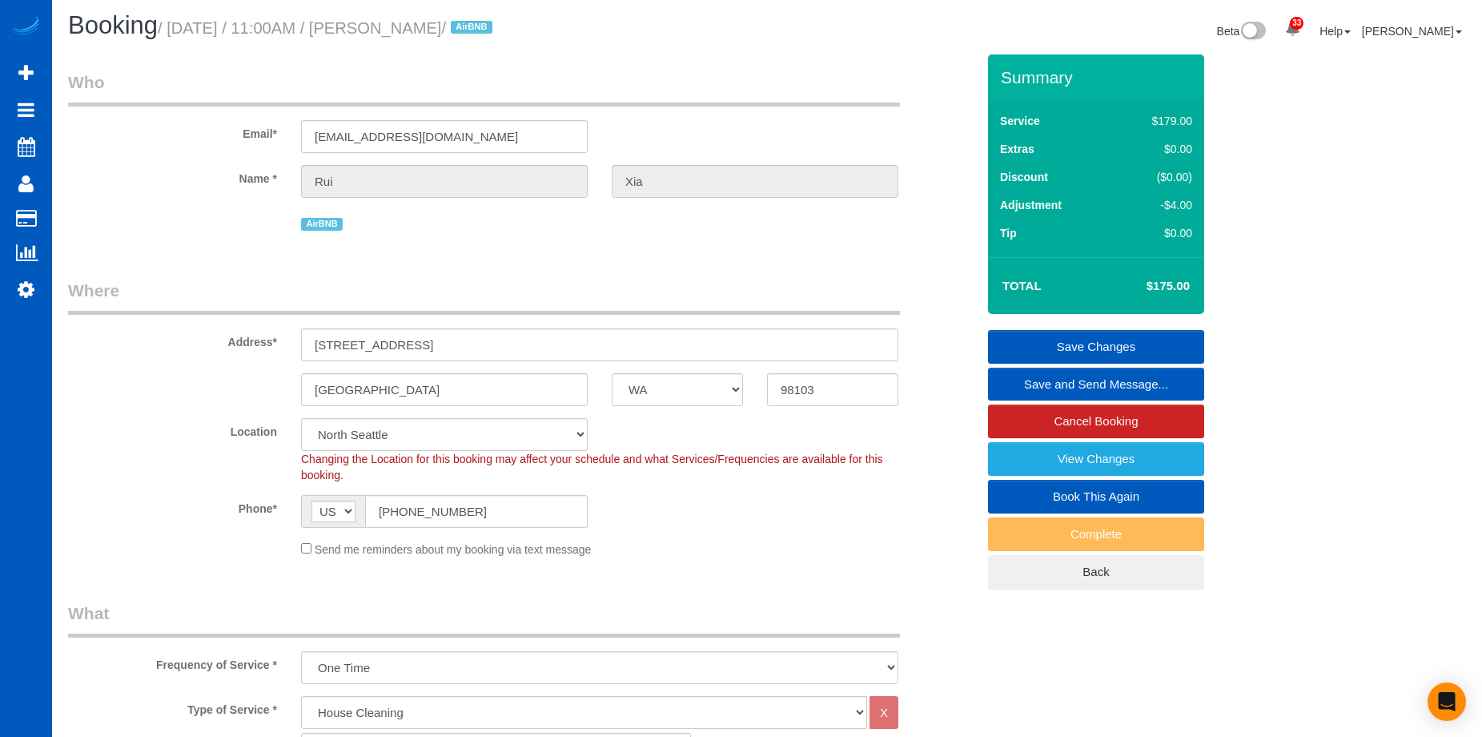
scroll to position [0, 0]
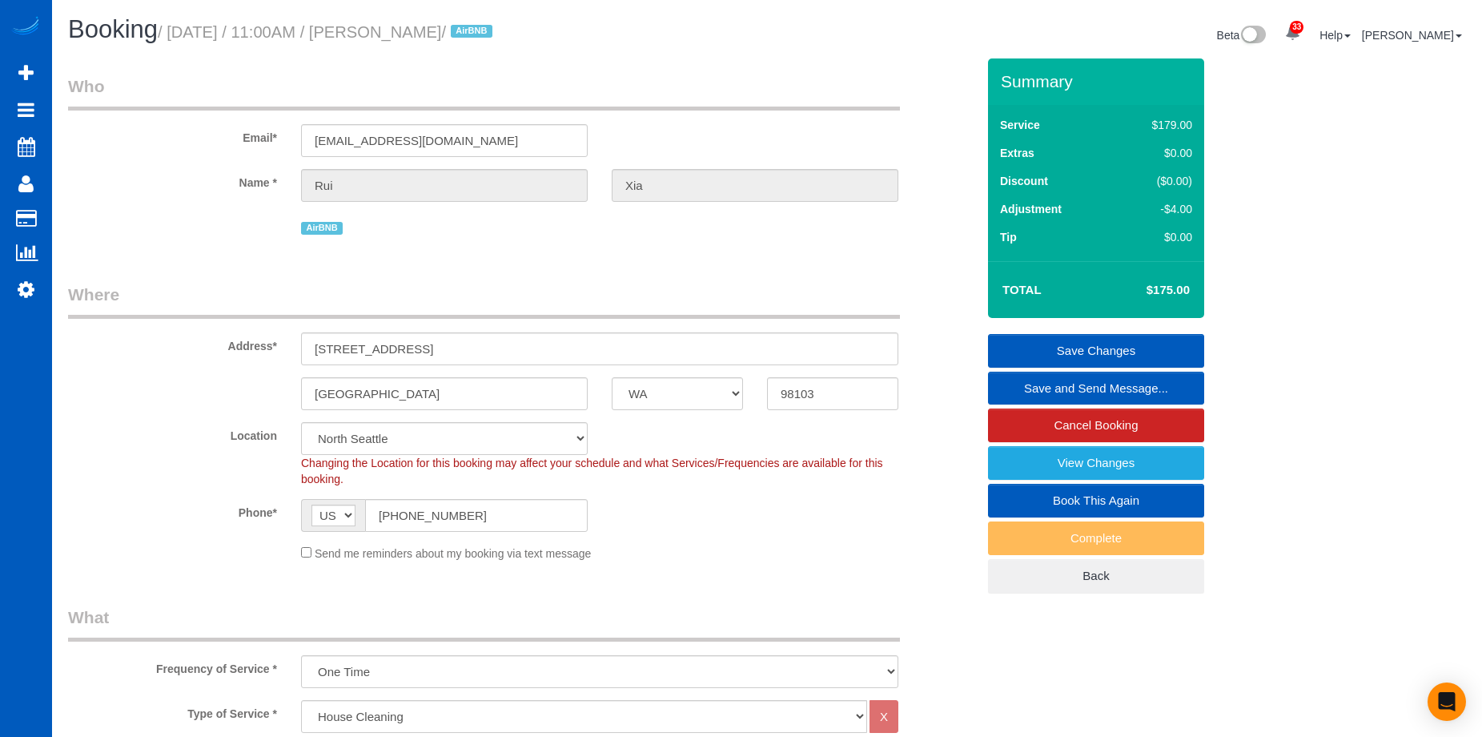
type textarea "If you cannot finish all the laundry, you will find backup in the storage room …"
click at [1023, 347] on link "Save Changes" at bounding box center [1096, 351] width 216 height 34
